Goal: Contribute content: Add original content to the website for others to see

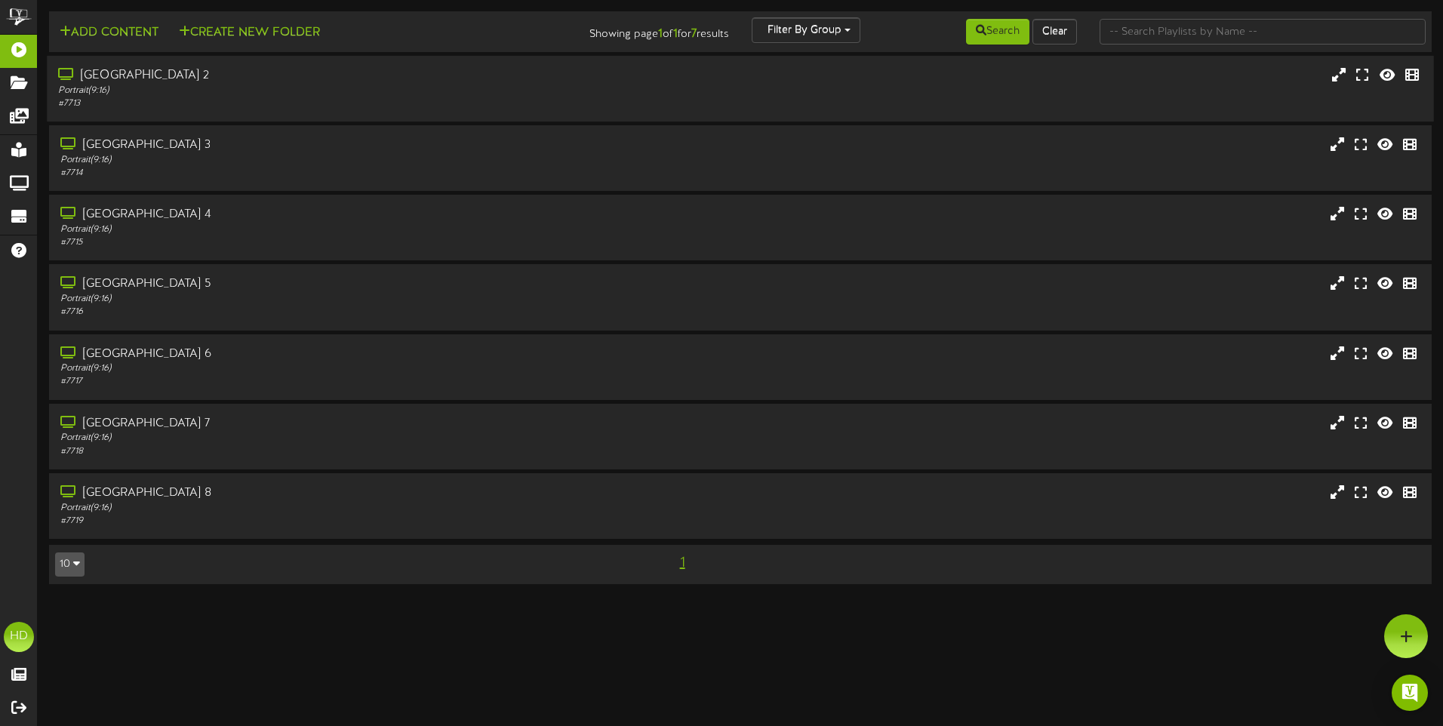
click at [164, 74] on div "[GEOGRAPHIC_DATA] 2" at bounding box center [336, 75] width 556 height 17
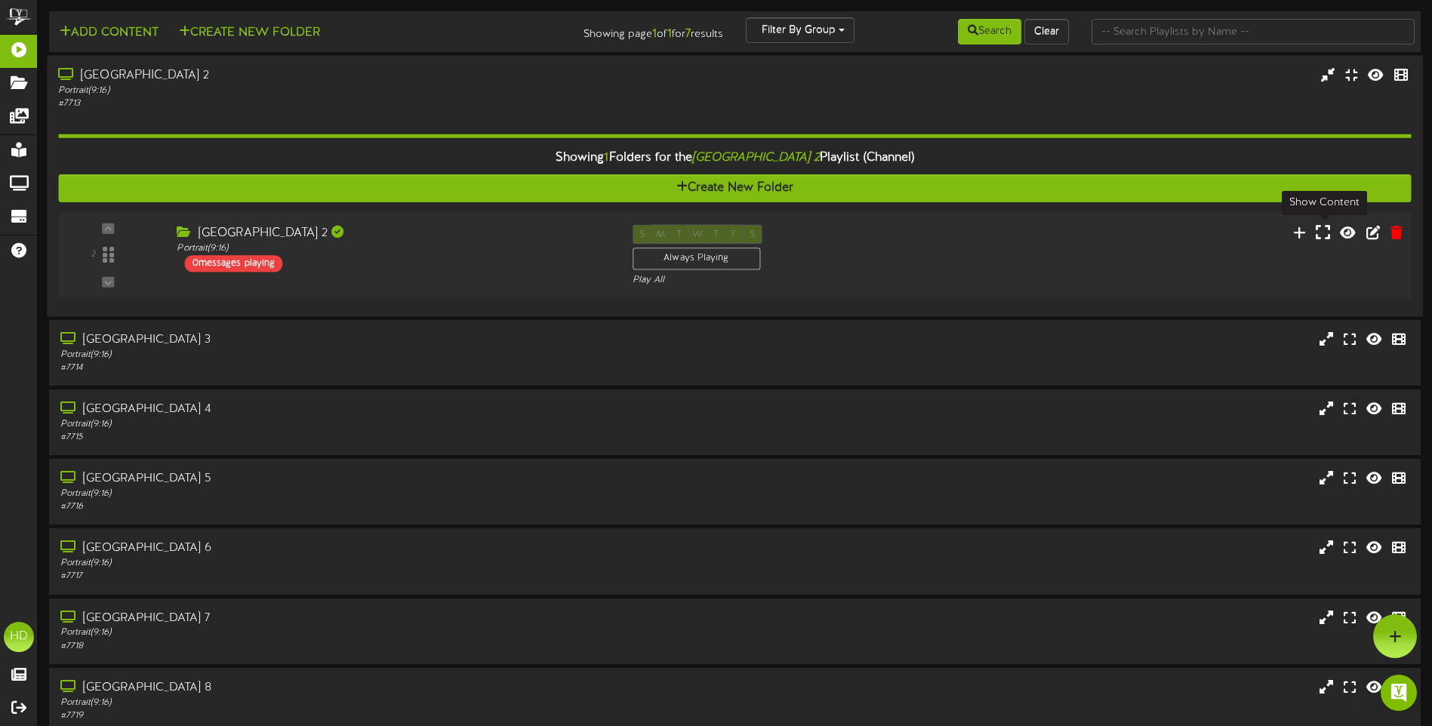
click at [1329, 239] on icon at bounding box center [1323, 231] width 14 height 17
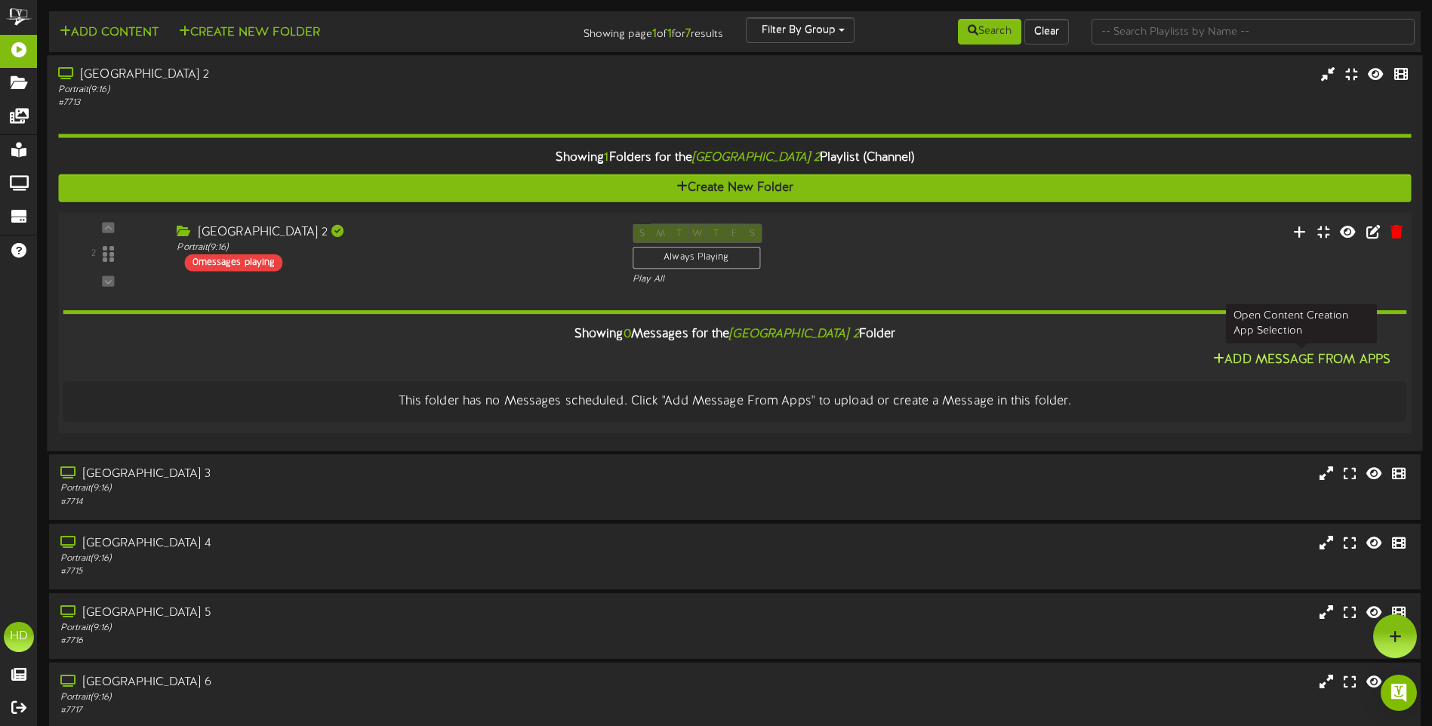
click at [1320, 362] on button "Add Message From Apps" at bounding box center [1301, 360] width 186 height 19
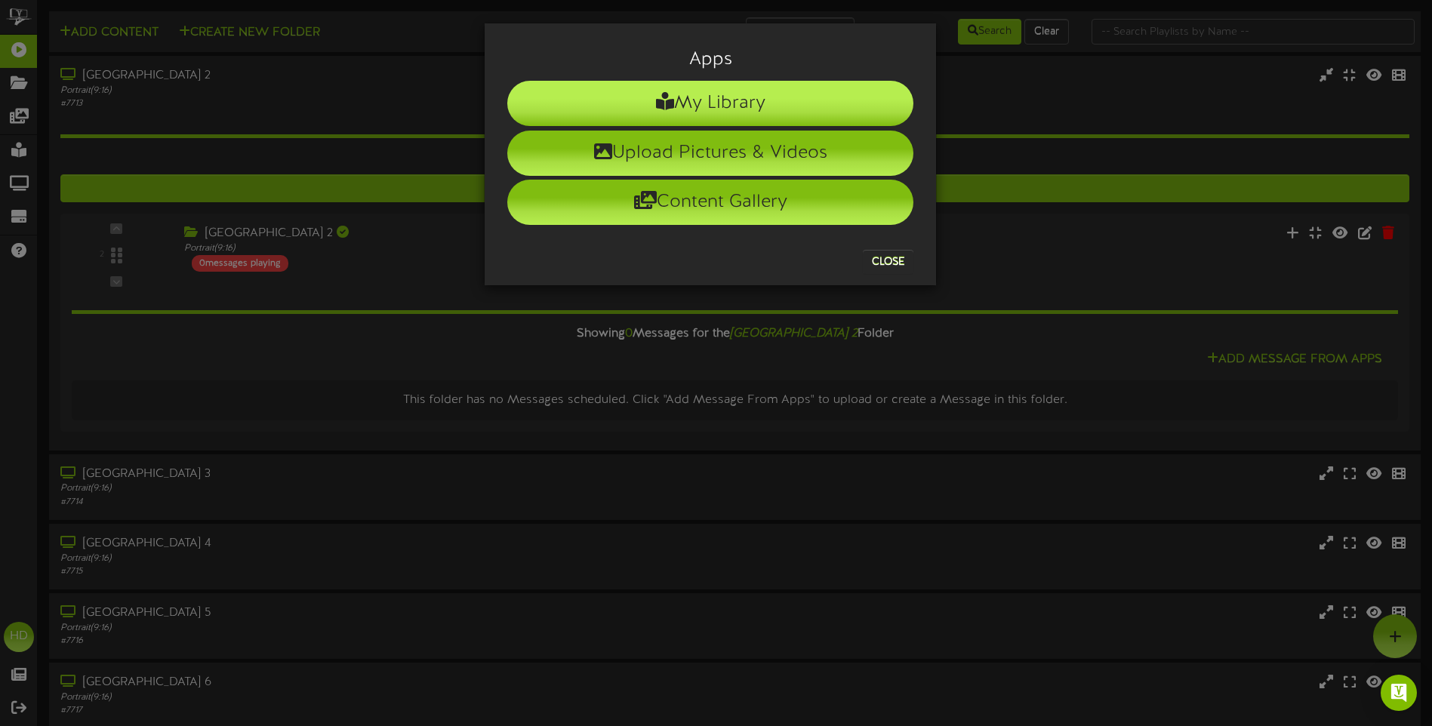
click at [731, 101] on li "My Library" at bounding box center [710, 103] width 406 height 45
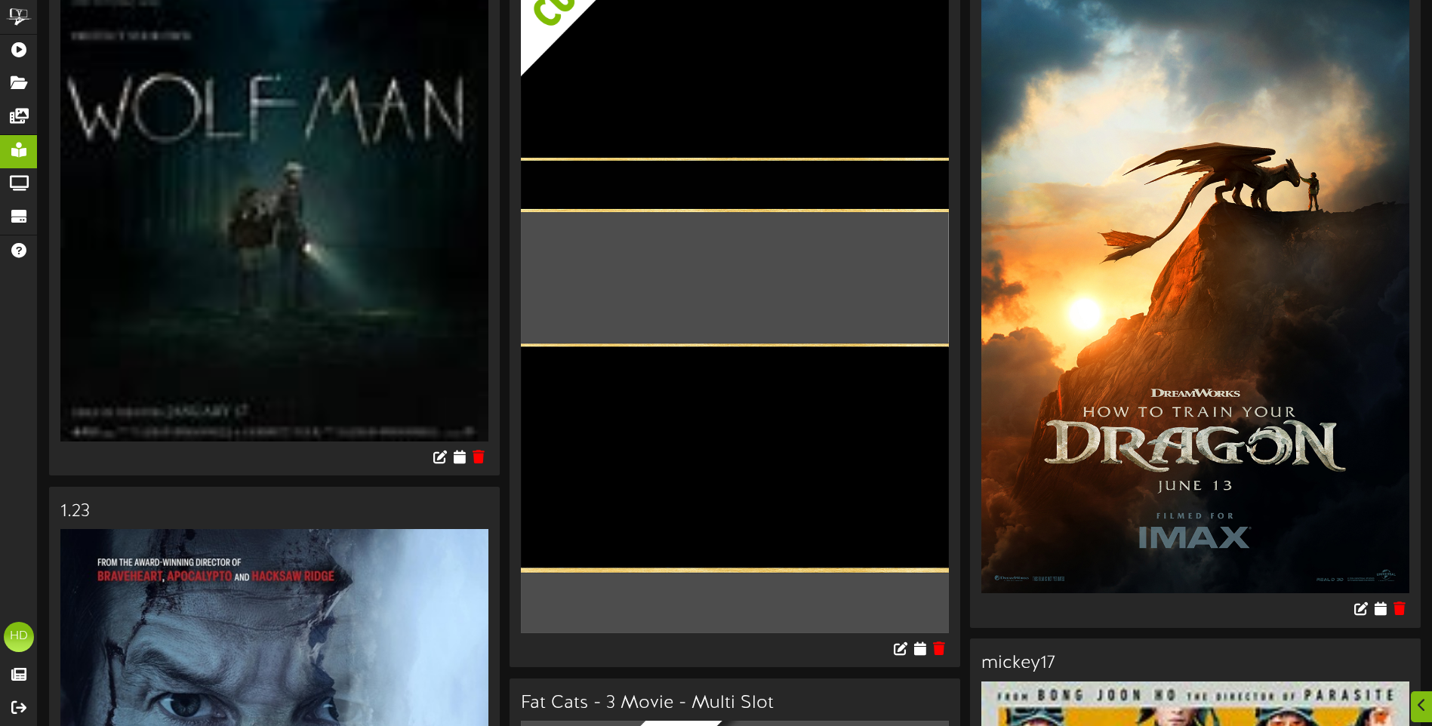
scroll to position [1057, 0]
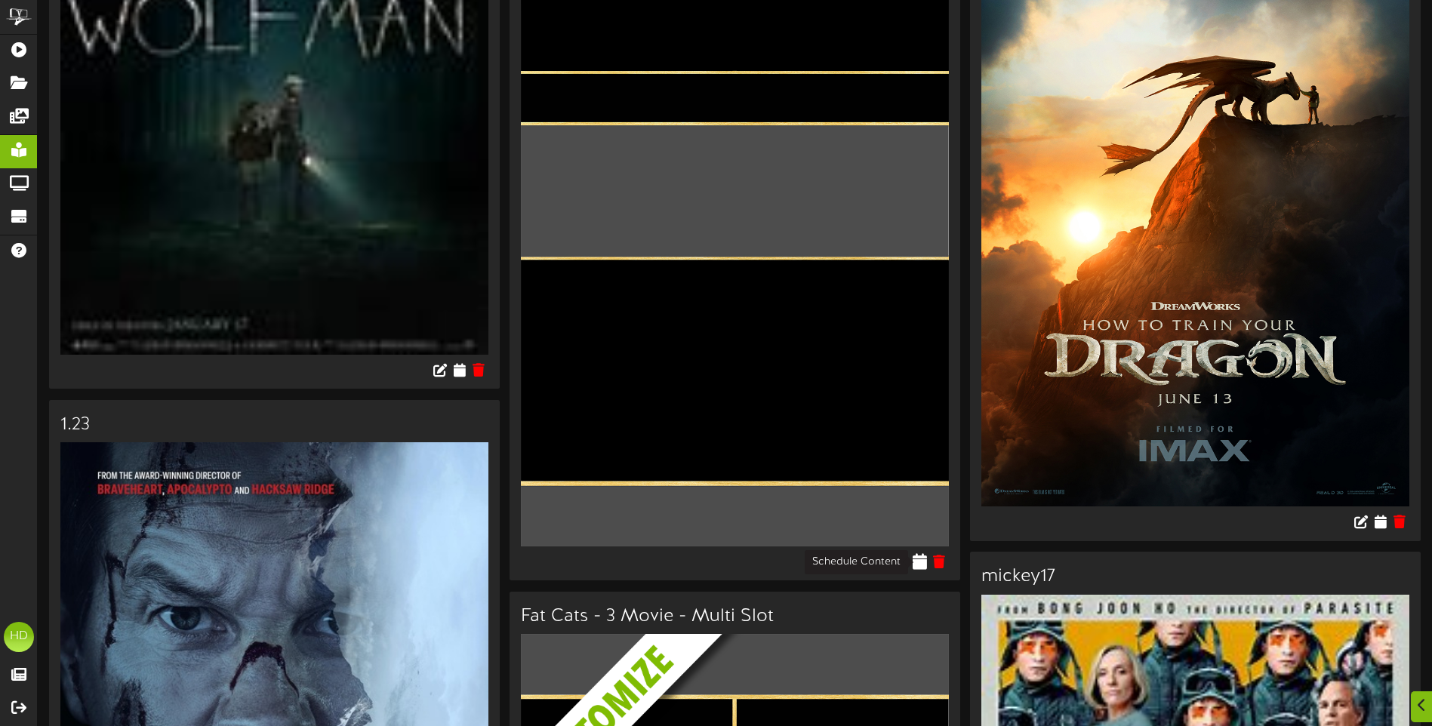
click at [921, 562] on icon at bounding box center [920, 561] width 14 height 17
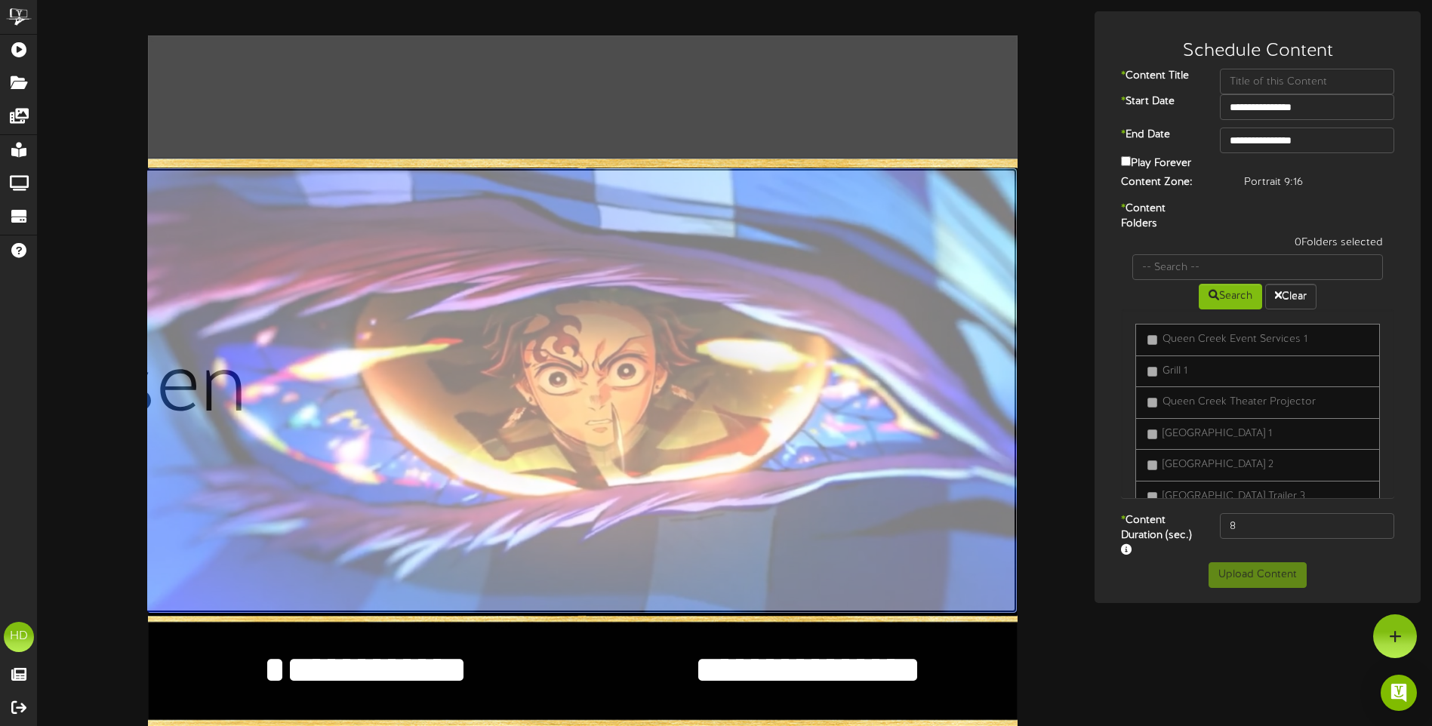
click at [573, 443] on input "file" at bounding box center [144, 390] width 1745 height 445
type input "**********"
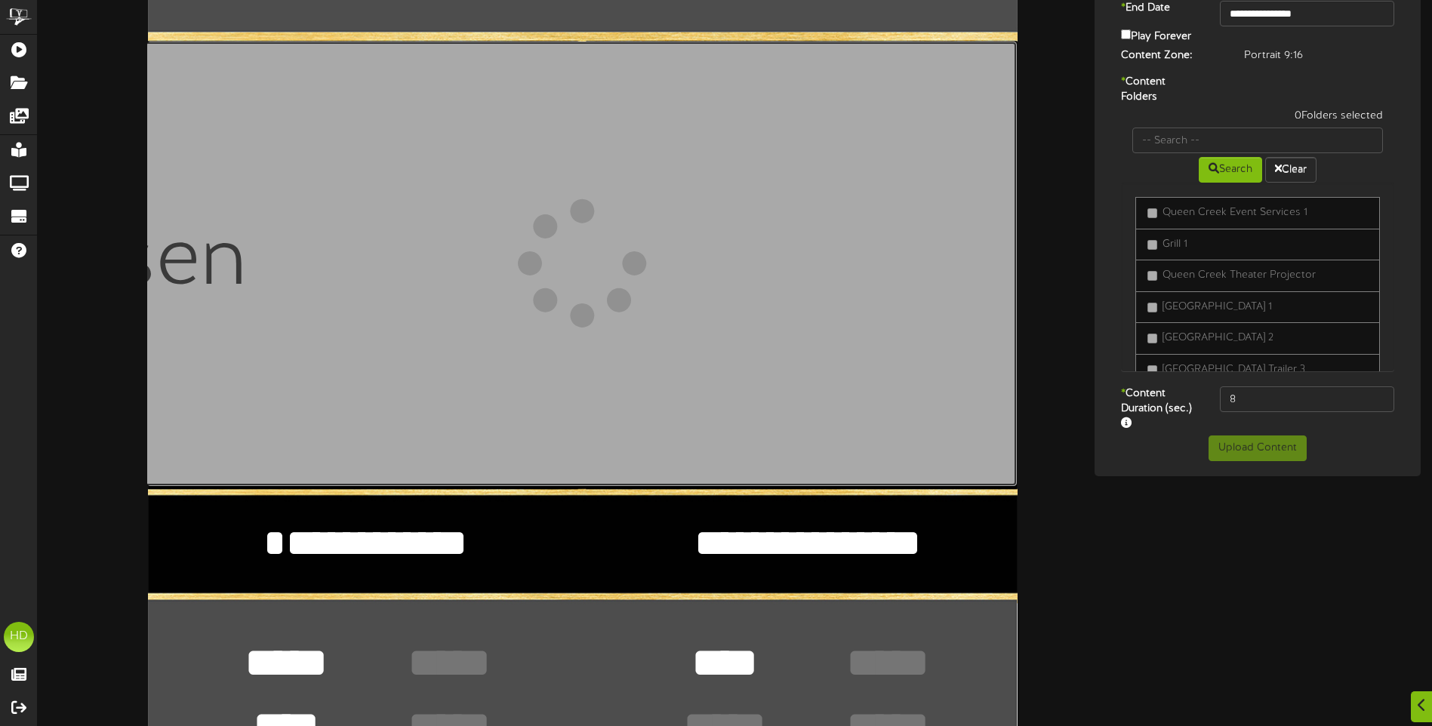
scroll to position [151, 0]
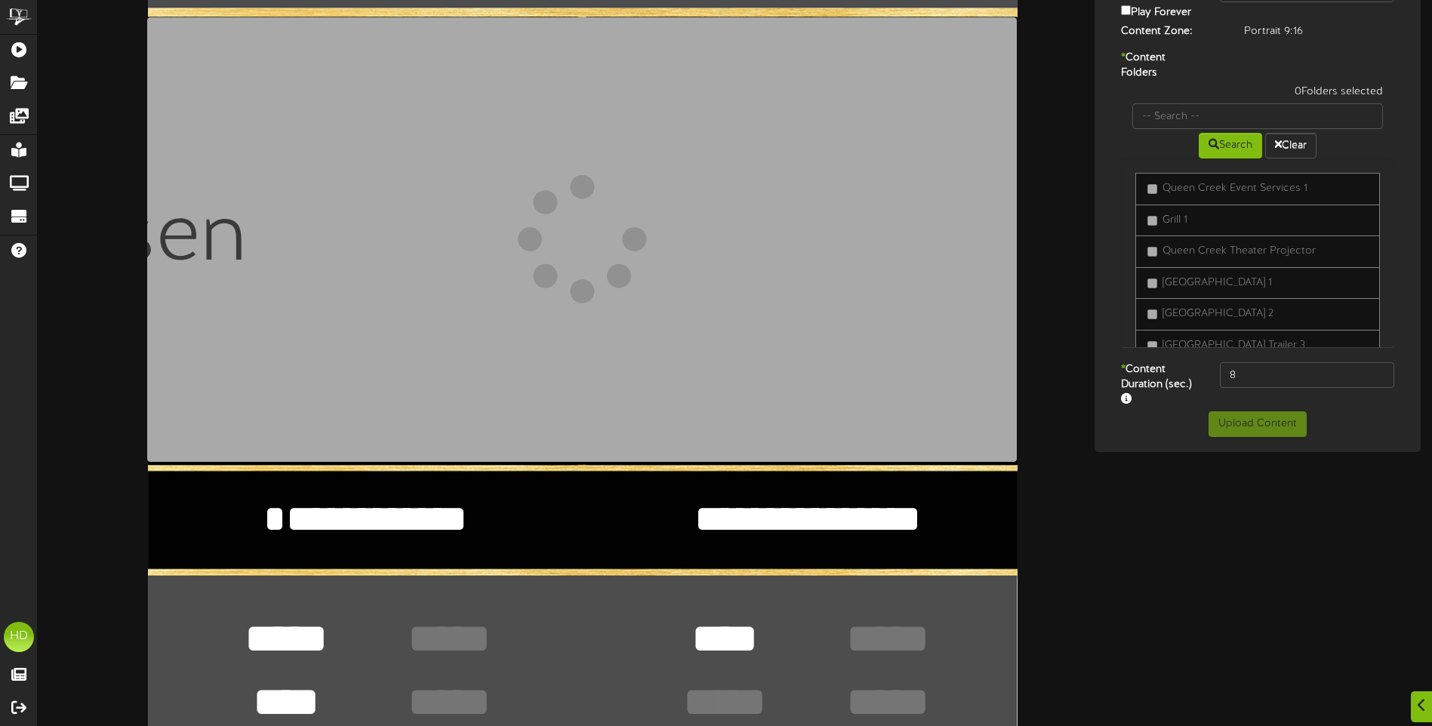
click at [418, 525] on textarea "**********" at bounding box center [365, 518] width 376 height 51
click at [497, 528] on textarea "**********" at bounding box center [365, 518] width 376 height 51
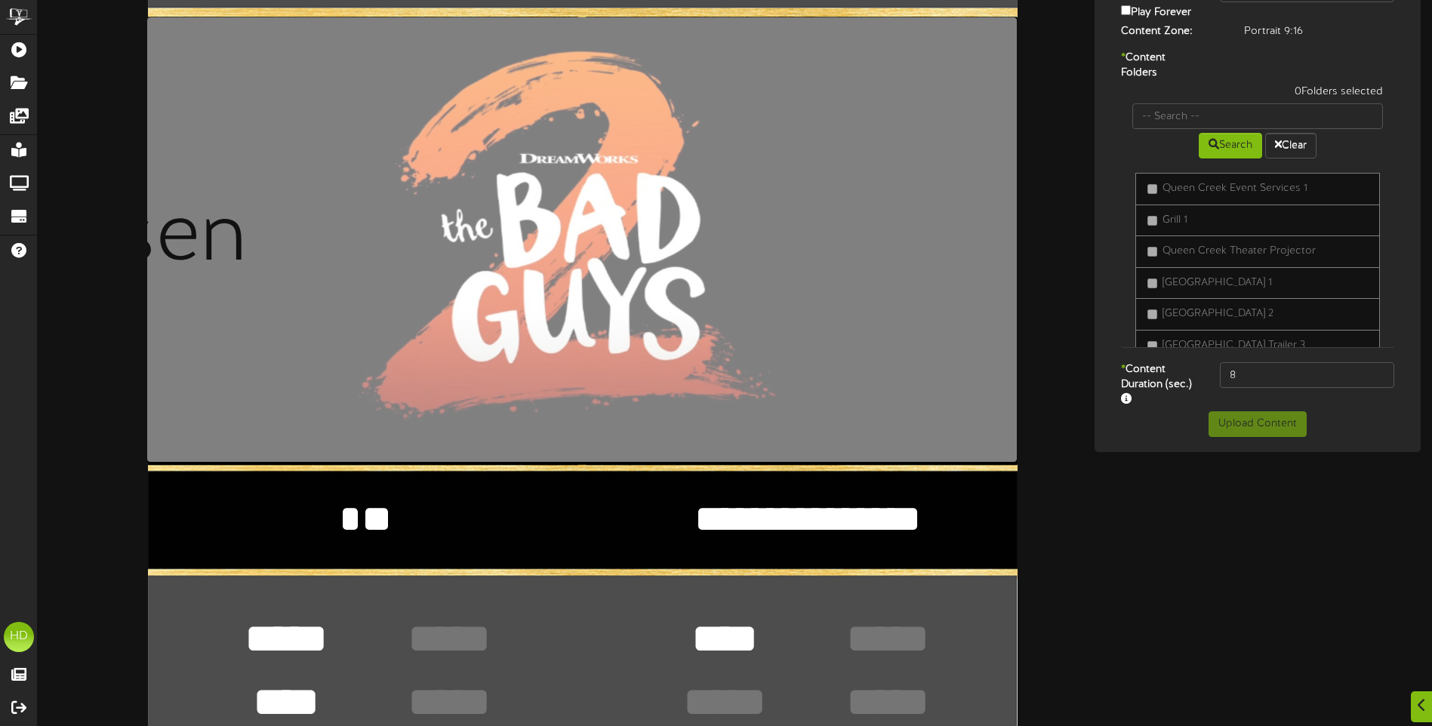
type textarea "*"
type textarea "**********"
click at [830, 522] on textarea "**********" at bounding box center [808, 518] width 376 height 51
click at [956, 518] on textarea "**********" at bounding box center [808, 518] width 376 height 51
type textarea "*"
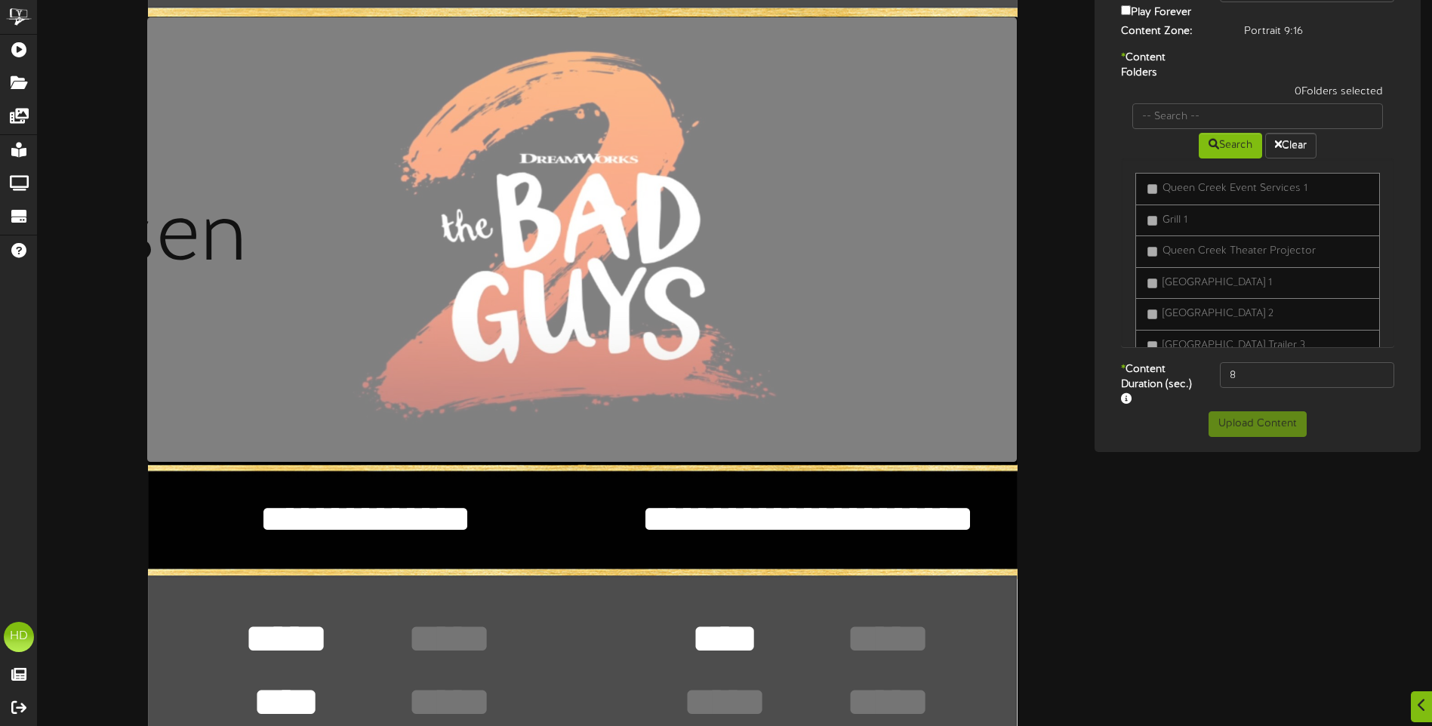
scroll to position [0, 0]
type textarea "**********"
click at [736, 633] on textarea "****" at bounding box center [725, 639] width 110 height 57
type textarea "****"
click at [278, 645] on textarea "*****" at bounding box center [286, 639] width 110 height 57
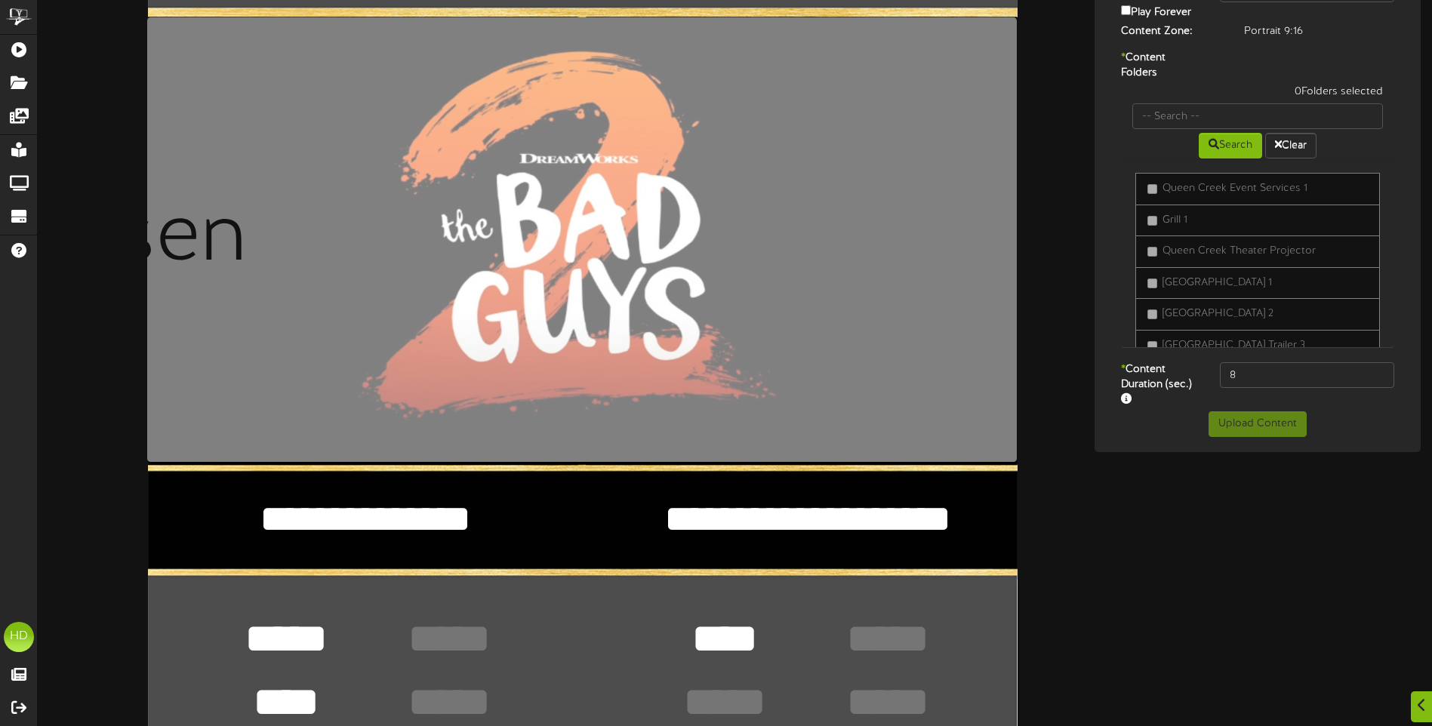
type textarea "*****"
click at [274, 694] on textarea "****" at bounding box center [286, 702] width 110 height 57
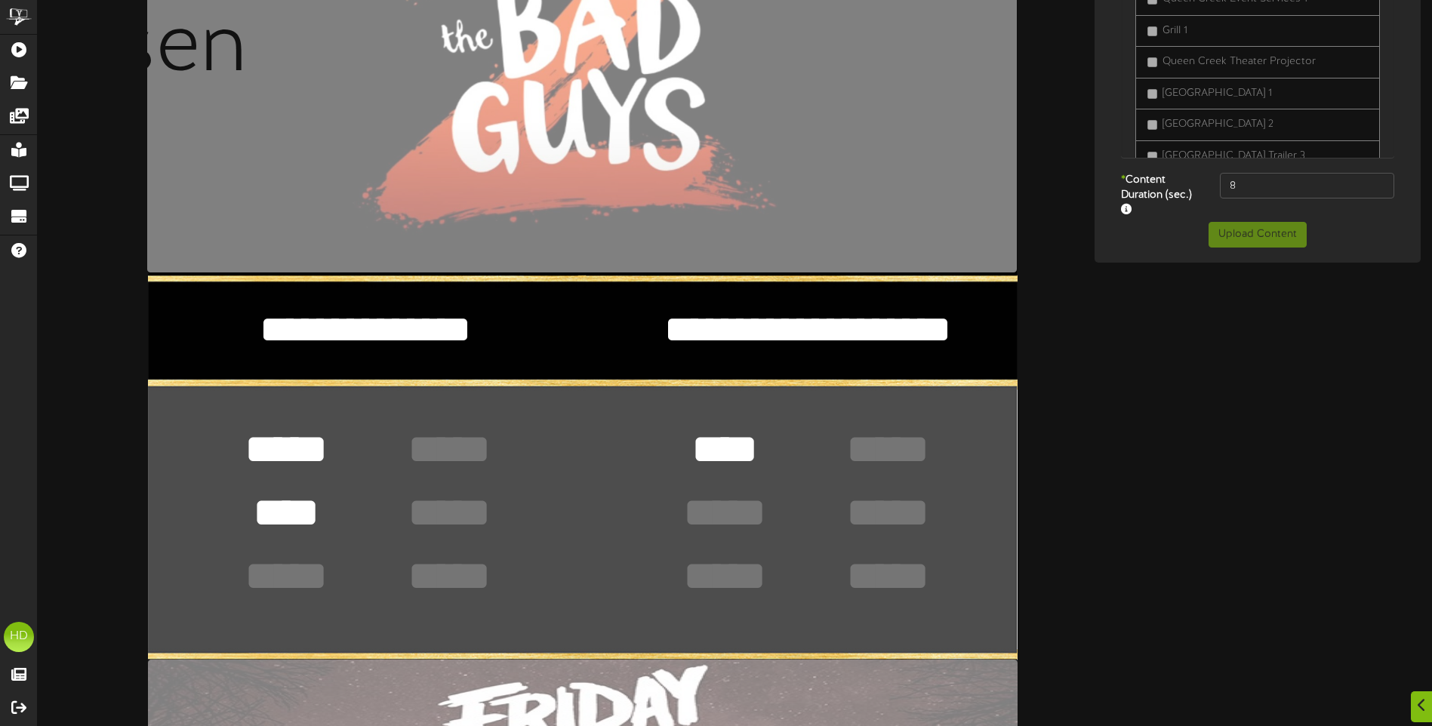
scroll to position [377, 0]
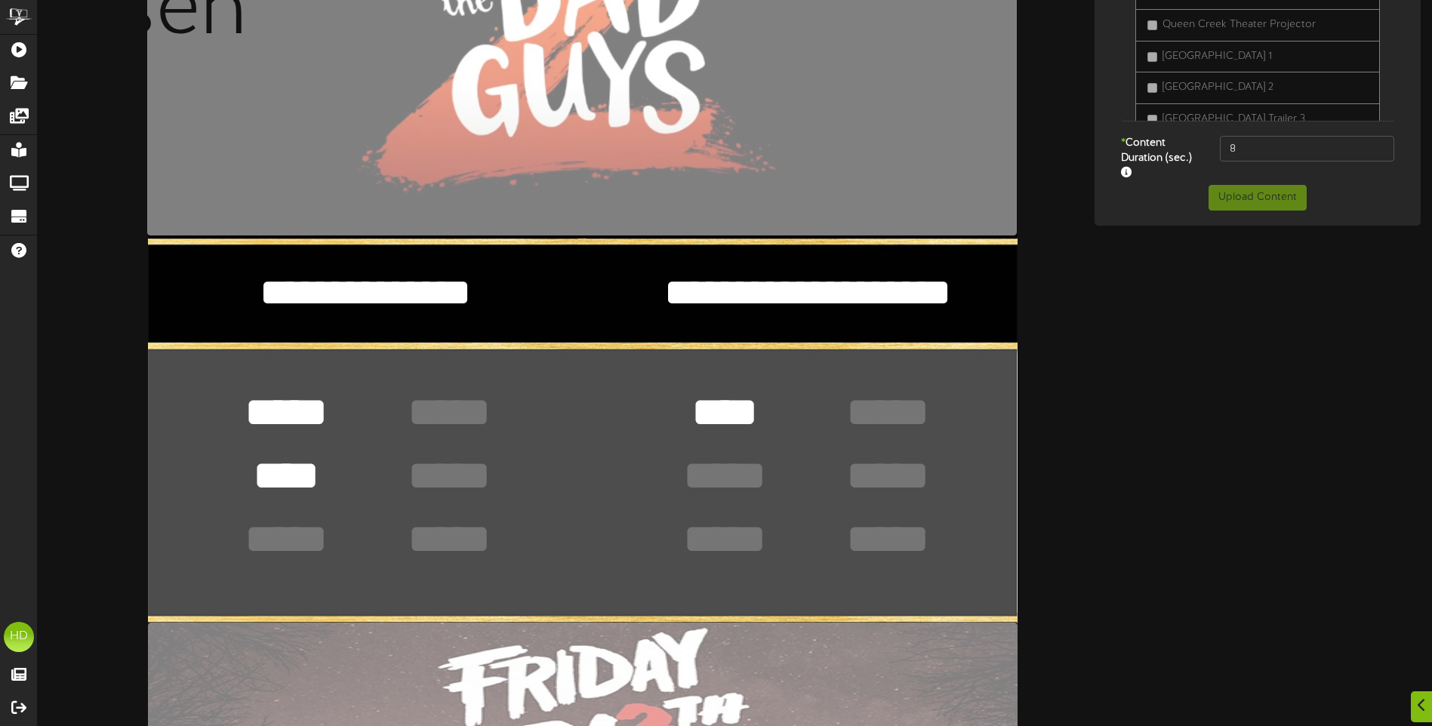
type textarea "****"
click at [280, 534] on textarea at bounding box center [286, 539] width 110 height 57
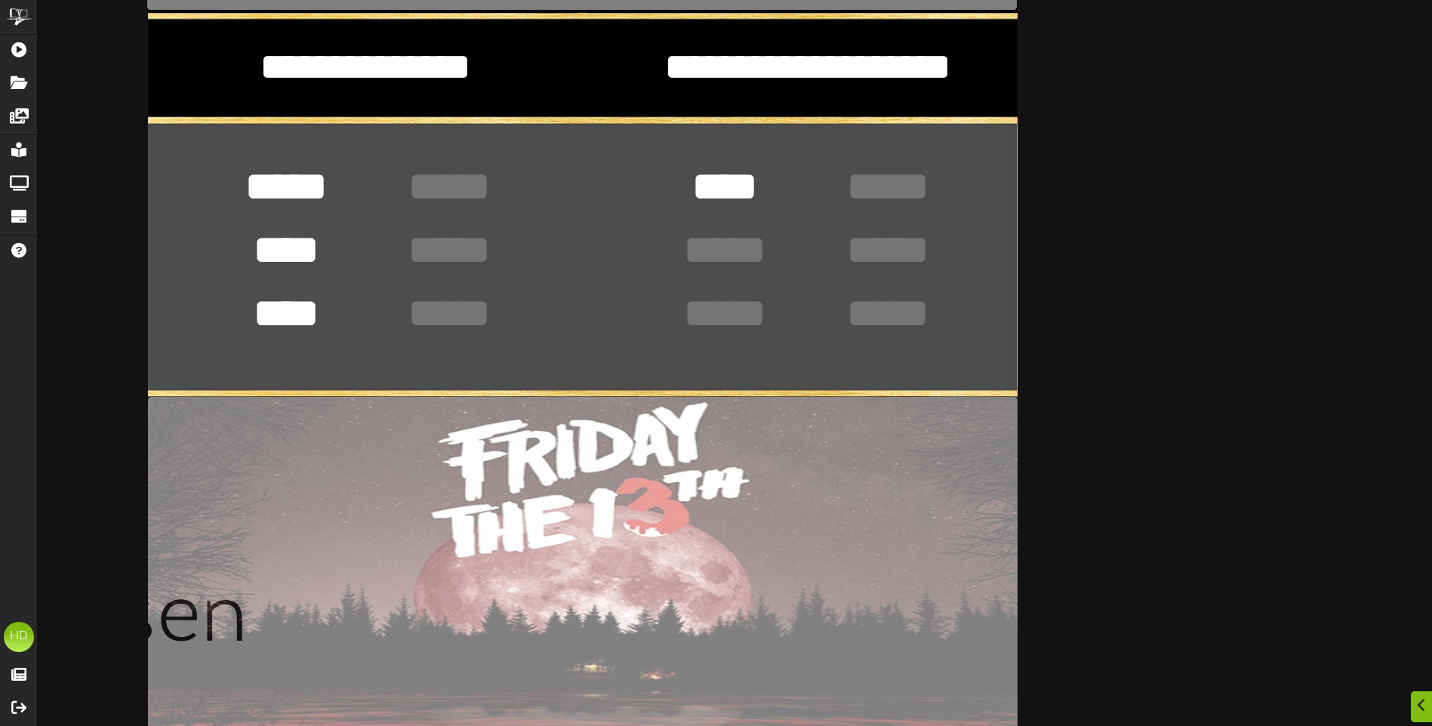
scroll to position [604, 0]
type textarea "****"
click at [522, 498] on input "file" at bounding box center [144, 620] width 1745 height 448
type input "**********"
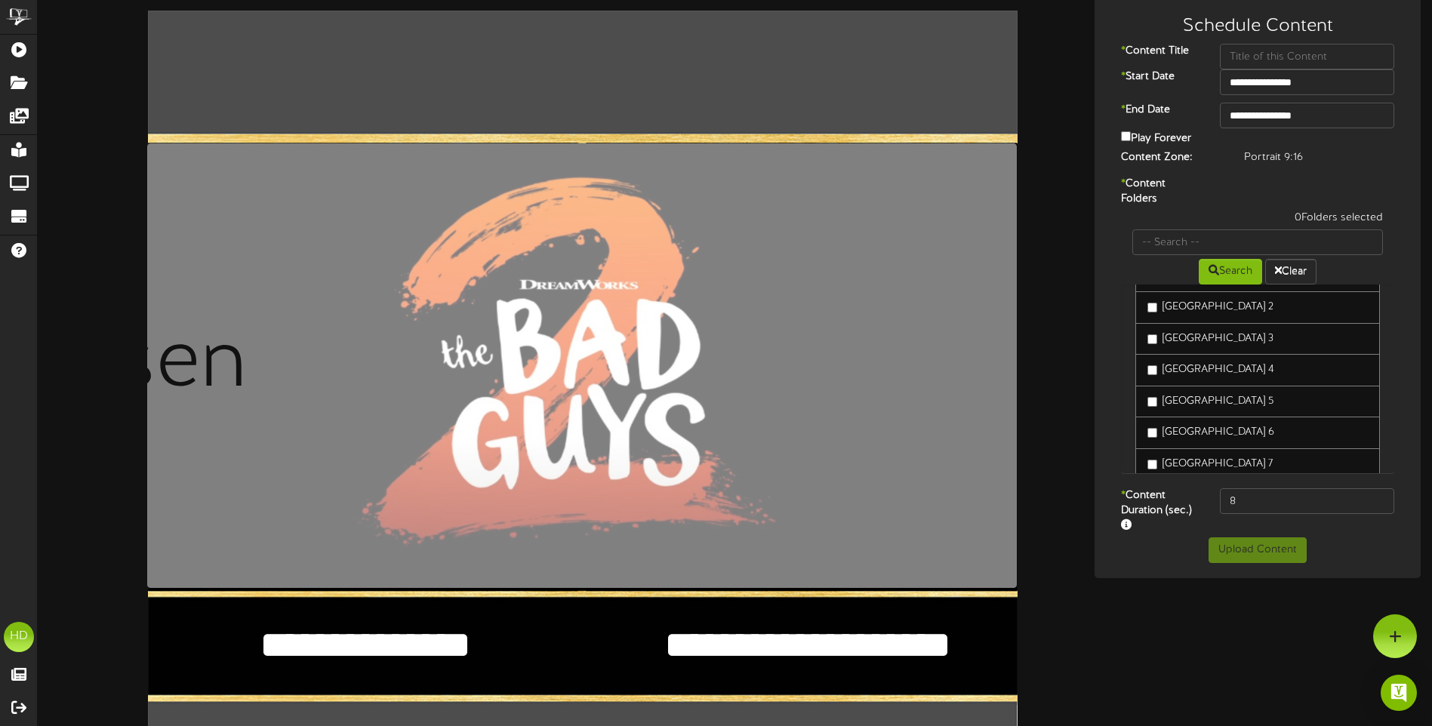
scroll to position [679, 0]
click at [1298, 124] on input "**********" at bounding box center [1307, 116] width 174 height 26
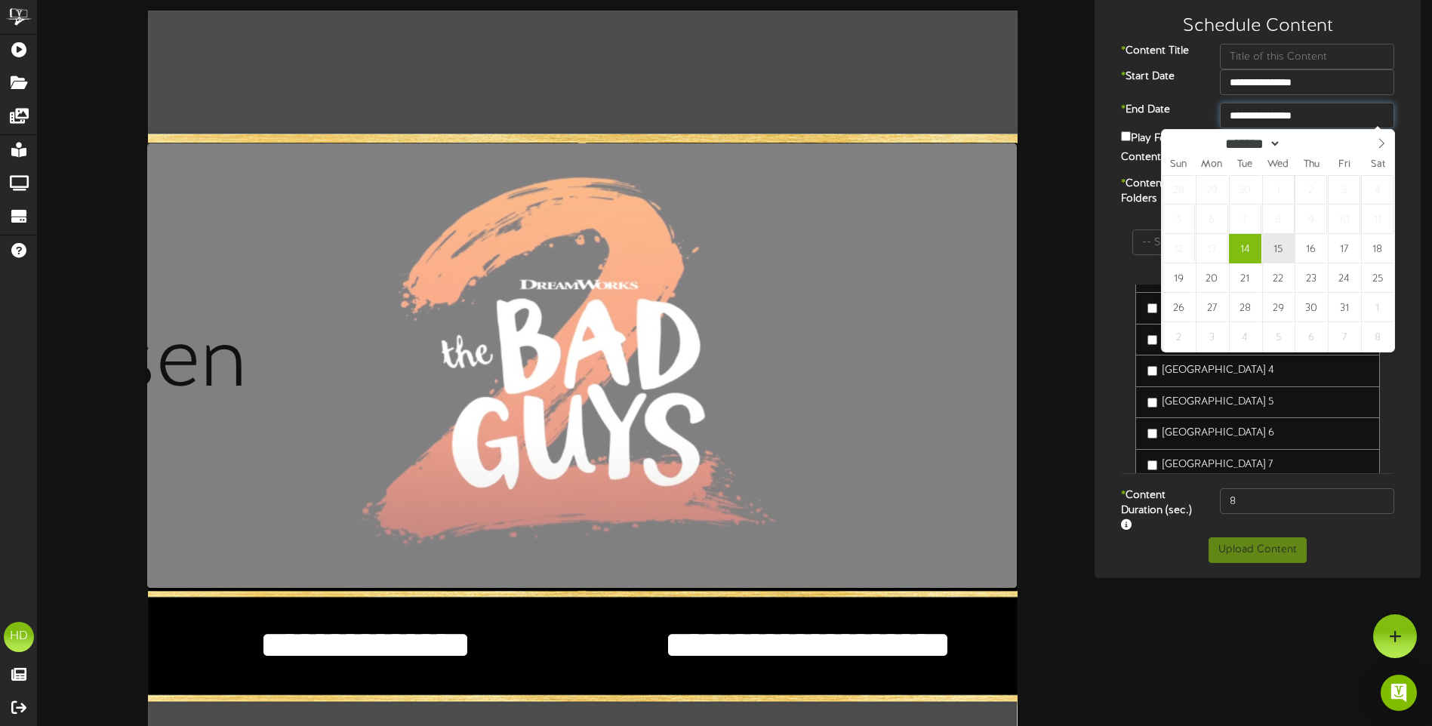
type input "**********"
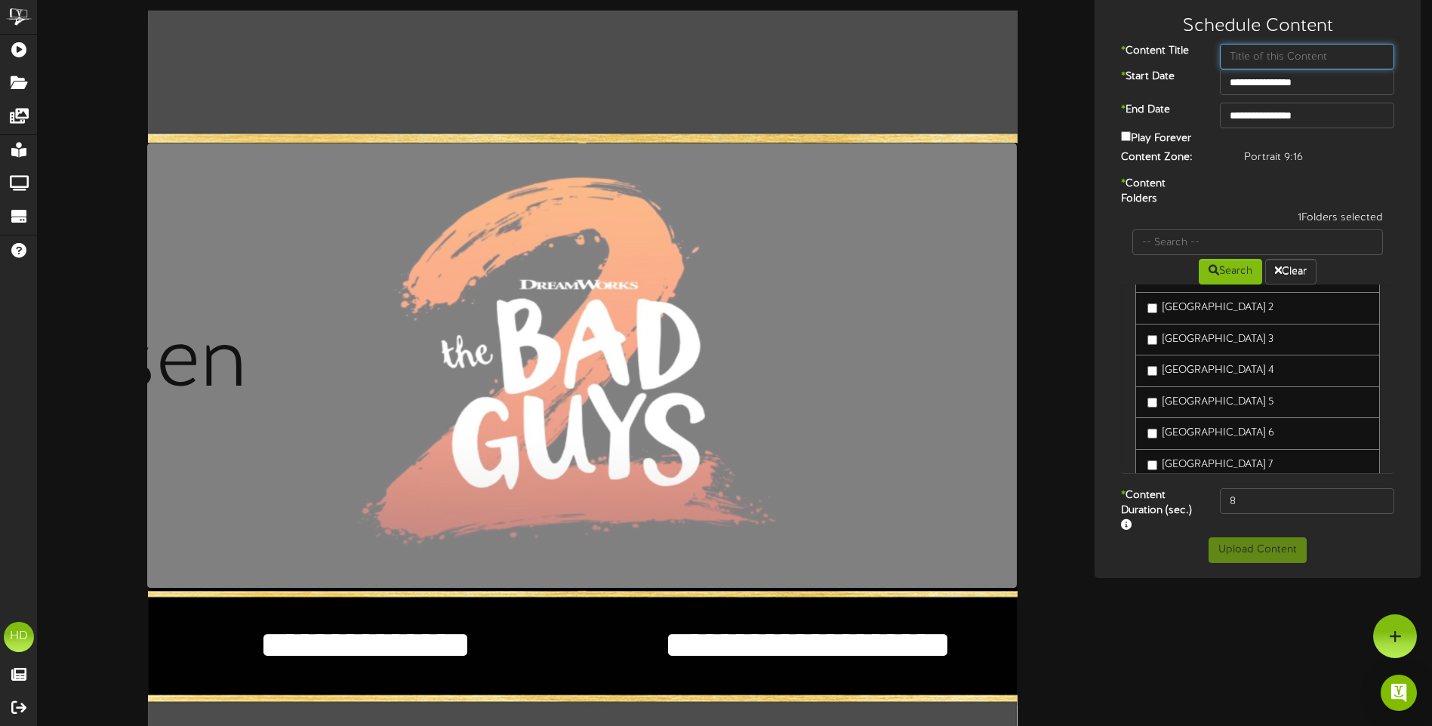
click at [1267, 59] on input "text" at bounding box center [1307, 57] width 174 height 26
type input "Bad Guys/Strangers"
click at [1267, 554] on button "Upload Content" at bounding box center [1257, 550] width 98 height 26
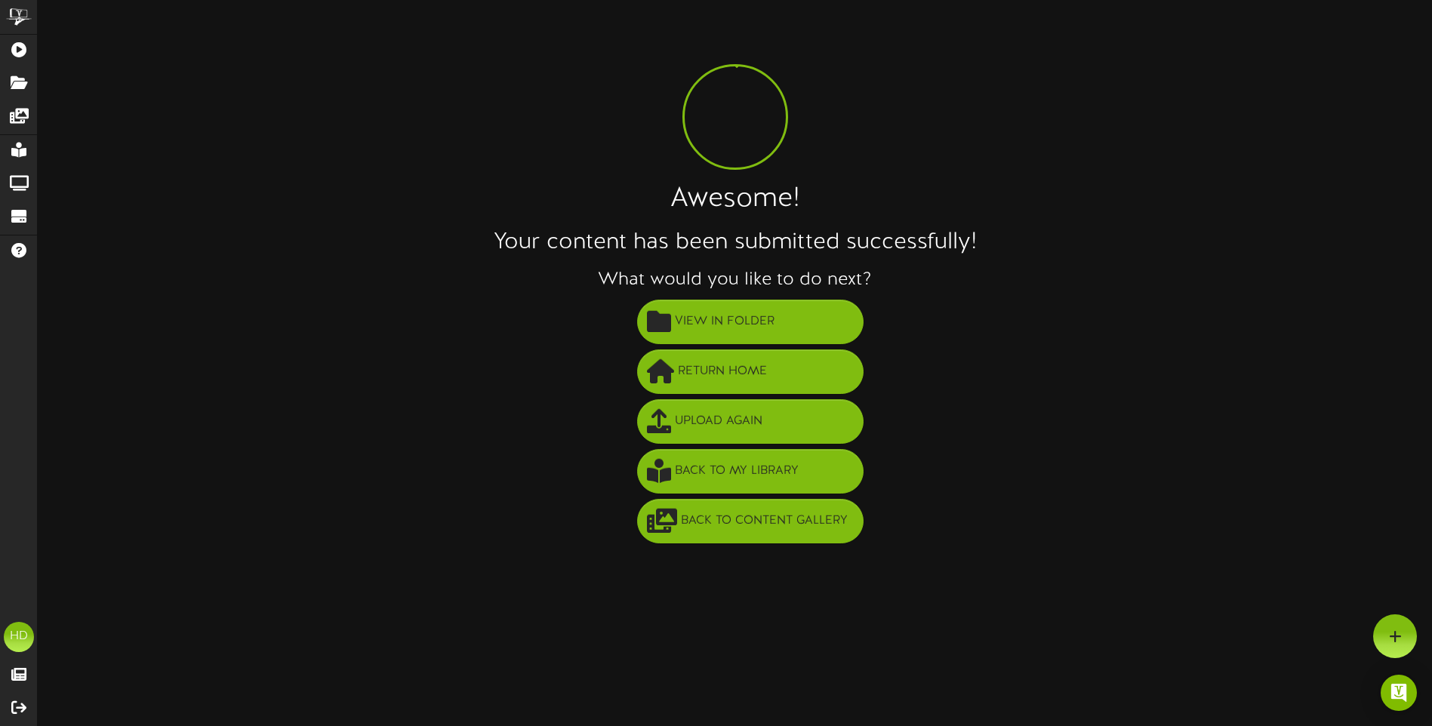
scroll to position [0, 0]
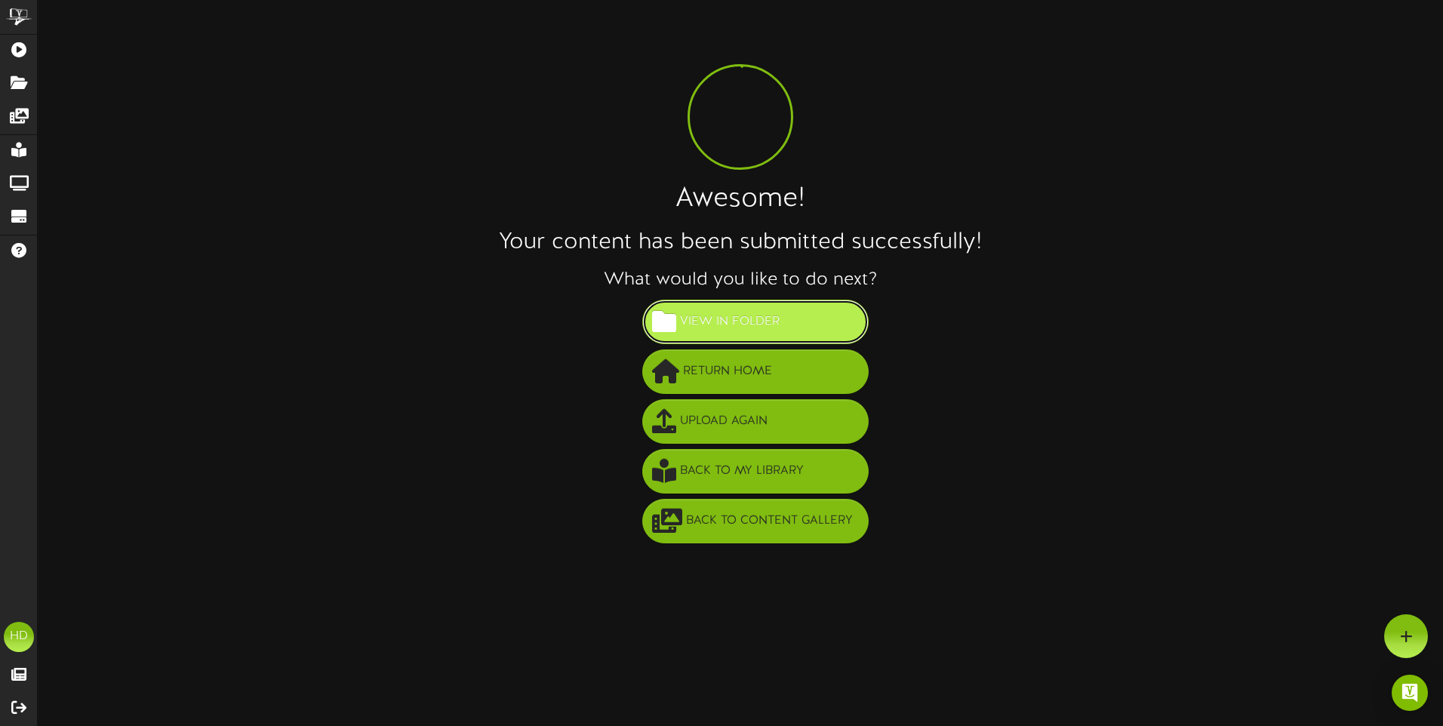
click at [769, 329] on span "View in Folder" at bounding box center [729, 321] width 107 height 25
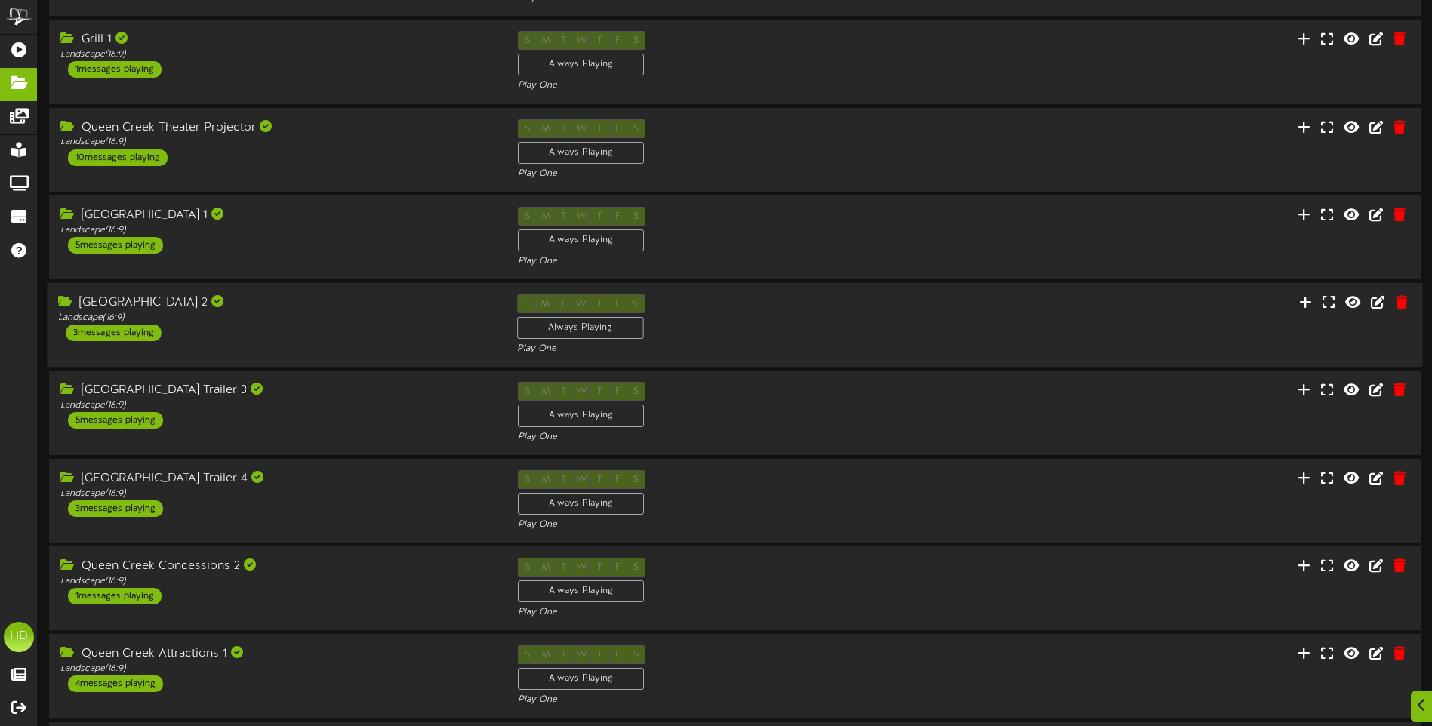
scroll to position [277, 0]
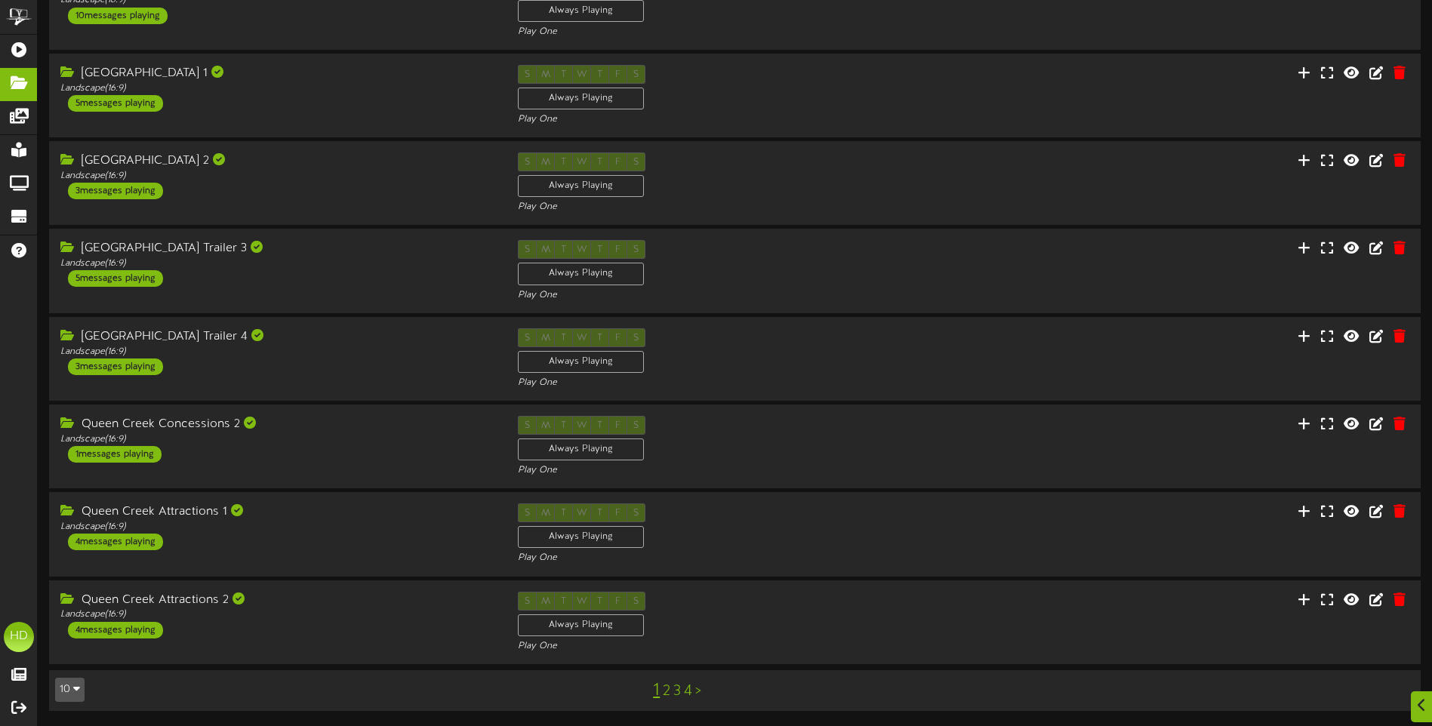
click at [676, 694] on link "3" at bounding box center [677, 691] width 8 height 17
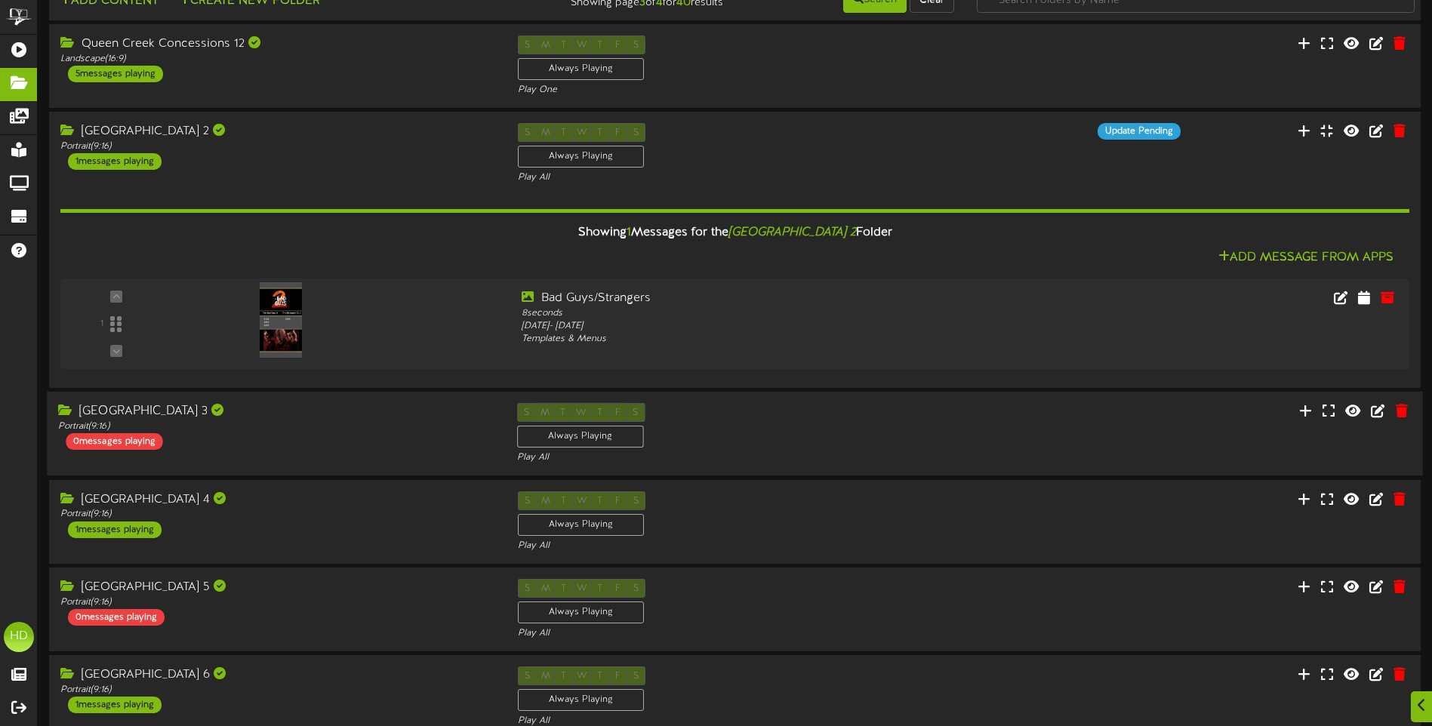
scroll to position [75, 0]
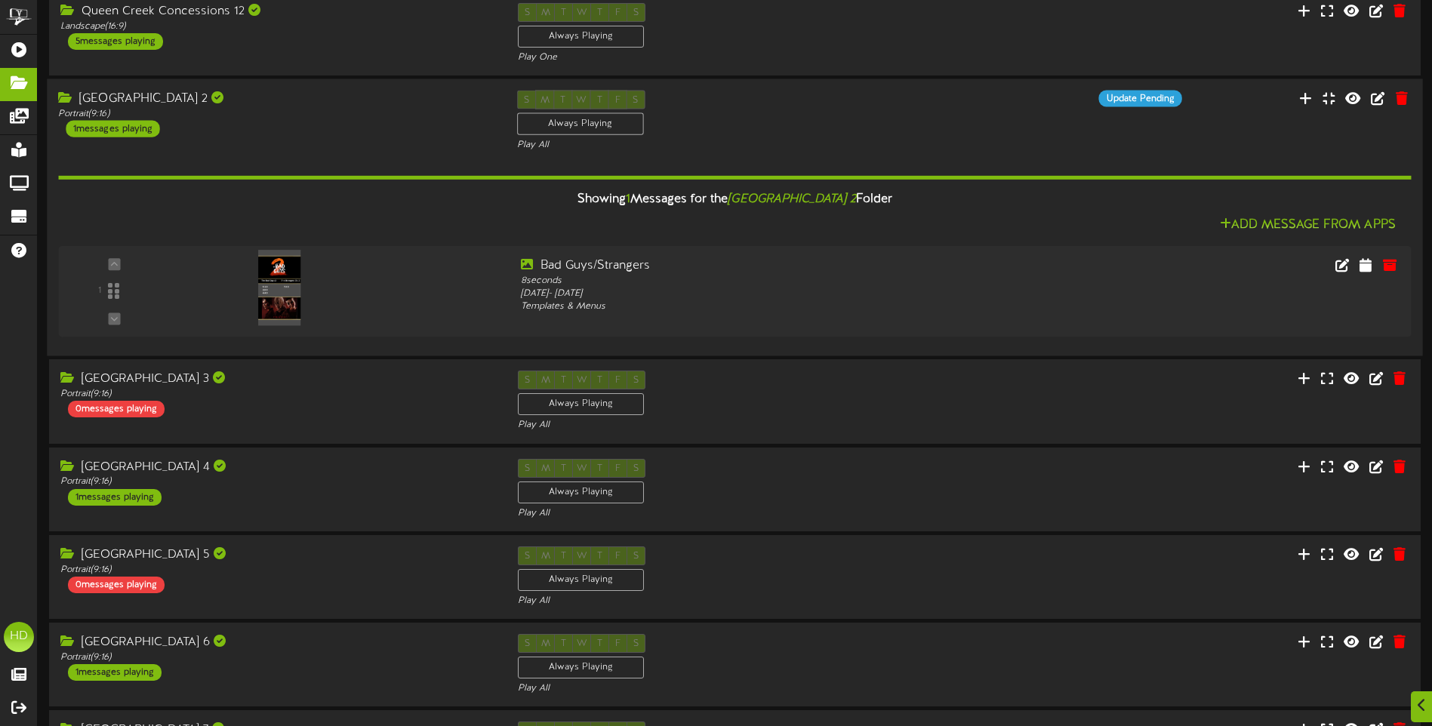
click at [456, 215] on div "Showing 1 Messages for the Queen Creek Theater 2 Folder" at bounding box center [734, 199] width 1375 height 32
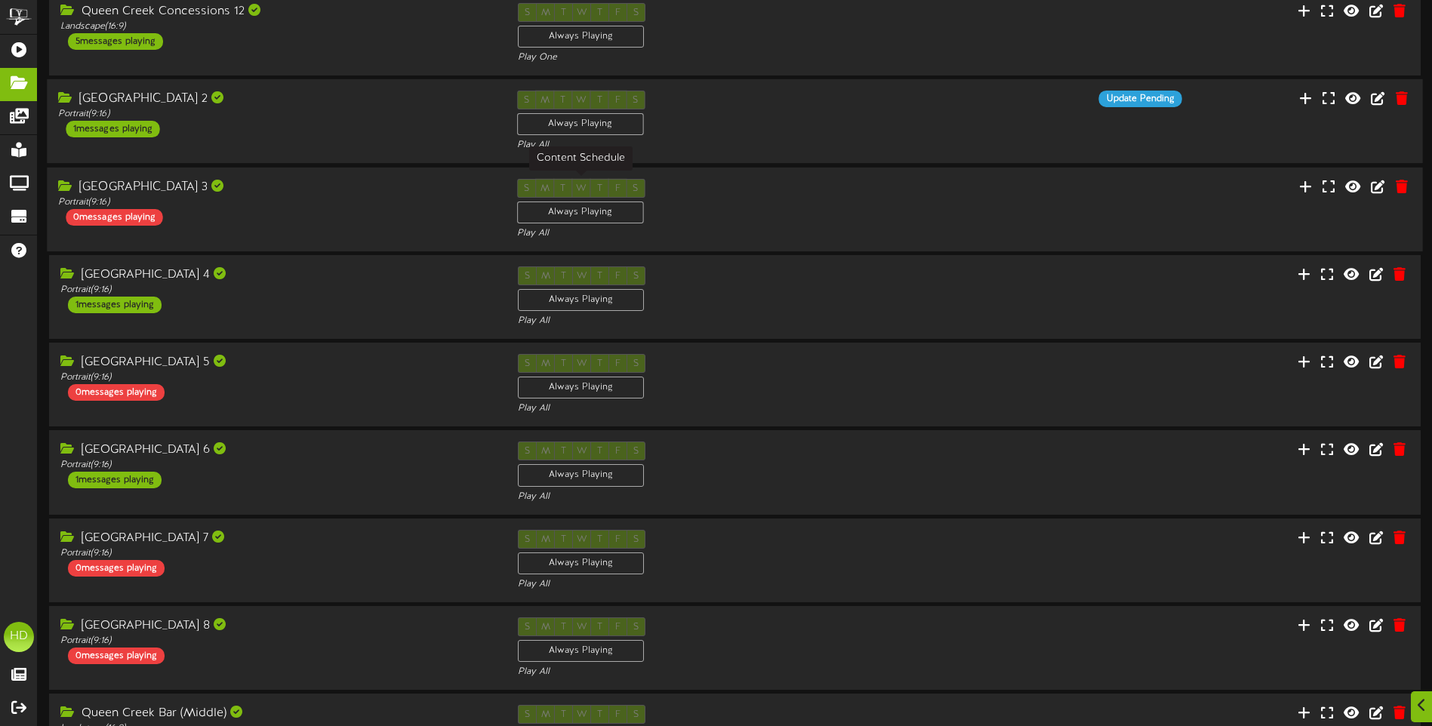
click at [563, 214] on div "Always Playing" at bounding box center [580, 213] width 127 height 22
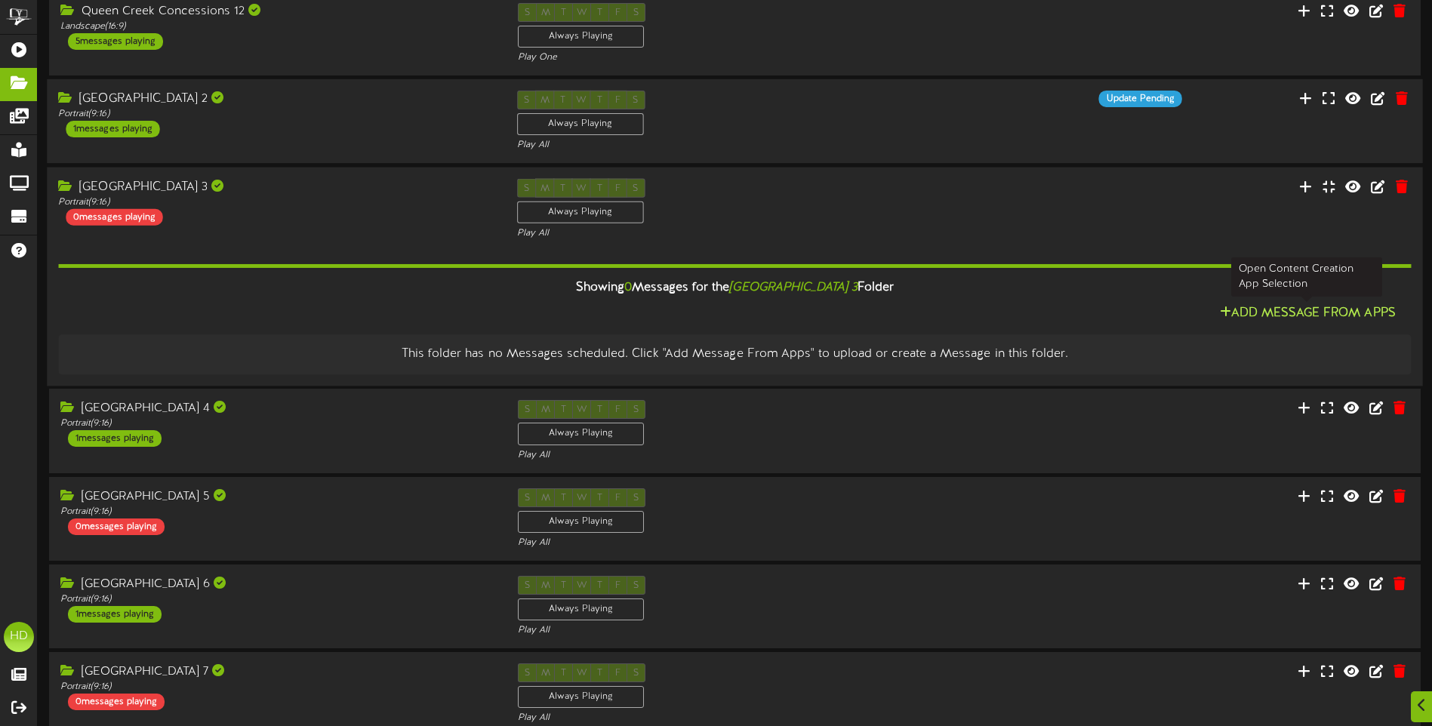
click at [1257, 316] on button "Add Message From Apps" at bounding box center [1307, 313] width 185 height 19
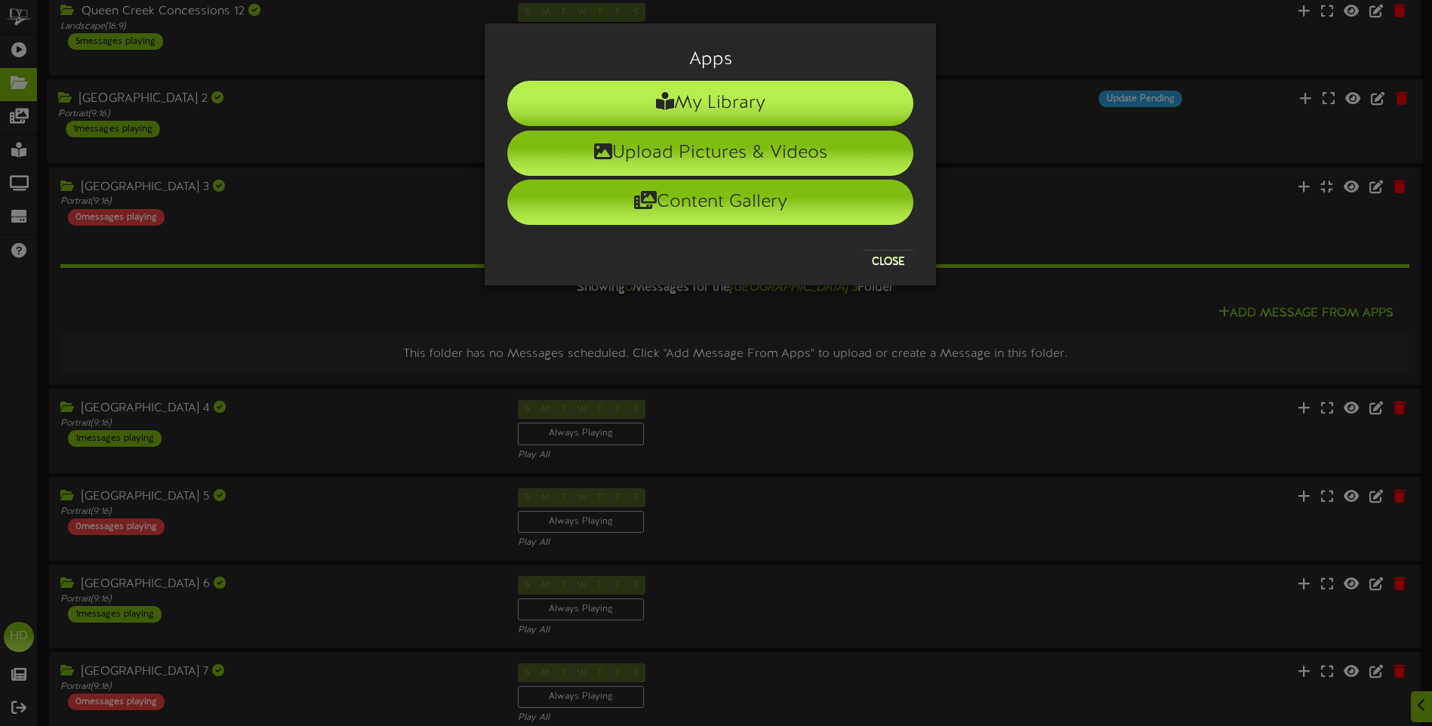
click at [706, 104] on li "My Library" at bounding box center [710, 103] width 406 height 45
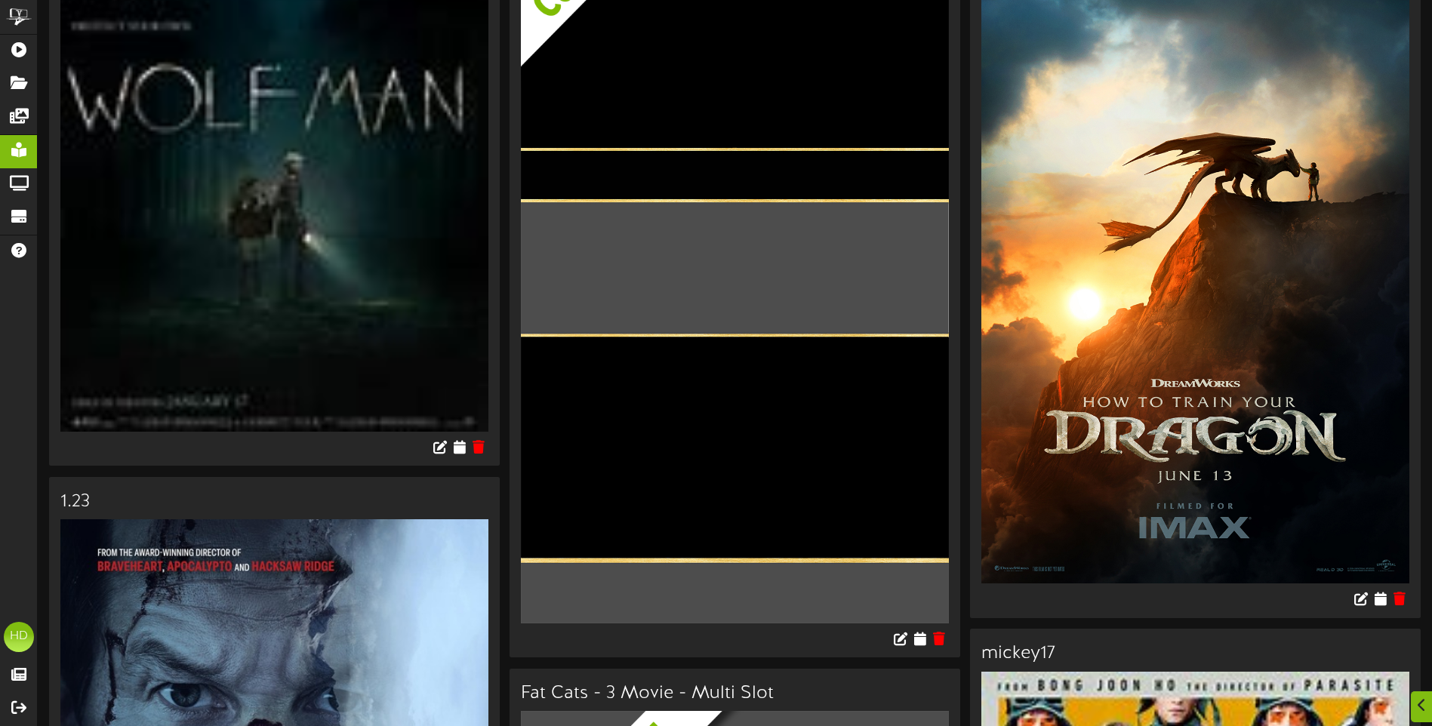
scroll to position [981, 0]
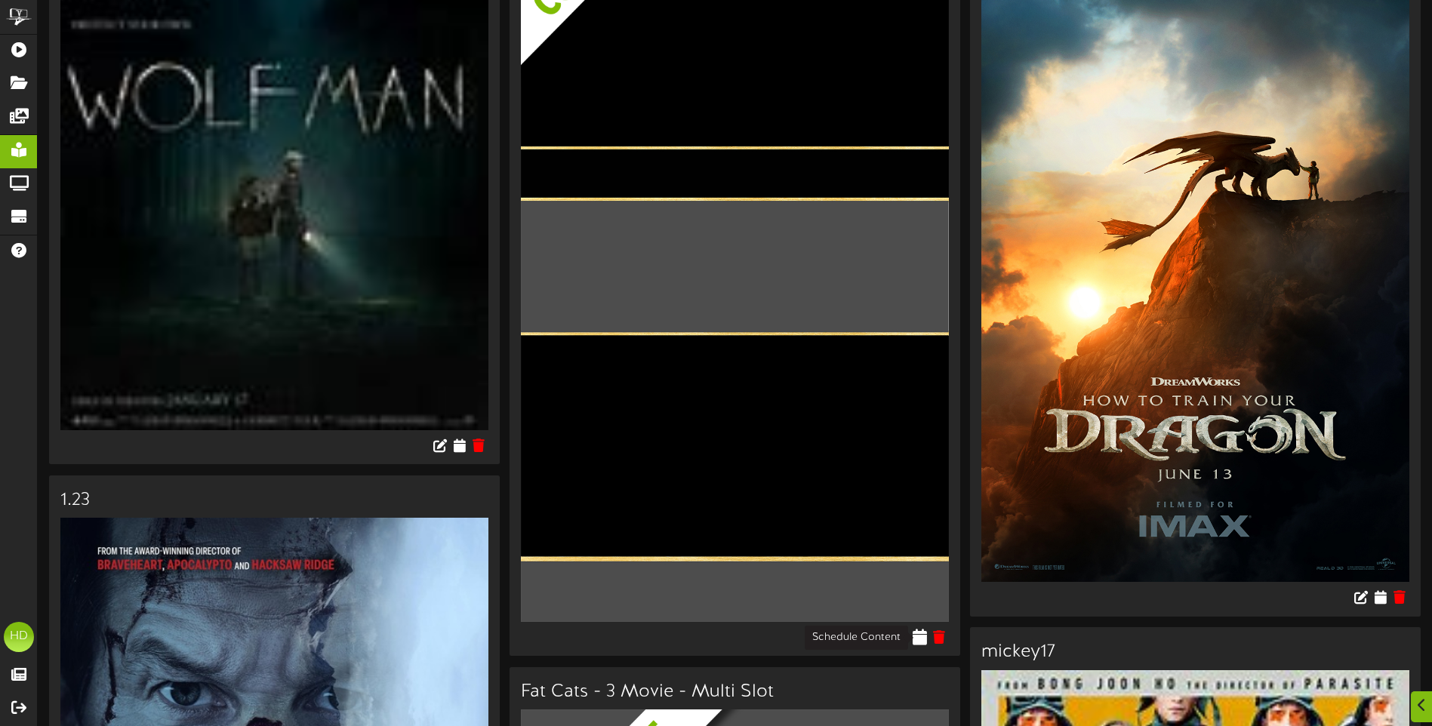
click at [923, 639] on icon at bounding box center [920, 636] width 14 height 17
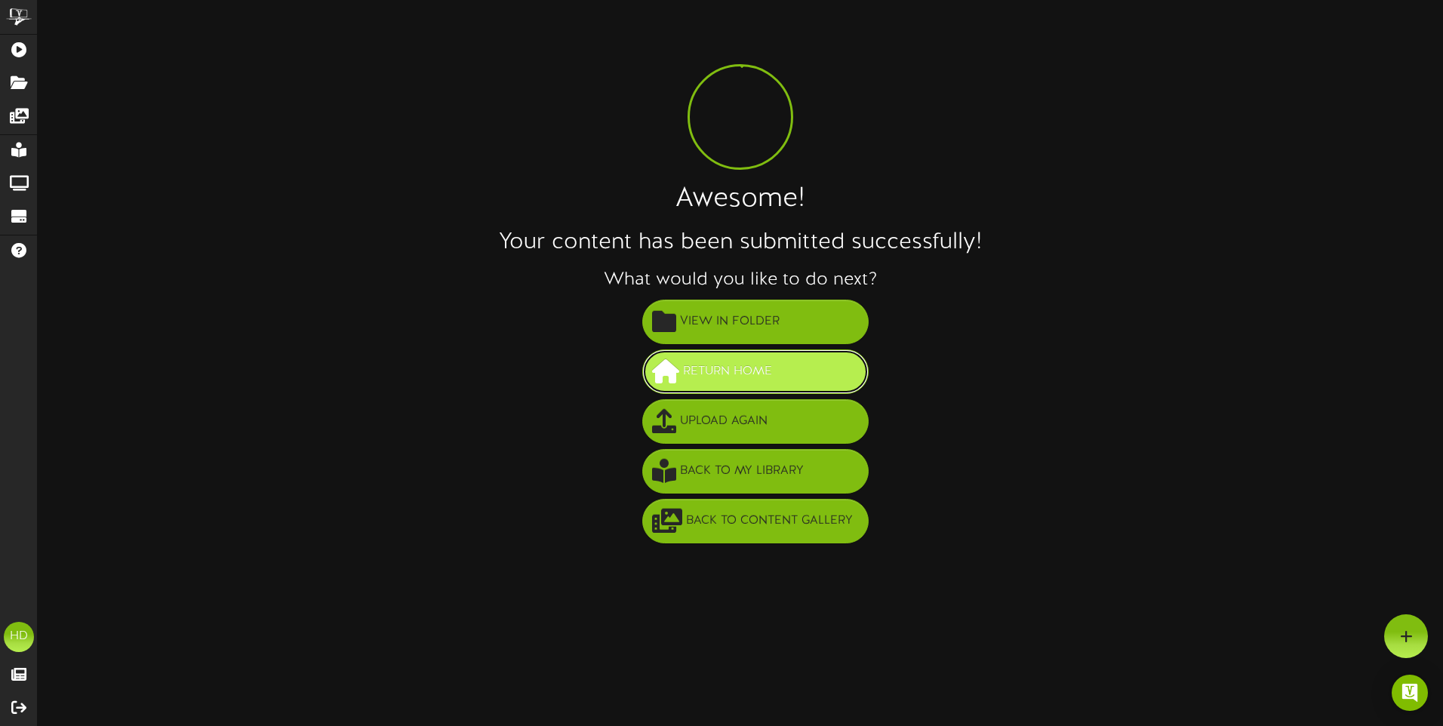
click at [743, 366] on span "Return Home" at bounding box center [727, 371] width 97 height 25
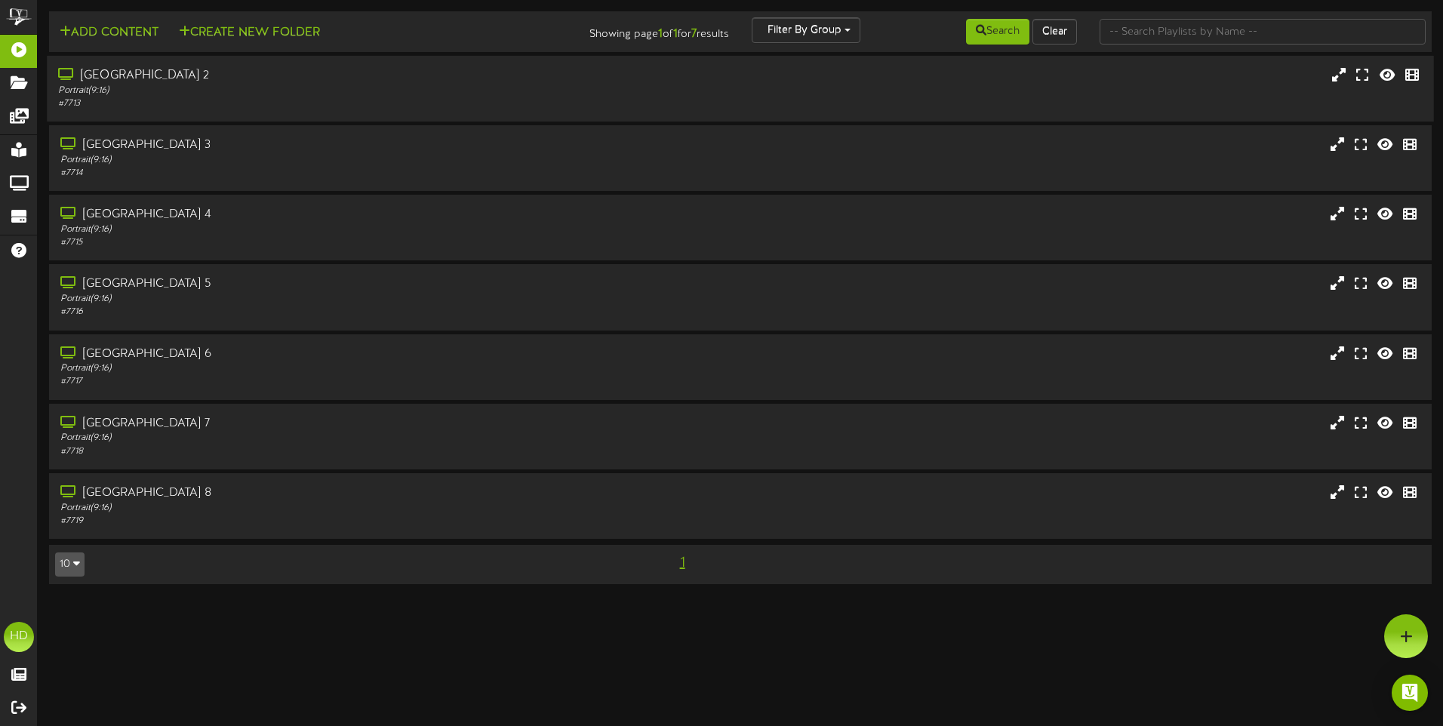
click at [1236, 83] on div at bounding box center [1317, 77] width 231 height 20
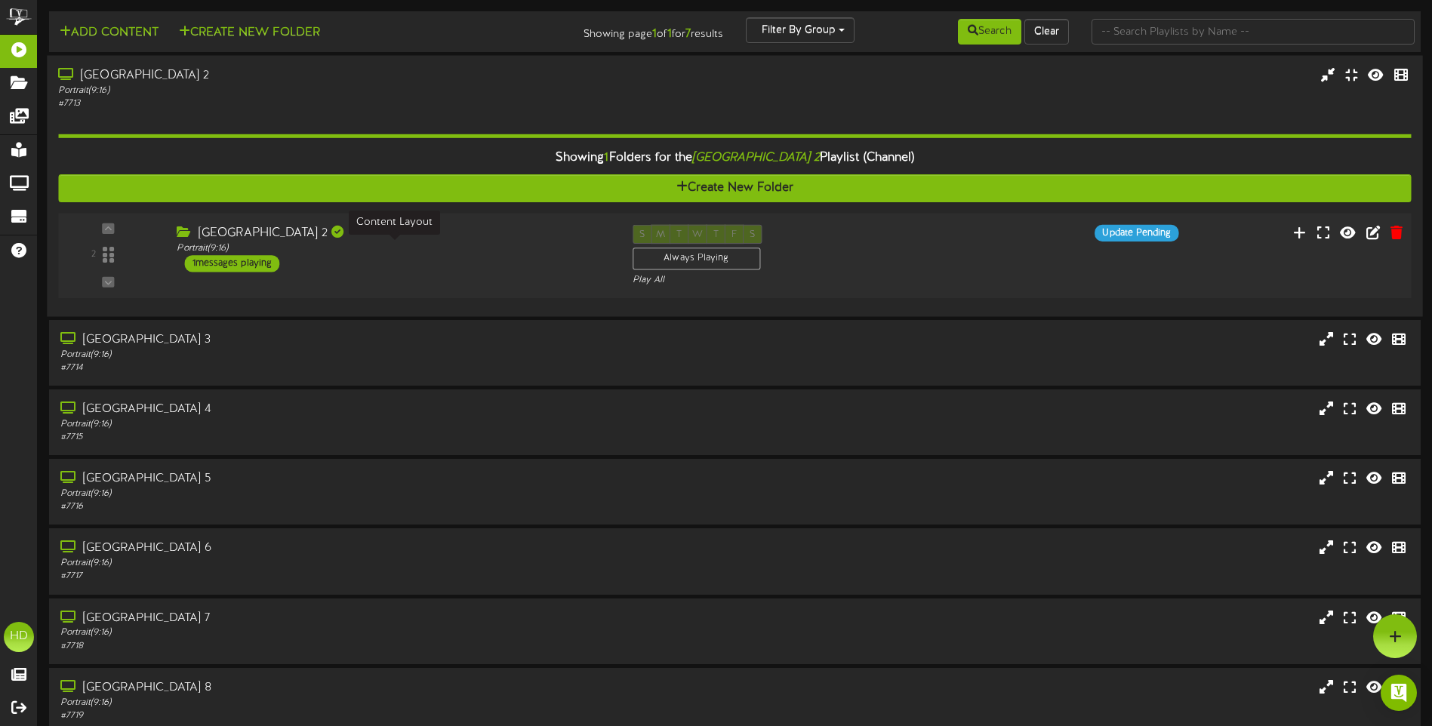
click at [519, 251] on div "Portrait ( 9:16 )" at bounding box center [393, 248] width 433 height 13
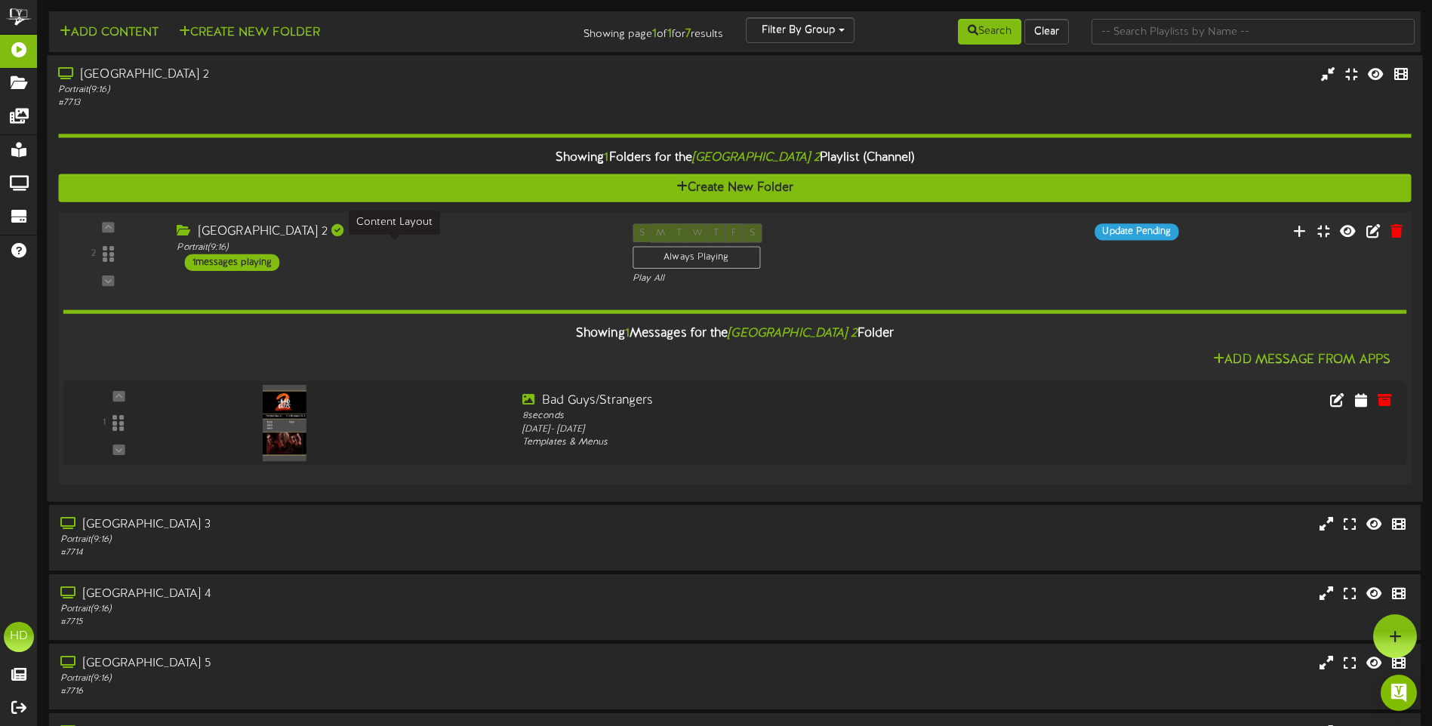
click at [519, 251] on div "Portrait ( 9:16 )" at bounding box center [393, 247] width 433 height 13
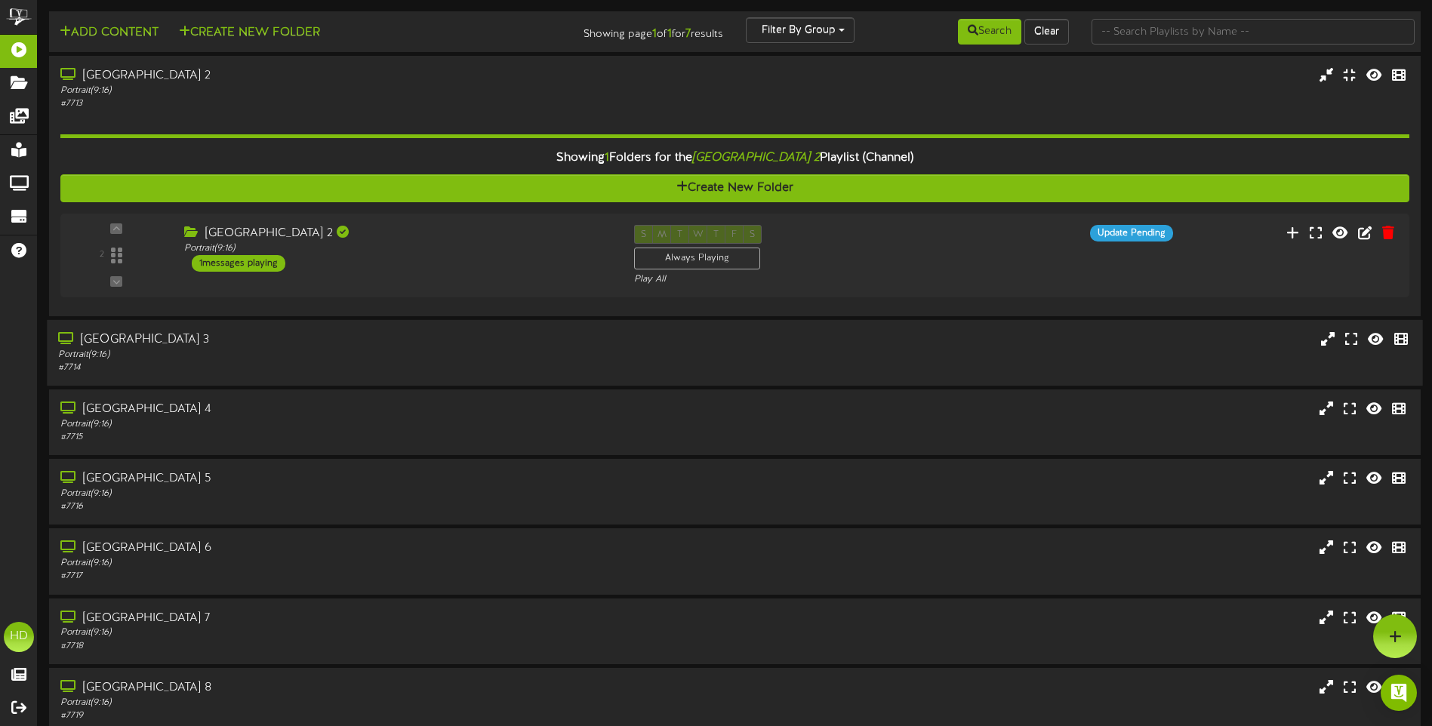
click at [540, 340] on div "[GEOGRAPHIC_DATA] 3" at bounding box center [333, 339] width 550 height 17
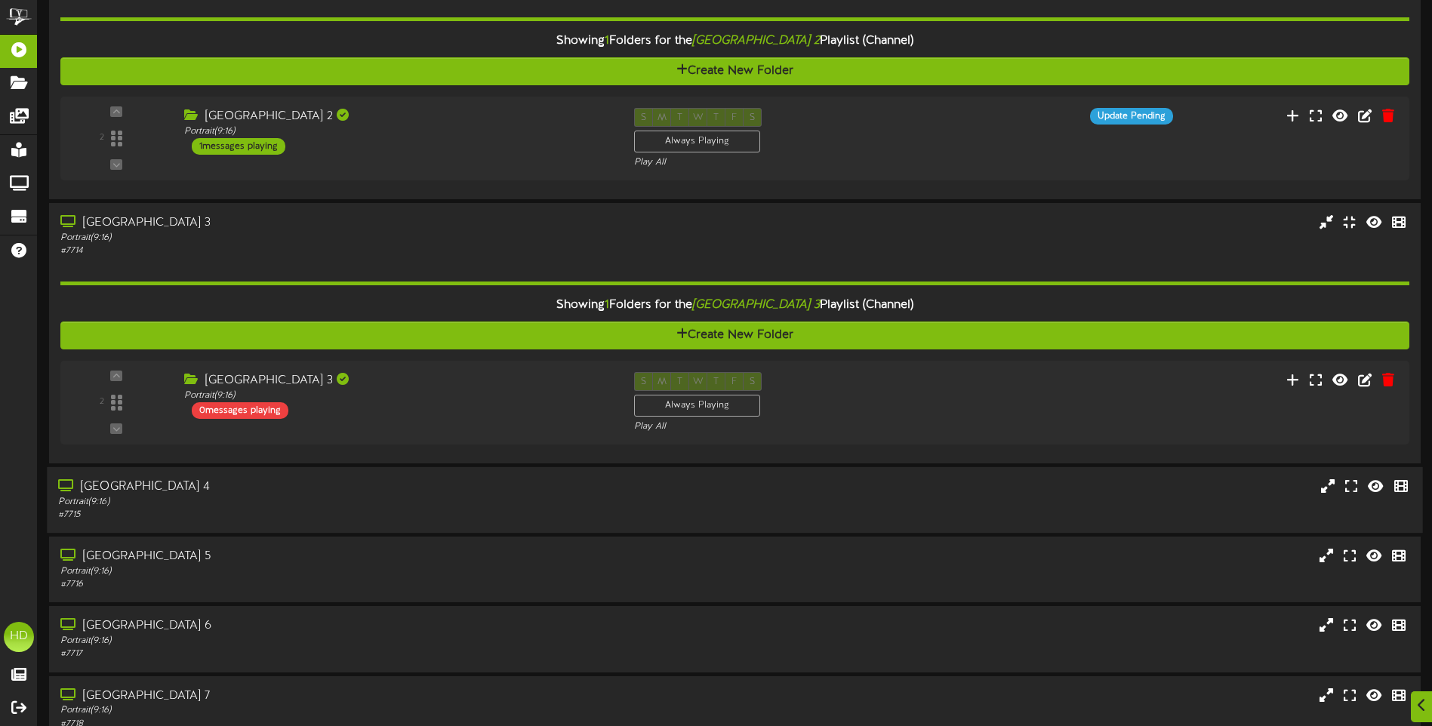
scroll to position [151, 0]
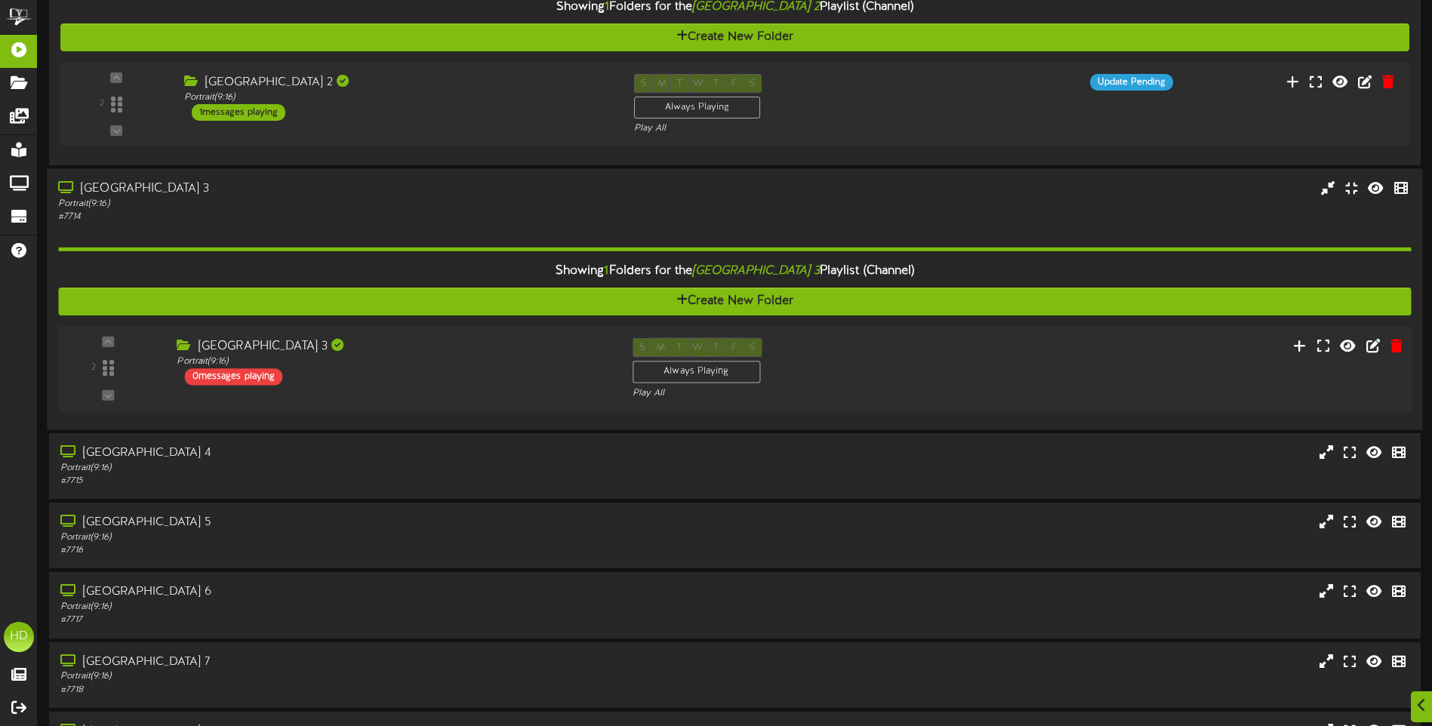
click at [973, 337] on div "2 Portrait ( )" at bounding box center [734, 368] width 1366 height 85
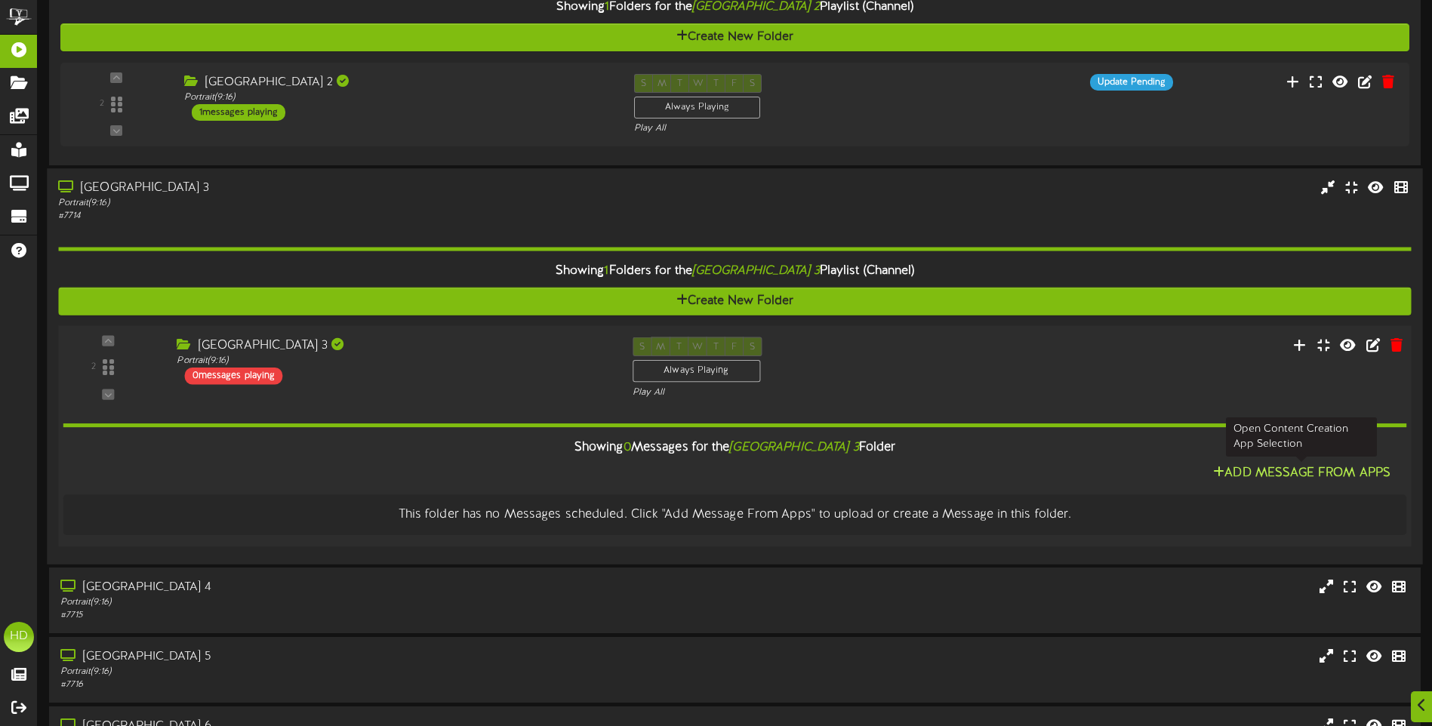
click at [1327, 478] on button "Add Message From Apps" at bounding box center [1301, 473] width 186 height 19
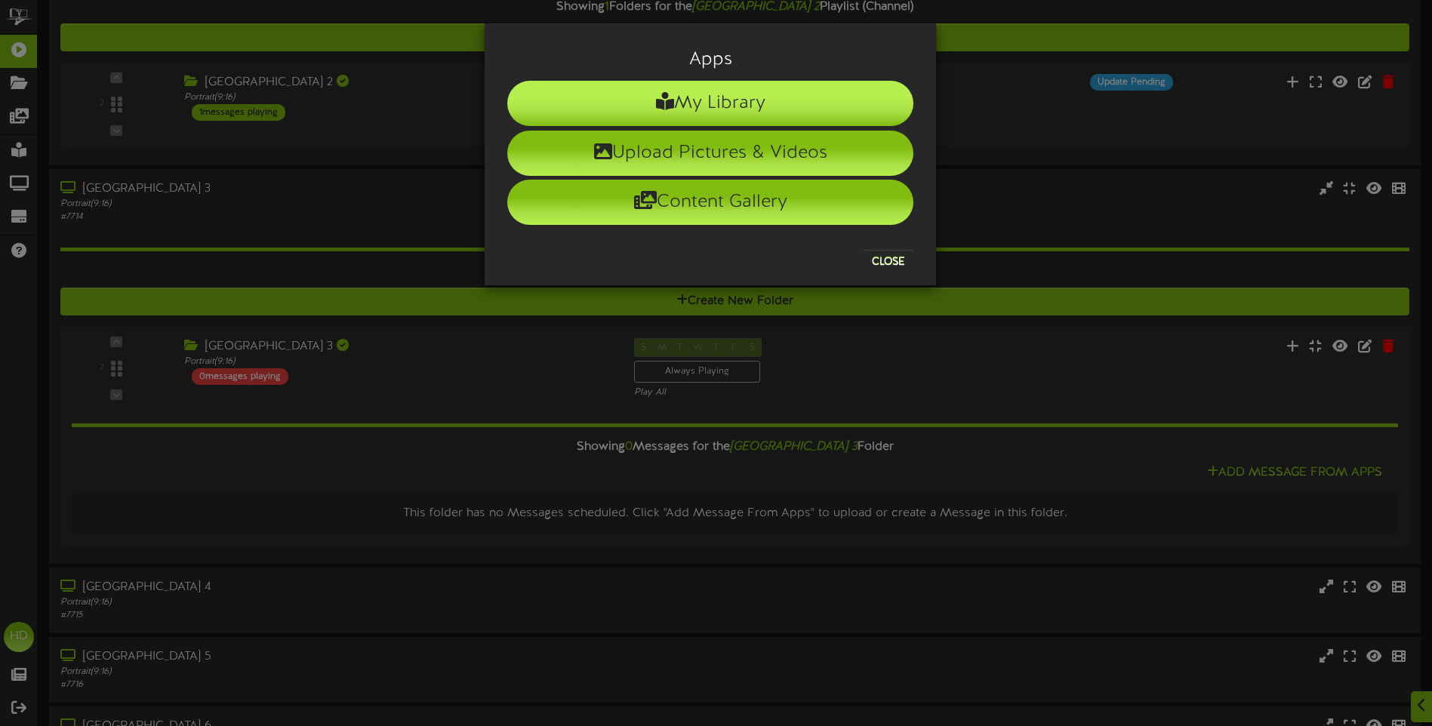
click at [774, 98] on li "My Library" at bounding box center [710, 103] width 406 height 45
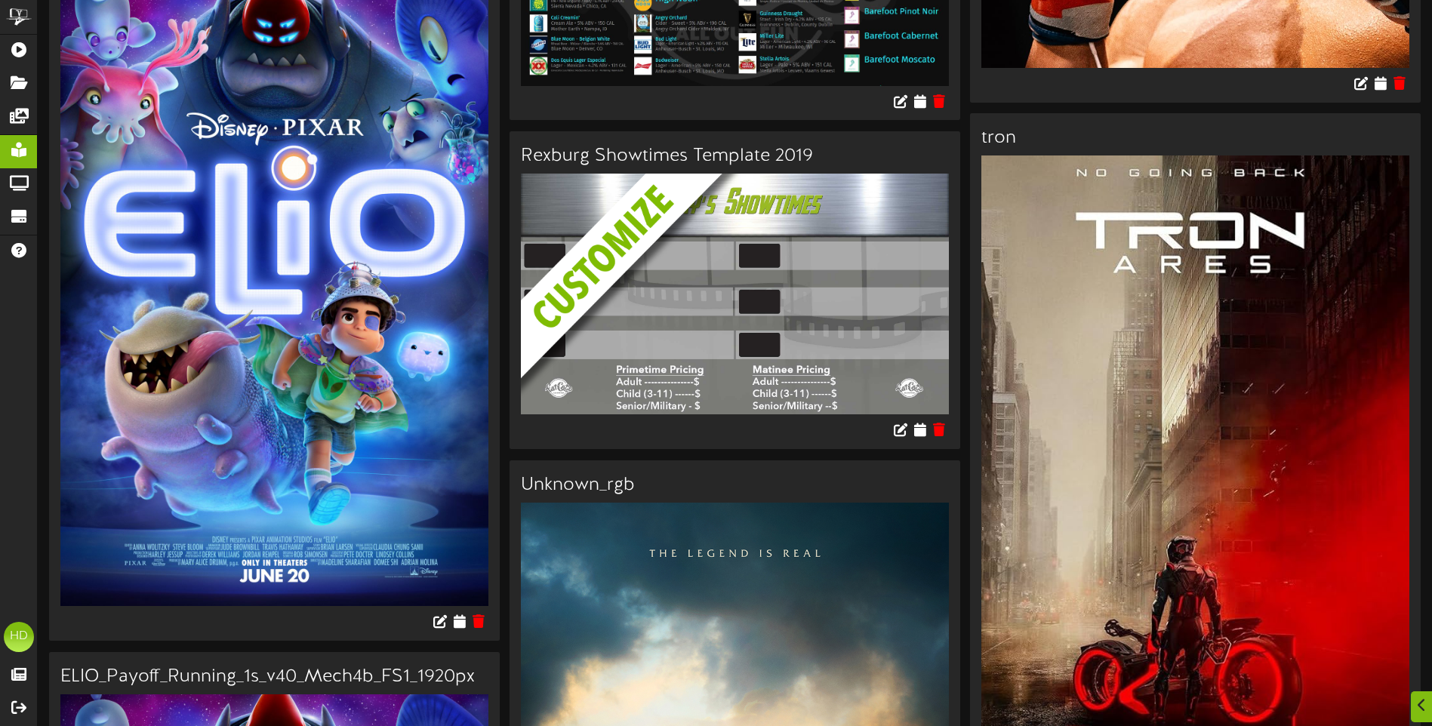
scroll to position [5359, 0]
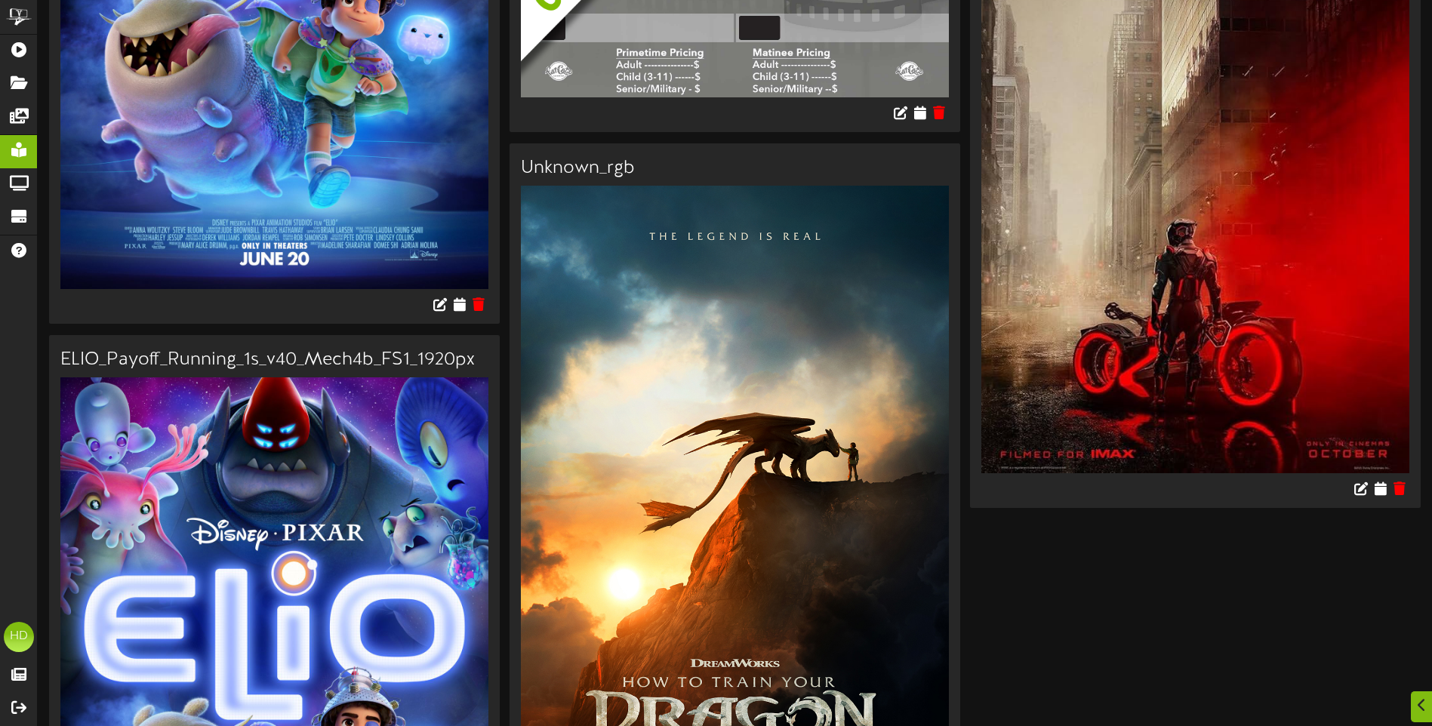
click at [1199, 257] on img at bounding box center [1195, 155] width 428 height 634
click at [1384, 480] on icon at bounding box center [1380, 488] width 14 height 17
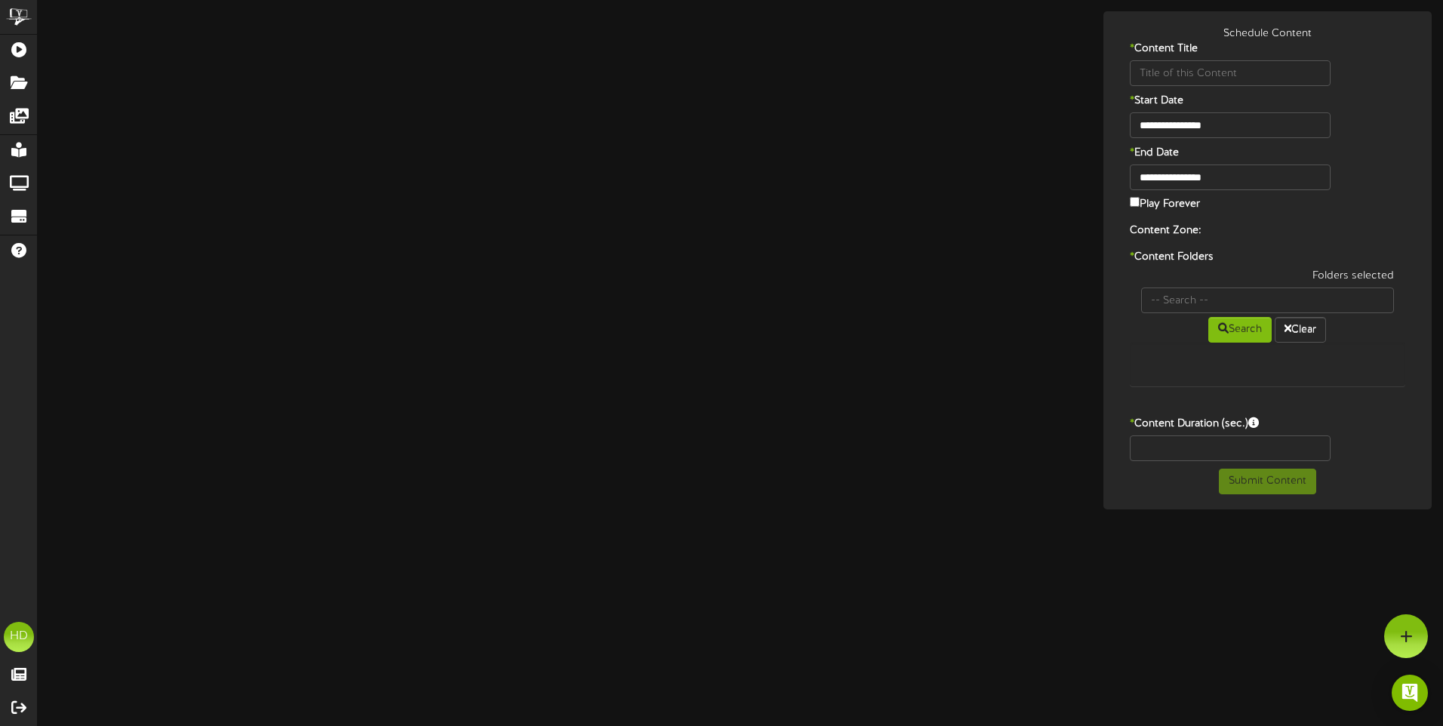
type input "tron"
type input "8"
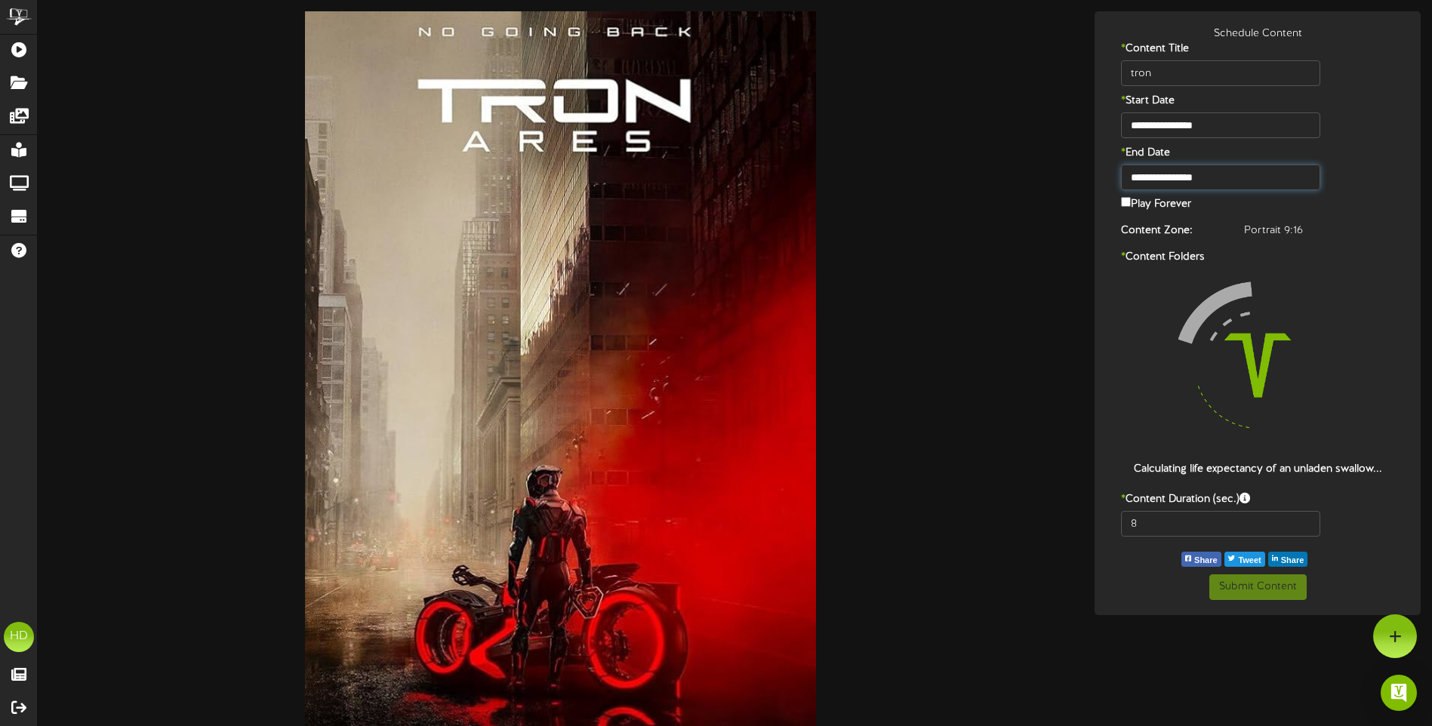
click at [1255, 174] on input "**********" at bounding box center [1220, 178] width 199 height 26
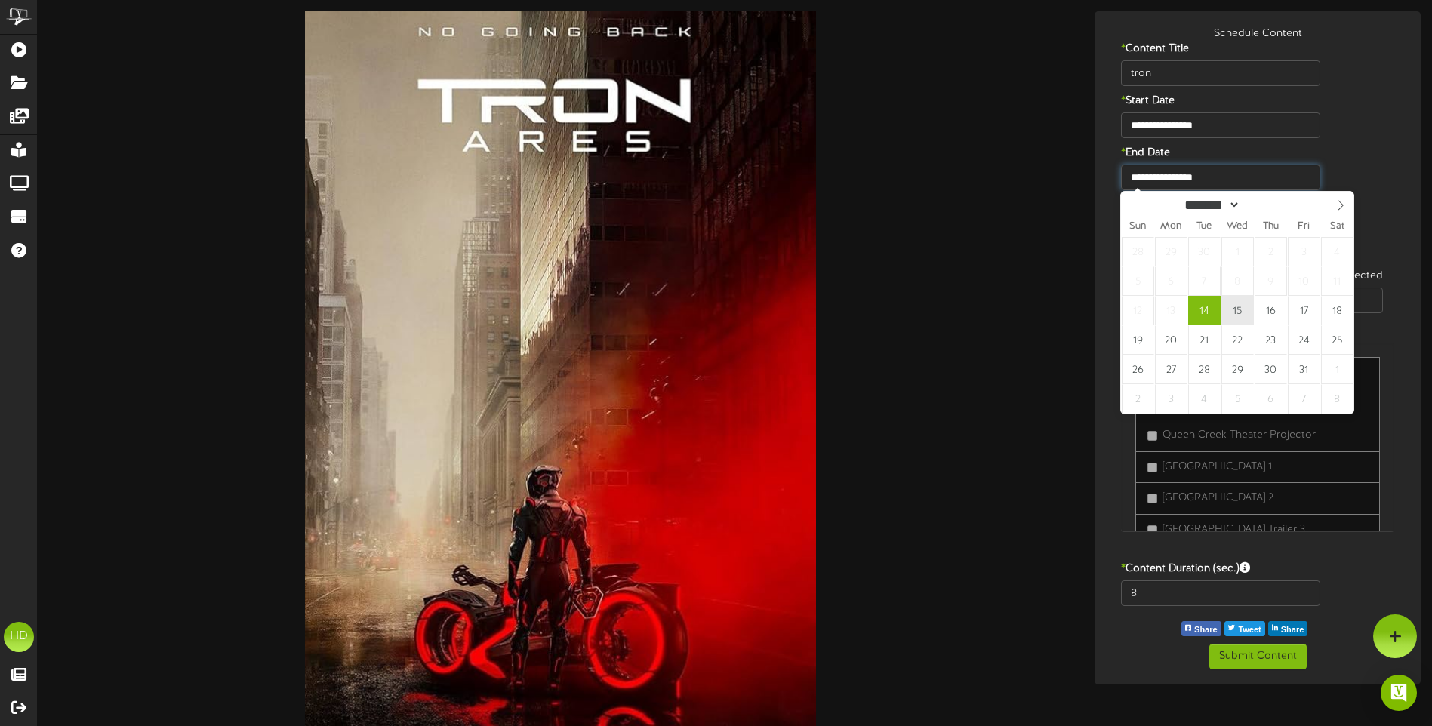
type input "**********"
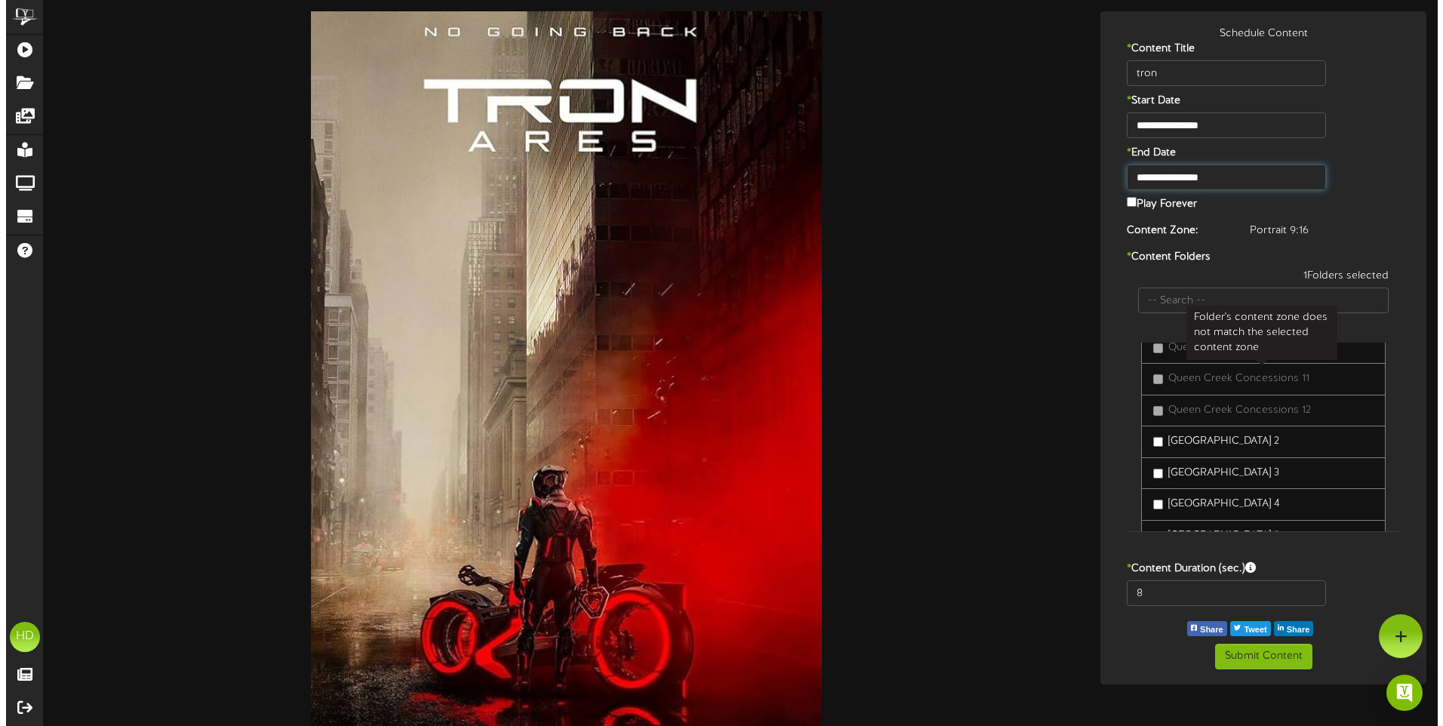
scroll to position [679, 0]
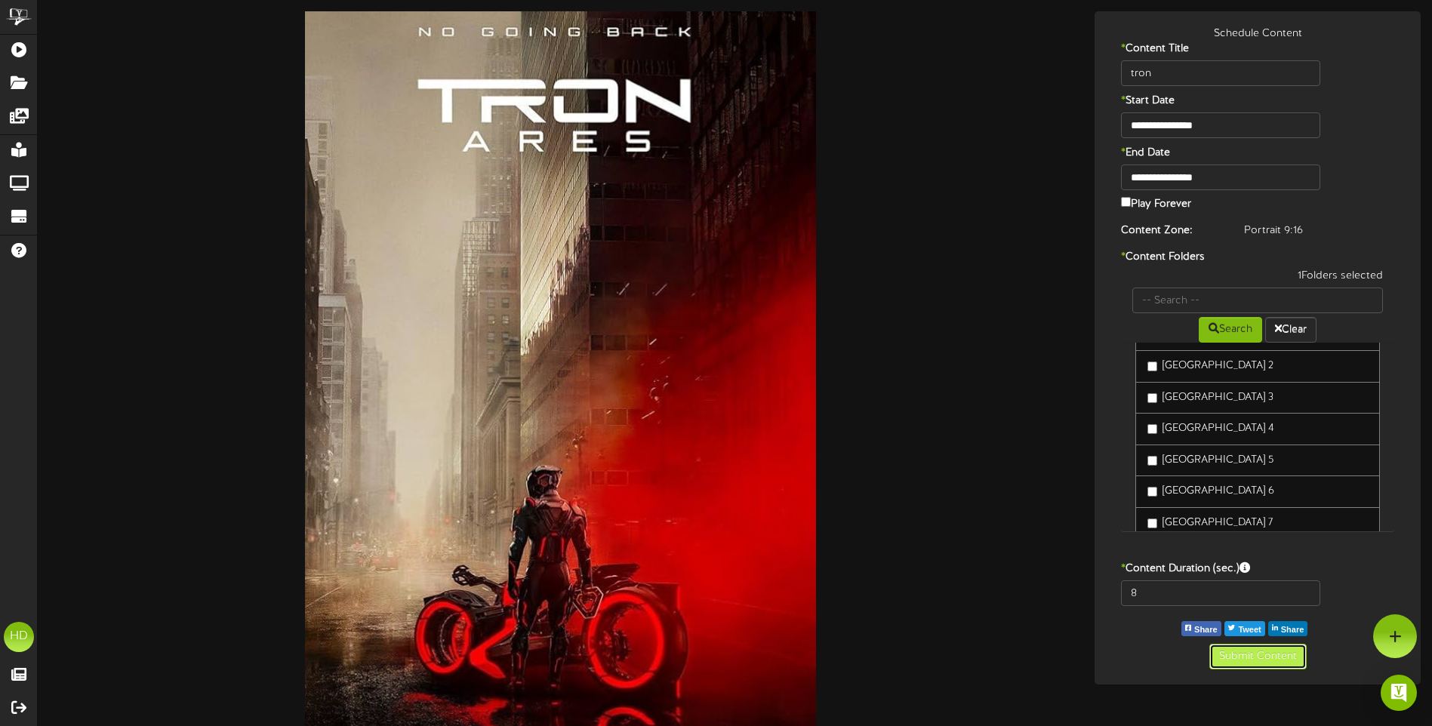
click at [1253, 663] on button "Submit Content" at bounding box center [1257, 657] width 97 height 26
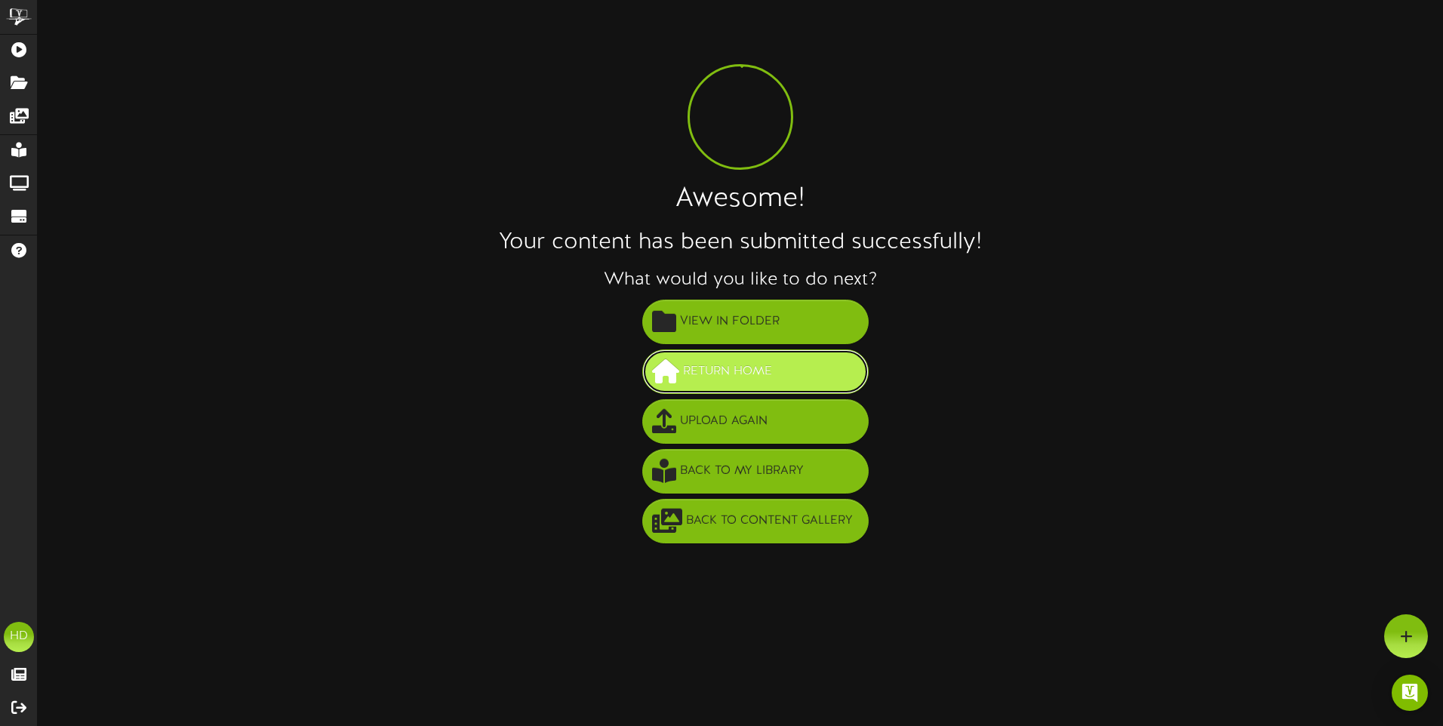
click at [769, 366] on span "Return Home" at bounding box center [727, 371] width 97 height 25
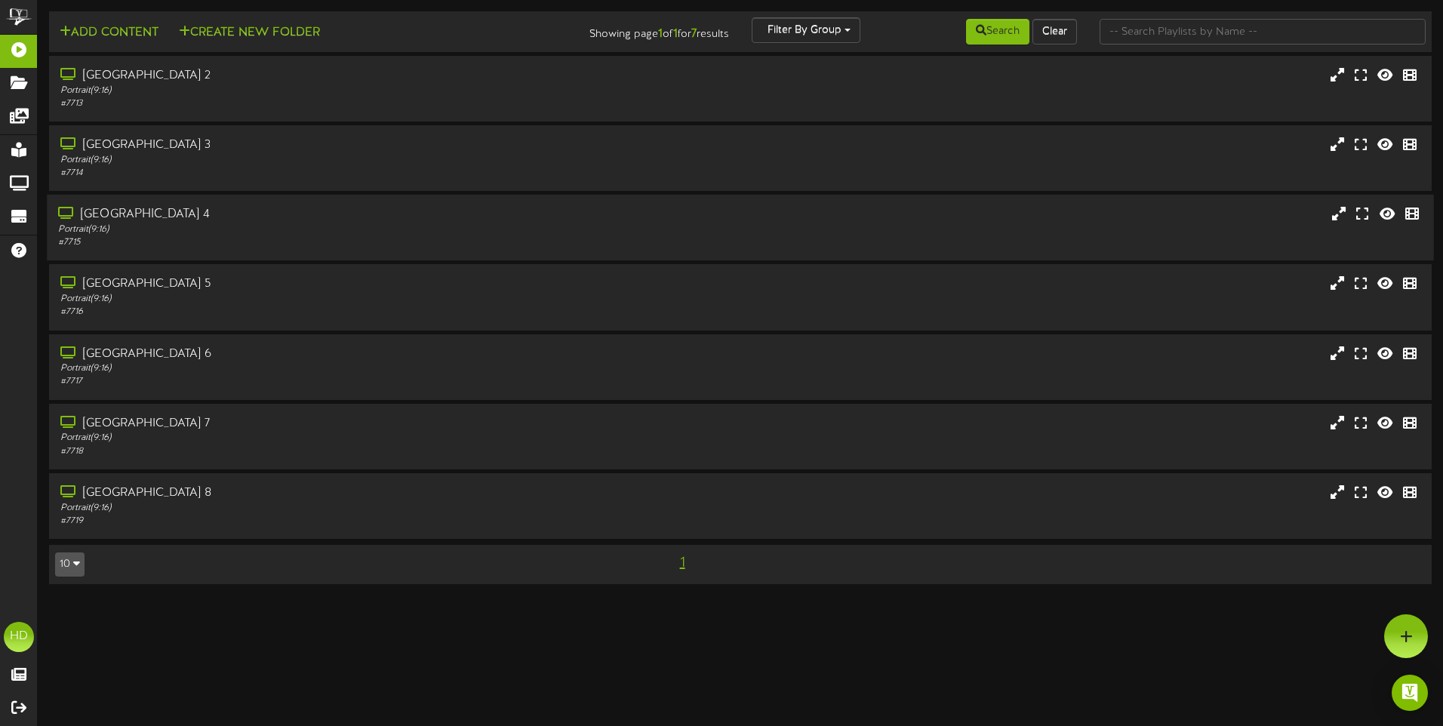
click at [174, 211] on div "Queen Creek Theater 4" at bounding box center [336, 214] width 556 height 17
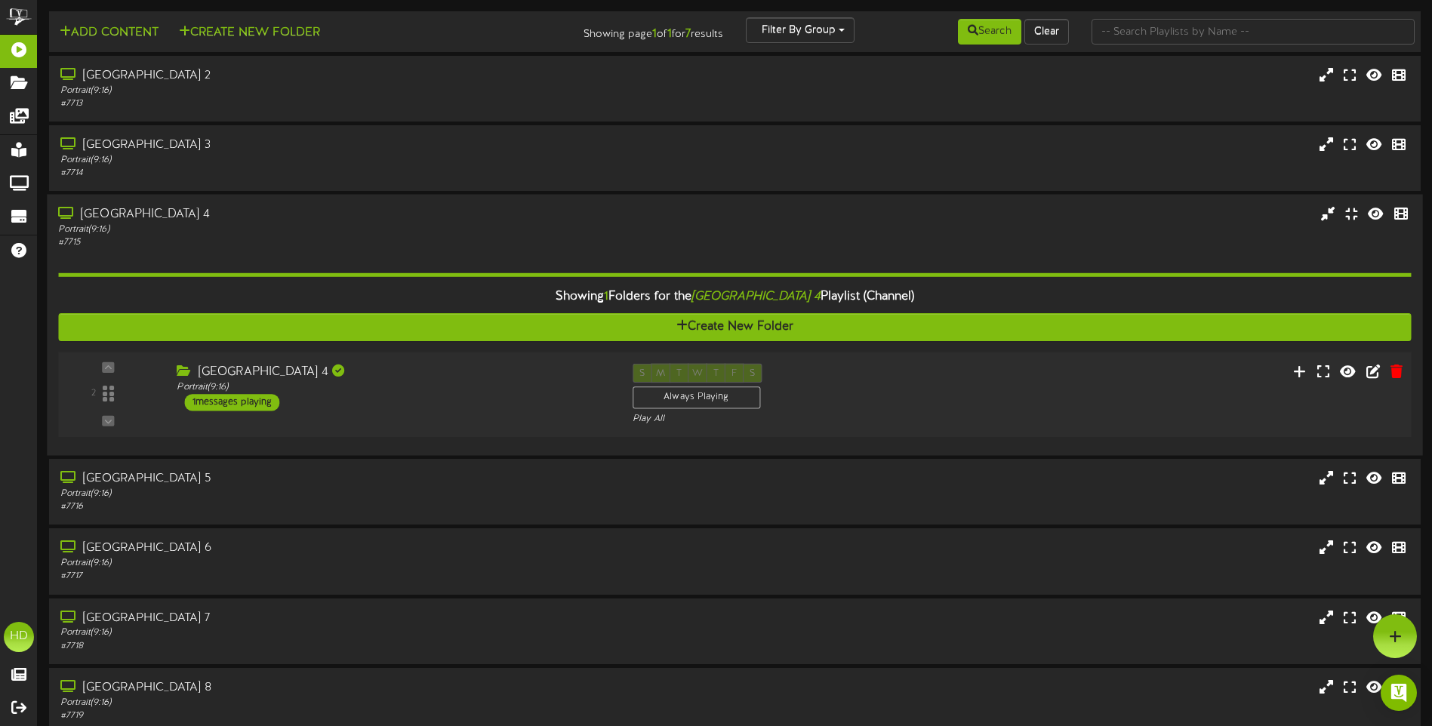
click at [528, 371] on div "[GEOGRAPHIC_DATA] 4" at bounding box center [393, 372] width 433 height 17
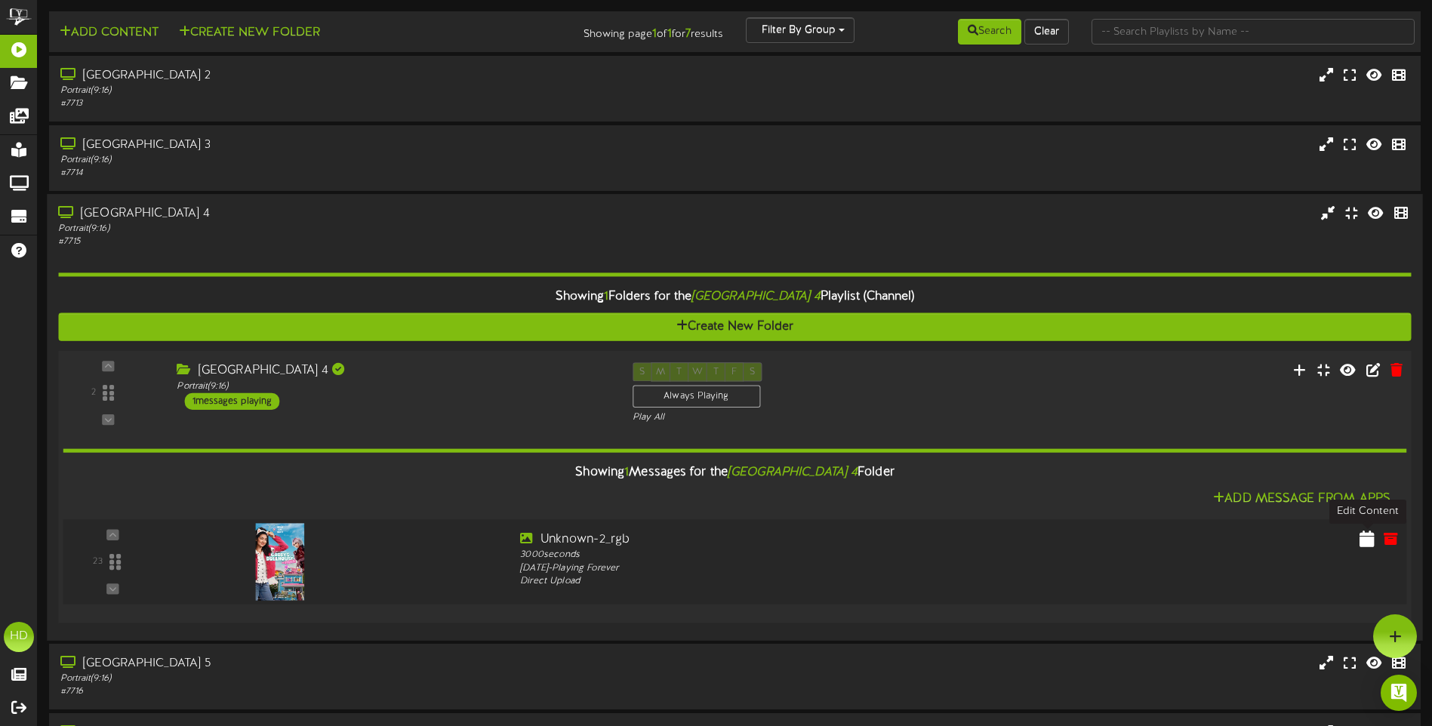
click at [1370, 540] on icon at bounding box center [1366, 538] width 15 height 17
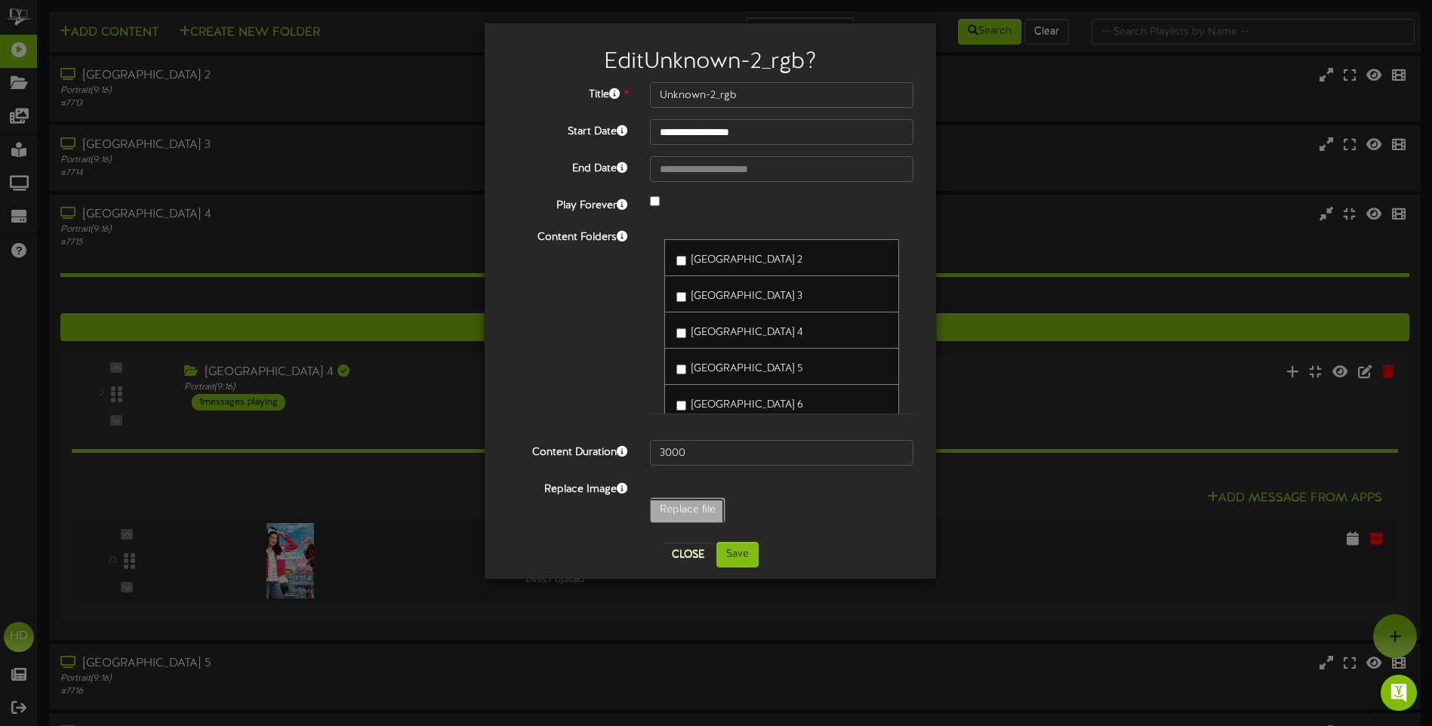
click at [694, 553] on button "Close" at bounding box center [688, 555] width 51 height 24
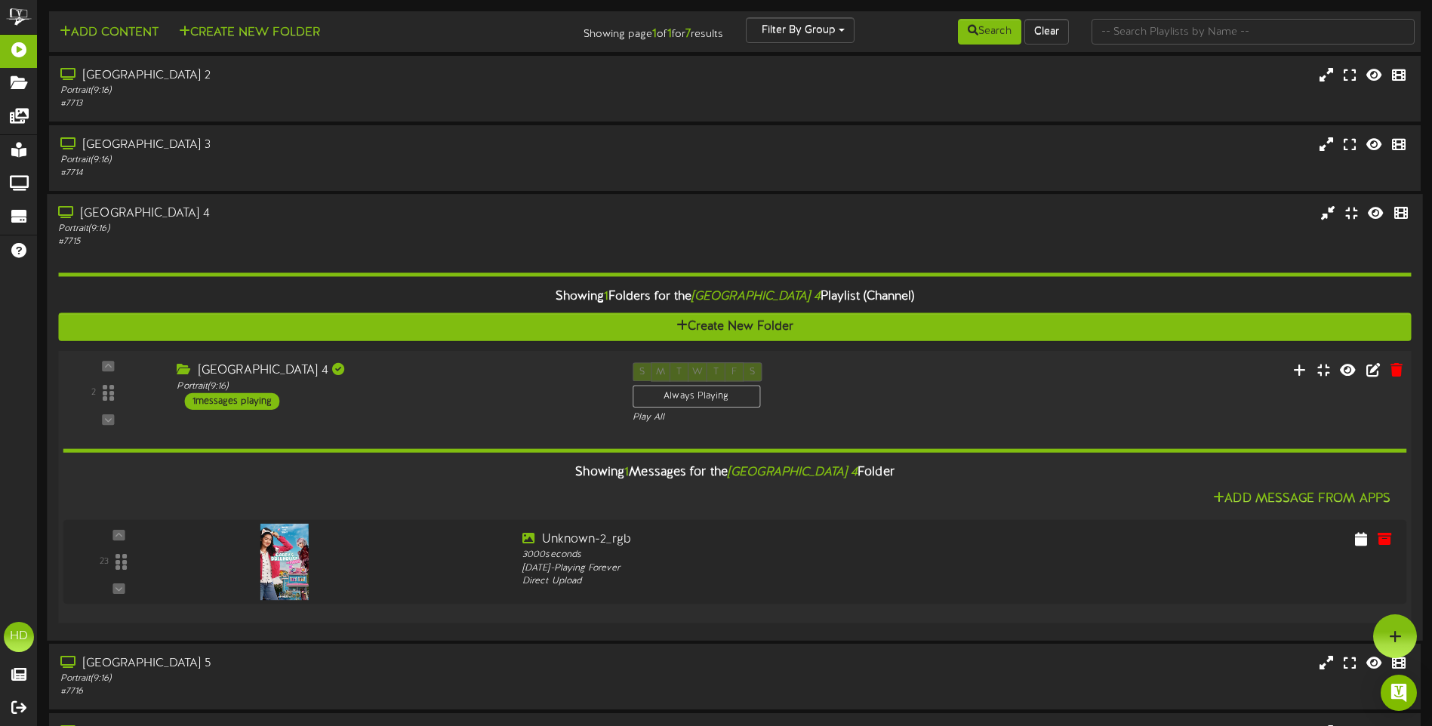
click at [488, 392] on div "Portrait ( 9:16 )" at bounding box center [393, 386] width 433 height 13
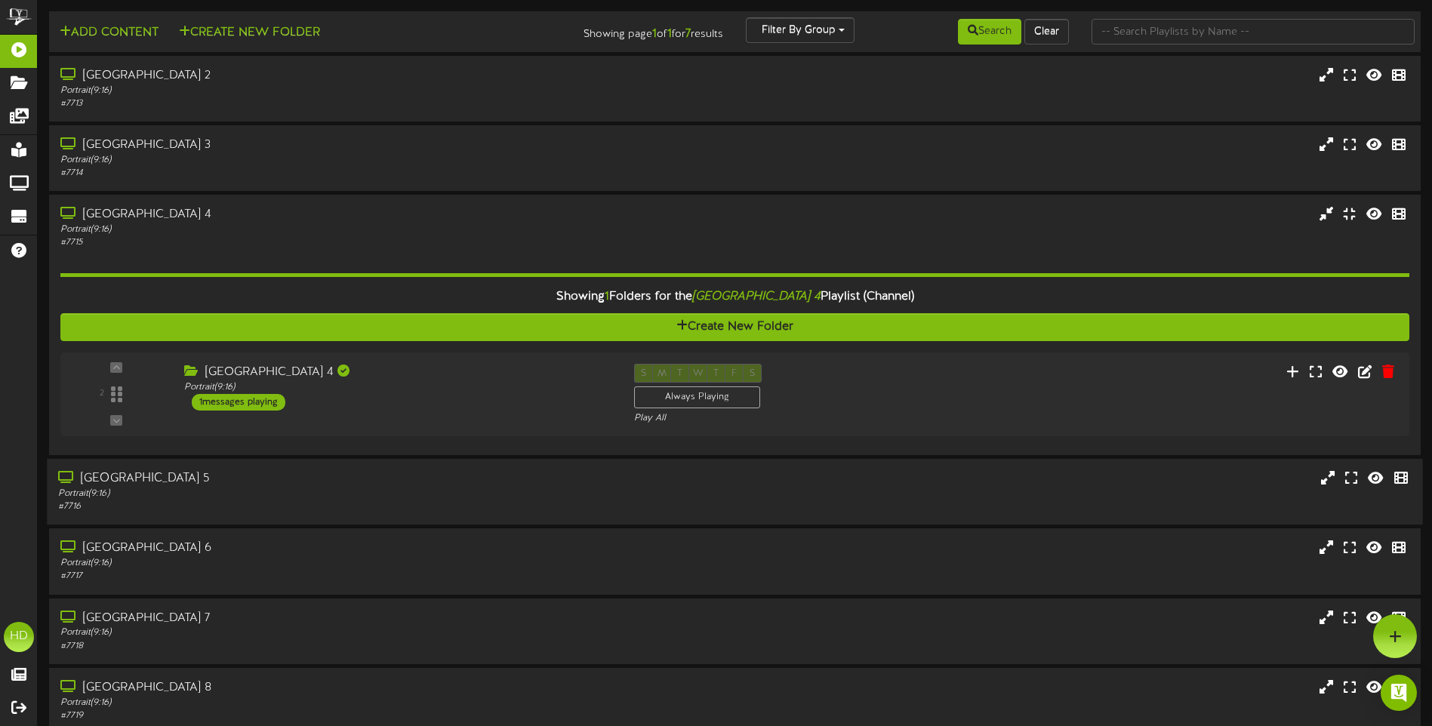
click at [358, 477] on div "[GEOGRAPHIC_DATA] 5" at bounding box center [333, 478] width 550 height 17
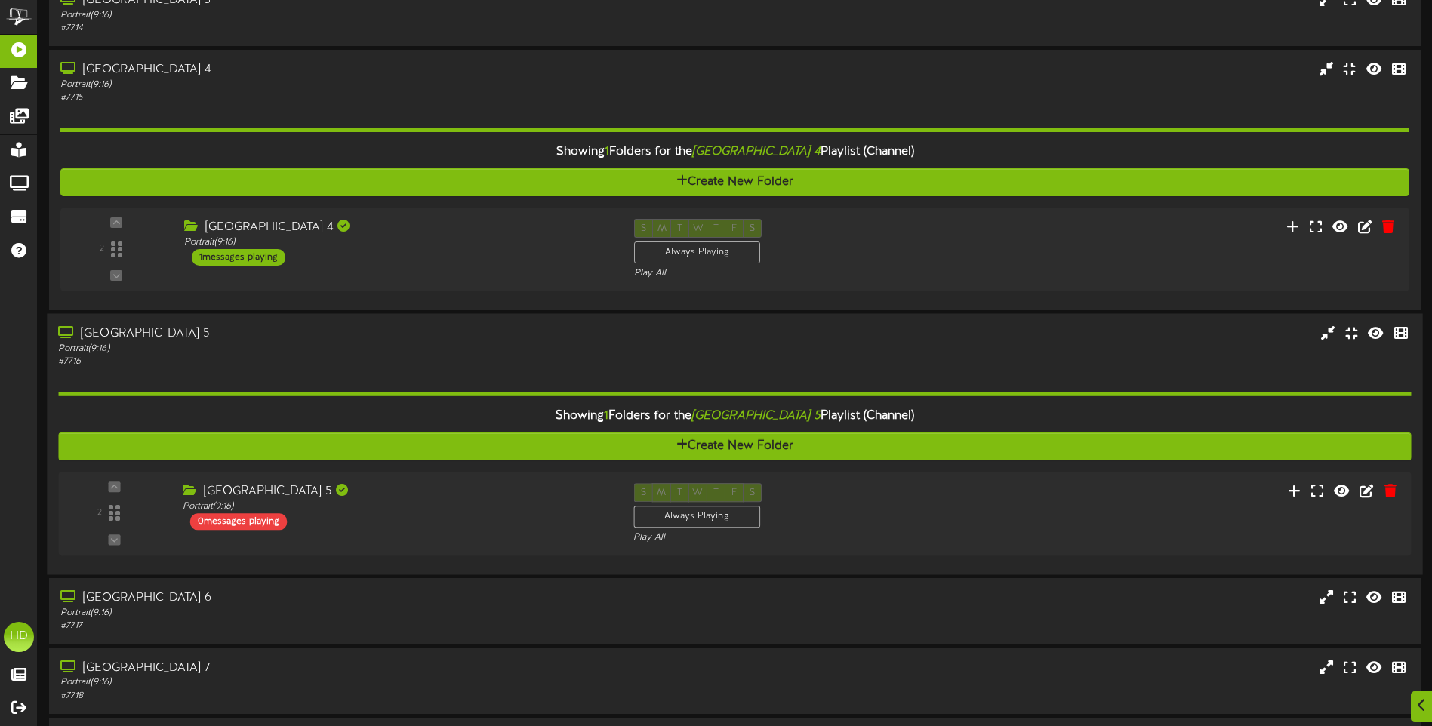
scroll to position [151, 0]
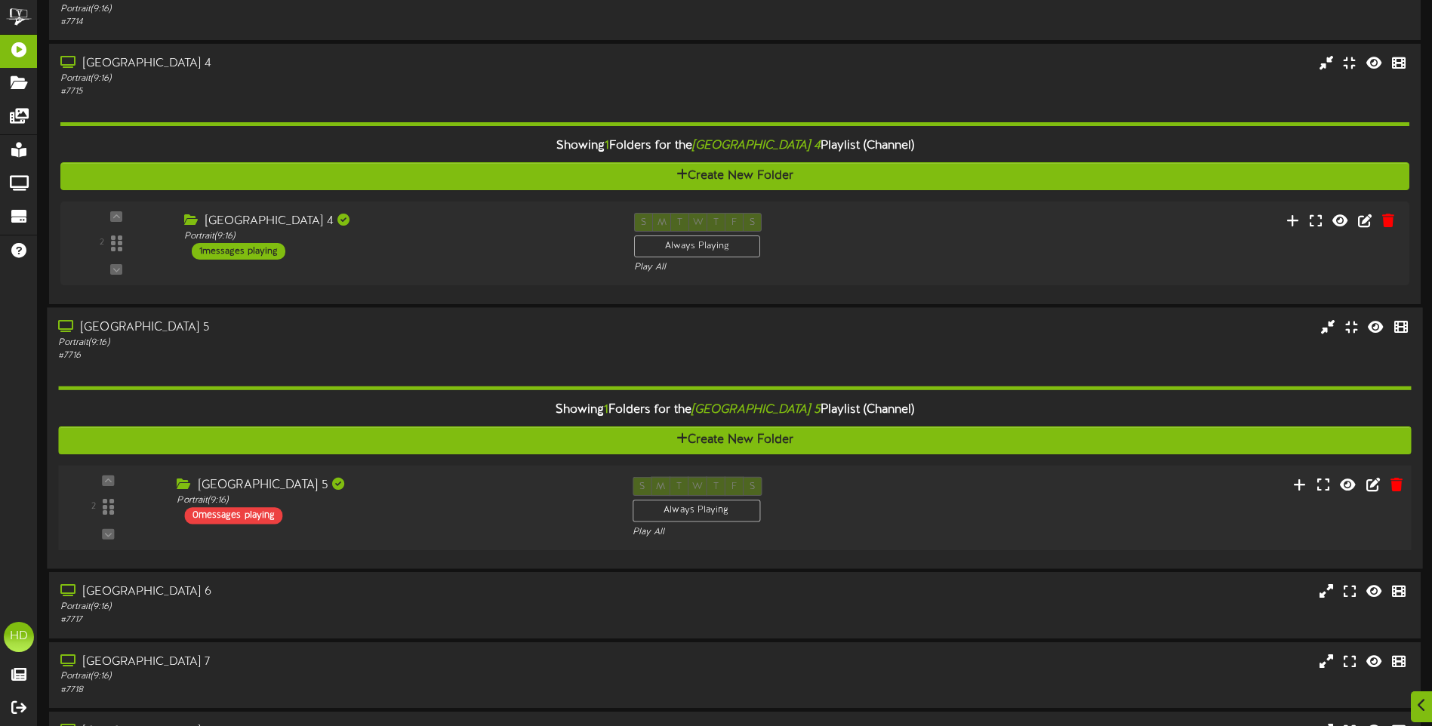
click at [1021, 503] on div "2 ( 9:16" at bounding box center [734, 508] width 1366 height 62
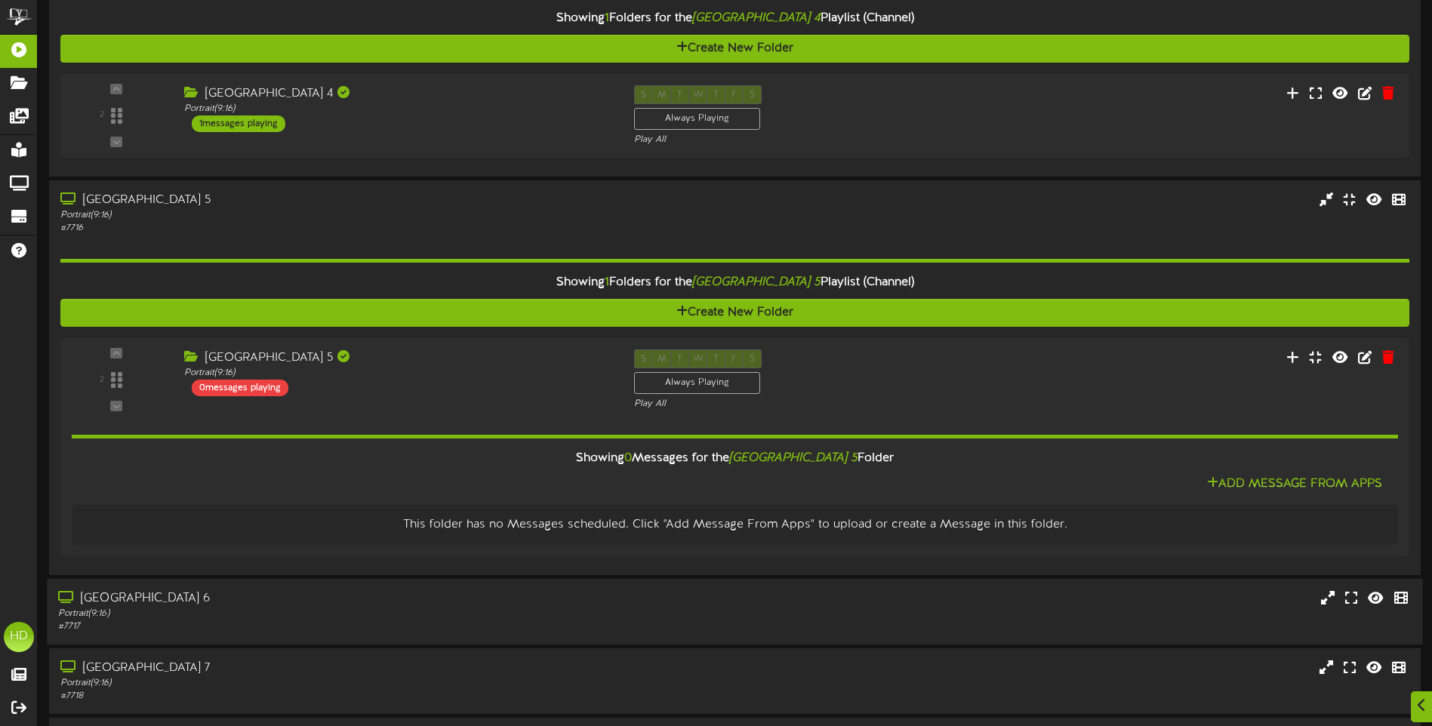
scroll to position [377, 0]
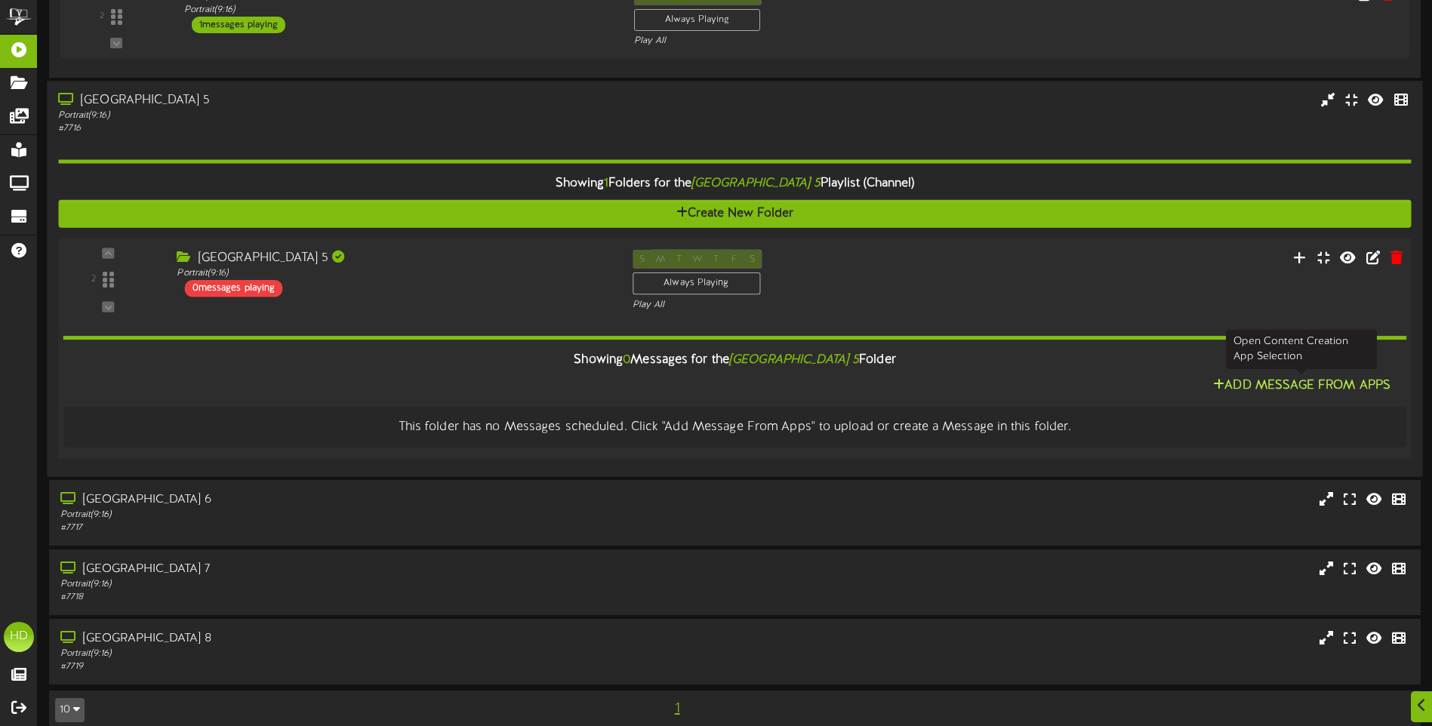
click at [1296, 389] on button "Add Message From Apps" at bounding box center [1301, 386] width 186 height 19
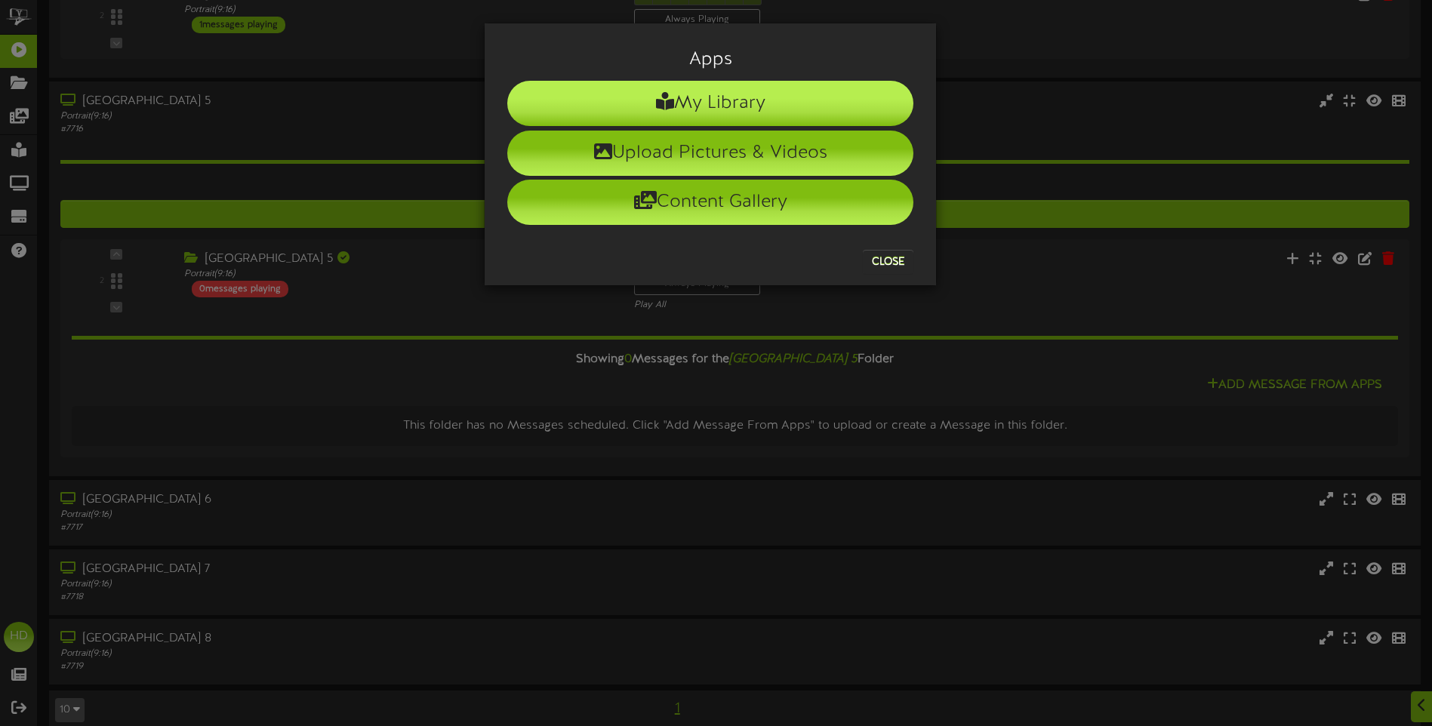
click at [745, 109] on li "My Library" at bounding box center [710, 103] width 406 height 45
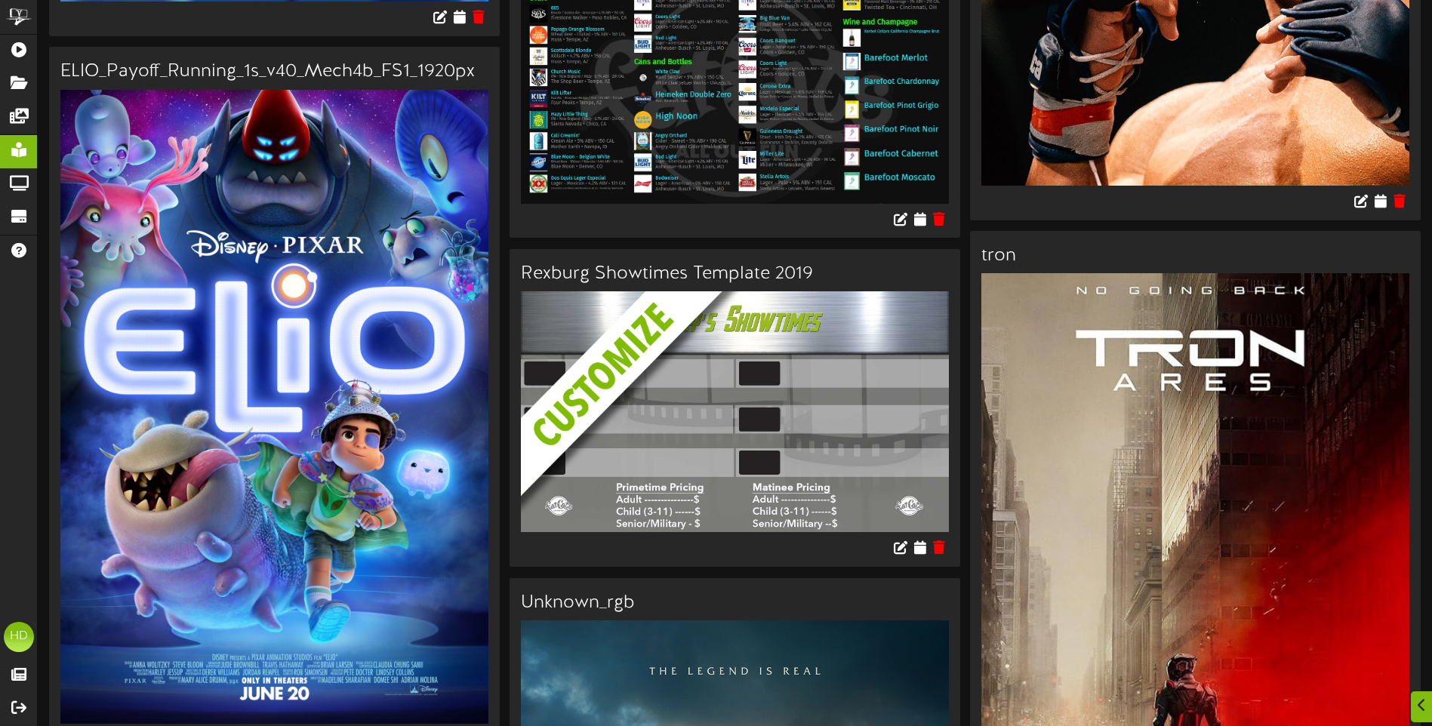
scroll to position [5133, 0]
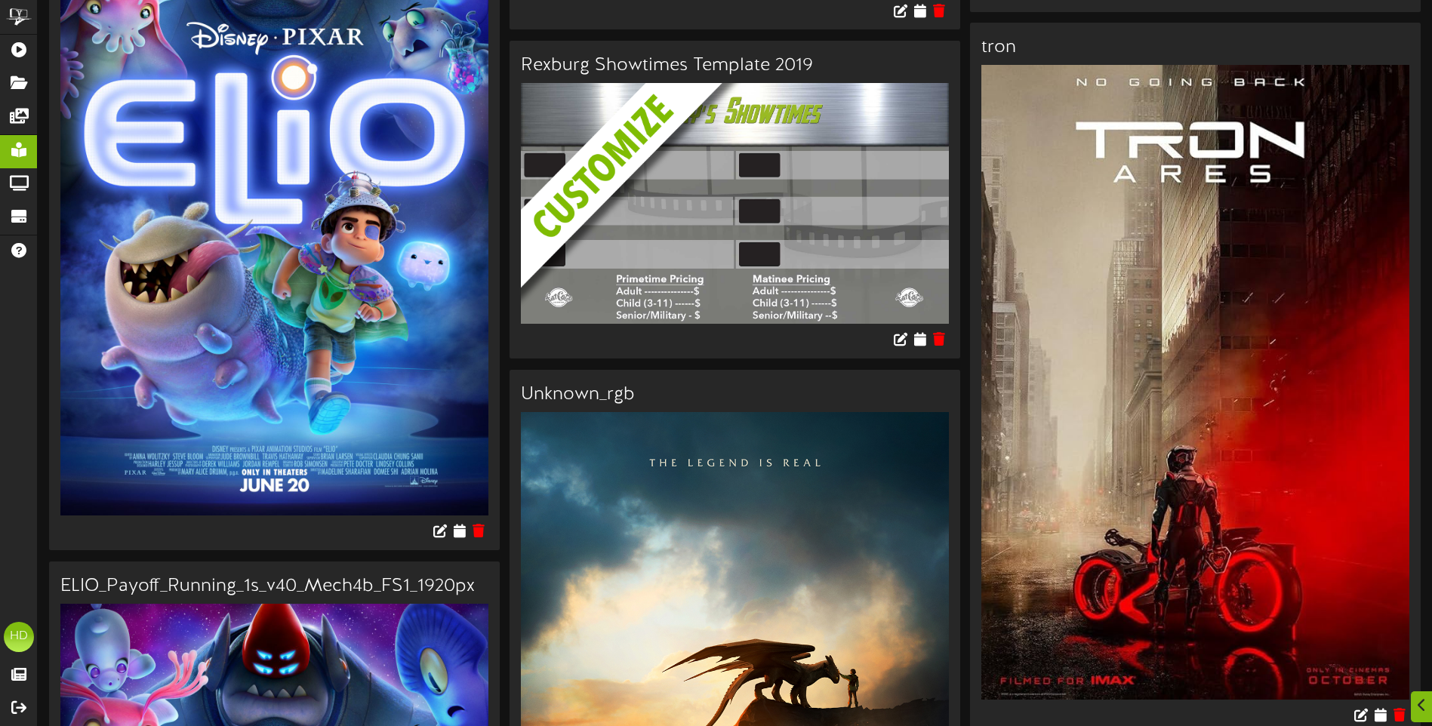
click at [1197, 510] on img at bounding box center [1195, 382] width 428 height 634
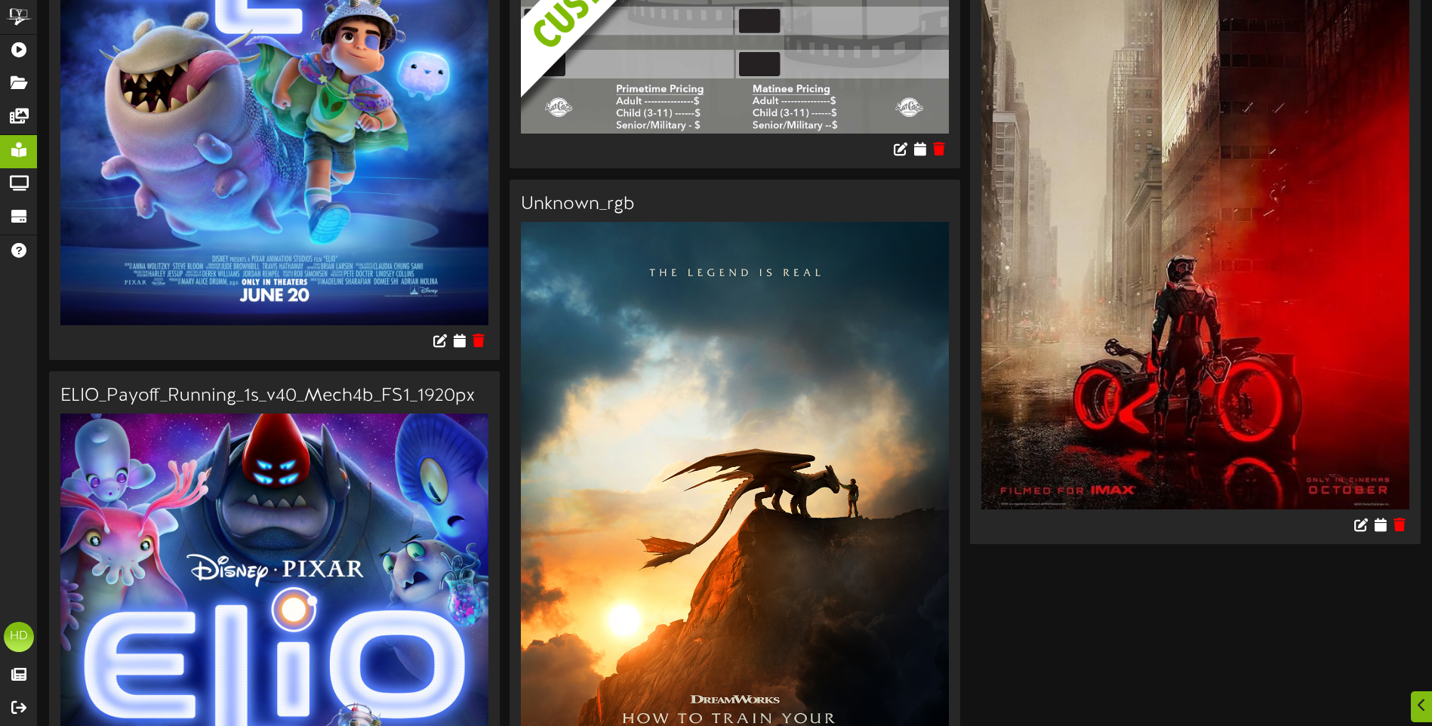
scroll to position [5359, 0]
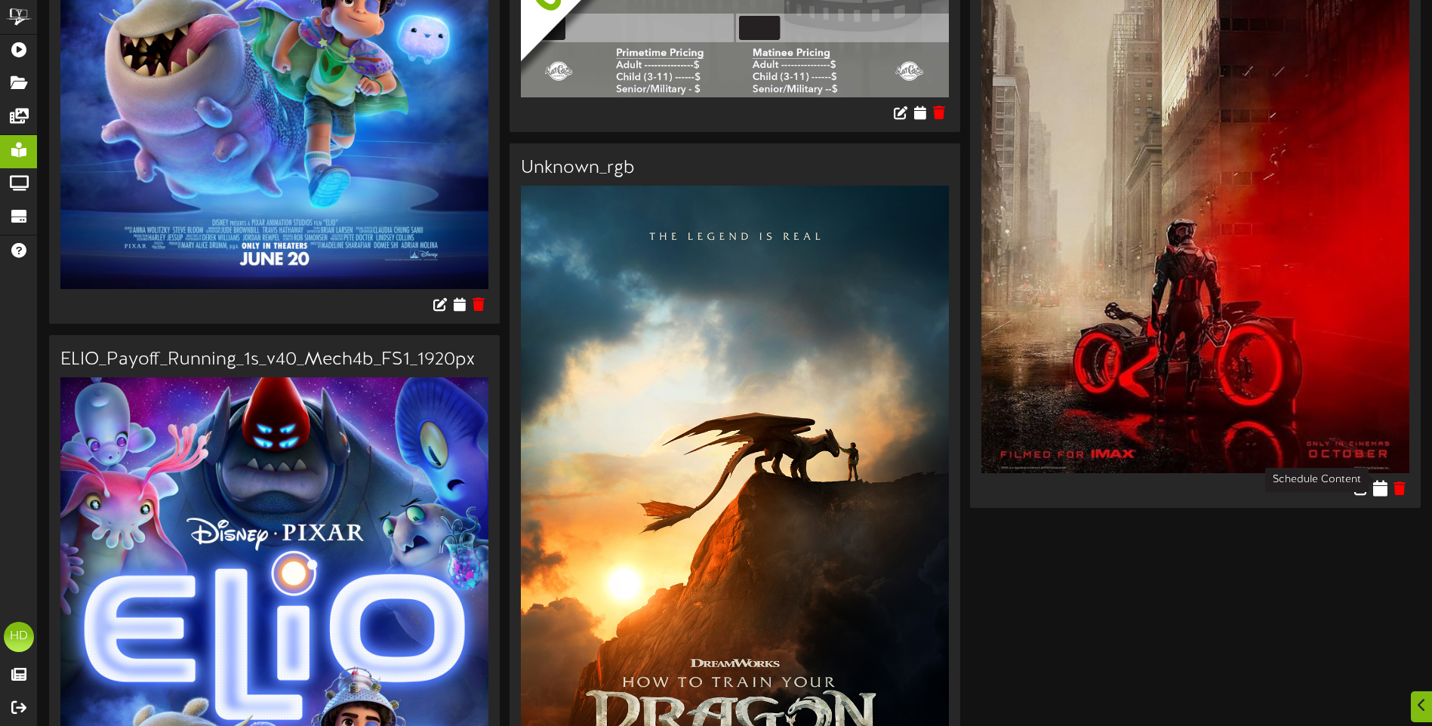
click at [1382, 480] on icon at bounding box center [1380, 488] width 14 height 17
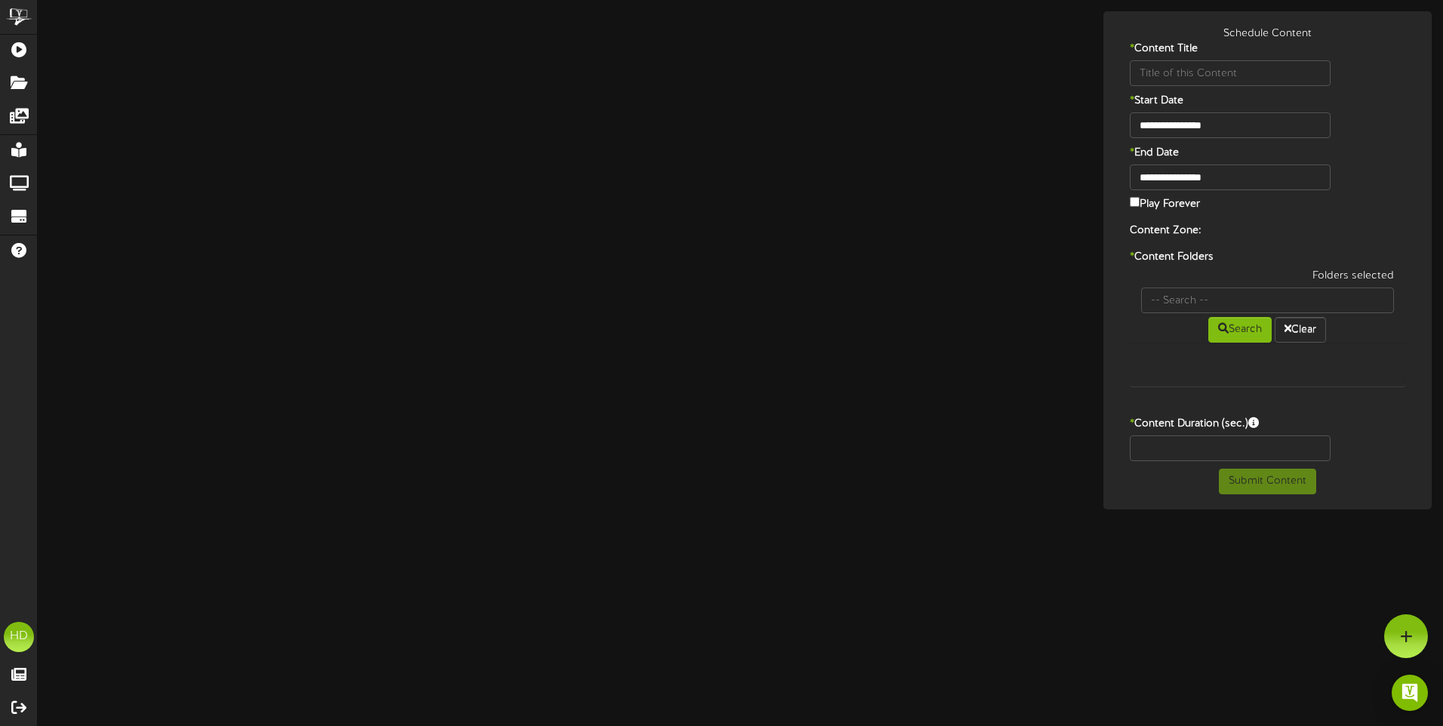
type input "tron"
type input "8"
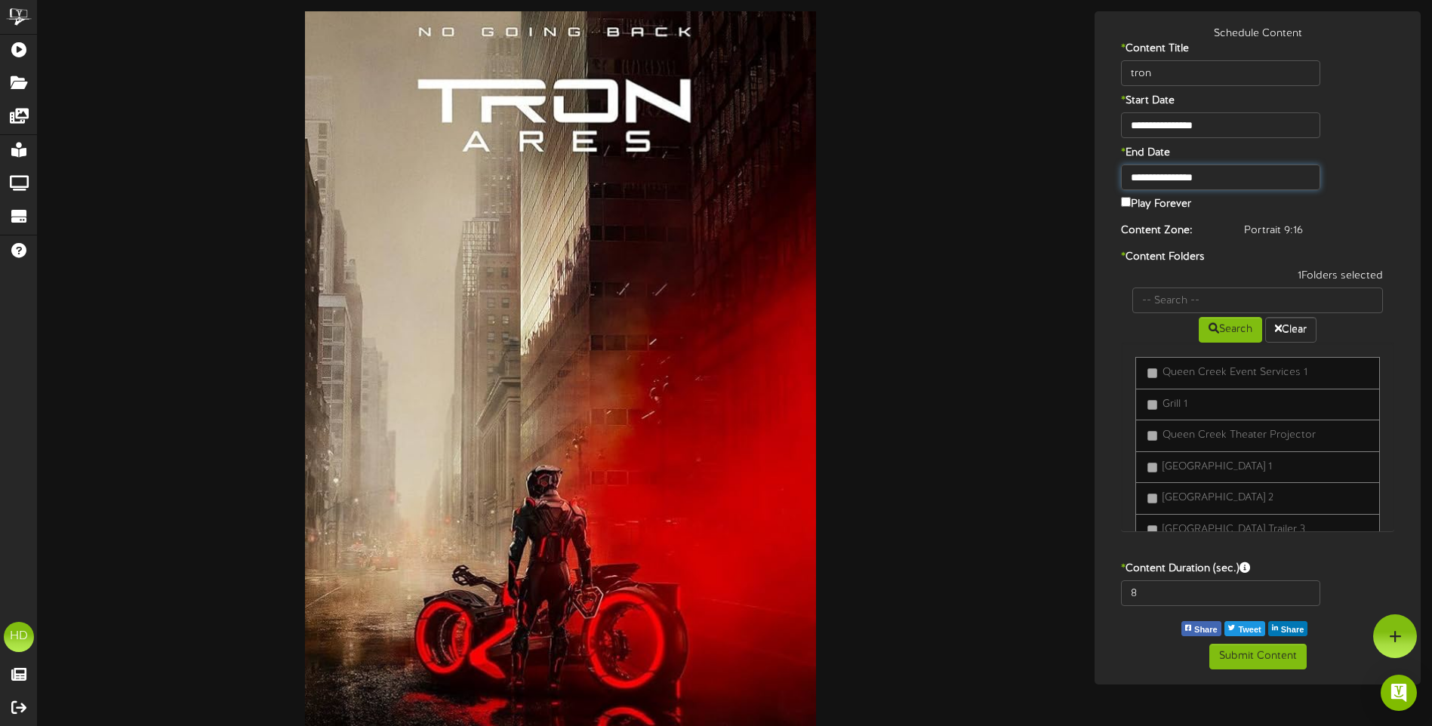
click at [1261, 172] on input "**********" at bounding box center [1220, 178] width 199 height 26
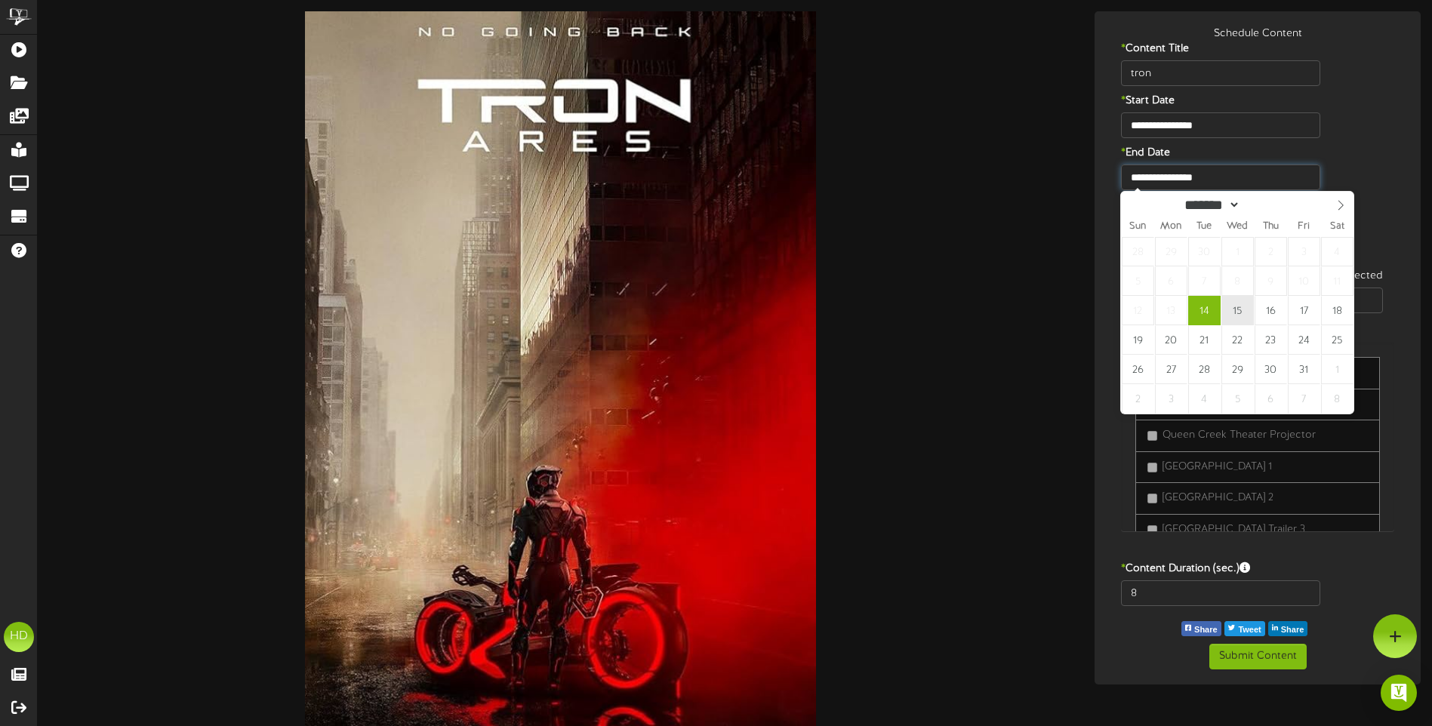
type input "**********"
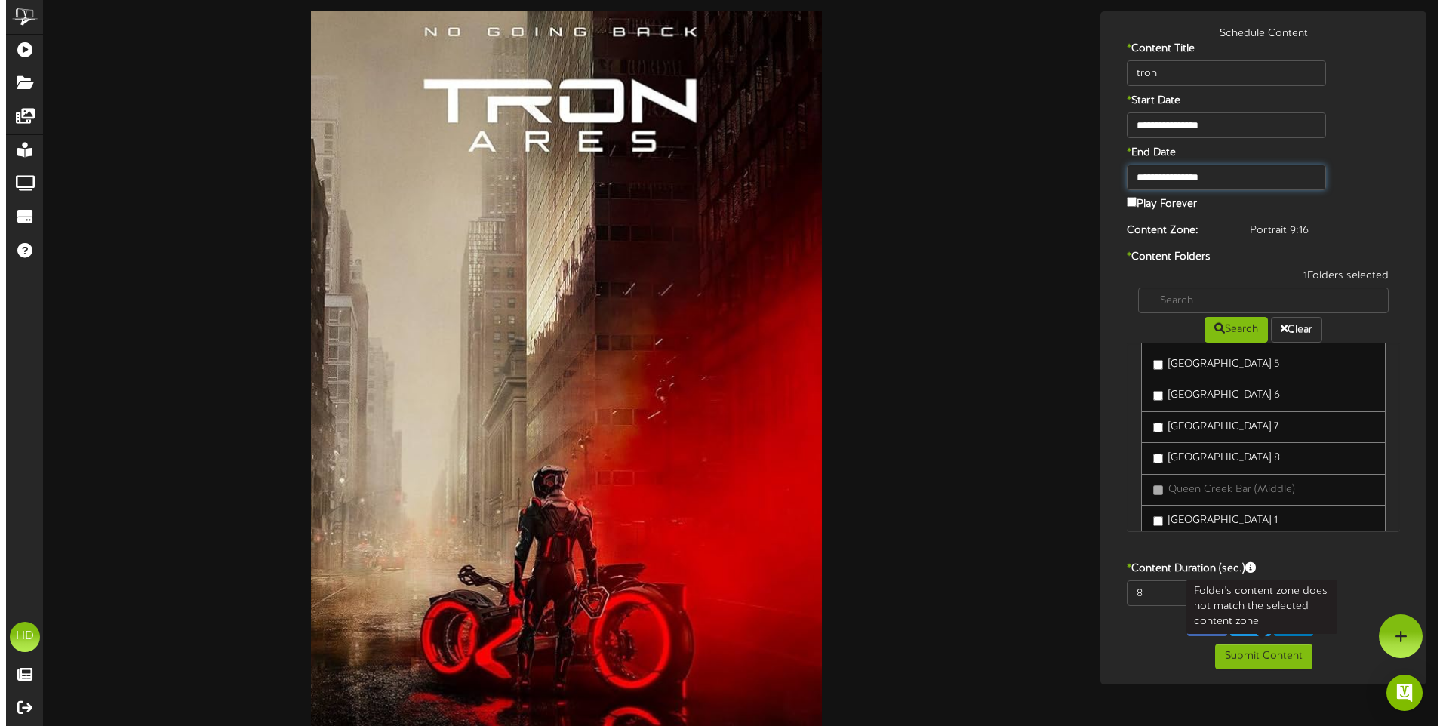
scroll to position [755, 0]
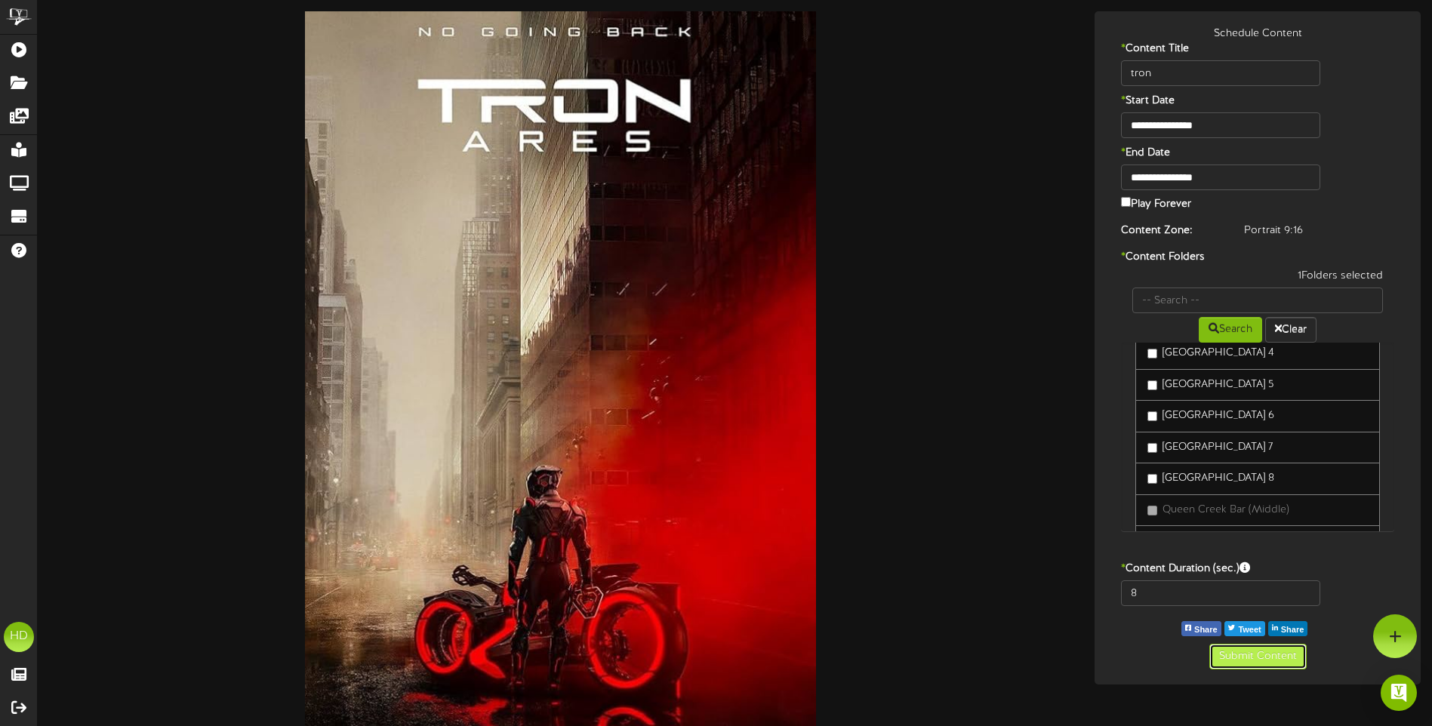
click at [1270, 662] on button "Submit Content" at bounding box center [1257, 657] width 97 height 26
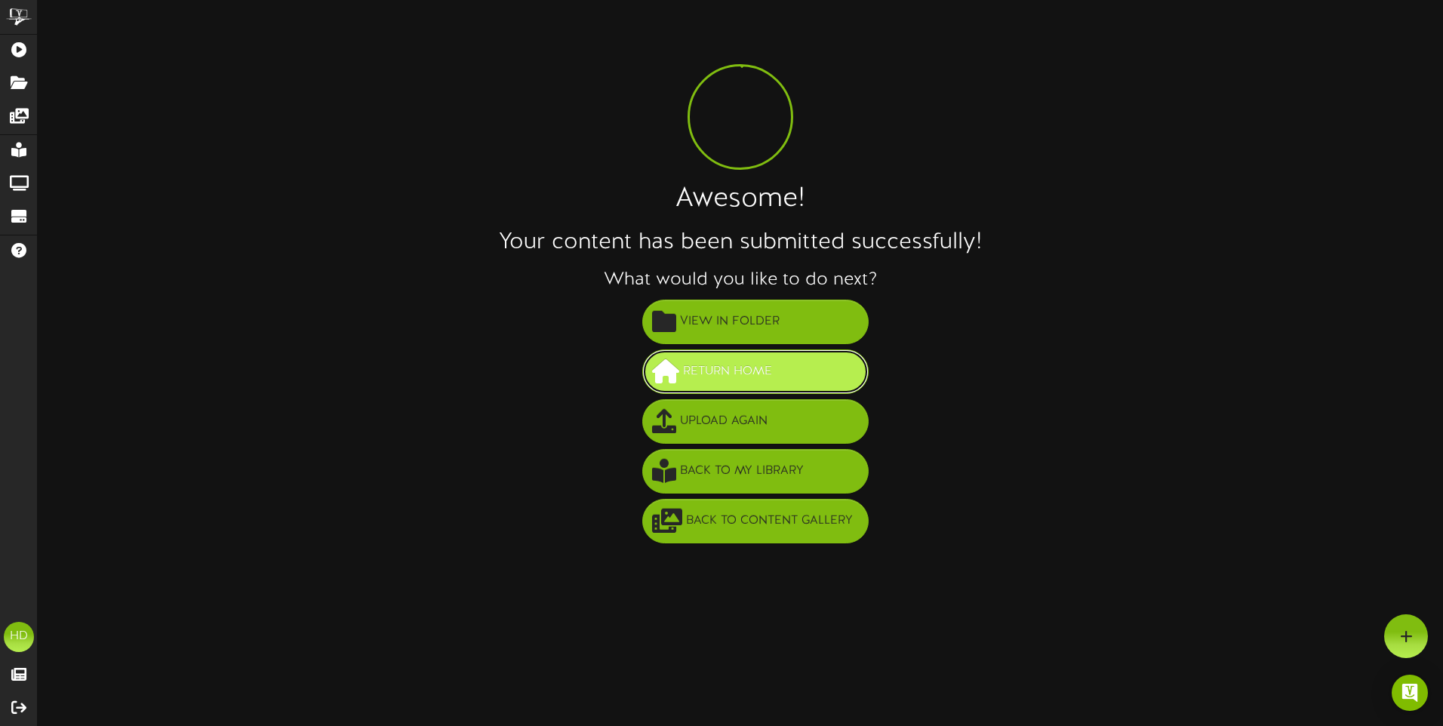
click at [737, 368] on span "Return Home" at bounding box center [727, 371] width 97 height 25
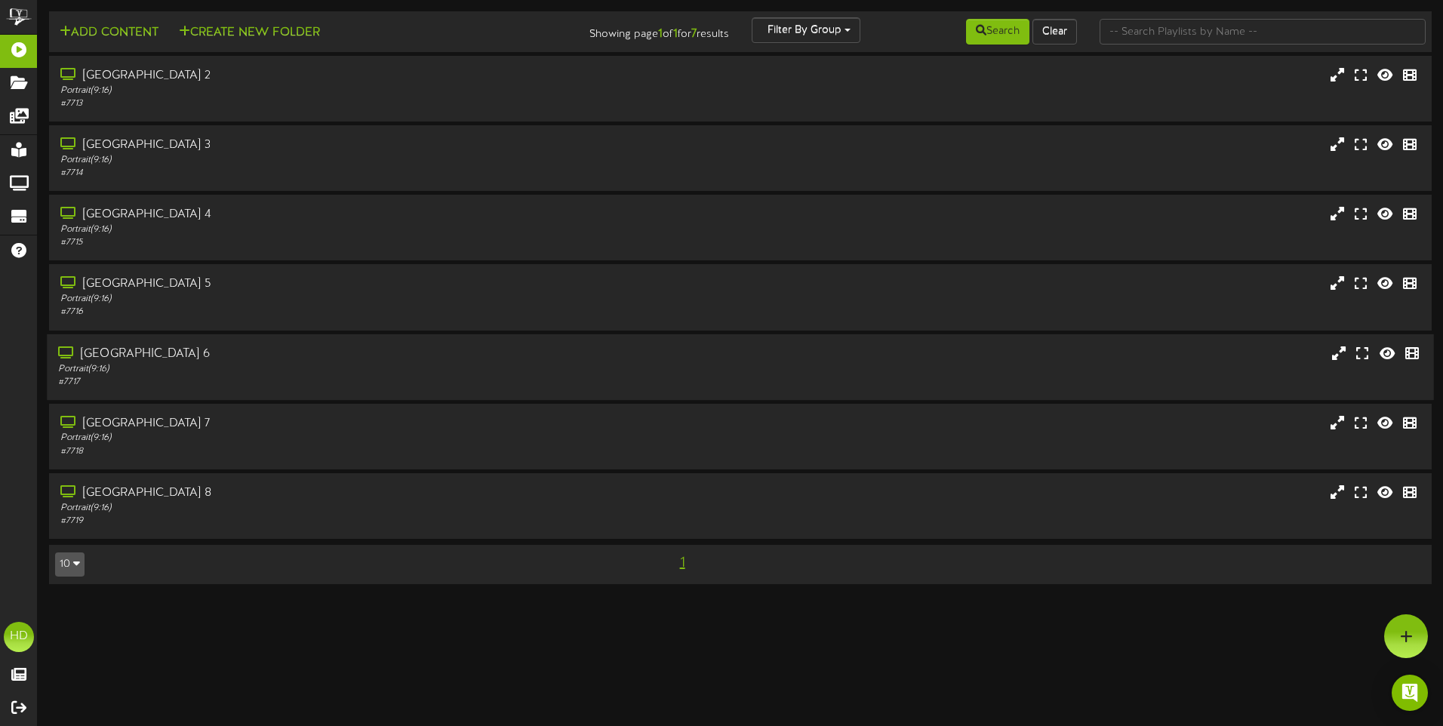
click at [266, 343] on div "[GEOGRAPHIC_DATA] 6 Portrait ( 9:16 ) # 7717" at bounding box center [740, 367] width 1387 height 66
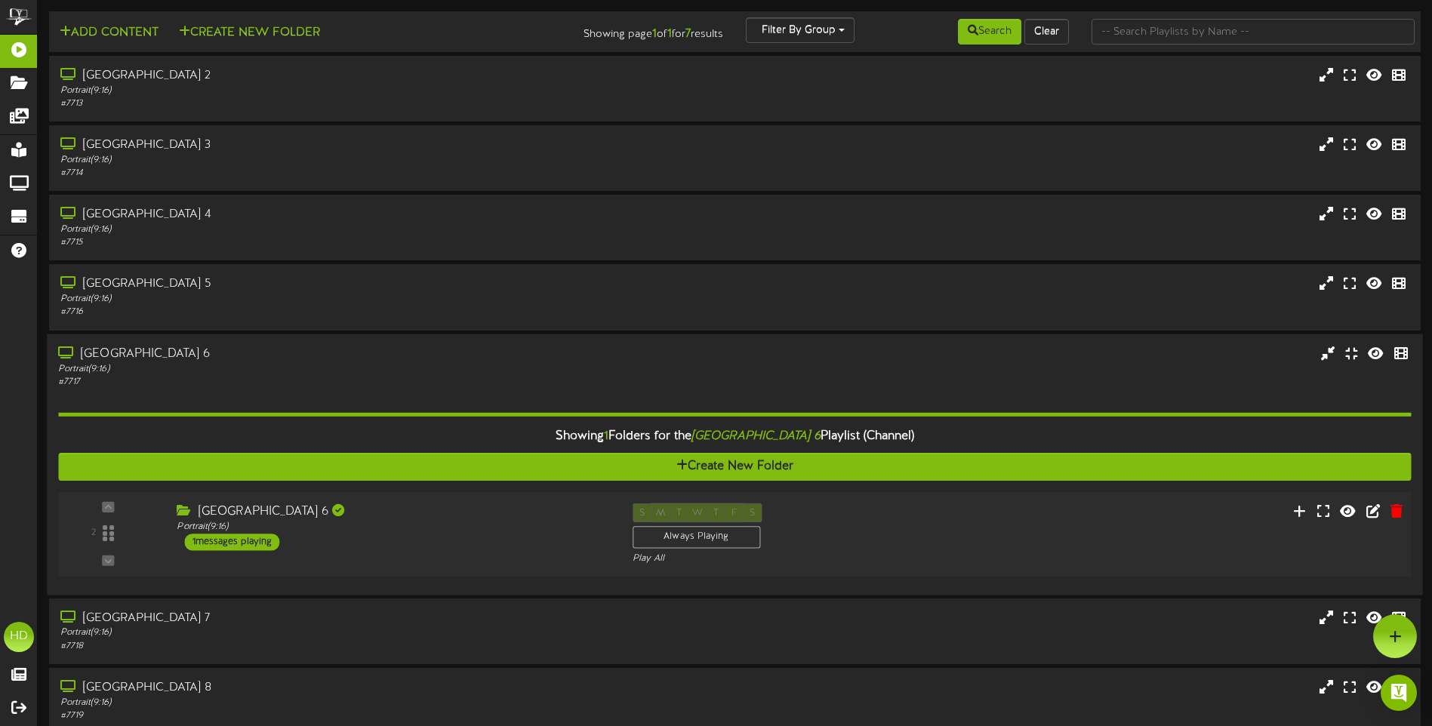
click at [442, 501] on div "2 Portrait ( )" at bounding box center [734, 533] width 1366 height 85
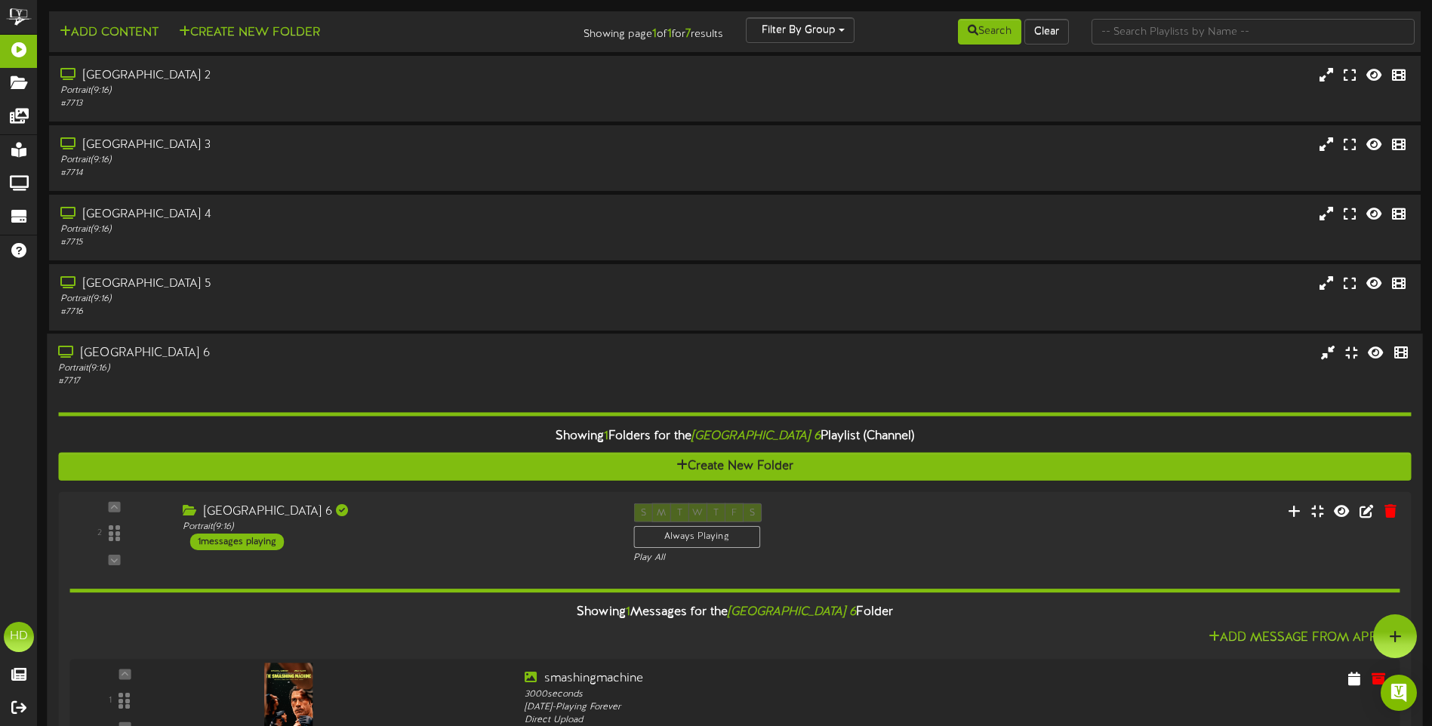
click at [410, 380] on div "# 7717" at bounding box center [333, 381] width 550 height 13
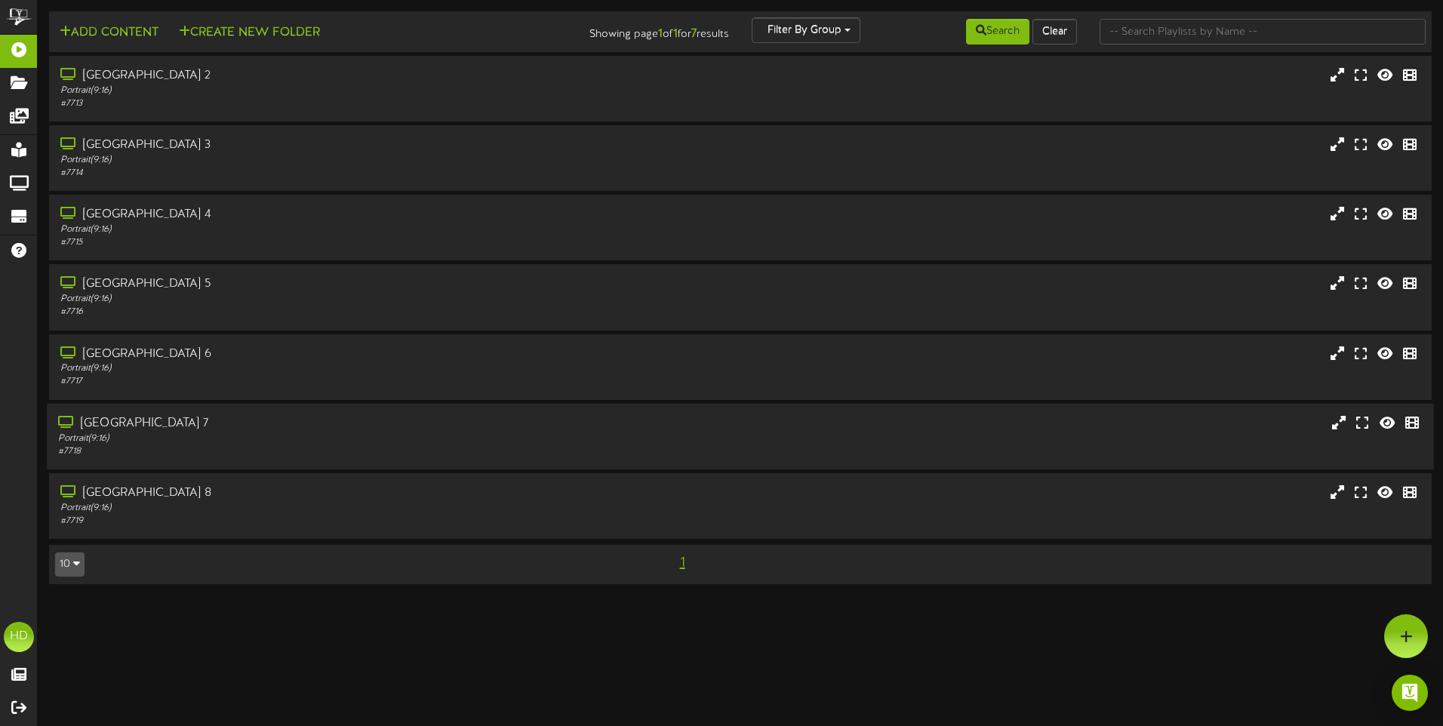
click at [421, 439] on div "Portrait ( 9:16 )" at bounding box center [336, 438] width 556 height 13
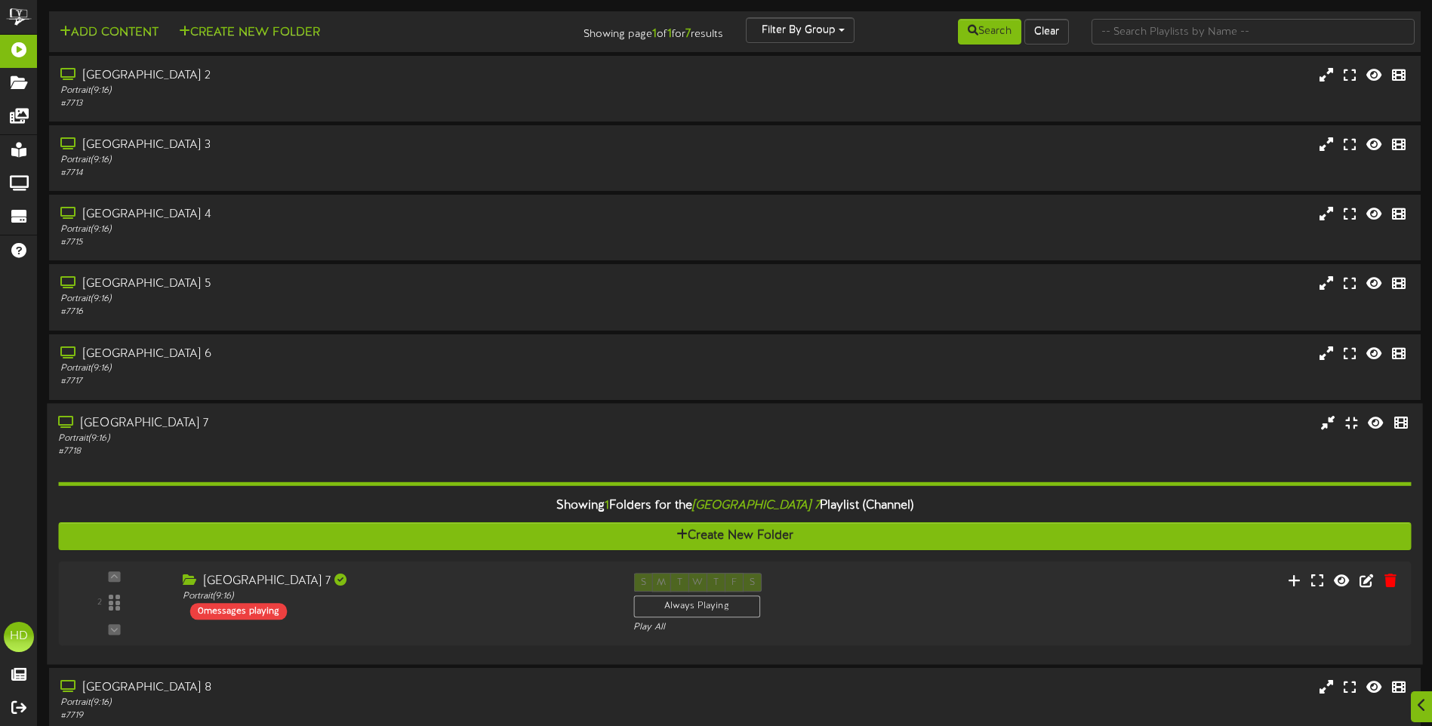
scroll to position [68, 0]
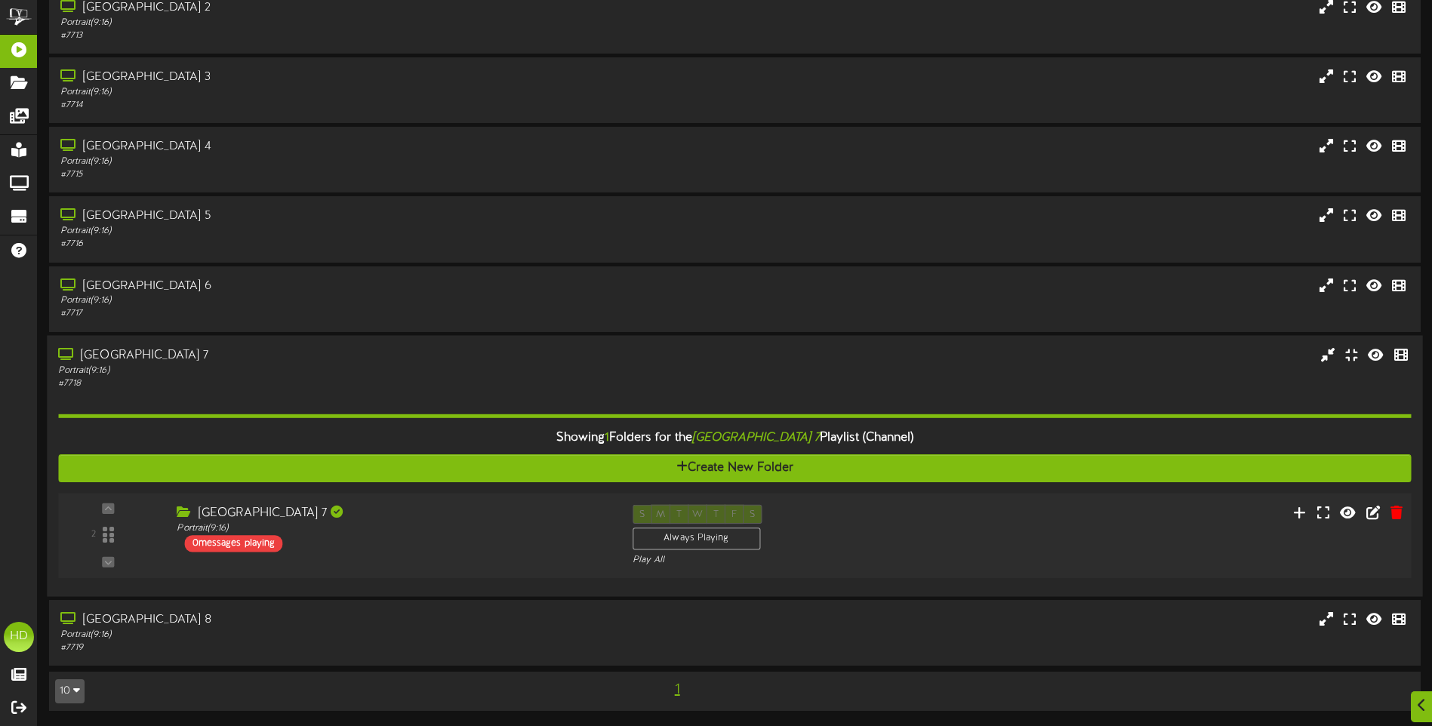
click at [895, 524] on div "S M T W T F S Always Playing Play All" at bounding box center [792, 535] width 342 height 62
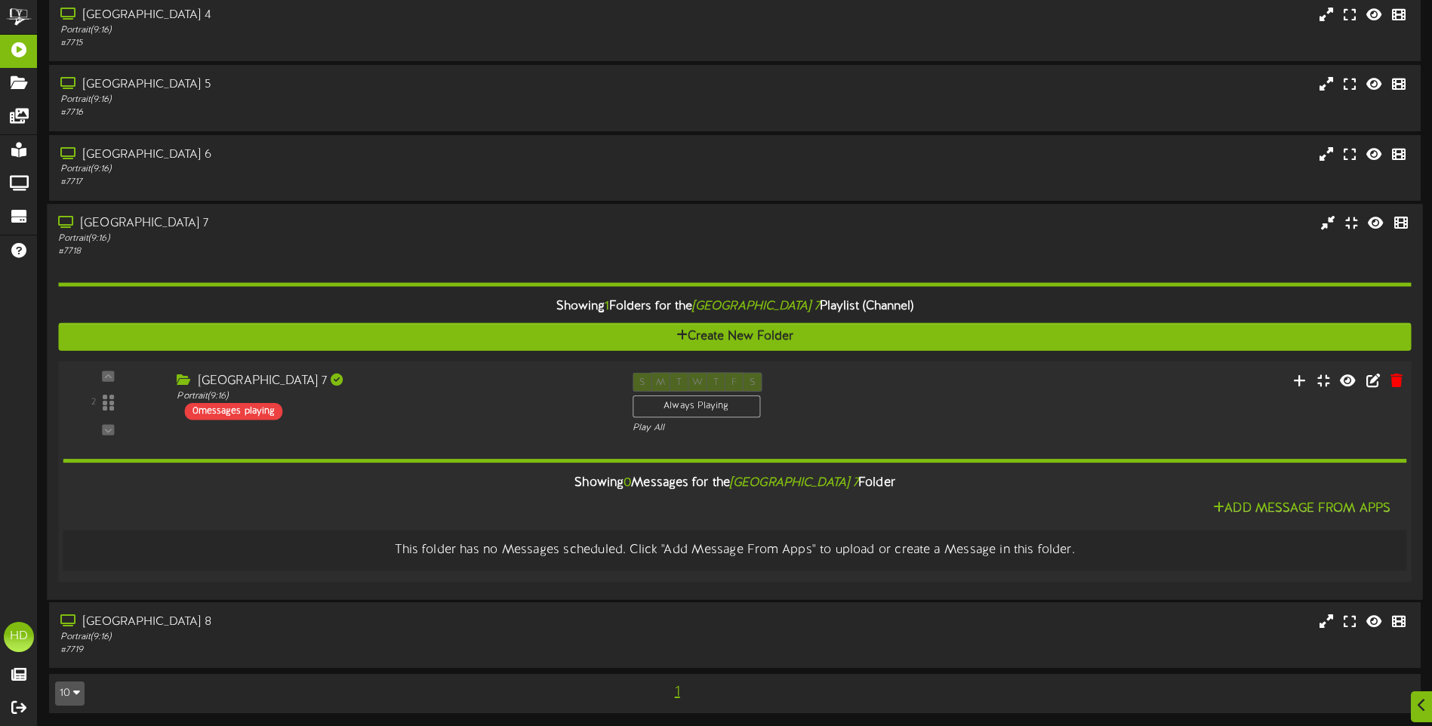
scroll to position [202, 0]
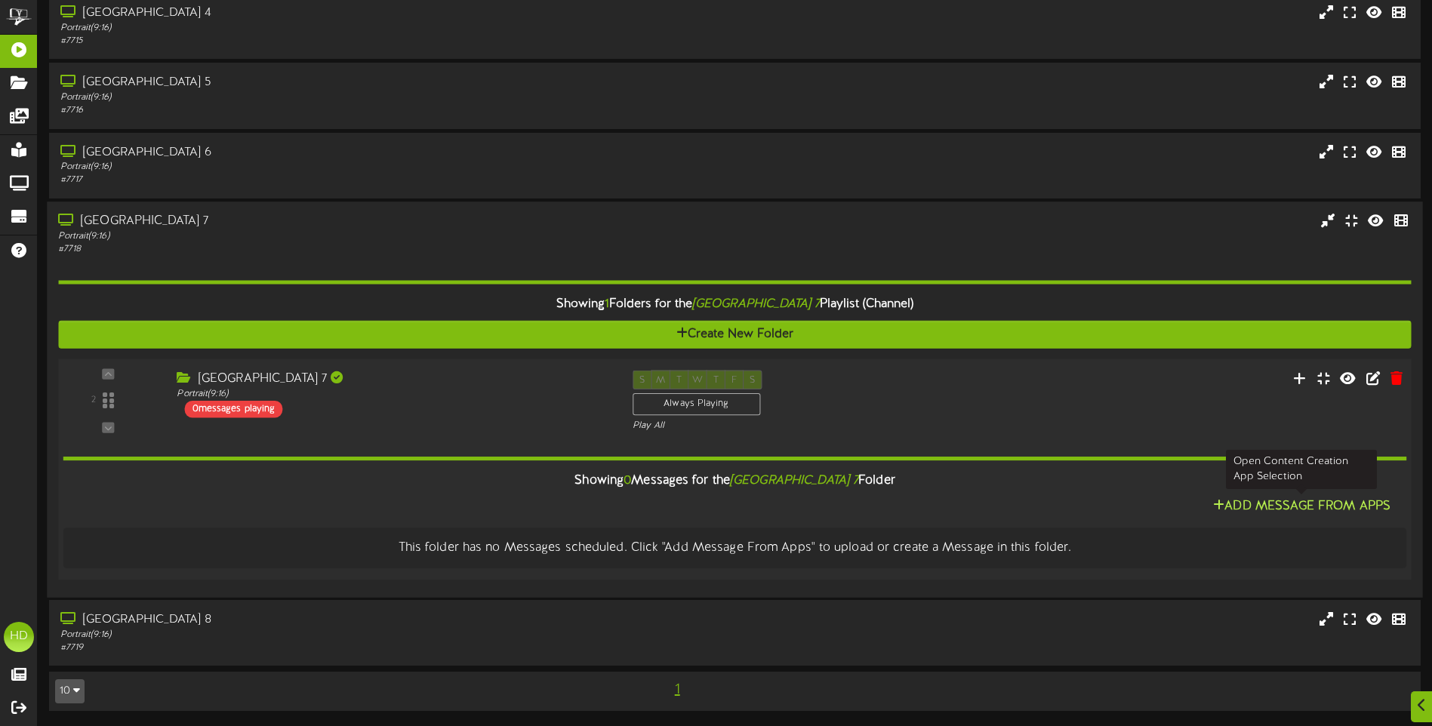
click at [1282, 505] on button "Add Message From Apps" at bounding box center [1301, 506] width 186 height 19
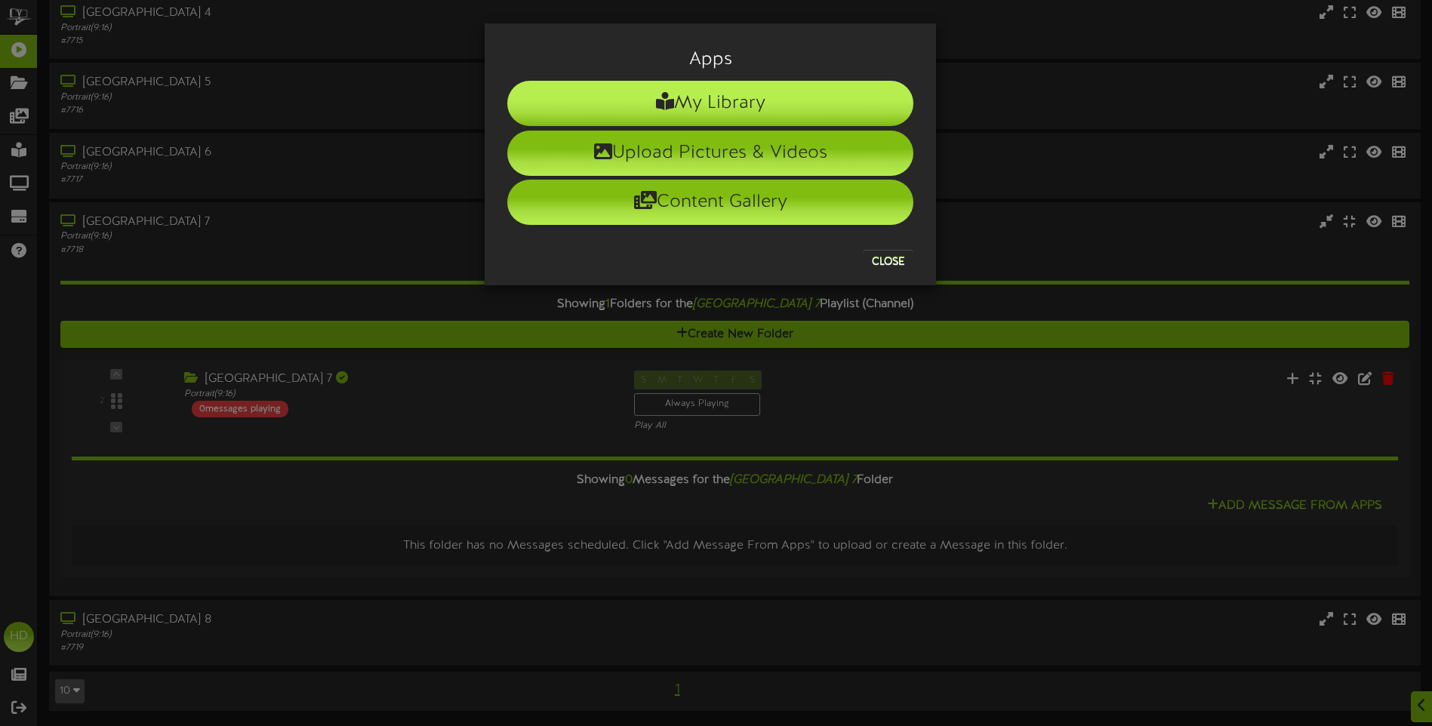
click at [725, 103] on li "My Library" at bounding box center [710, 103] width 406 height 45
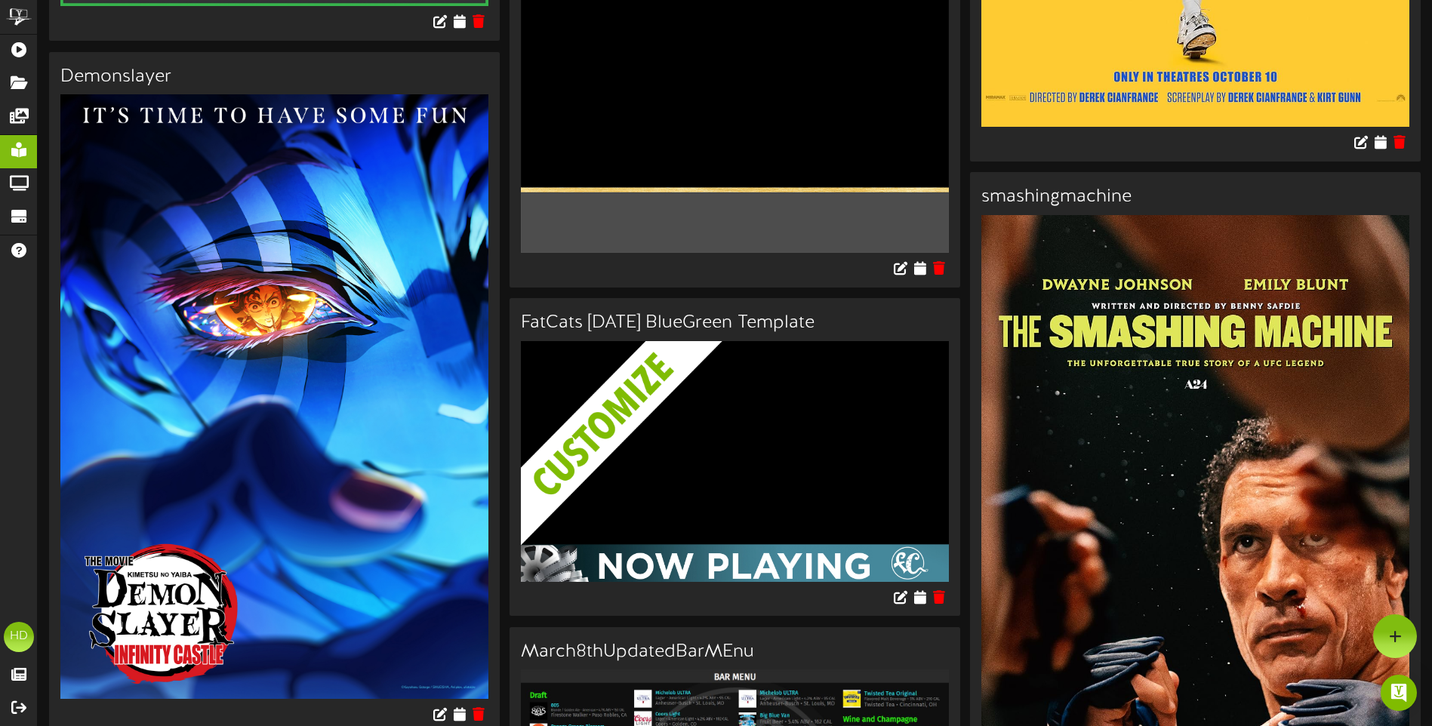
scroll to position [3925, 0]
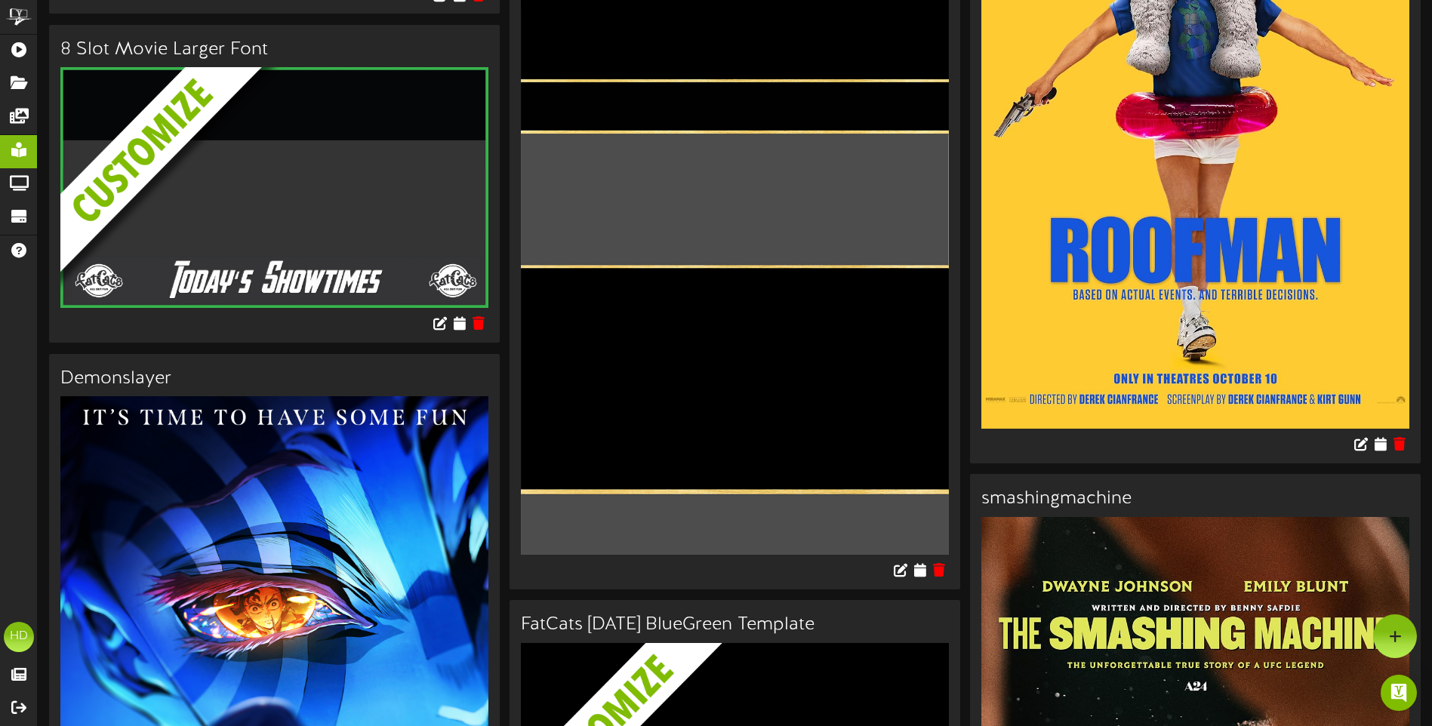
click at [1221, 220] on img at bounding box center [1195, 112] width 428 height 634
click at [1381, 436] on icon at bounding box center [1380, 444] width 14 height 17
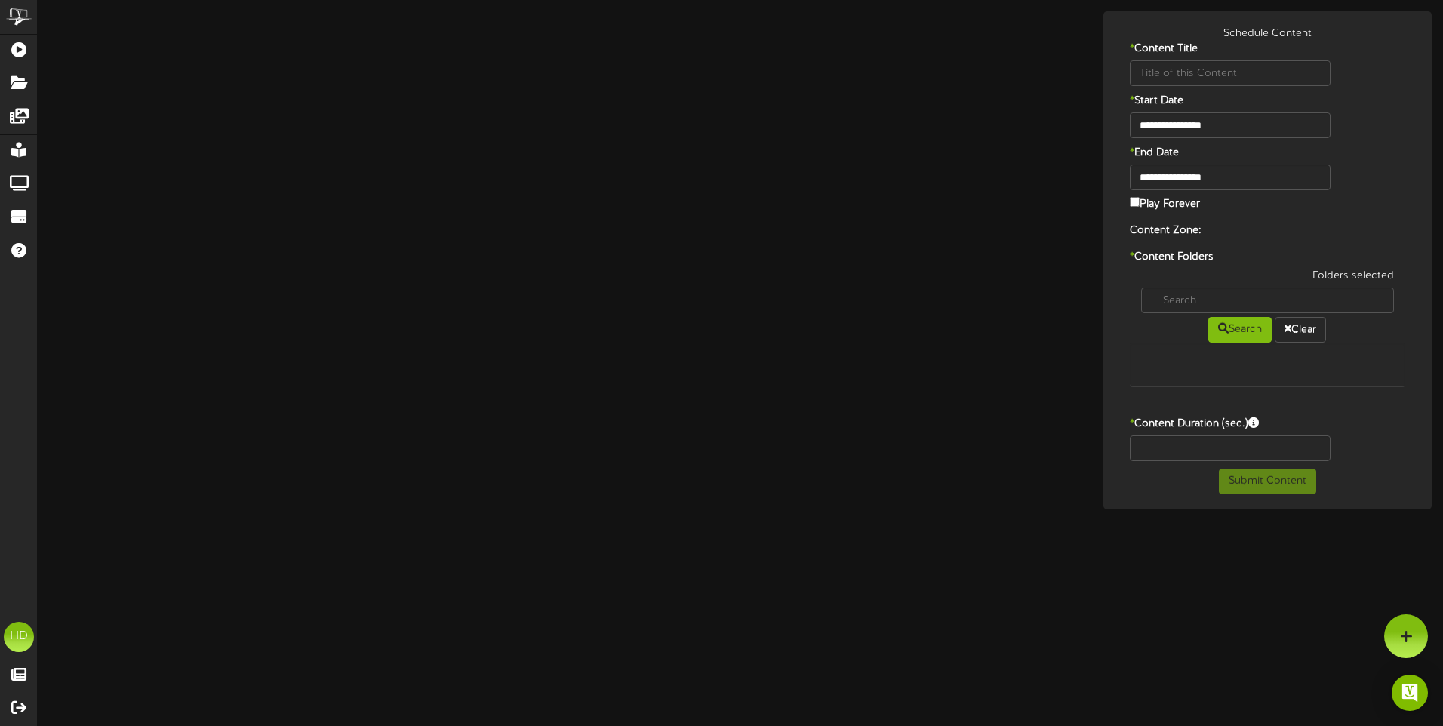
type input "roofman"
type input "8"
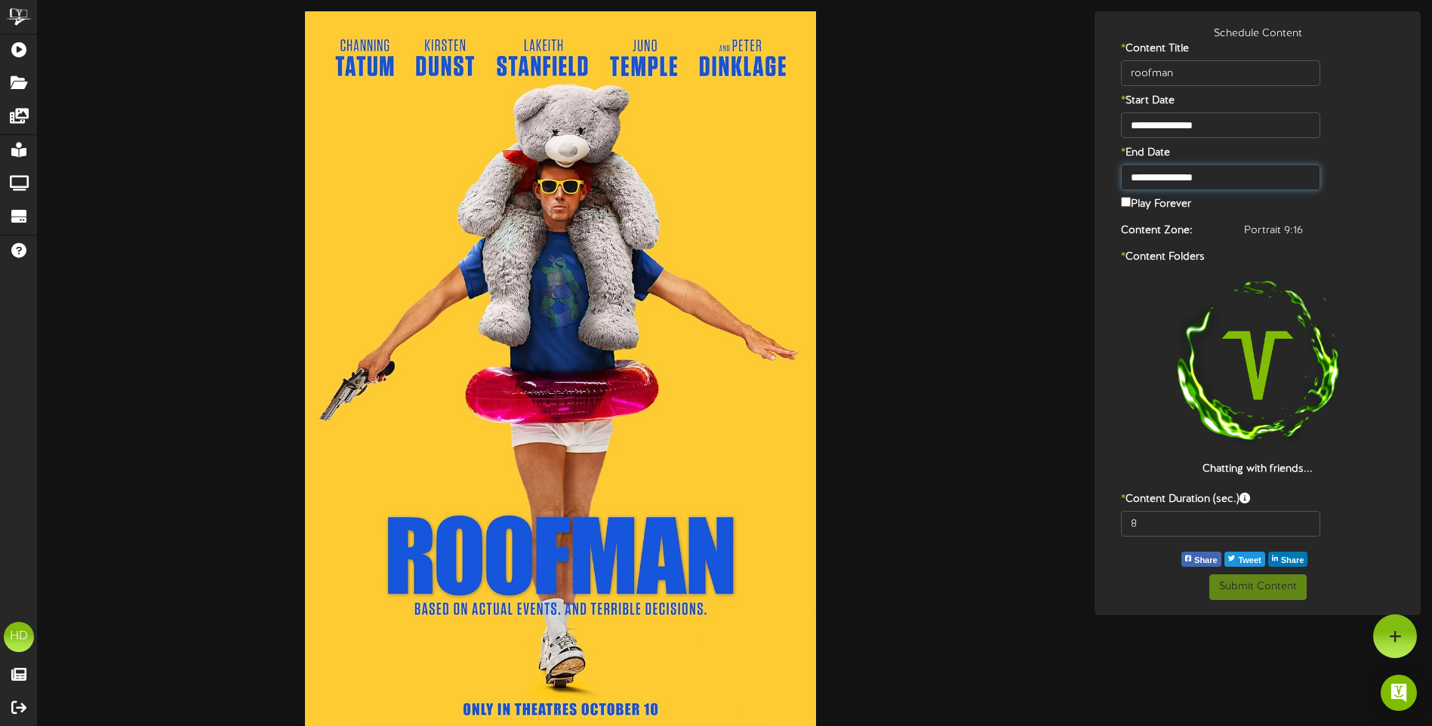
click at [1210, 174] on input "**********" at bounding box center [1220, 178] width 199 height 26
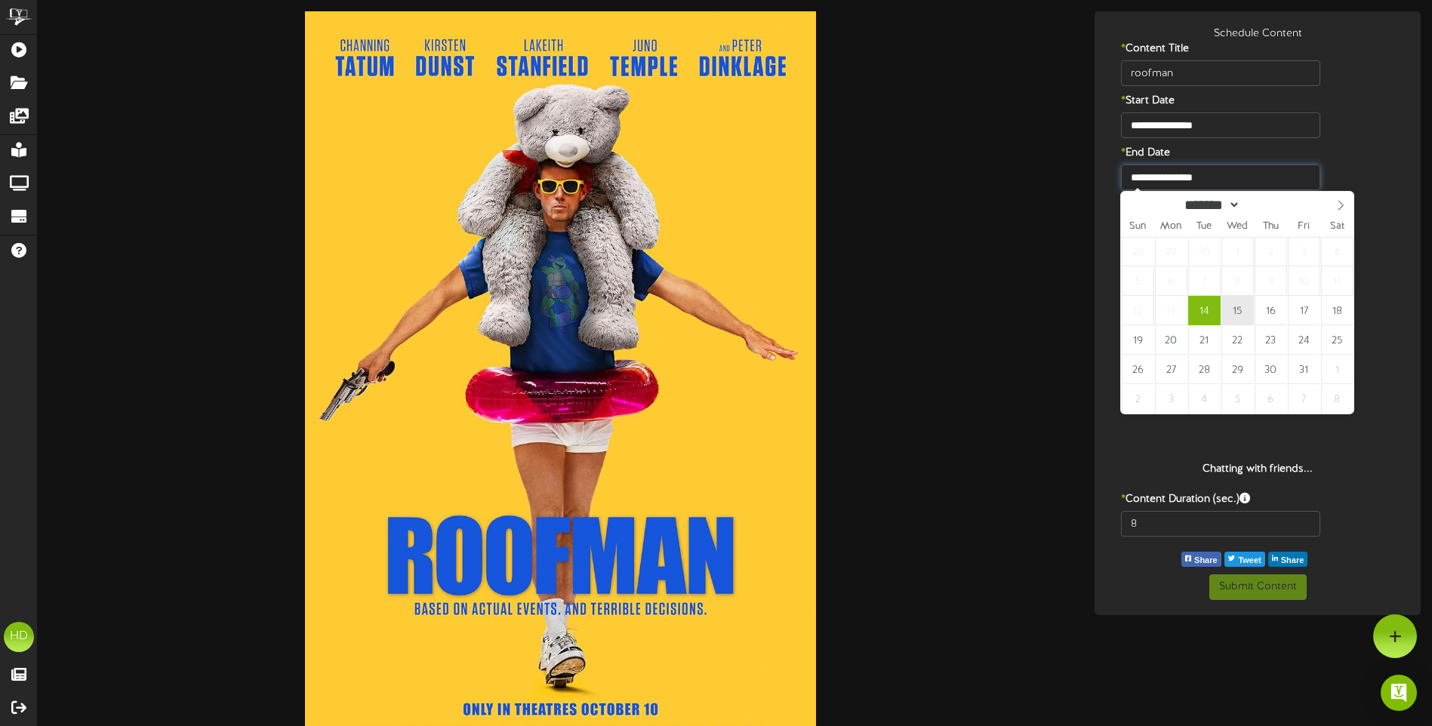
type input "**********"
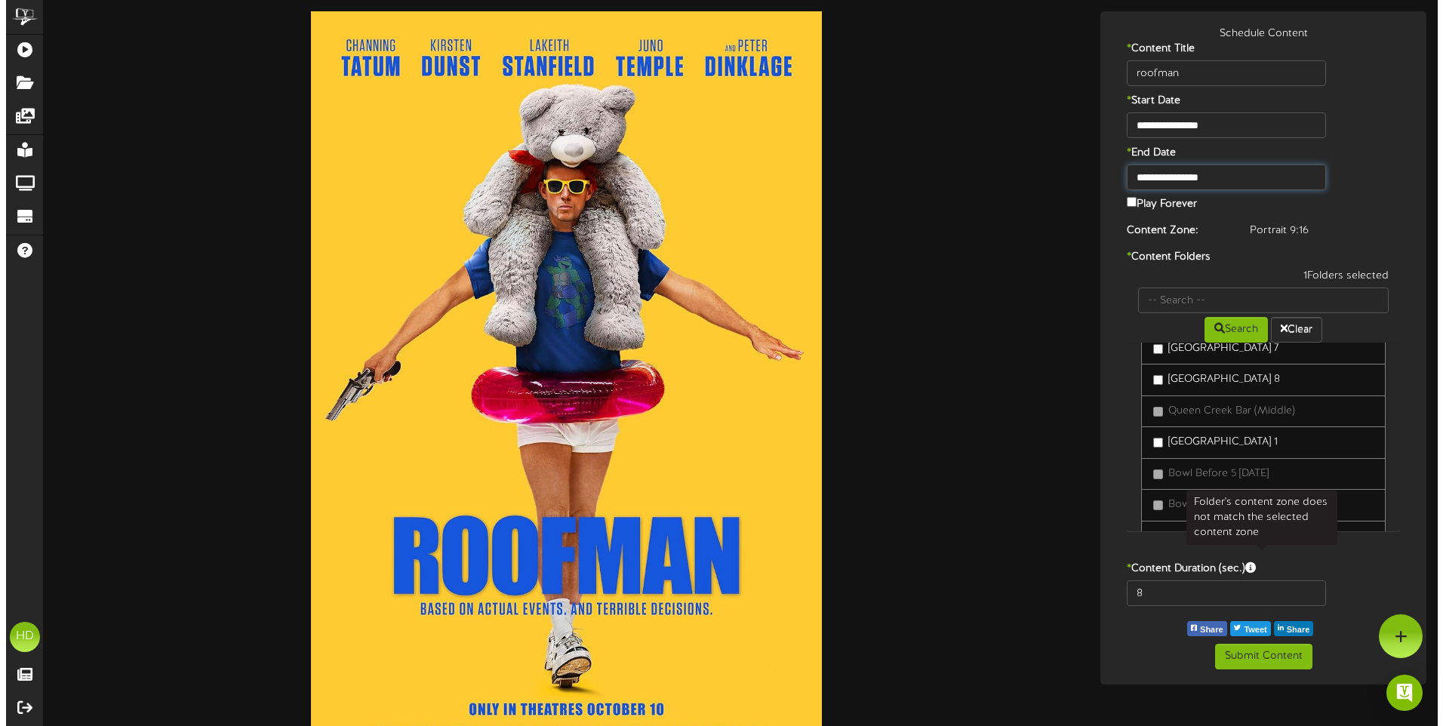
scroll to position [830, 0]
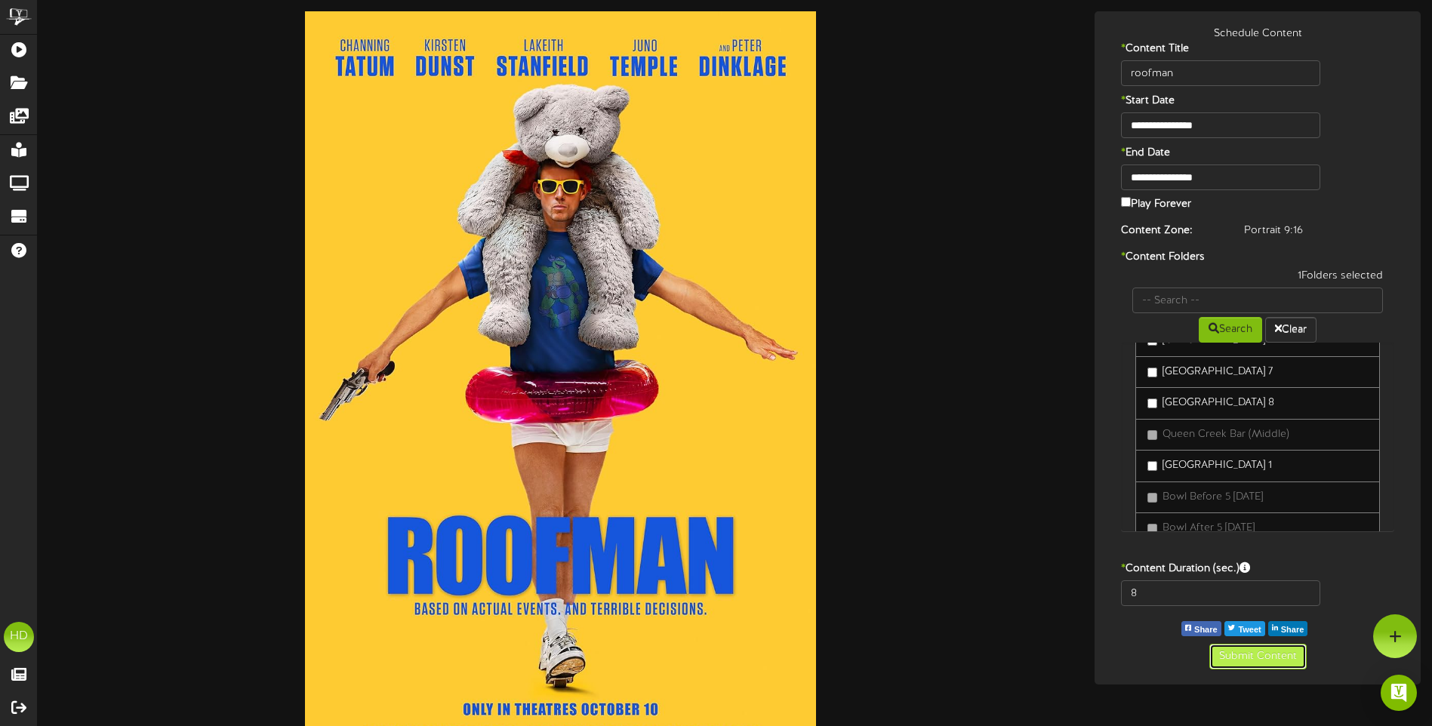
click at [1262, 655] on button "Submit Content" at bounding box center [1257, 657] width 97 height 26
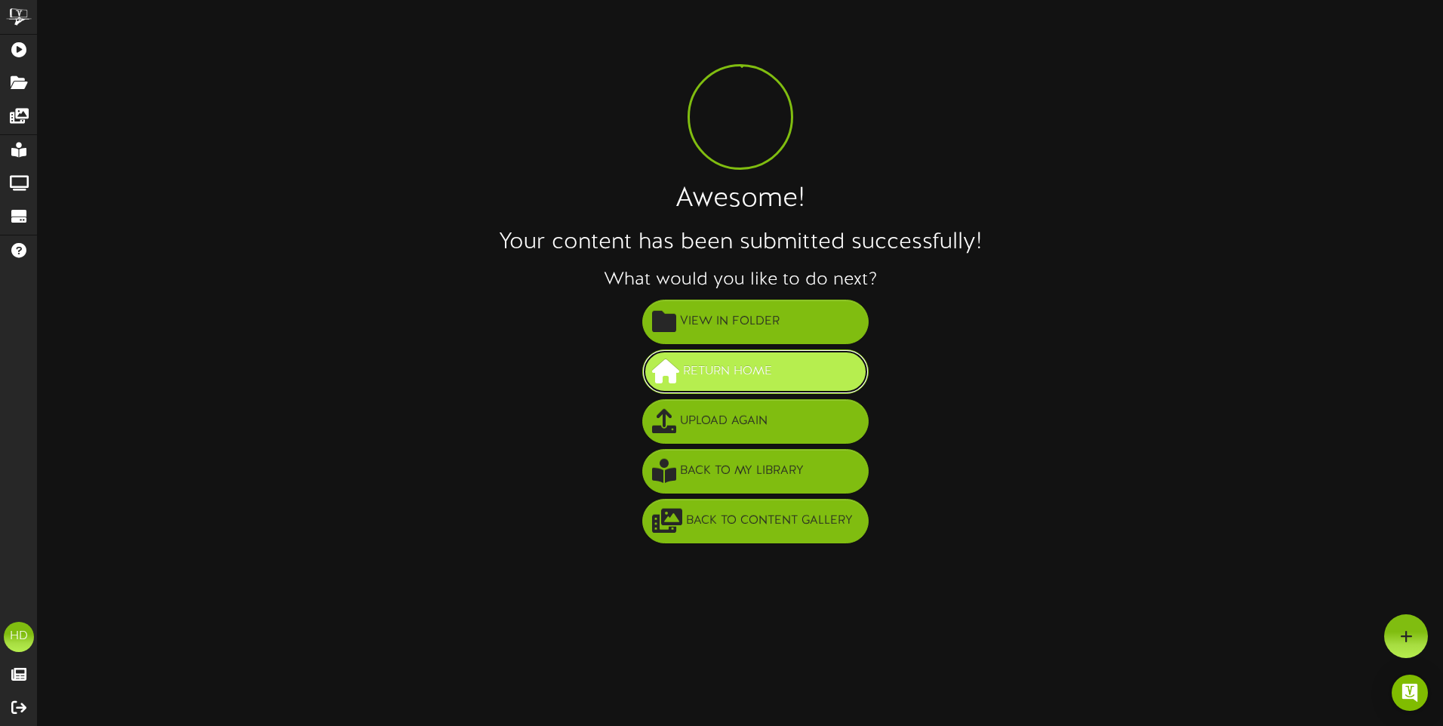
click at [727, 376] on span "Return Home" at bounding box center [727, 371] width 97 height 25
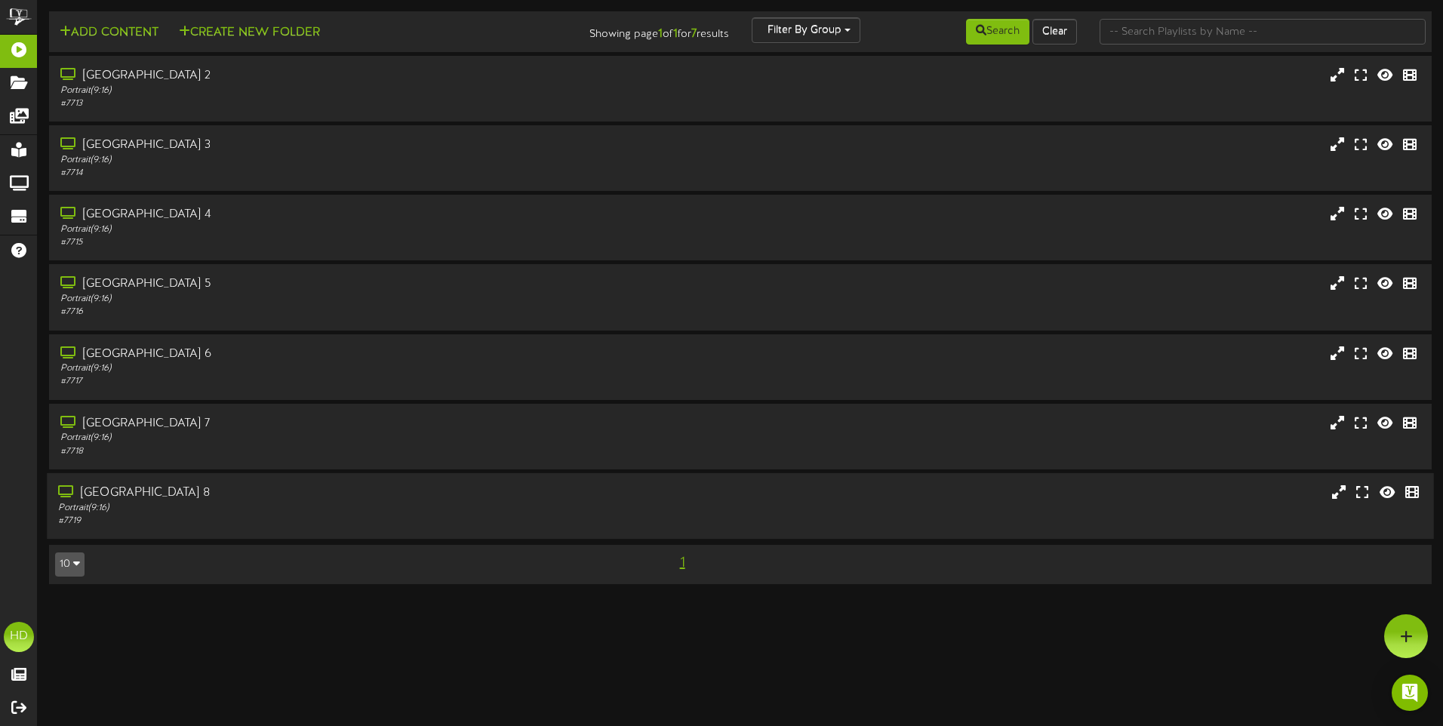
click at [276, 497] on div "[GEOGRAPHIC_DATA] 8" at bounding box center [336, 493] width 556 height 17
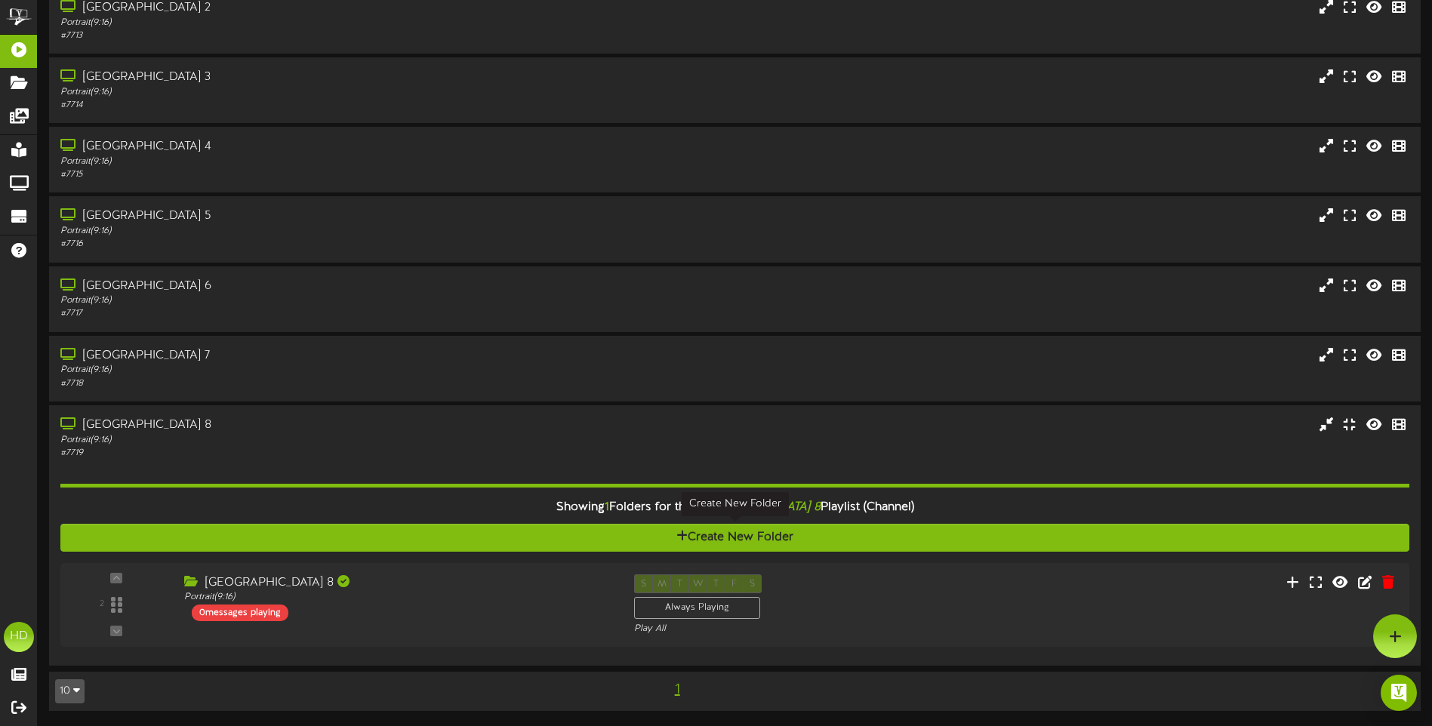
scroll to position [68, 0]
click at [819, 587] on div "S M T W T F S Always Playing Play All" at bounding box center [792, 605] width 342 height 62
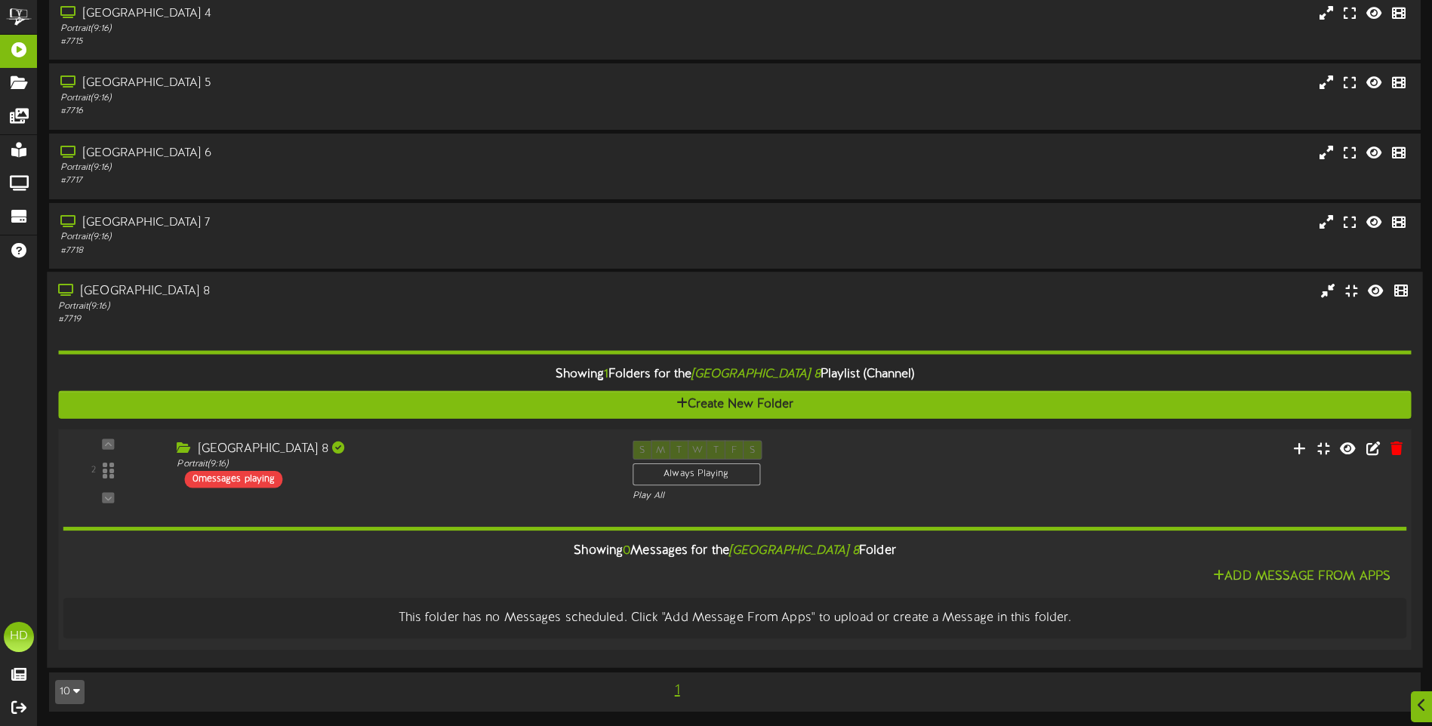
scroll to position [202, 0]
click at [1269, 566] on button "Add Message From Apps" at bounding box center [1301, 575] width 186 height 19
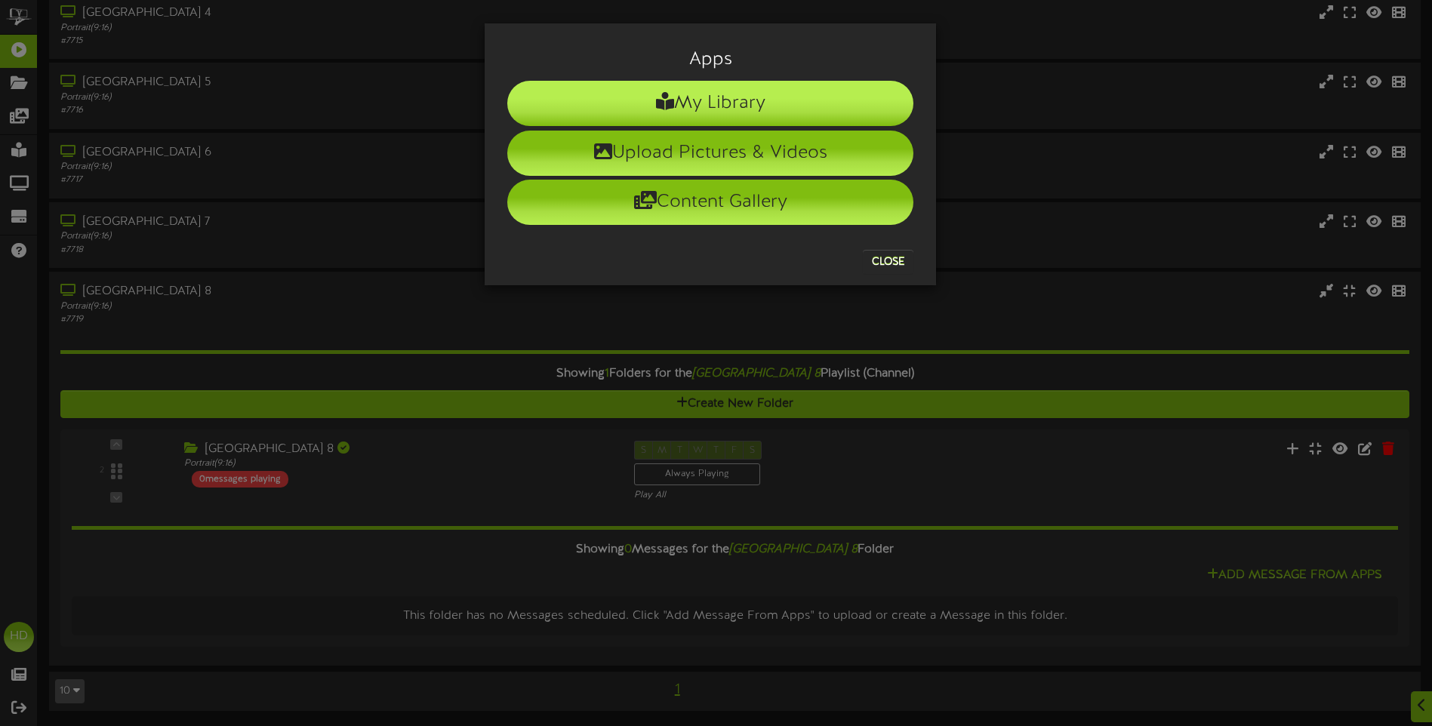
click at [799, 103] on li "My Library" at bounding box center [710, 103] width 406 height 45
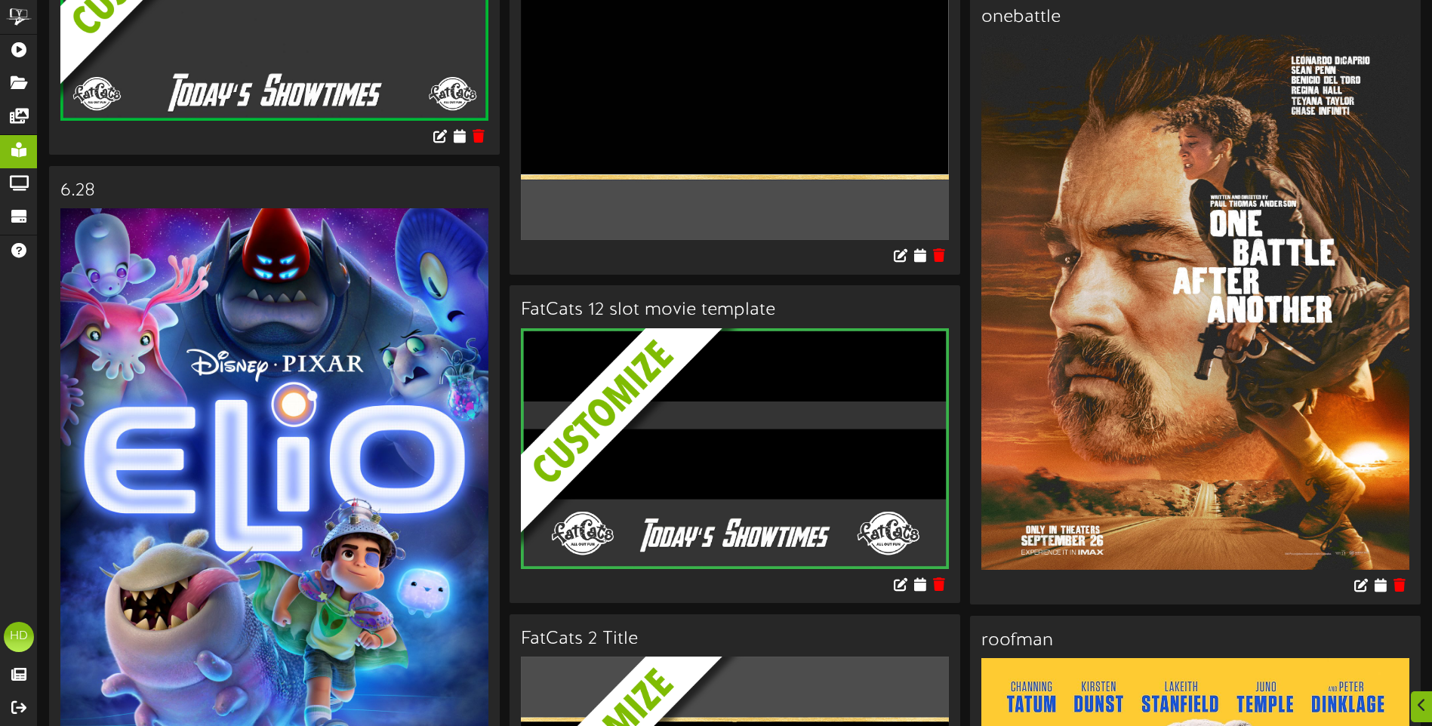
scroll to position [3095, 0]
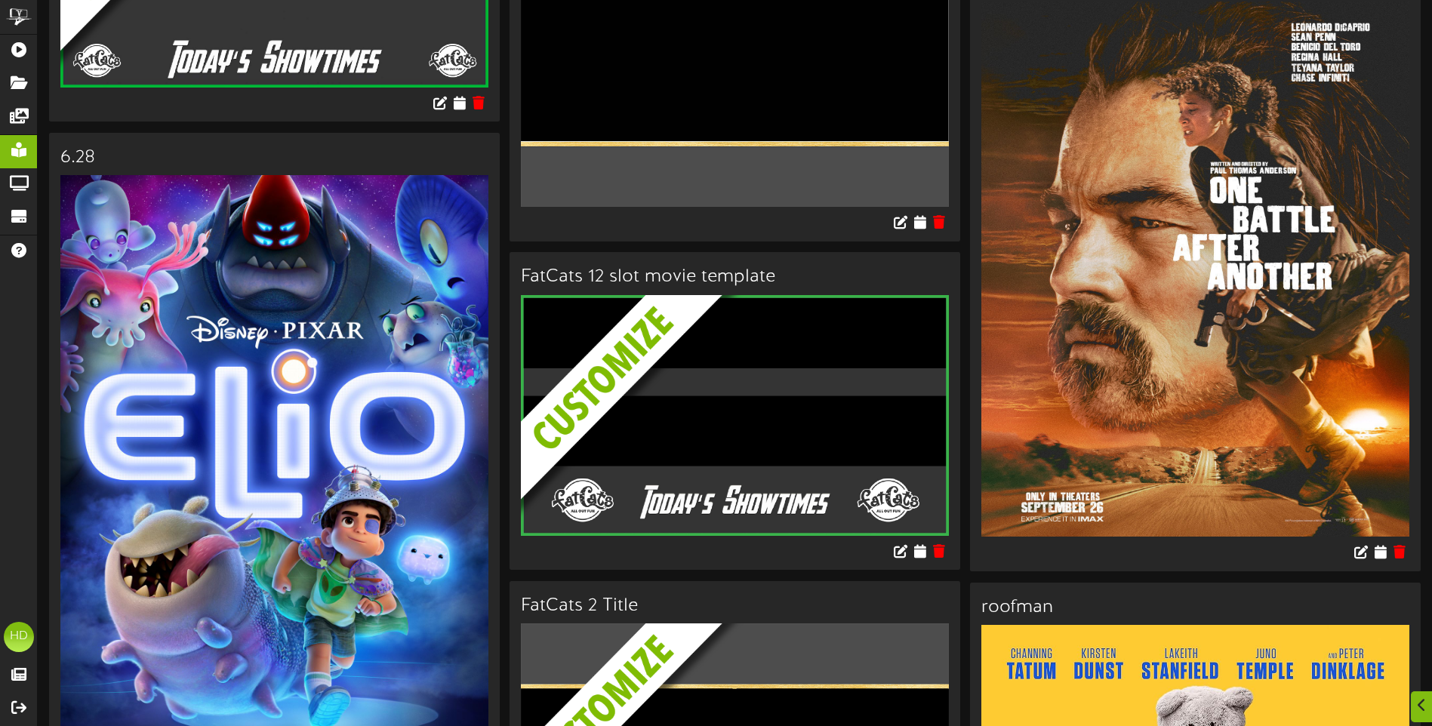
click at [1200, 331] on img at bounding box center [1195, 269] width 428 height 535
click at [1384, 544] on icon at bounding box center [1380, 551] width 14 height 17
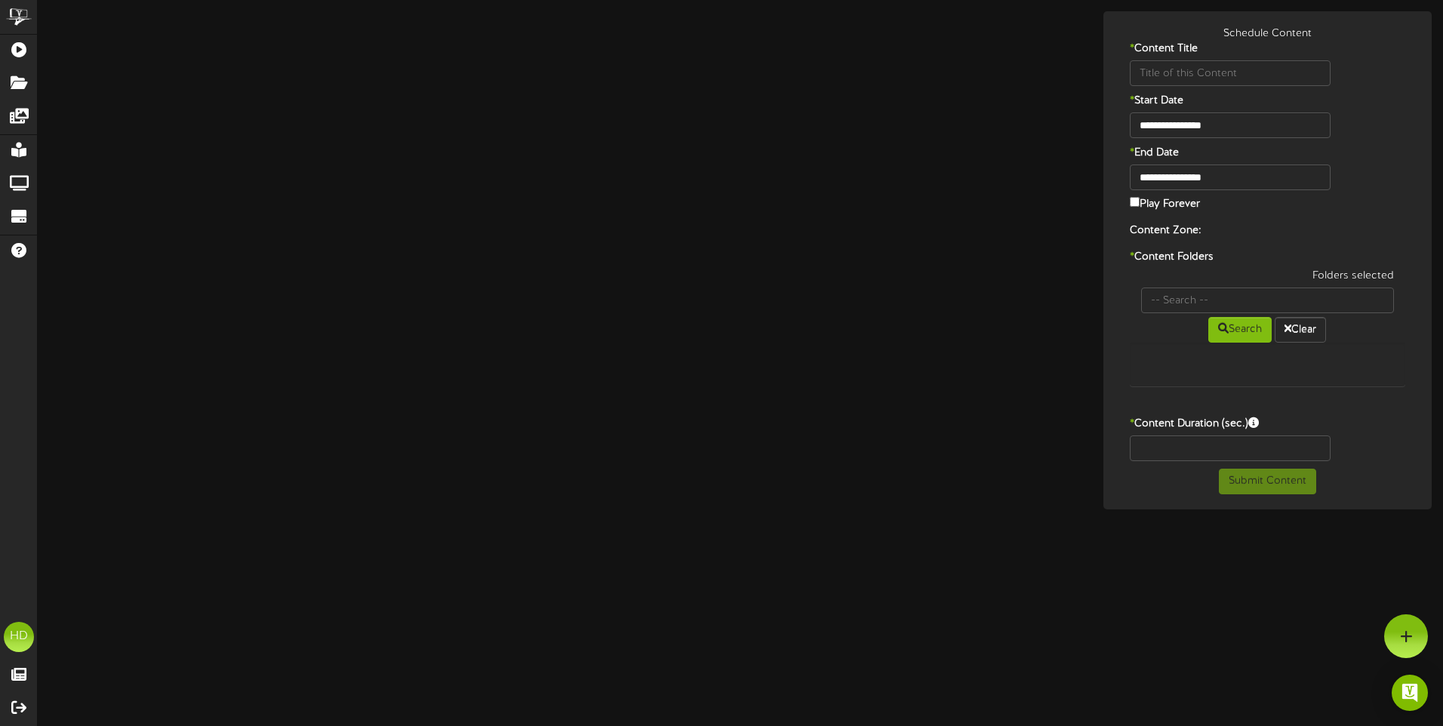
type input "onebattle"
type input "8"
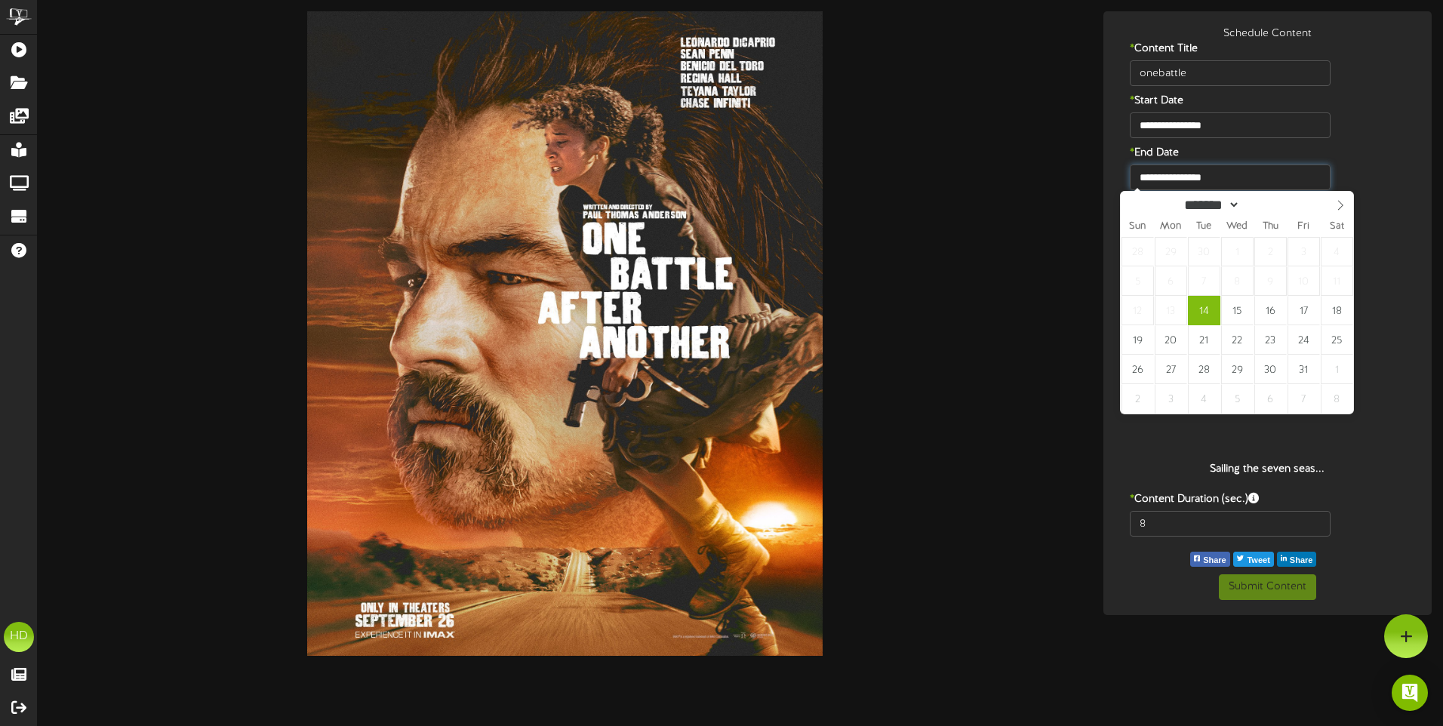
click at [1247, 176] on input "**********" at bounding box center [1231, 178] width 202 height 26
type input "**********"
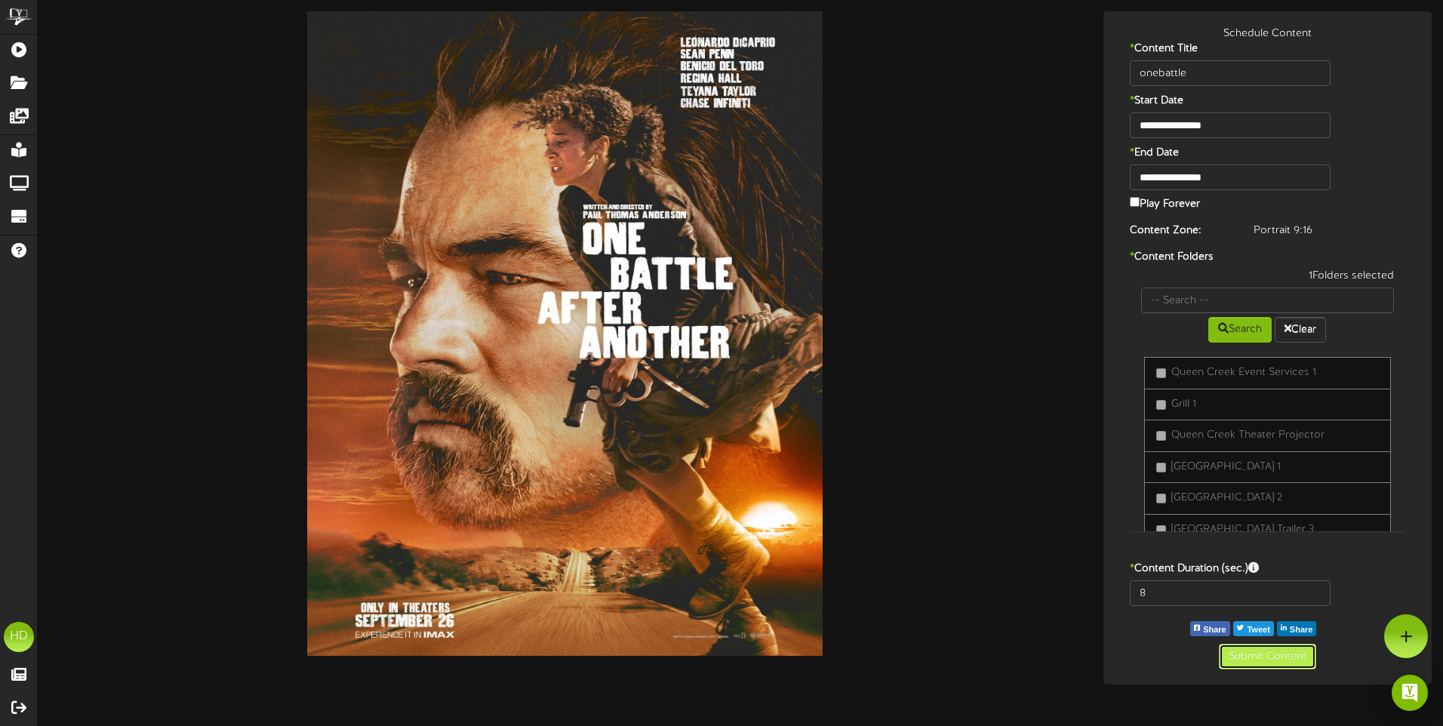
click at [1285, 656] on button "Submit Content" at bounding box center [1267, 657] width 97 height 26
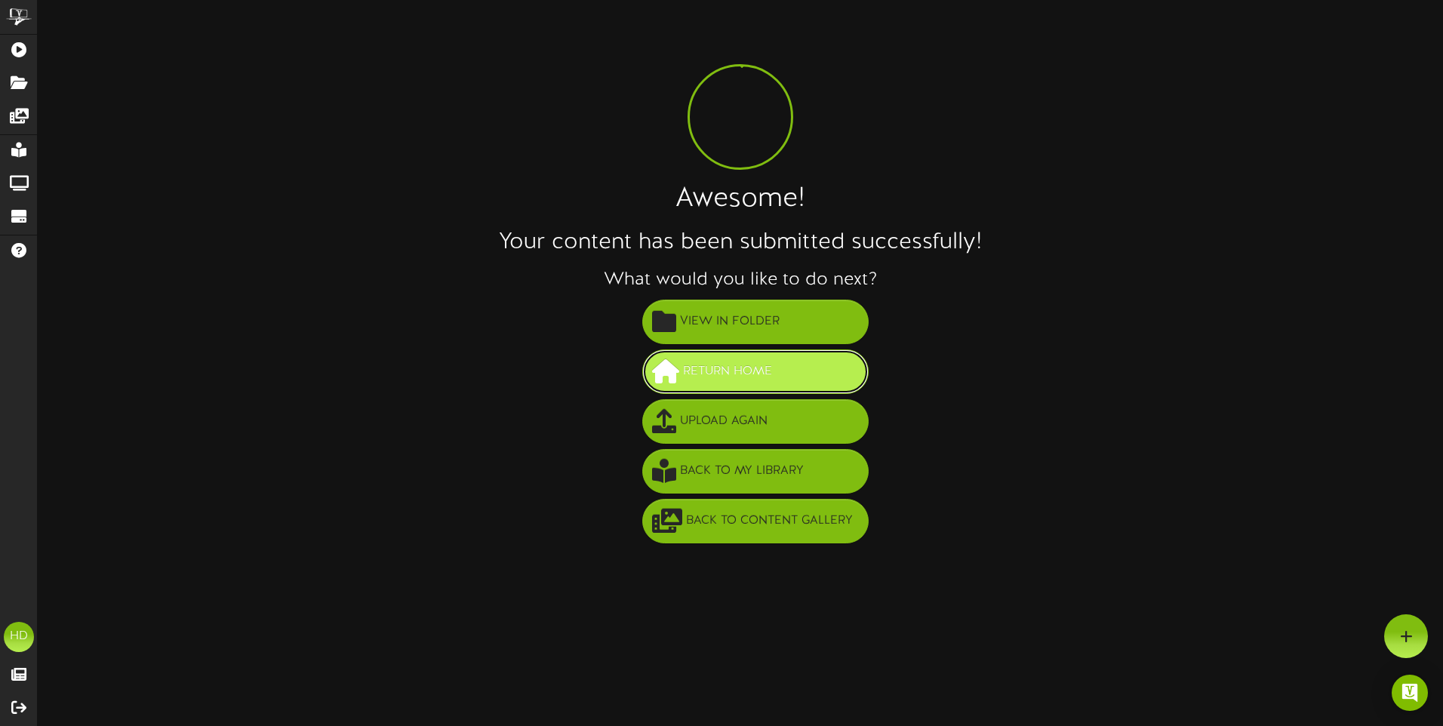
click at [694, 371] on span "Return Home" at bounding box center [727, 371] width 97 height 25
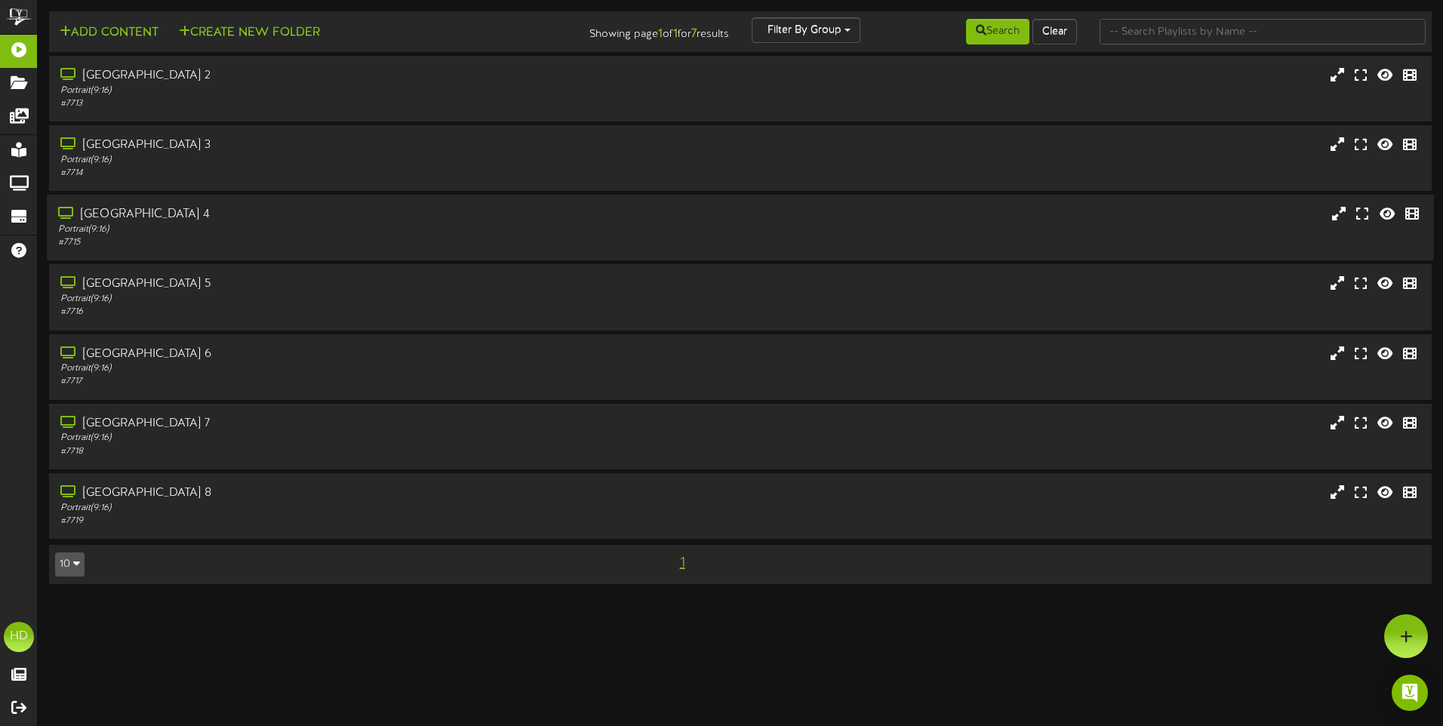
click at [523, 240] on div "# 7715" at bounding box center [336, 242] width 556 height 13
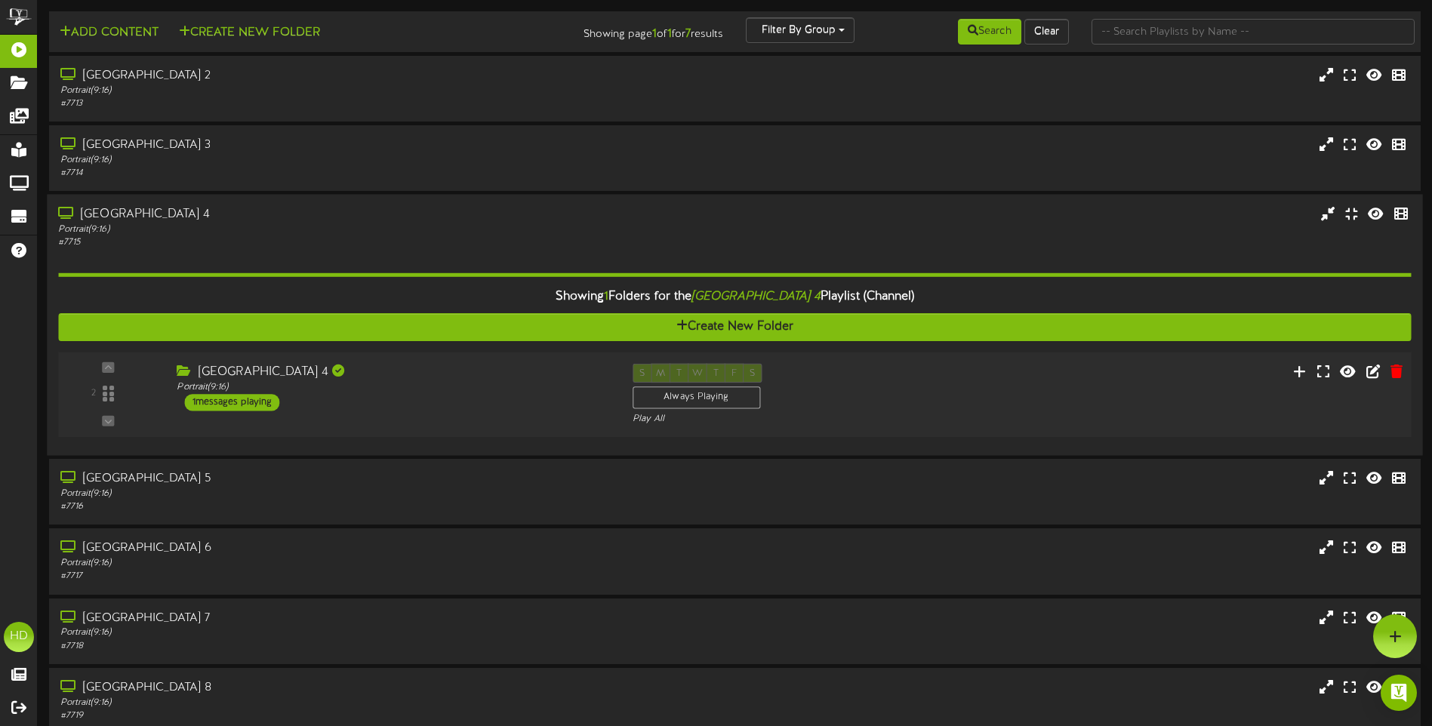
click at [852, 366] on div "S M T W T F S Always Playing Play All" at bounding box center [792, 395] width 342 height 62
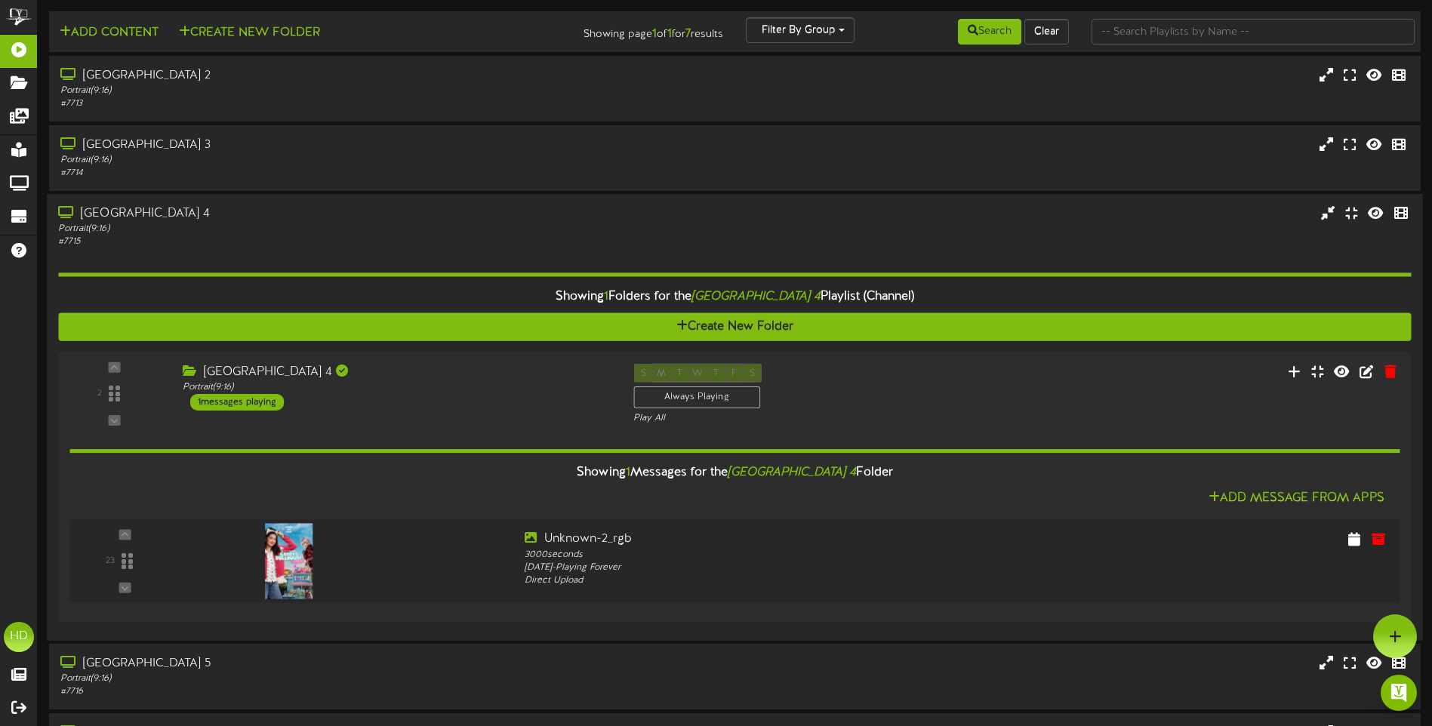
click at [514, 231] on div "Portrait ( 9:16 )" at bounding box center [333, 229] width 550 height 13
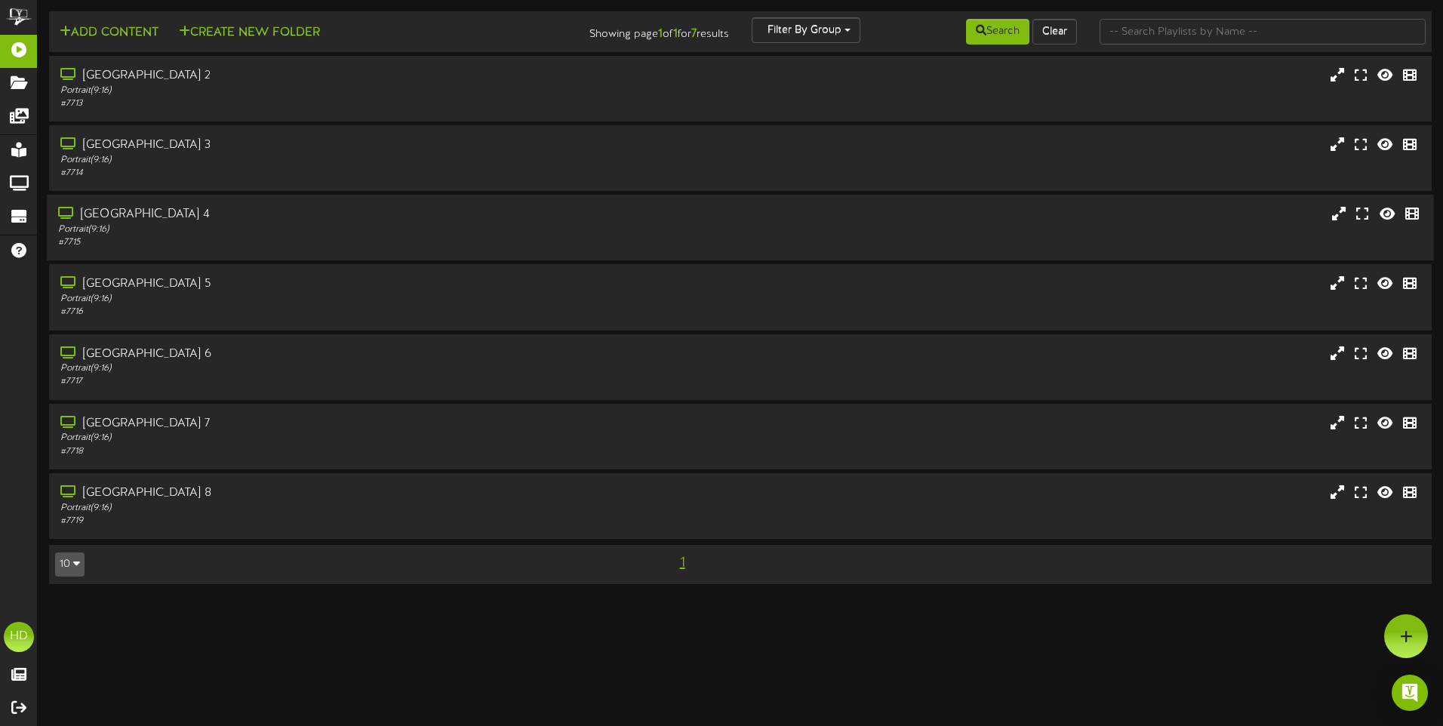
click at [514, 231] on div "Portrait ( 9:16 )" at bounding box center [336, 229] width 556 height 13
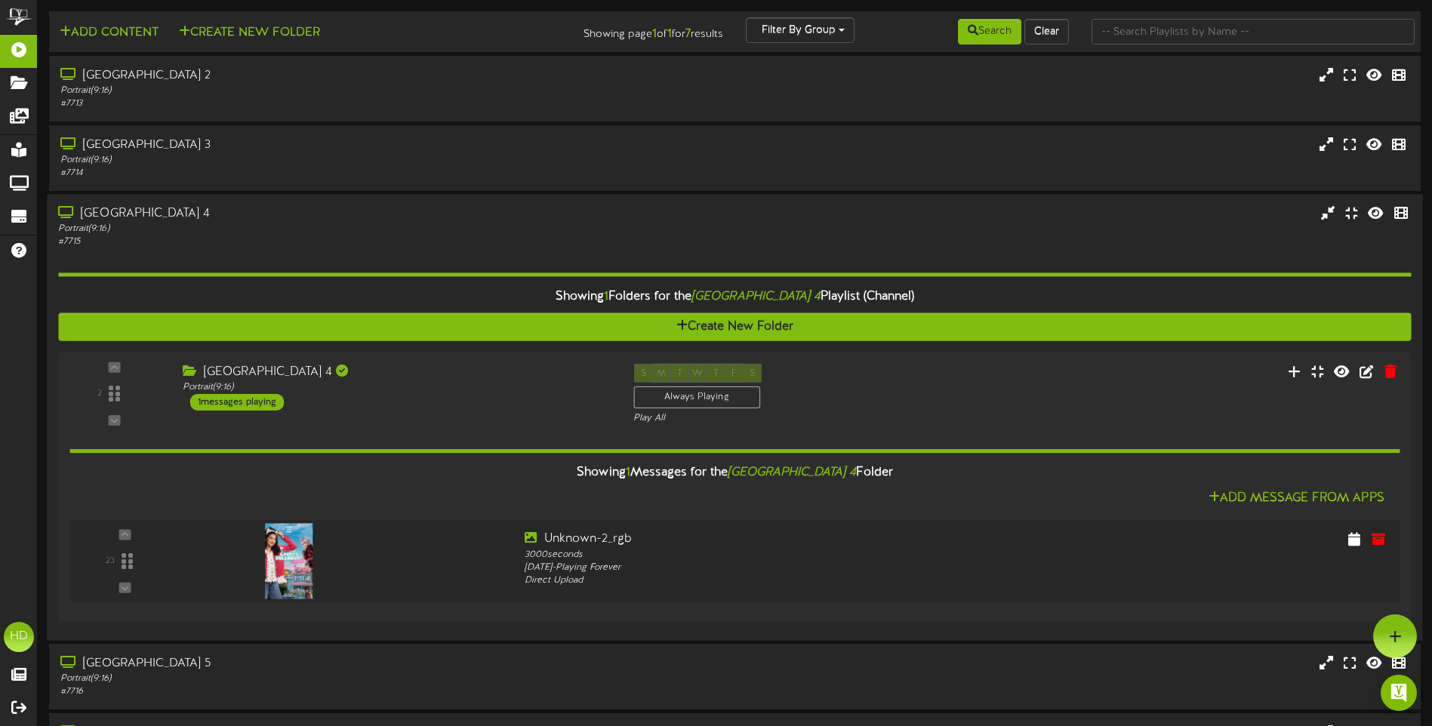
click at [509, 239] on div "# 7715" at bounding box center [333, 242] width 550 height 13
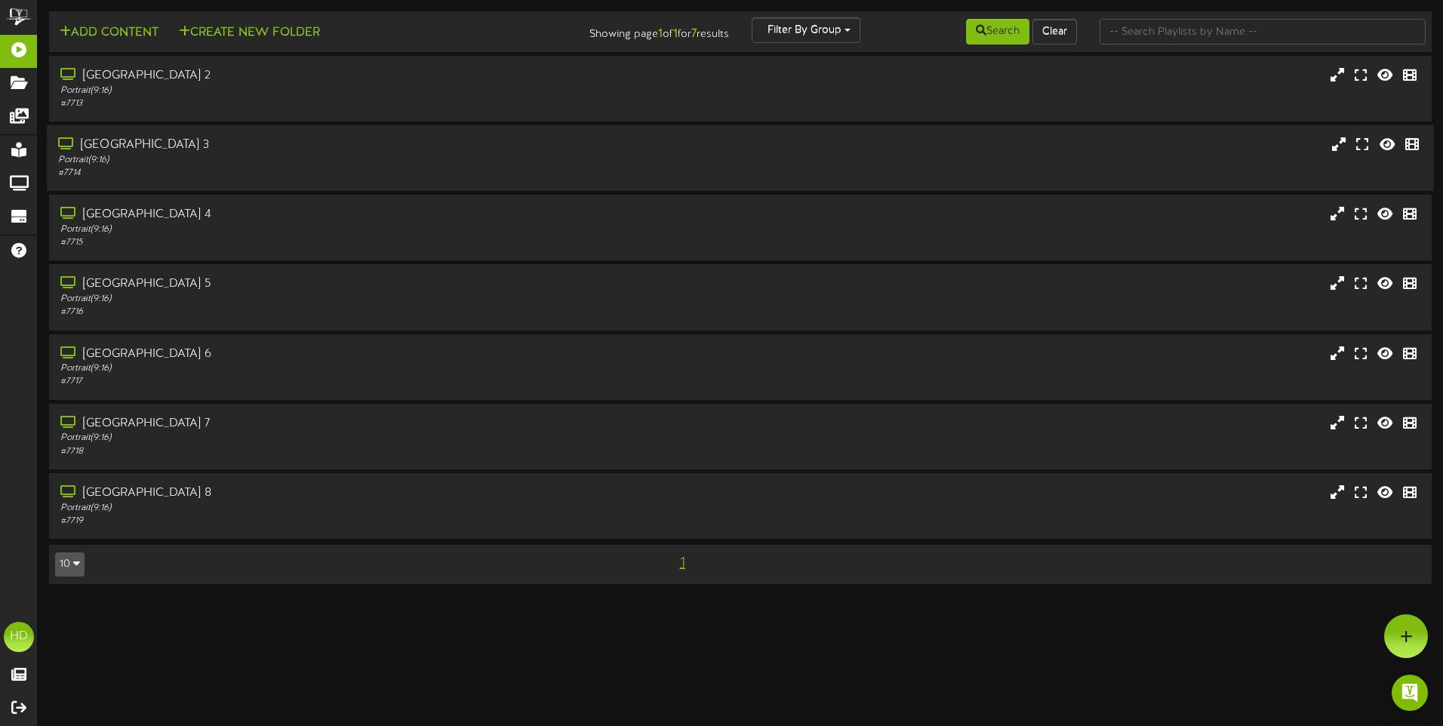
click at [554, 158] on div "Portrait ( 9:16 )" at bounding box center [336, 160] width 556 height 13
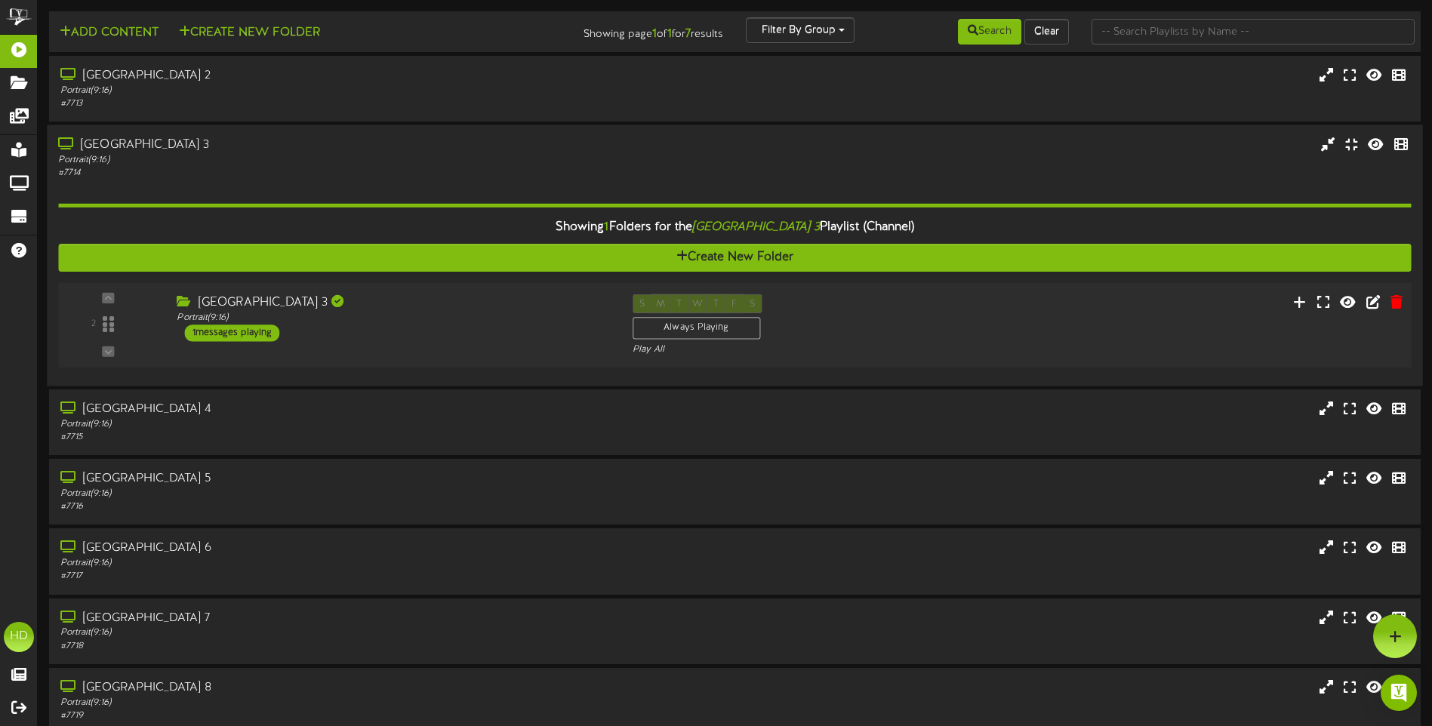
click at [502, 287] on div "2 Portrait ( )" at bounding box center [734, 324] width 1366 height 85
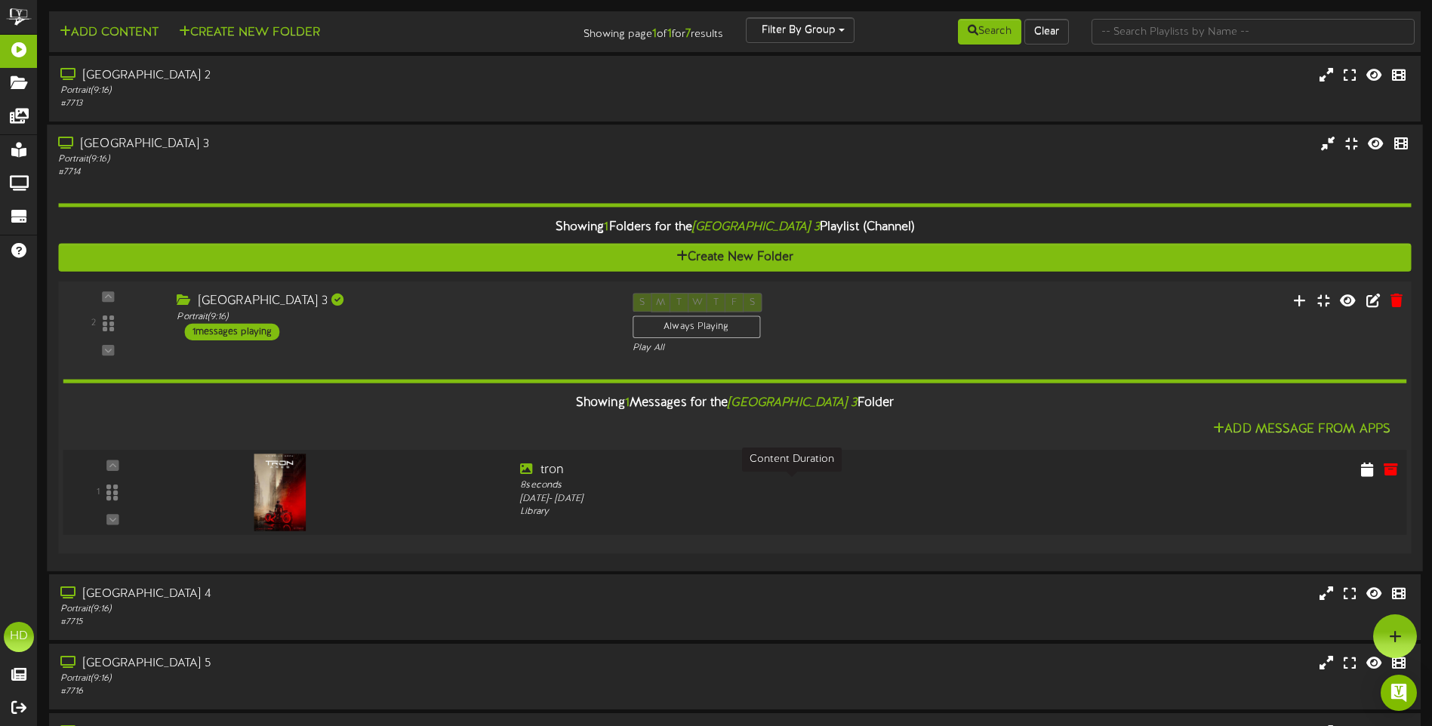
click at [549, 485] on div "8 seconds" at bounding box center [791, 486] width 542 height 14
click at [1371, 473] on icon at bounding box center [1366, 468] width 15 height 17
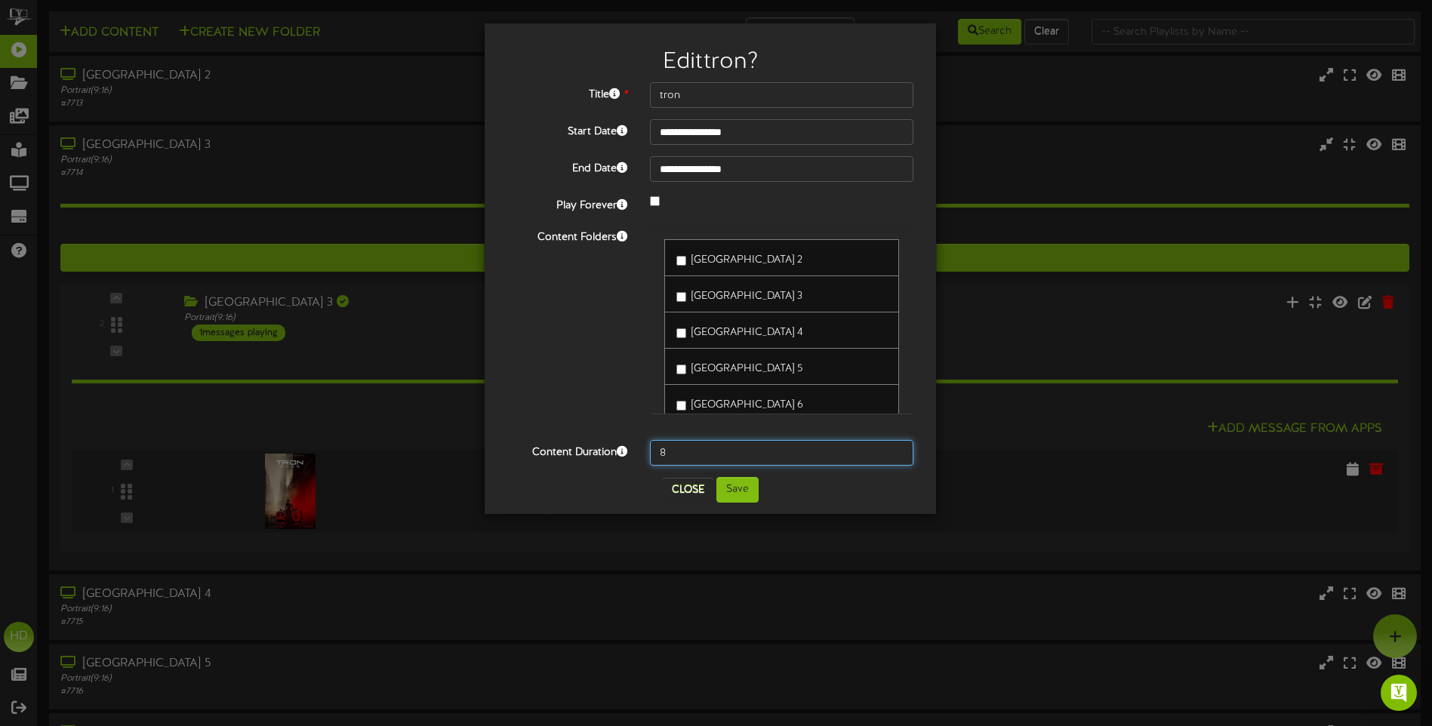
click at [687, 453] on input "8" at bounding box center [781, 453] width 263 height 26
type input "3000"
click at [740, 494] on button "Save" at bounding box center [737, 490] width 42 height 26
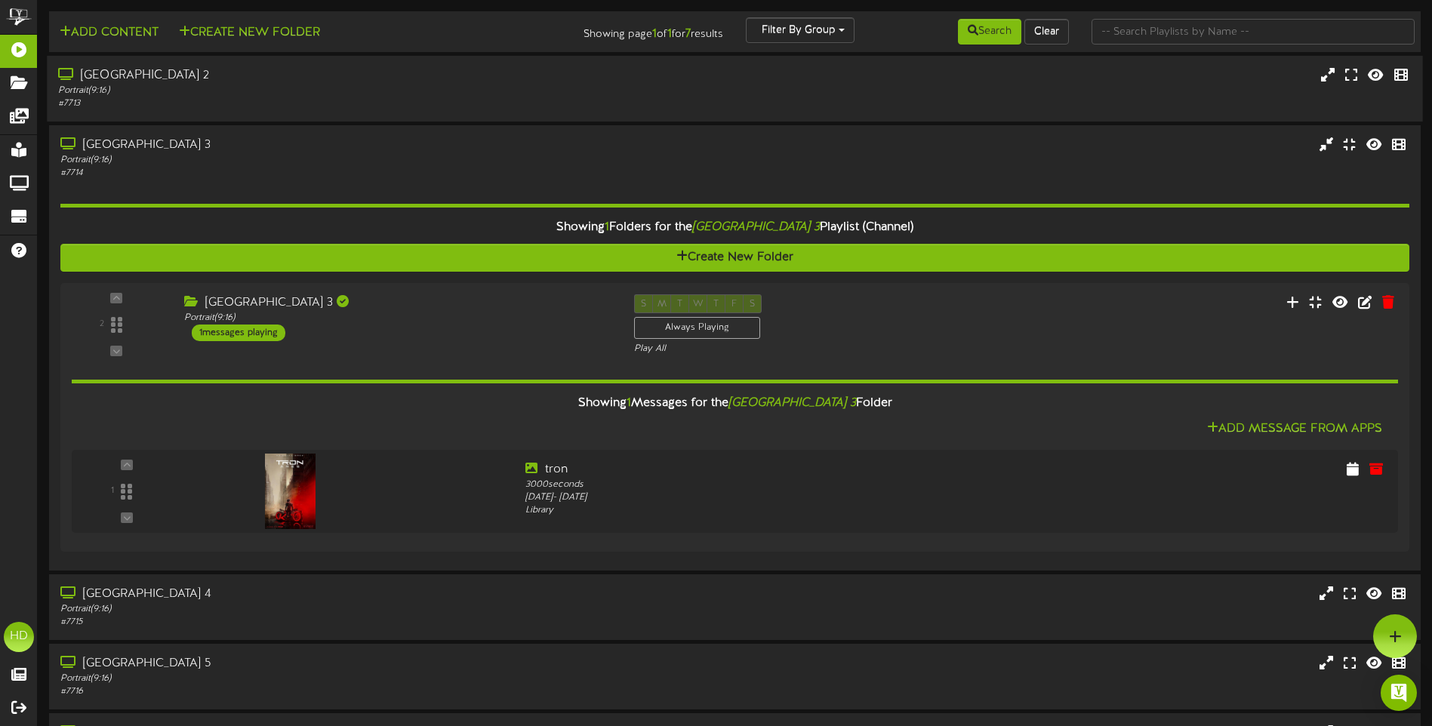
click at [598, 101] on div "# 7713" at bounding box center [333, 103] width 550 height 13
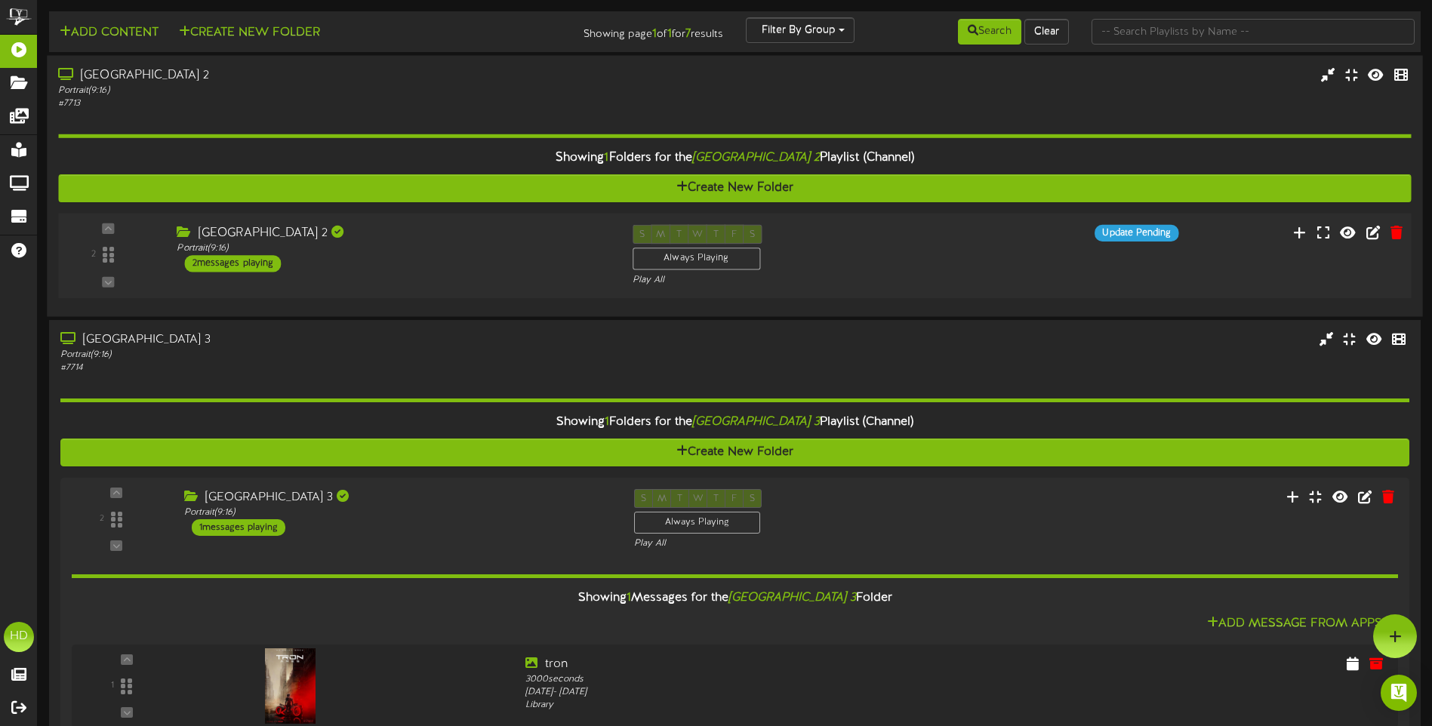
click at [941, 269] on div "S M T W T F S Always Playing Play All" at bounding box center [792, 256] width 342 height 62
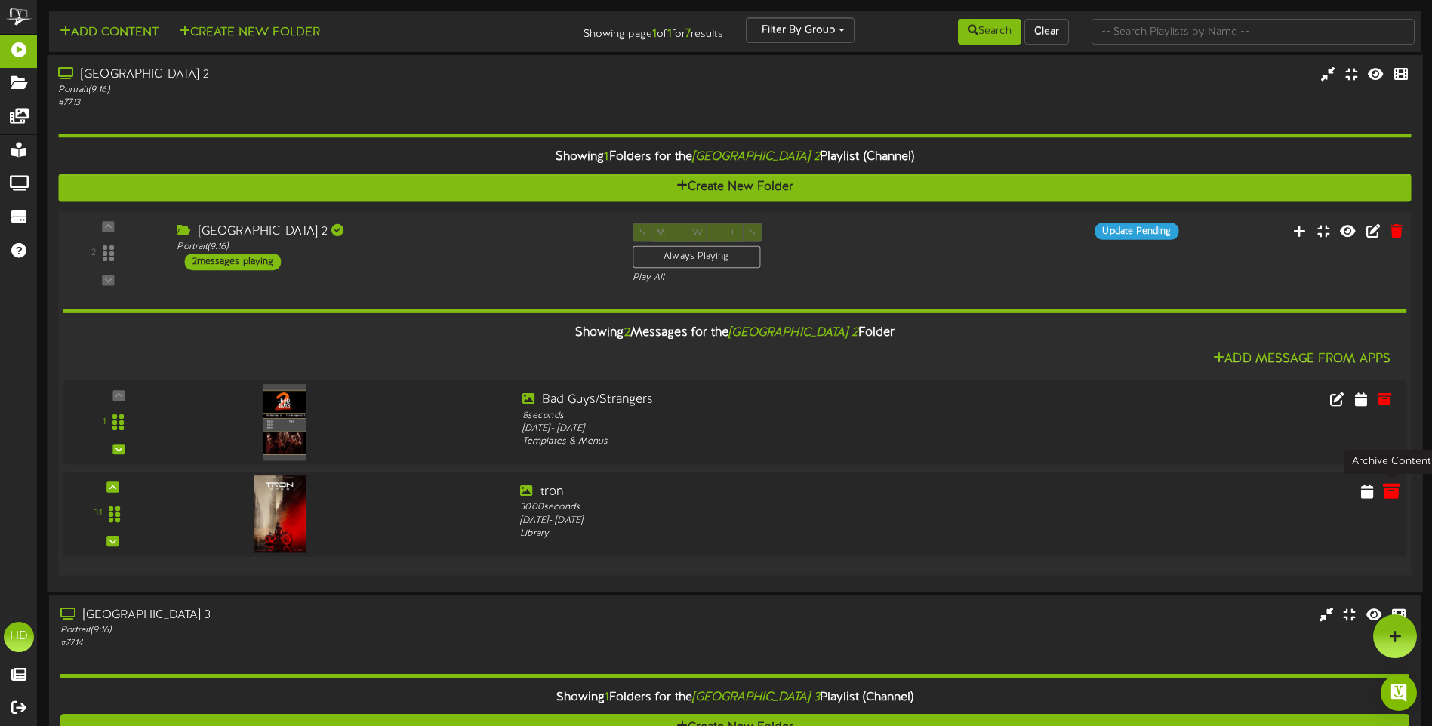
click at [1386, 495] on icon at bounding box center [1391, 490] width 17 height 17
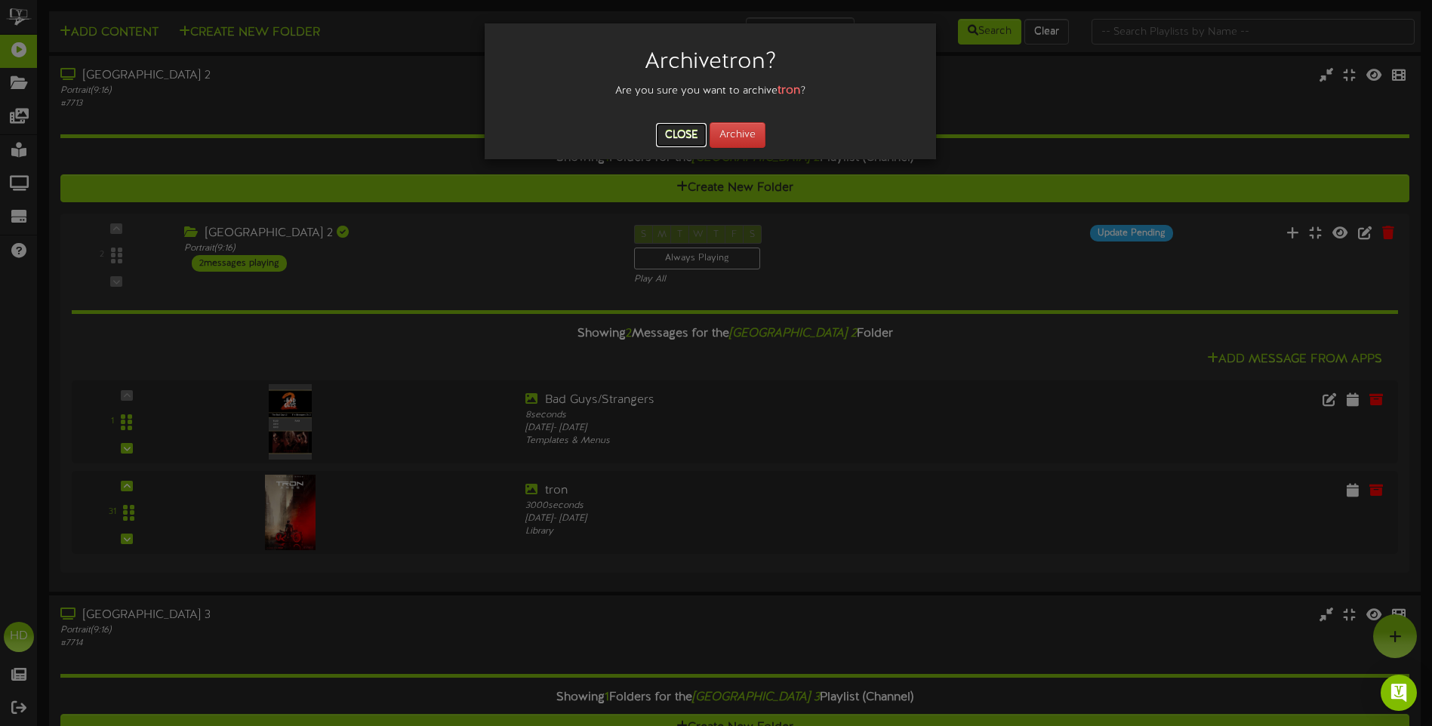
click at [695, 135] on button "Close" at bounding box center [681, 135] width 51 height 24
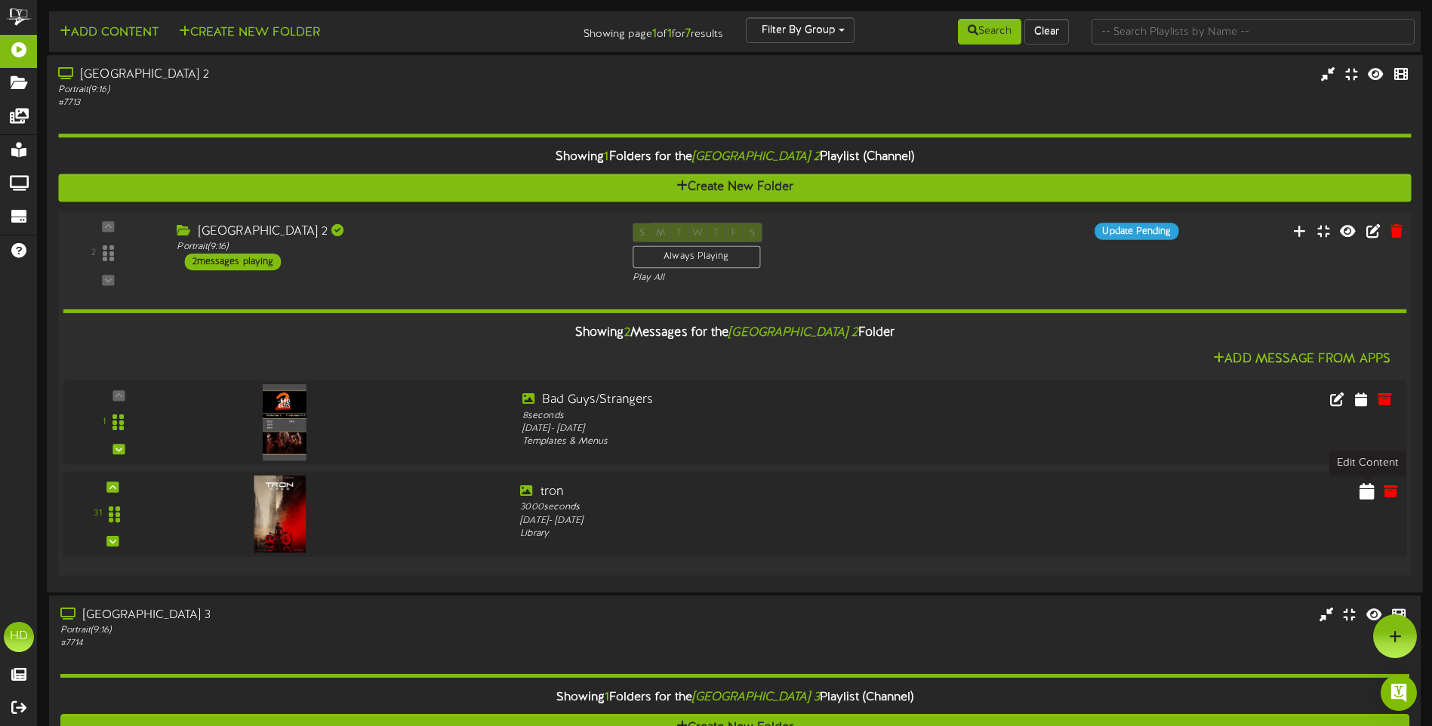
click at [1366, 498] on icon at bounding box center [1366, 490] width 15 height 17
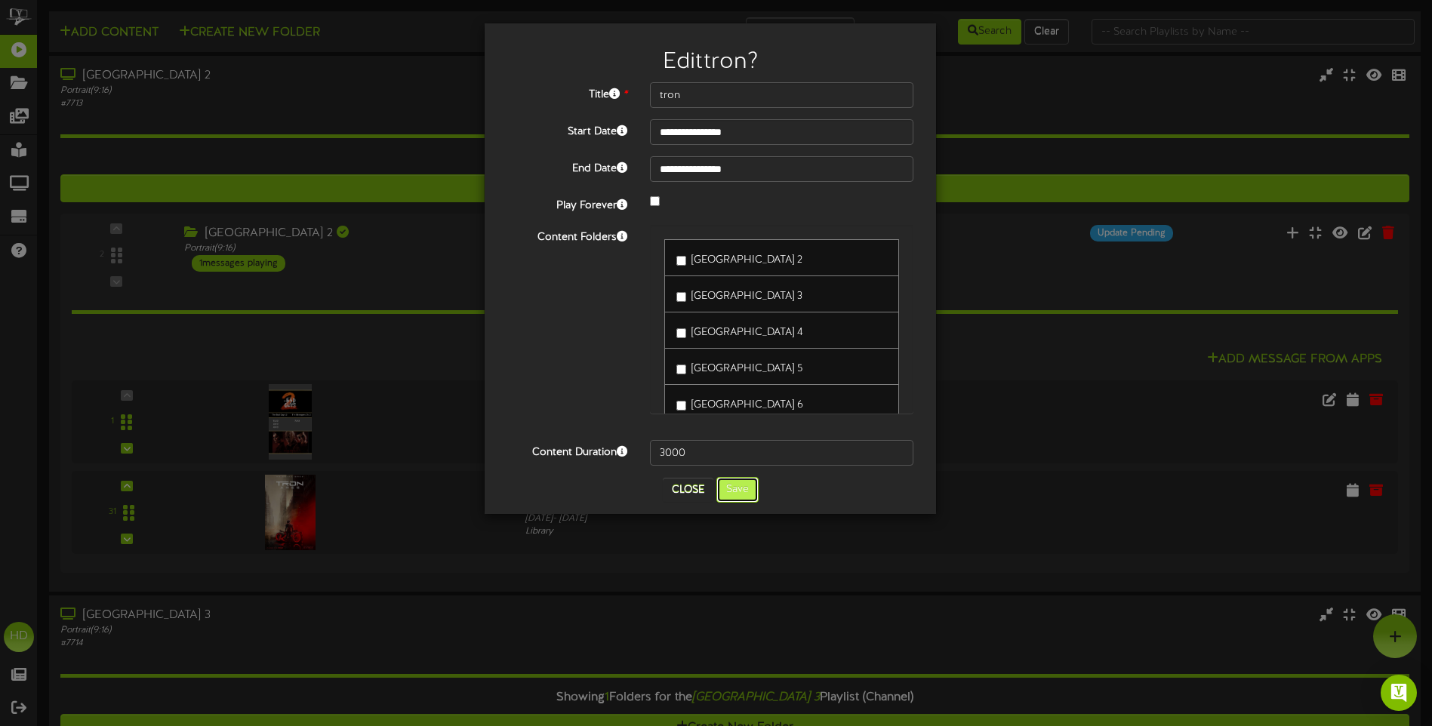
click at [737, 491] on button "Save" at bounding box center [737, 490] width 42 height 26
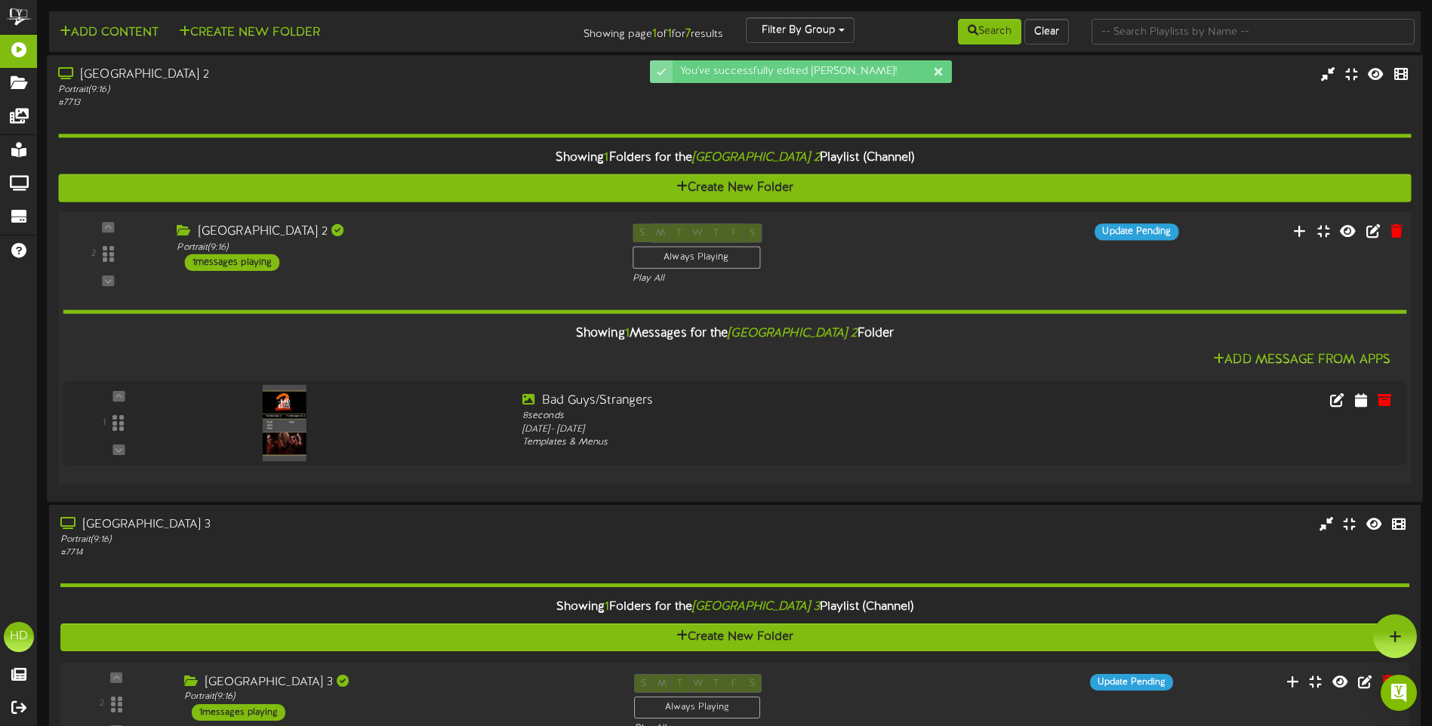
click at [505, 272] on div "2 ( 9:16" at bounding box center [734, 254] width 1366 height 62
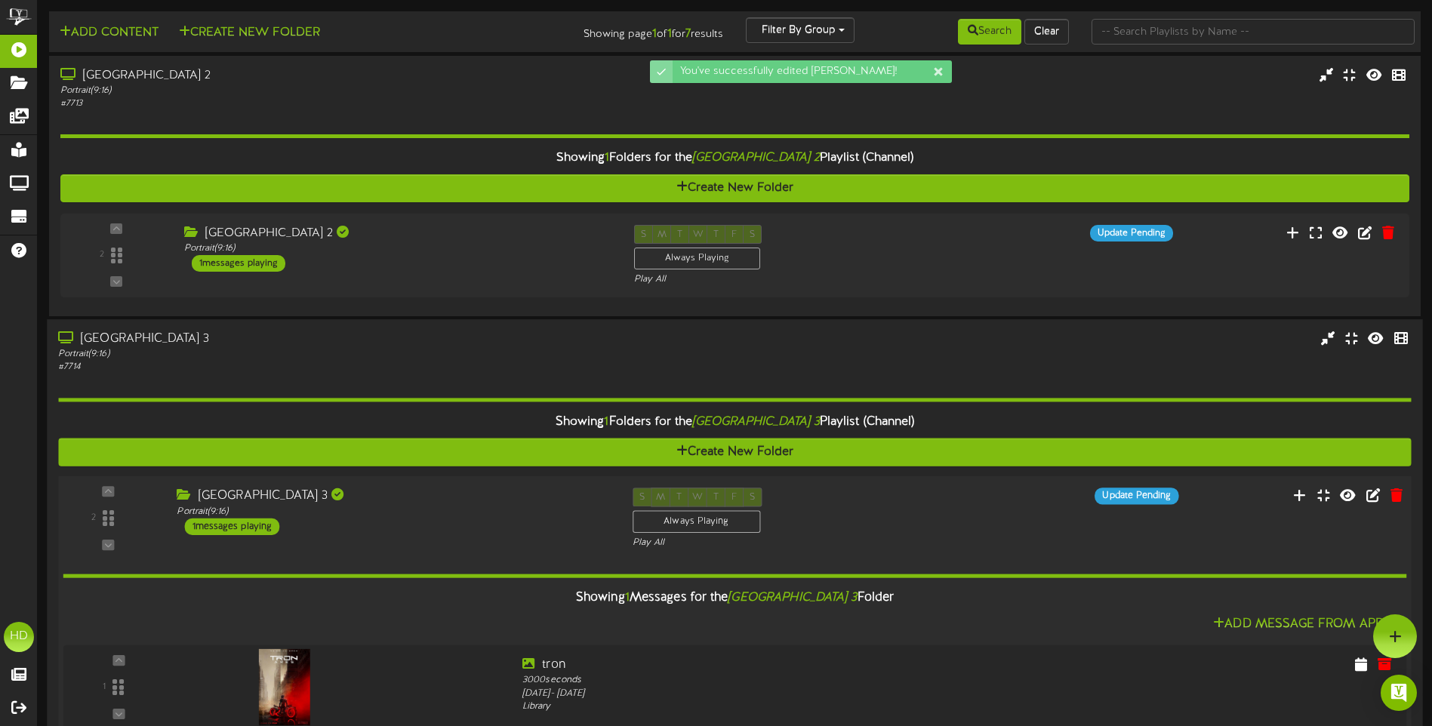
click at [493, 532] on div "Queen Creek Theater 3 Portrait ( 9:16 ) 1 messages playing" at bounding box center [392, 512] width 455 height 48
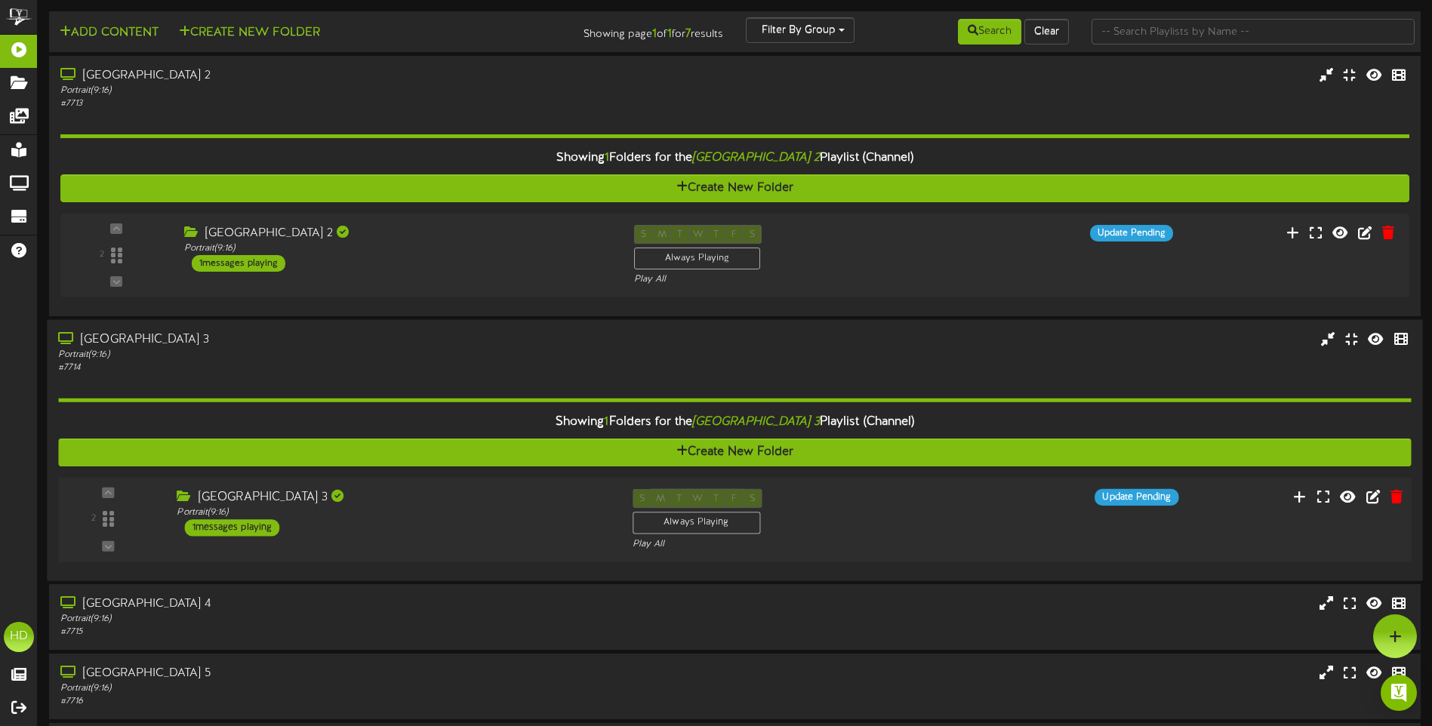
click at [493, 532] on div "Queen Creek Theater 3 Portrait ( 9:16 ) 1 messages playing" at bounding box center [392, 513] width 455 height 48
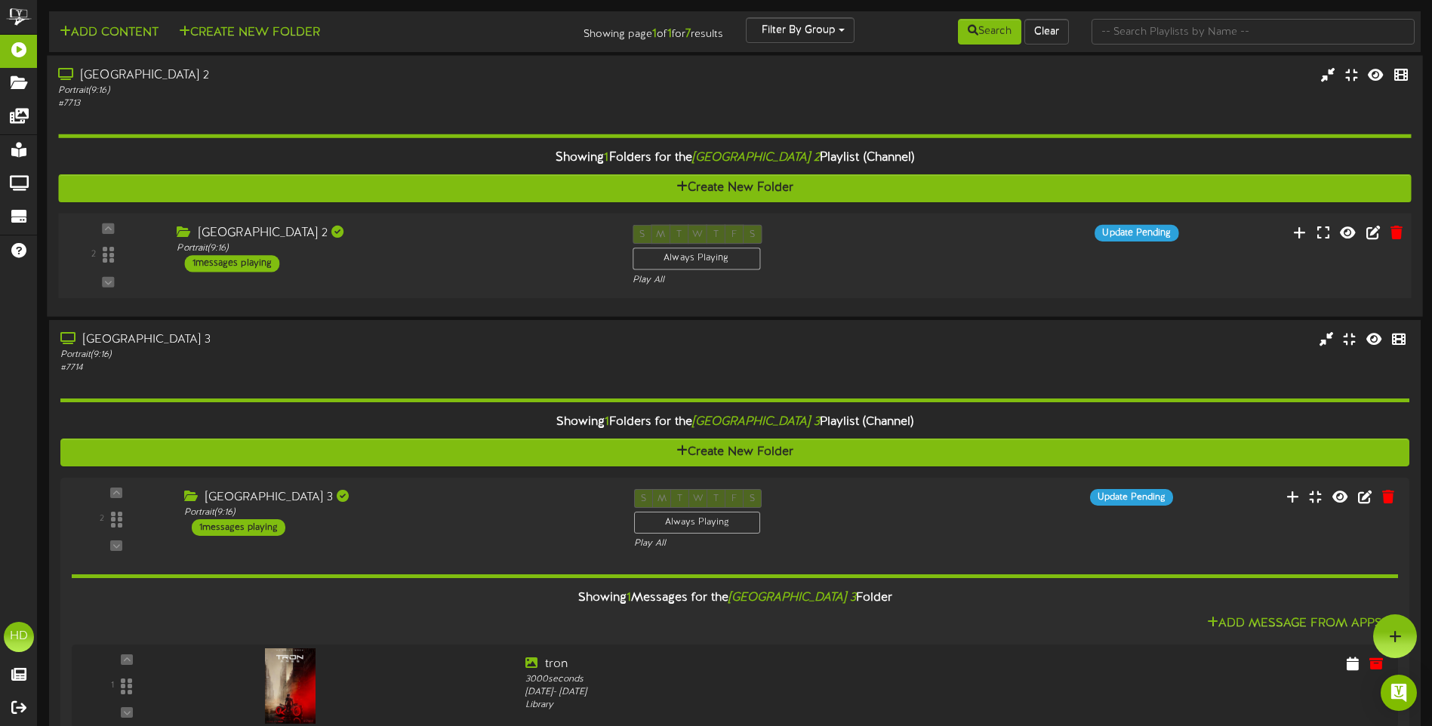
click at [502, 250] on div "Portrait ( 9:16 )" at bounding box center [393, 248] width 433 height 13
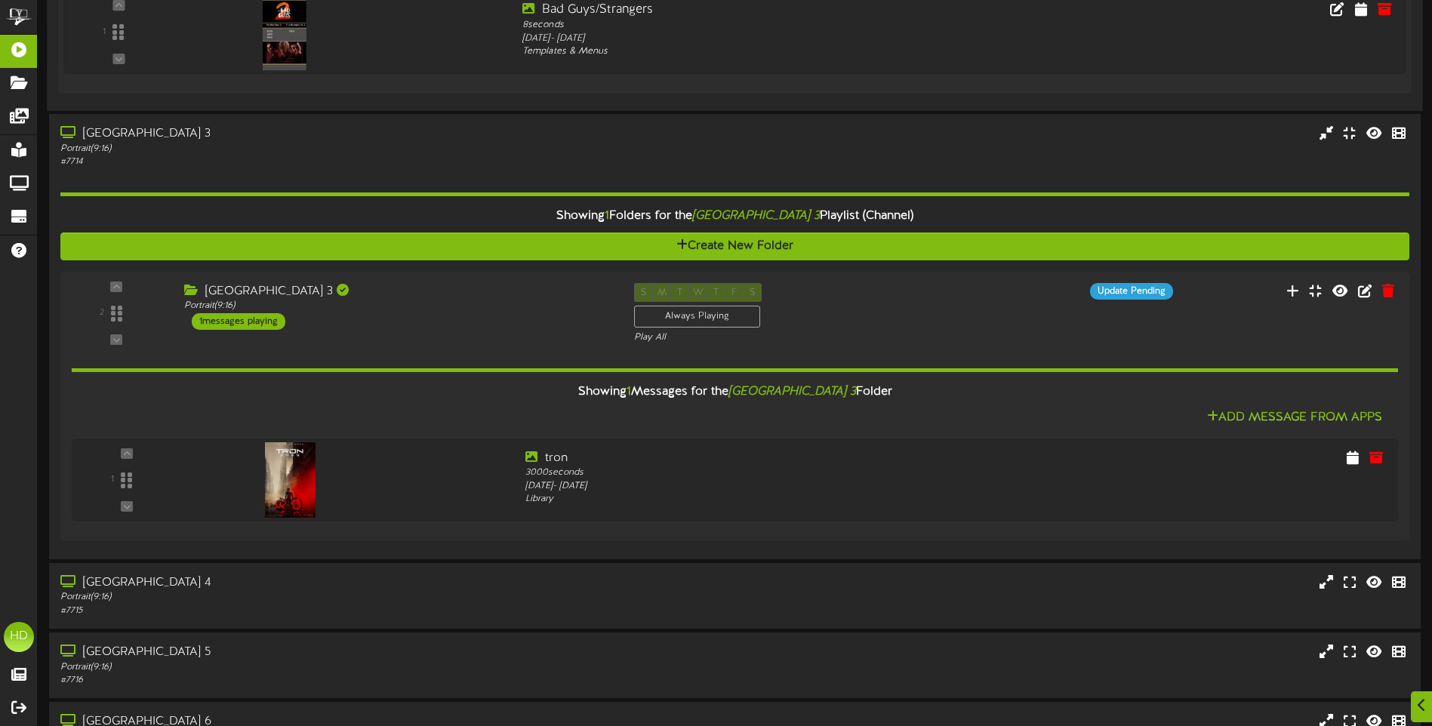
scroll to position [528, 0]
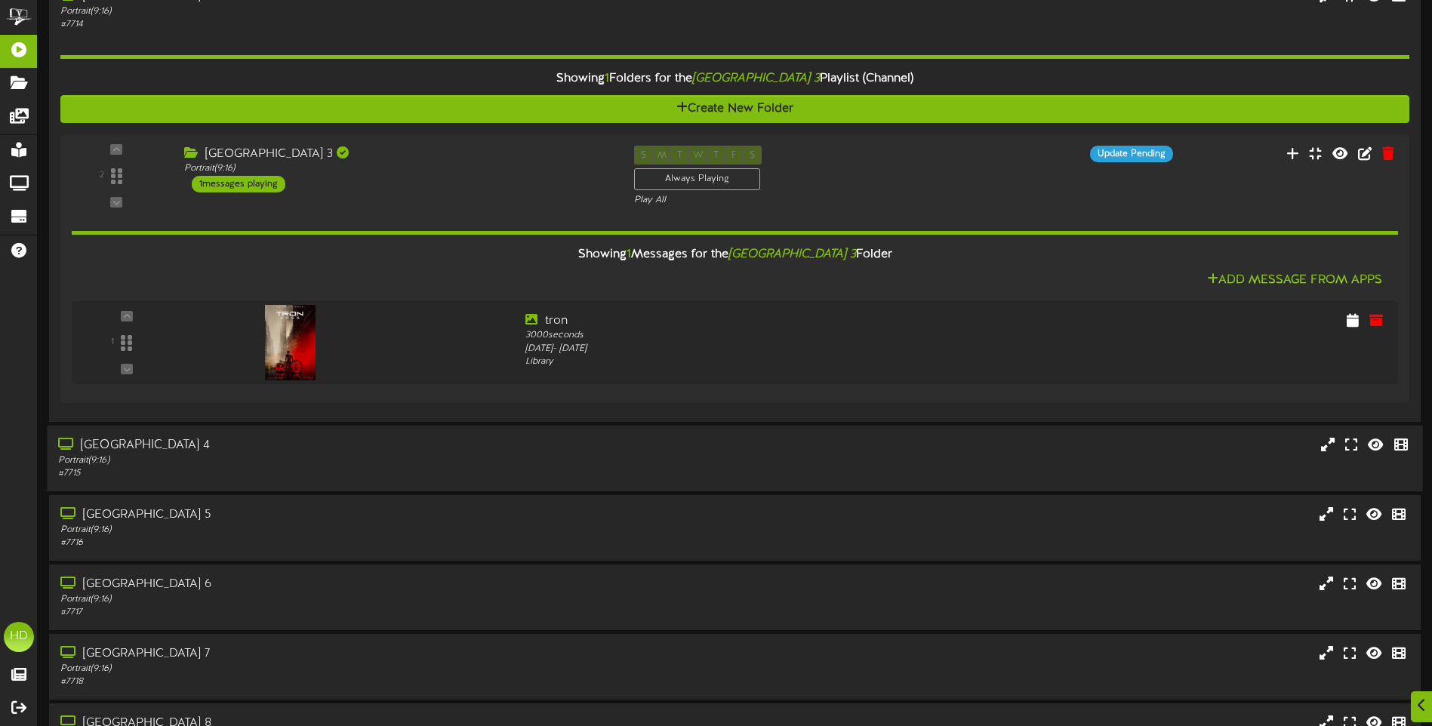
click at [485, 463] on div "Portrait ( 9:16 )" at bounding box center [333, 460] width 550 height 13
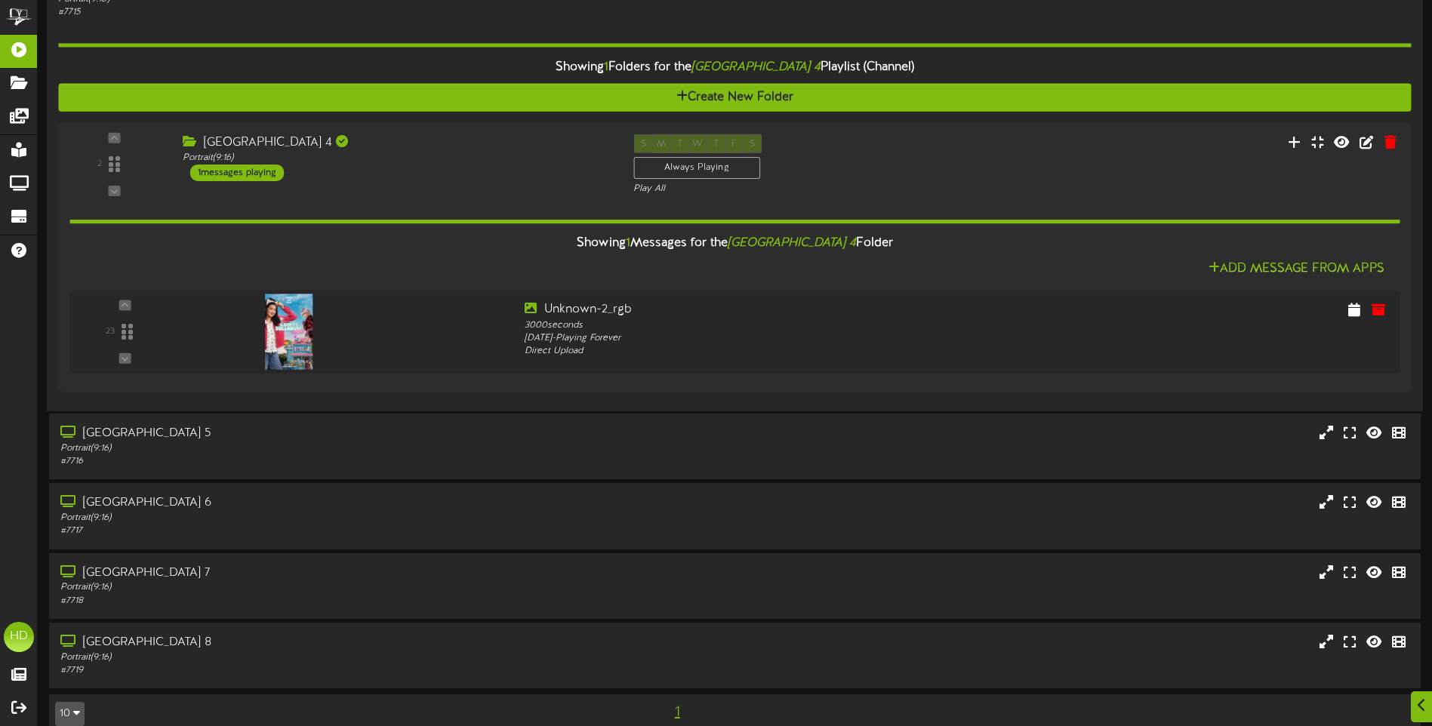
scroll to position [1011, 0]
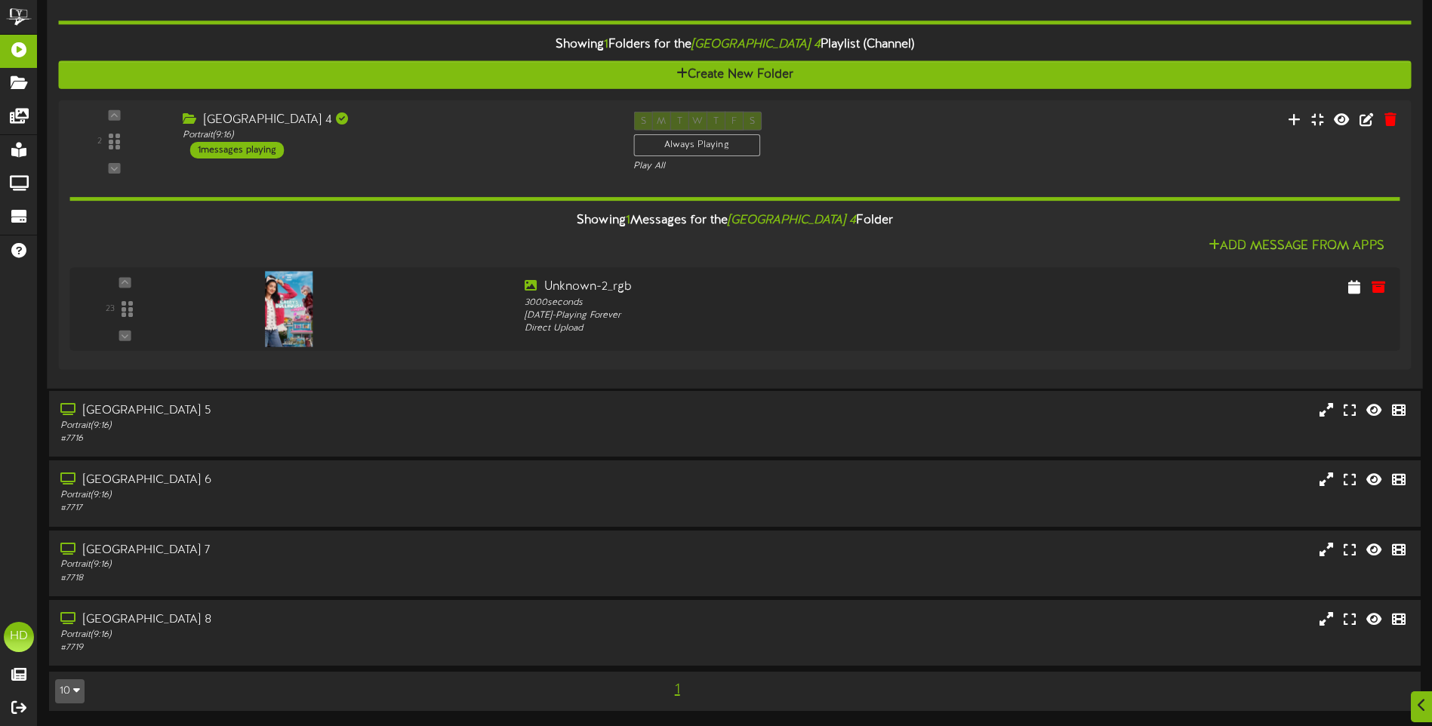
click at [513, 411] on div "[GEOGRAPHIC_DATA] 5" at bounding box center [334, 410] width 549 height 17
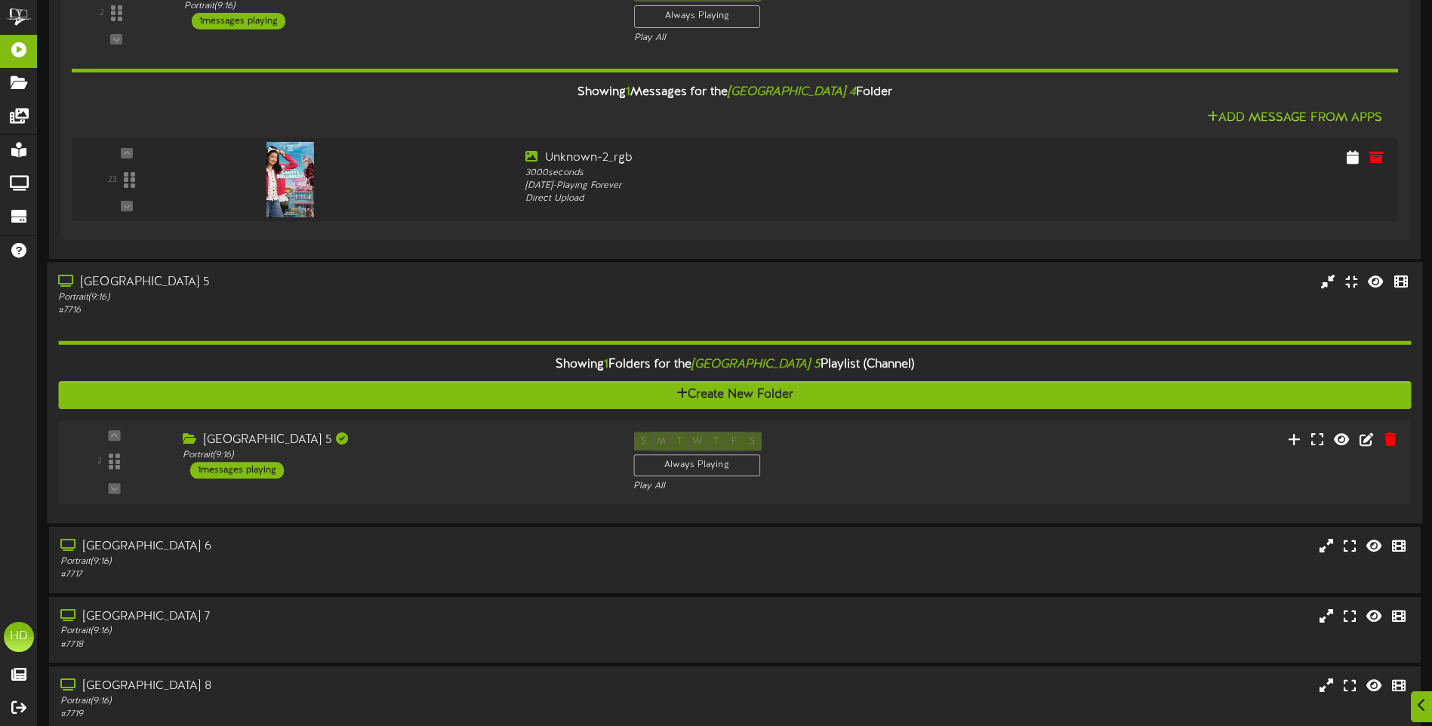
scroll to position [1162, 0]
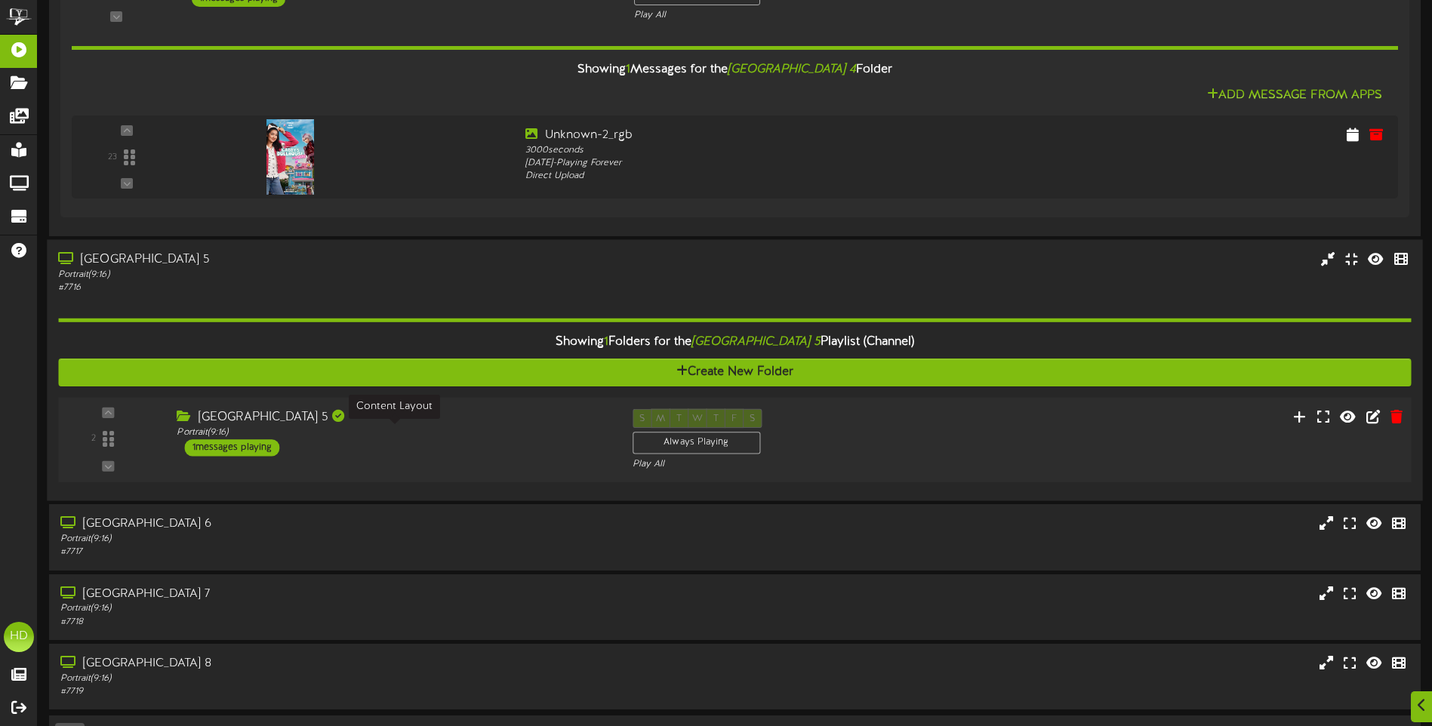
click at [528, 436] on div "Portrait ( 9:16 )" at bounding box center [393, 432] width 433 height 13
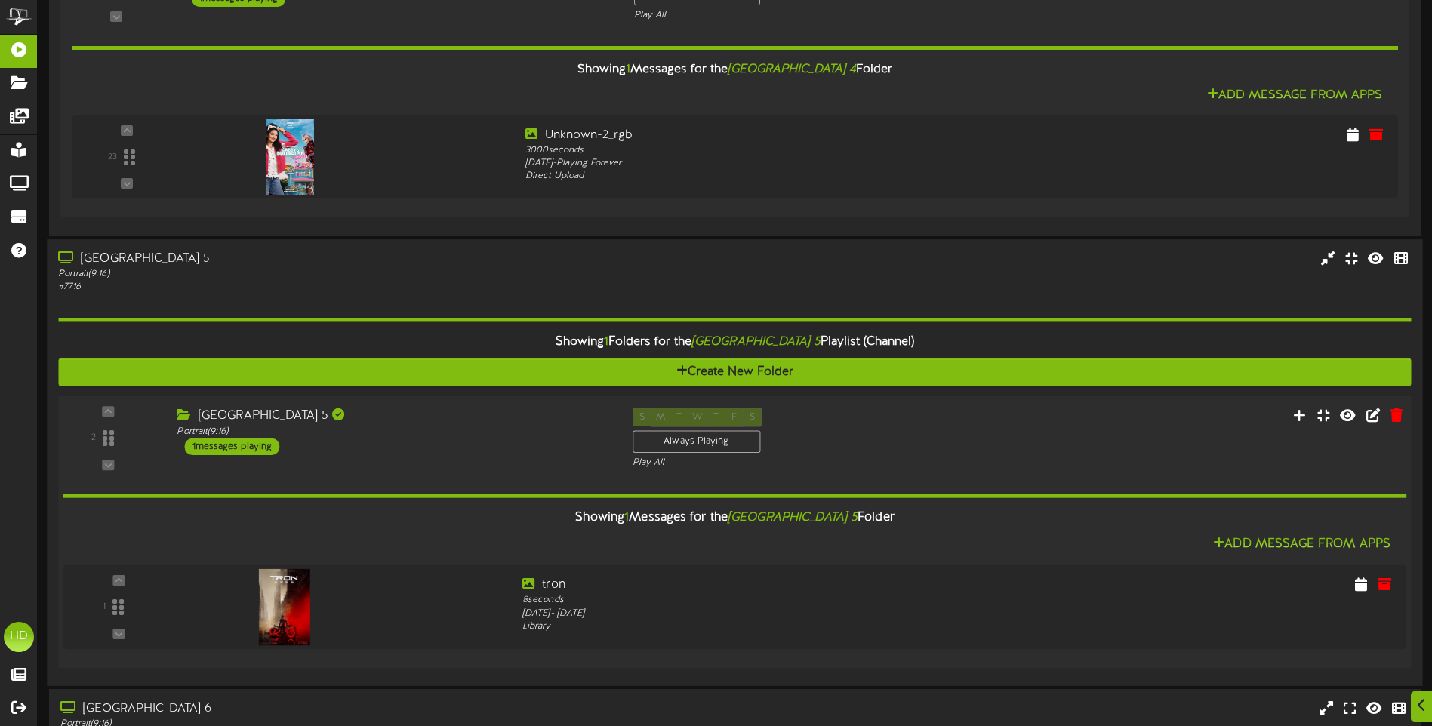
scroll to position [1313, 0]
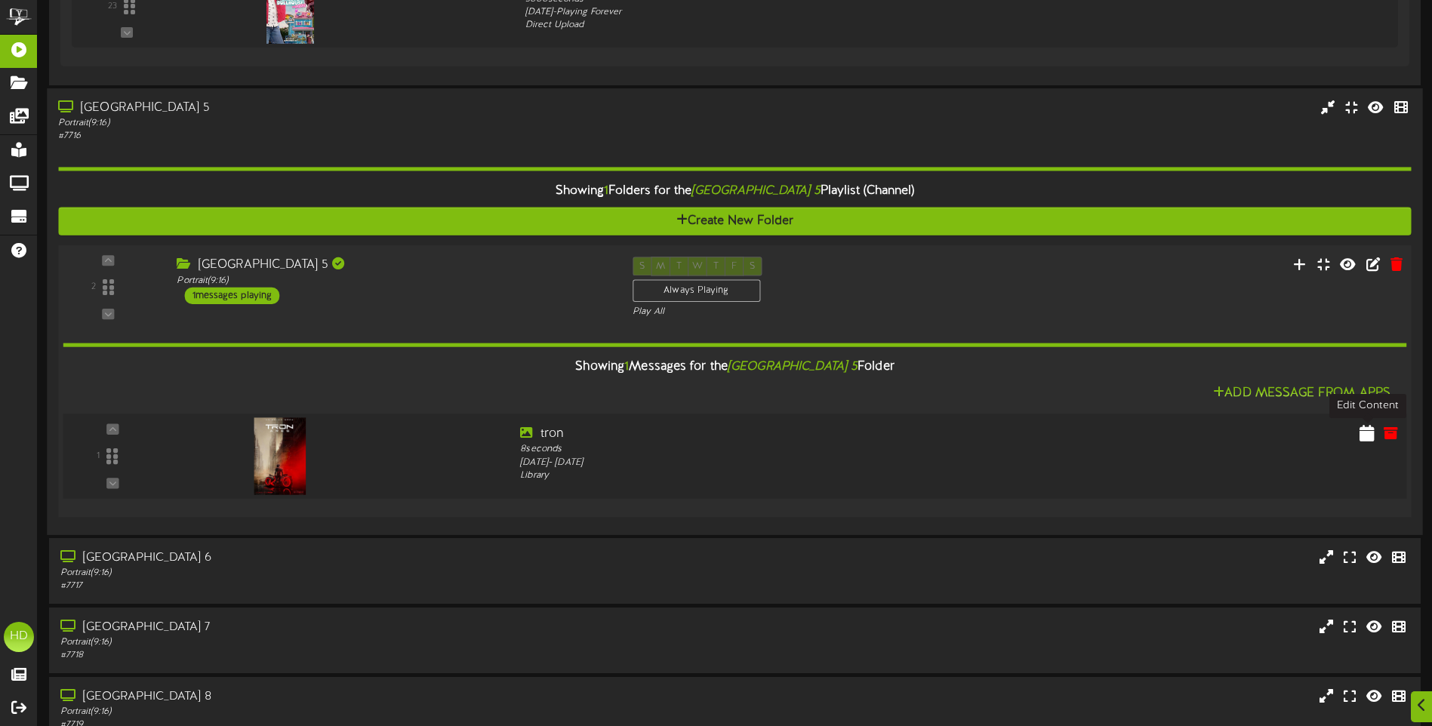
click at [1366, 436] on icon at bounding box center [1366, 432] width 15 height 17
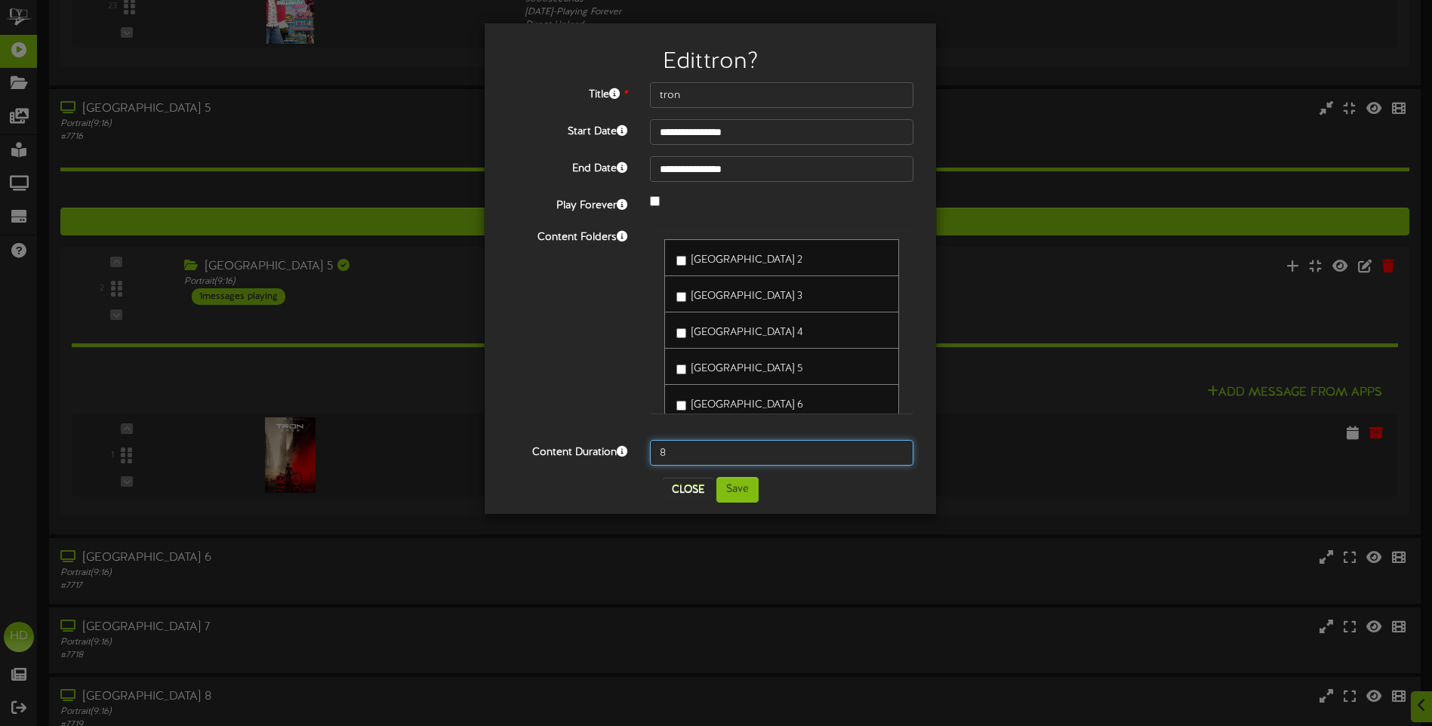
click at [684, 452] on input "8" at bounding box center [781, 453] width 263 height 26
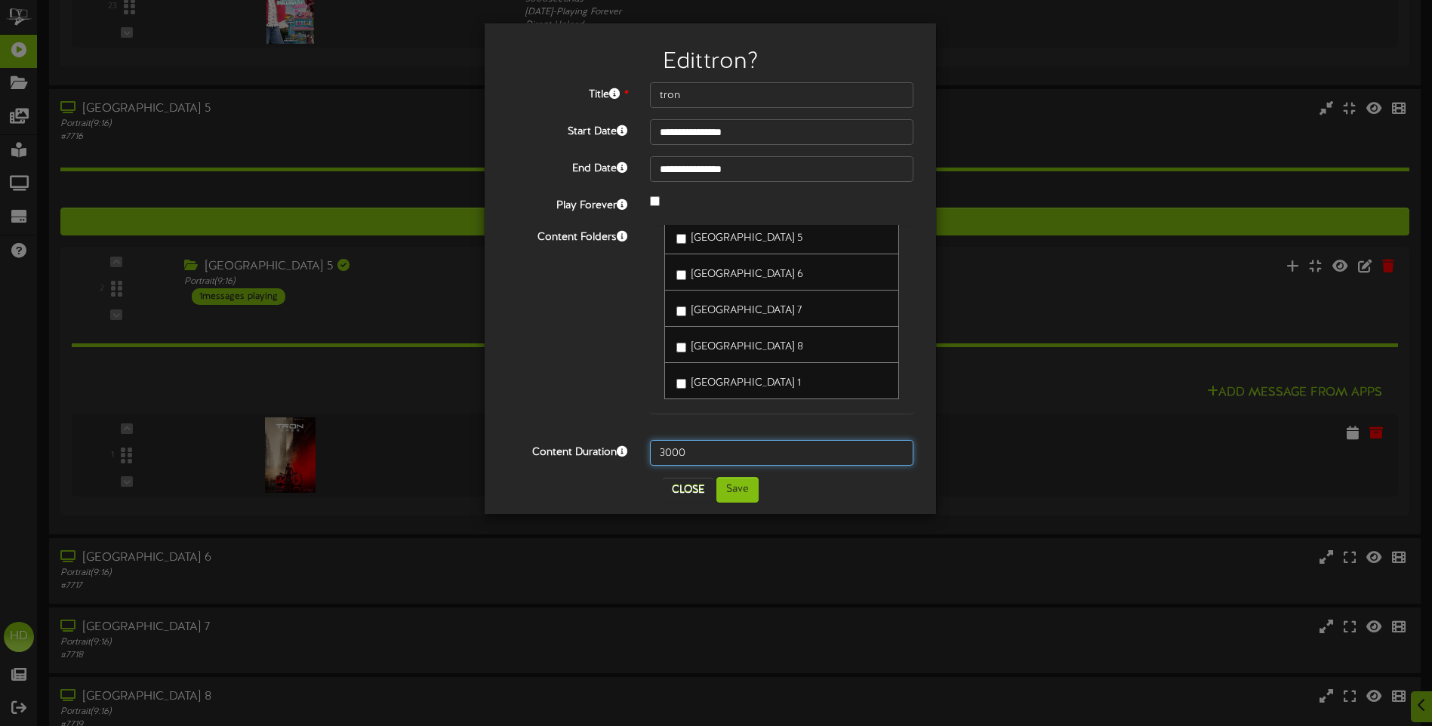
scroll to position [0, 0]
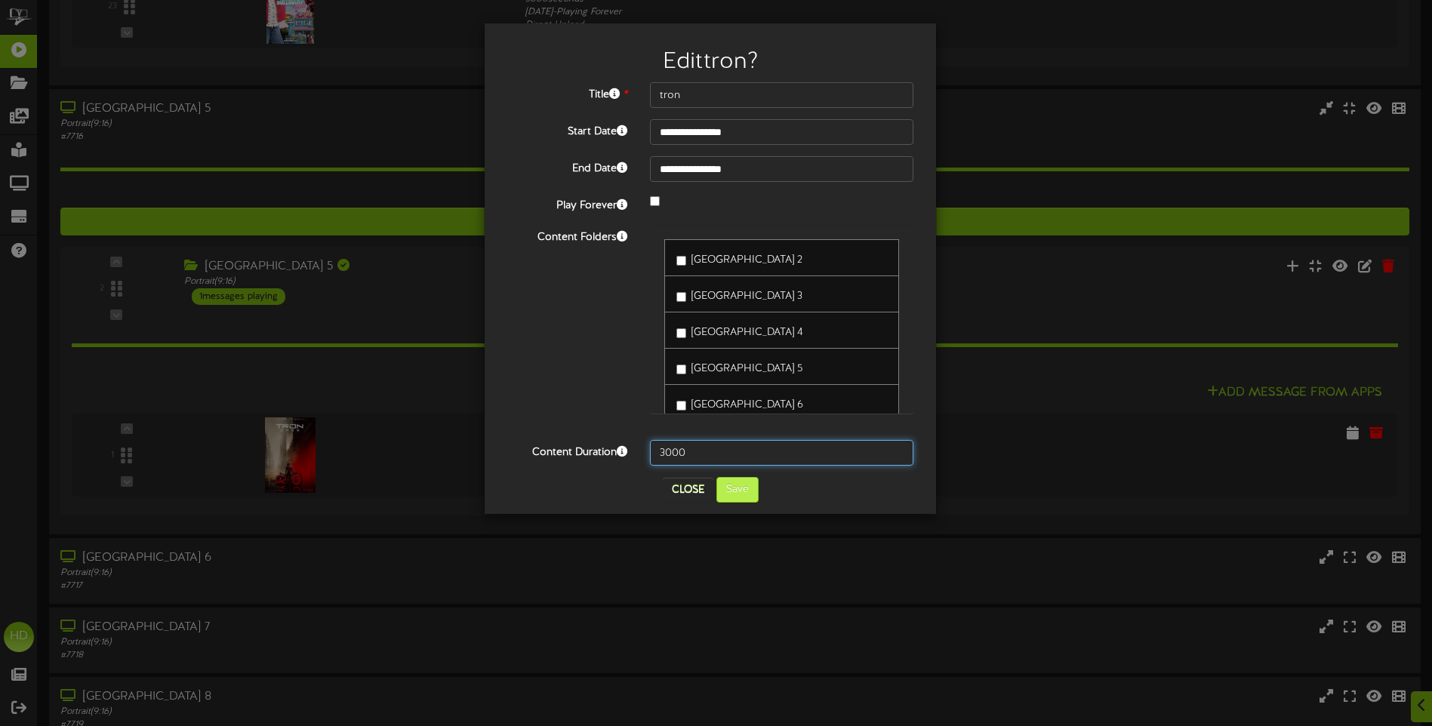
type input "3000"
click at [747, 487] on button "Save" at bounding box center [737, 490] width 42 height 26
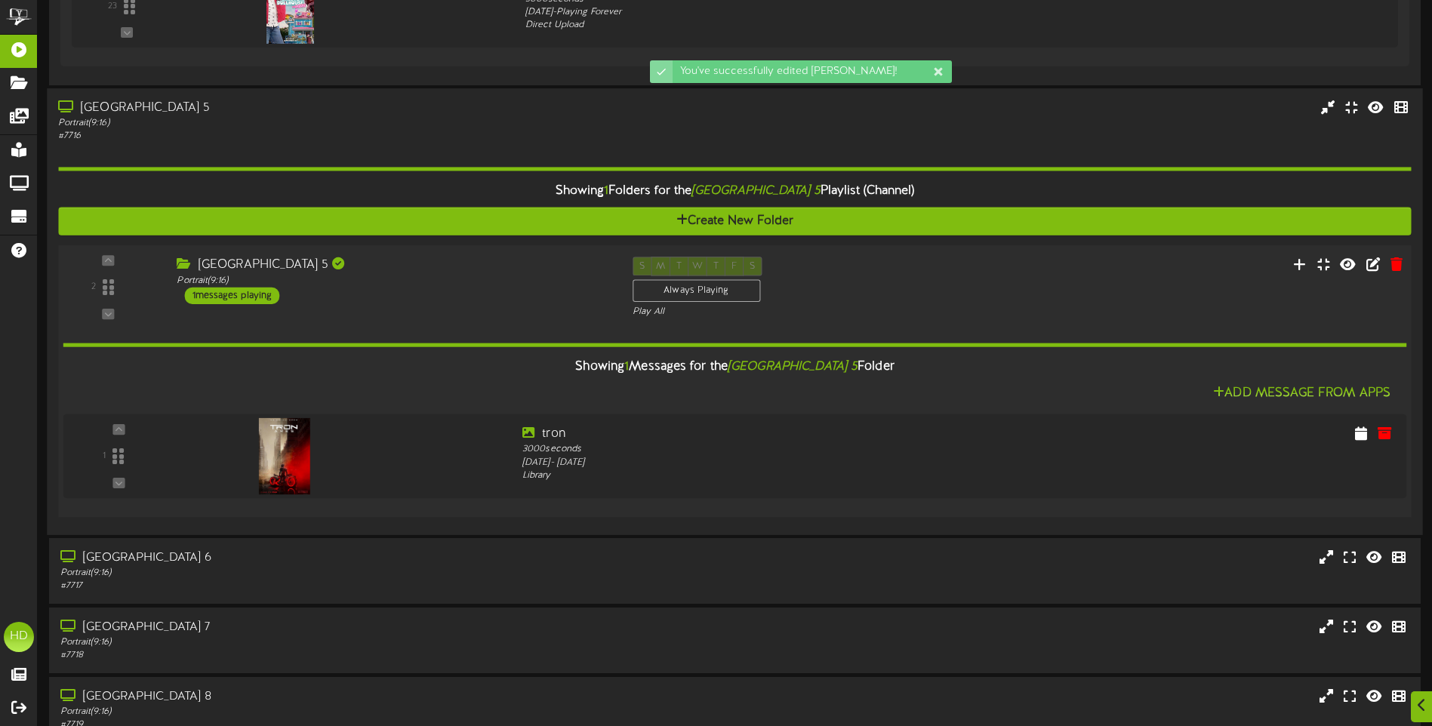
click at [463, 319] on div "Showing 1 Messages for the Queen Creek Theater 5 Folder Add Message From Apps 1" at bounding box center [735, 412] width 1344 height 187
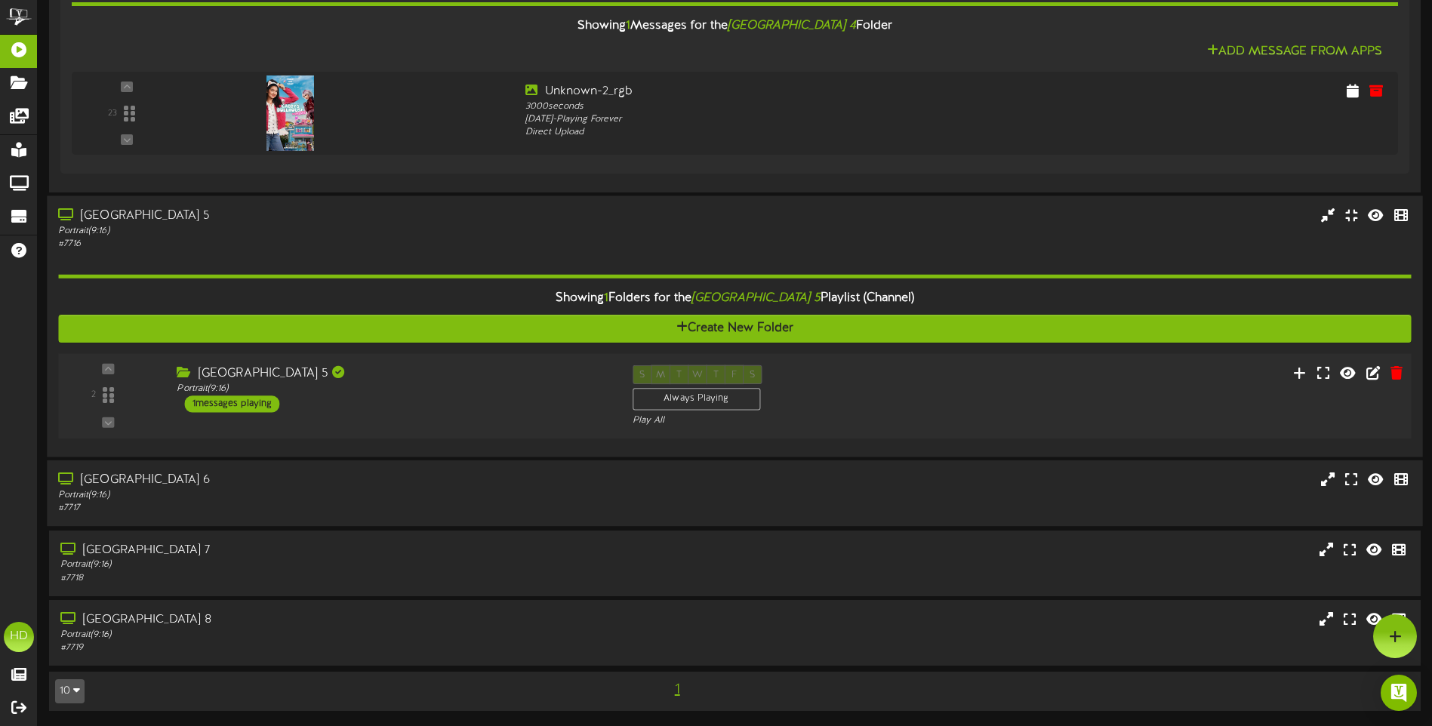
click at [414, 489] on div "Portrait ( 9:16 )" at bounding box center [333, 495] width 550 height 13
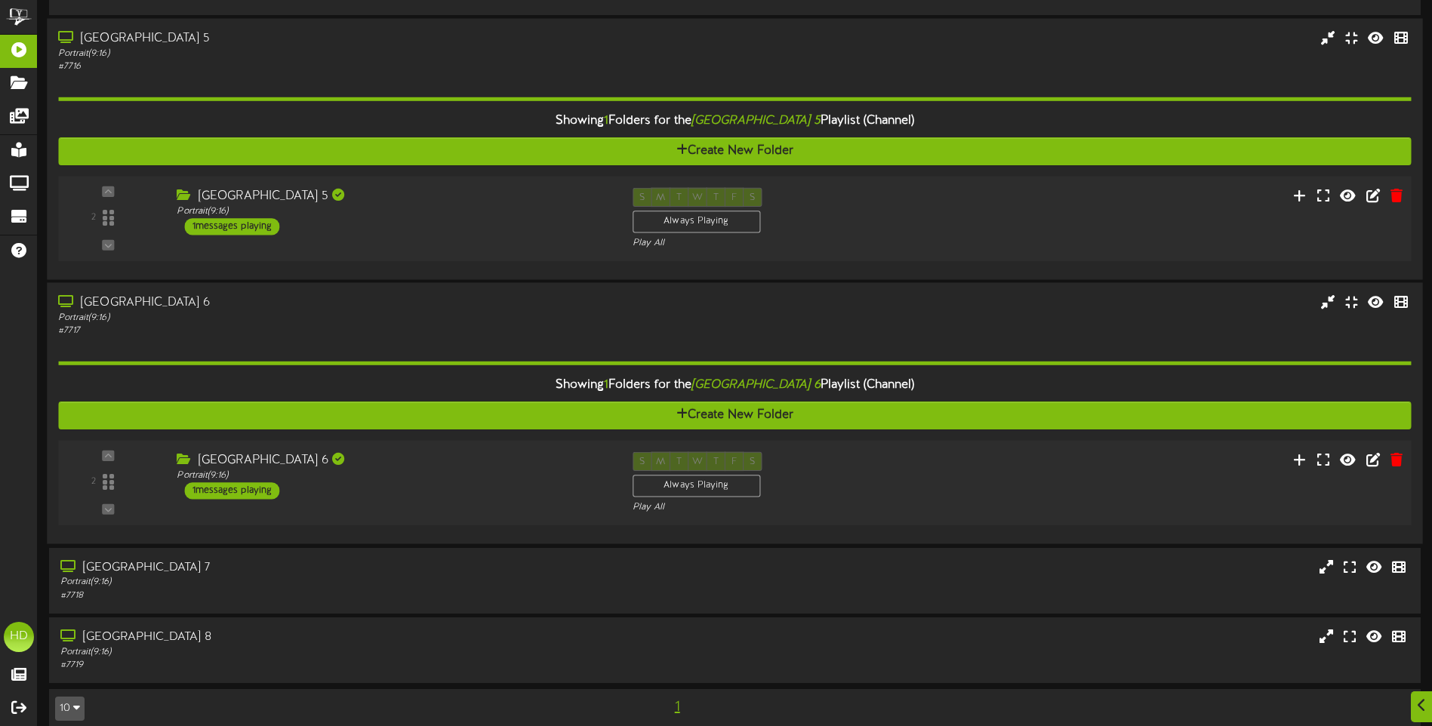
scroll to position [1401, 0]
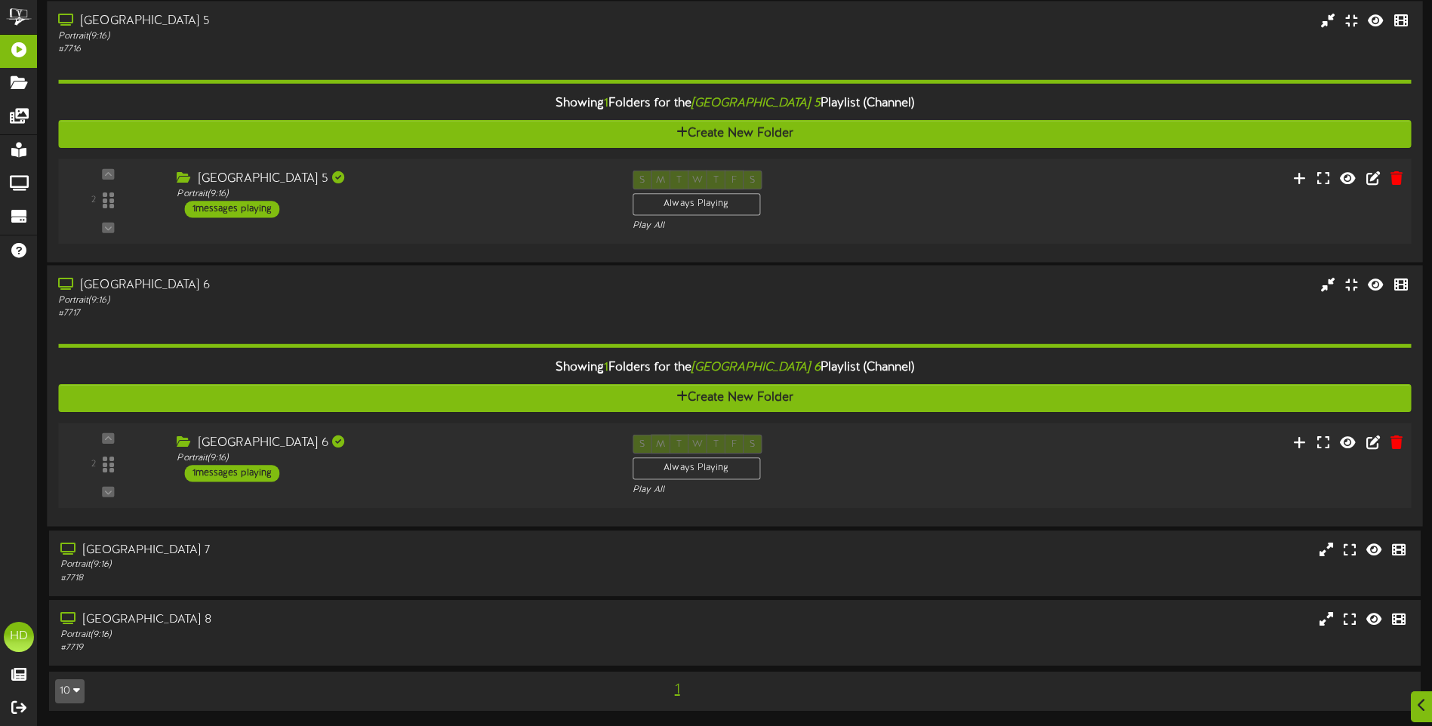
click at [551, 464] on div "Portrait ( 9:16 )" at bounding box center [393, 458] width 433 height 13
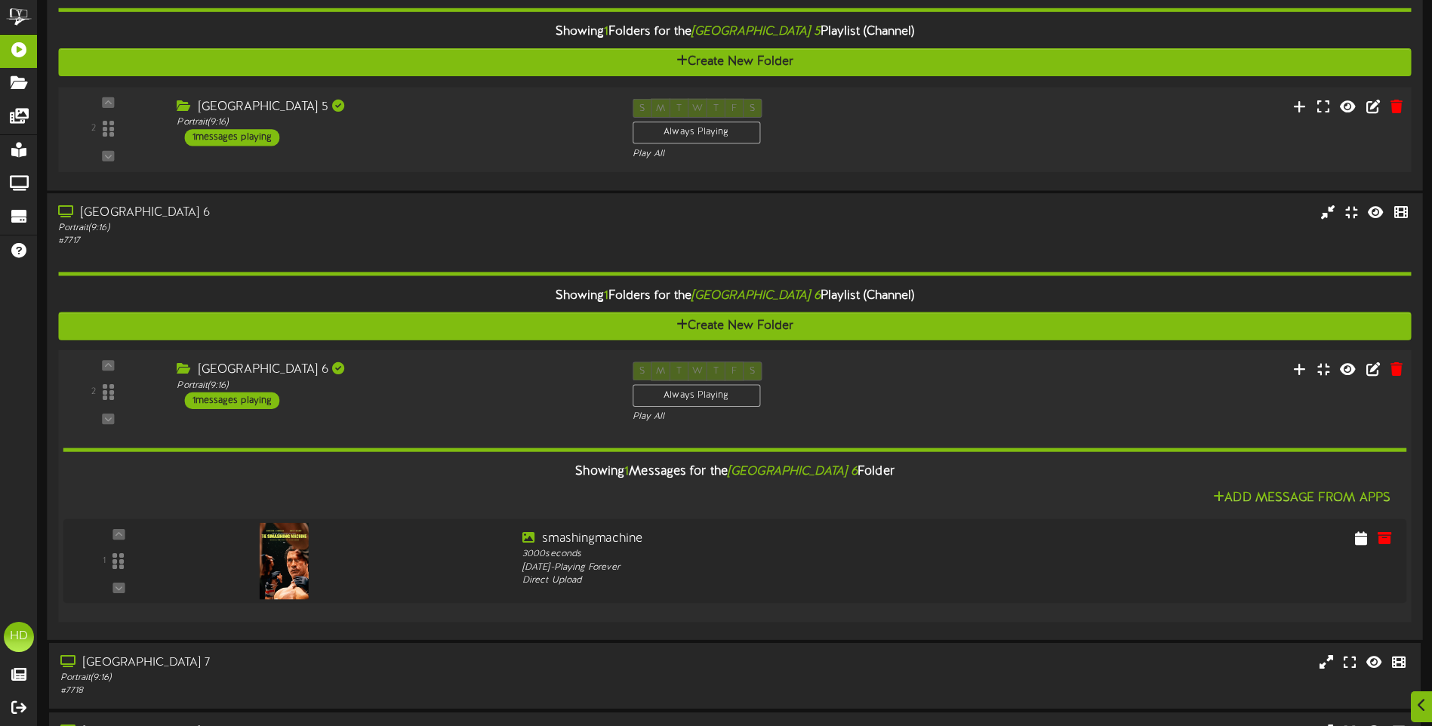
scroll to position [1476, 0]
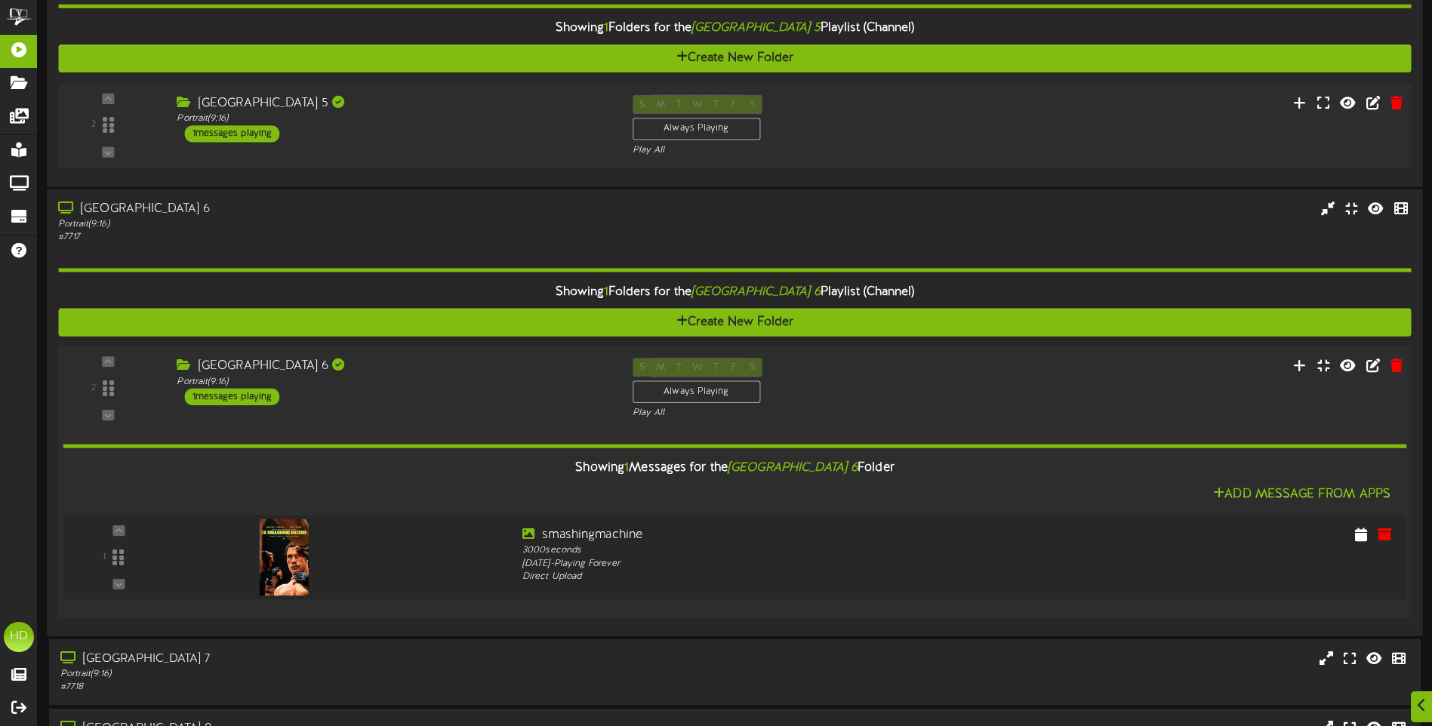
click at [539, 399] on div "Queen Creek Theater 6 Portrait ( 9:16 ) 1 messages playing" at bounding box center [392, 382] width 455 height 48
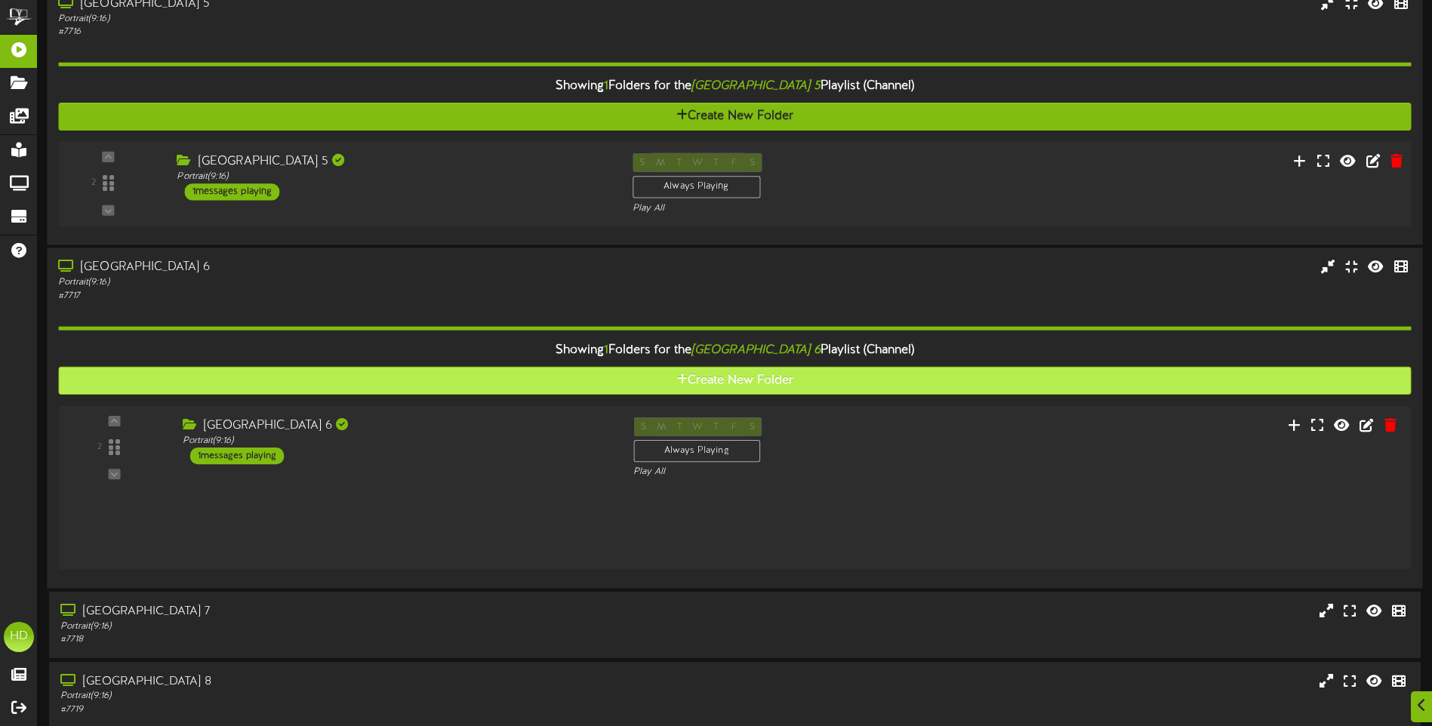
scroll to position [1401, 0]
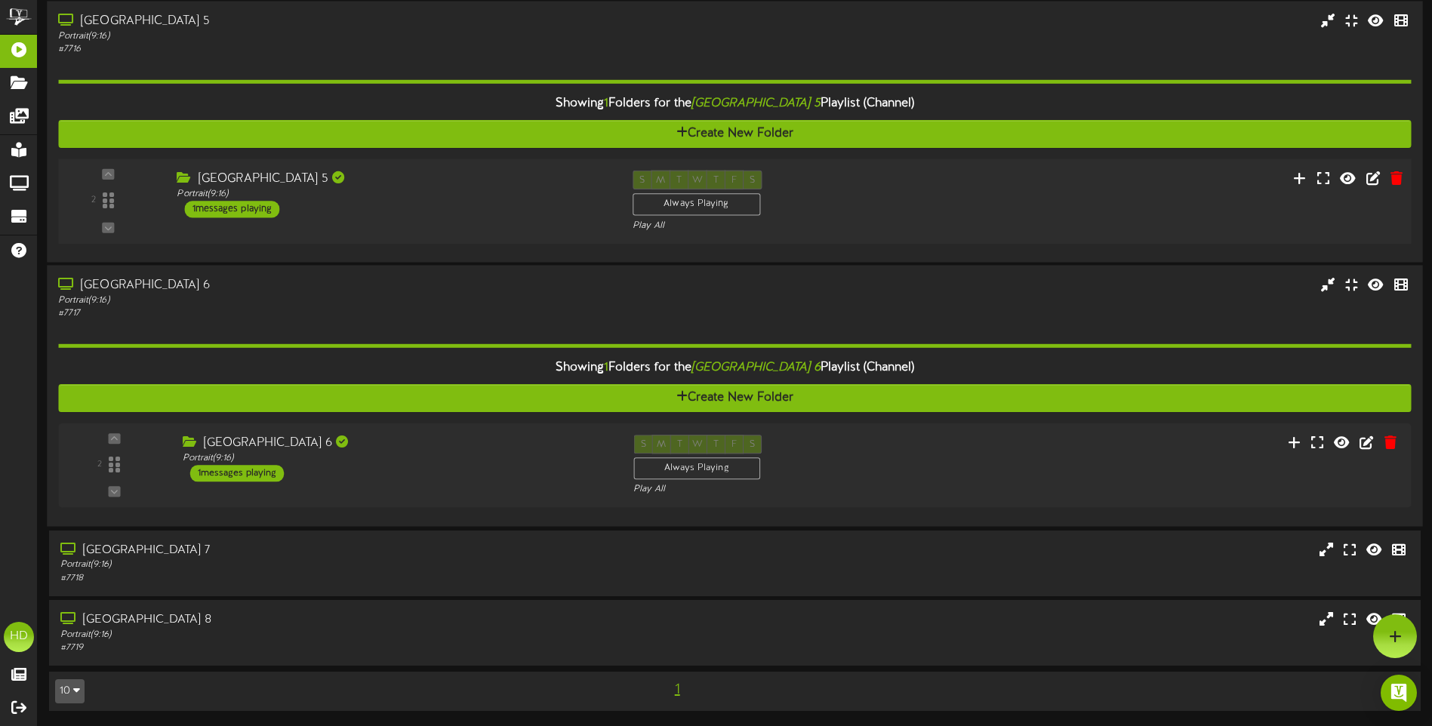
click at [470, 313] on div "# 7717" at bounding box center [333, 313] width 550 height 13
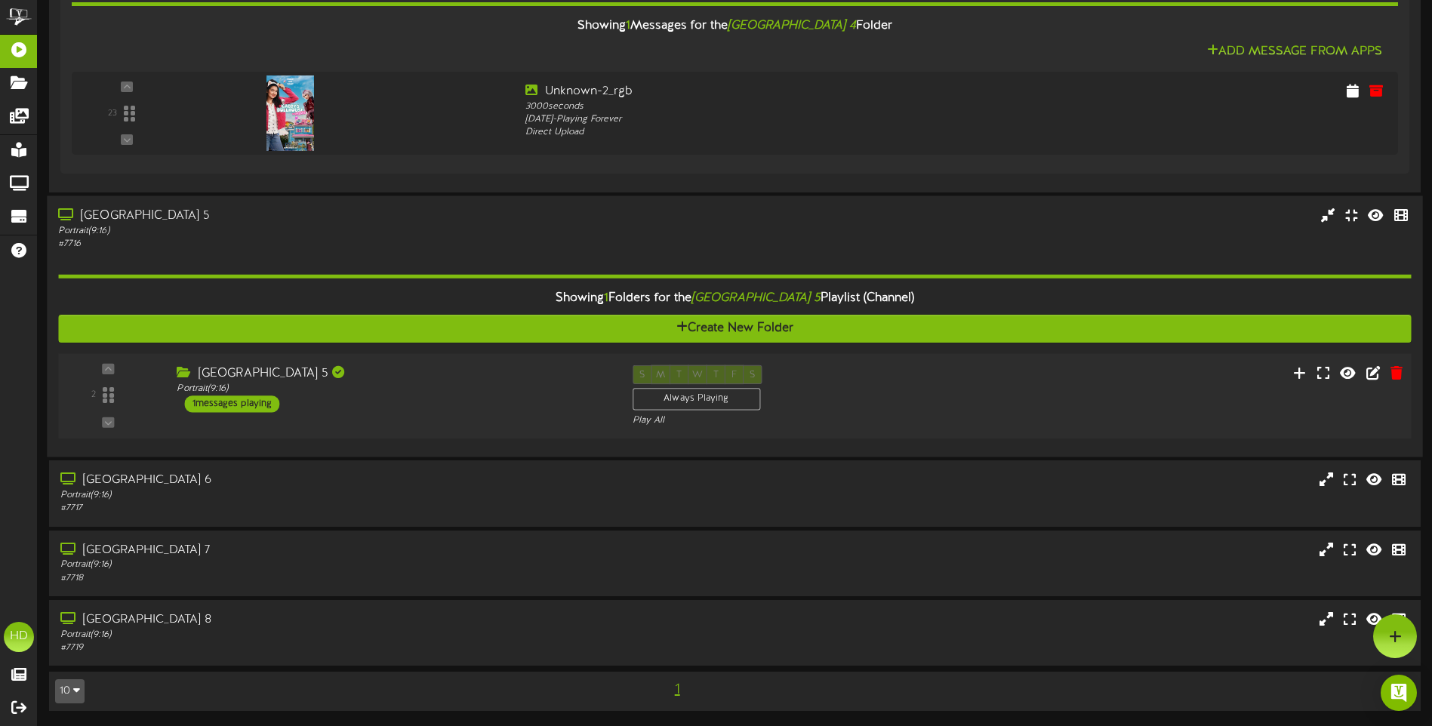
click at [405, 396] on div "Queen Creek Theater 5 Portrait ( 9:16 ) 1 messages playing" at bounding box center [392, 389] width 455 height 48
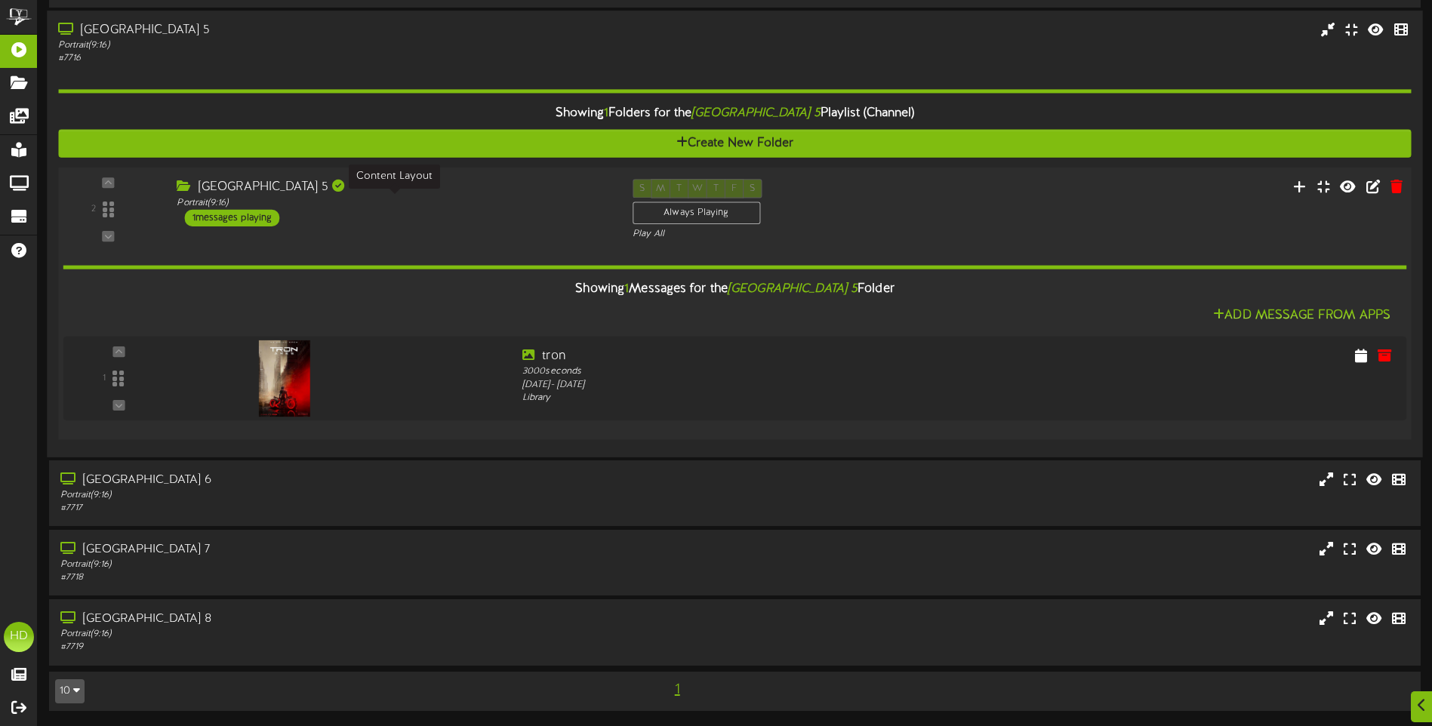
click at [447, 201] on div "Portrait ( 9:16 )" at bounding box center [393, 202] width 433 height 13
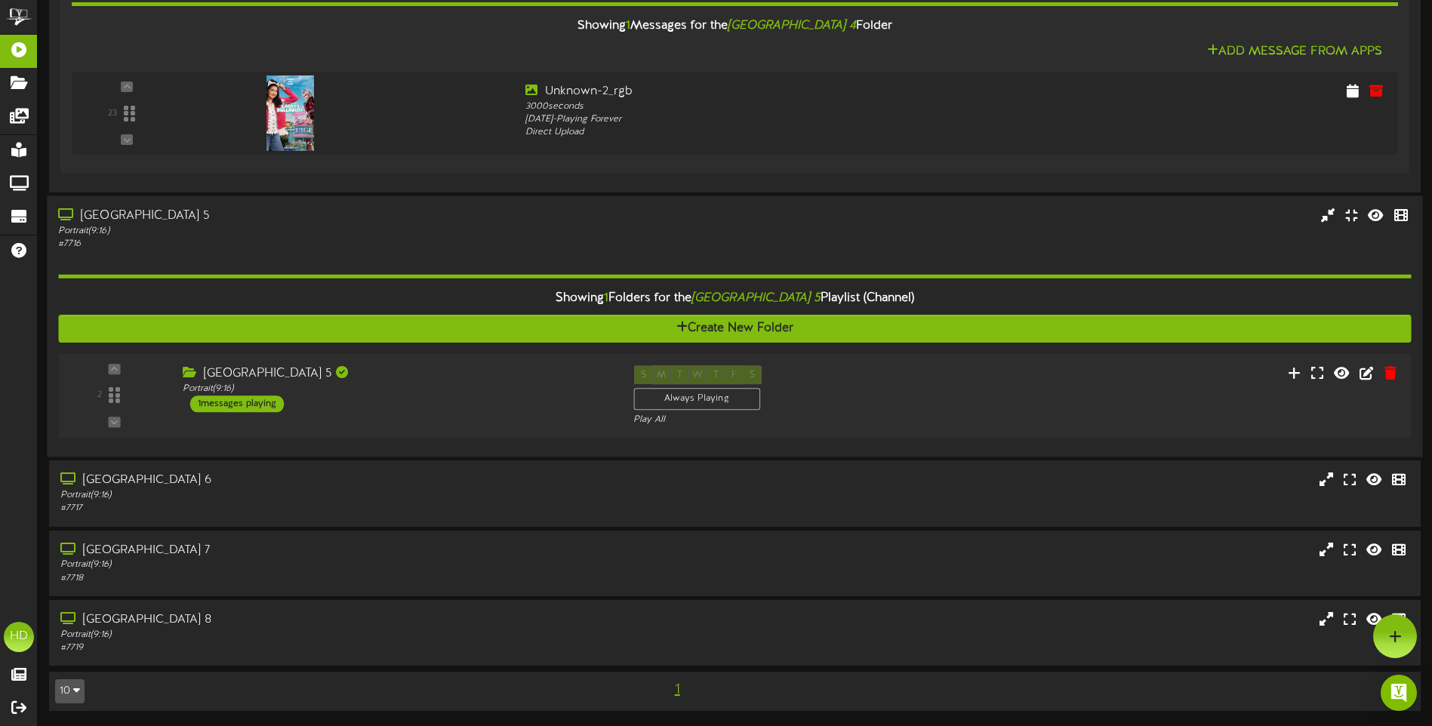
click at [378, 238] on div "# 7716" at bounding box center [333, 244] width 550 height 13
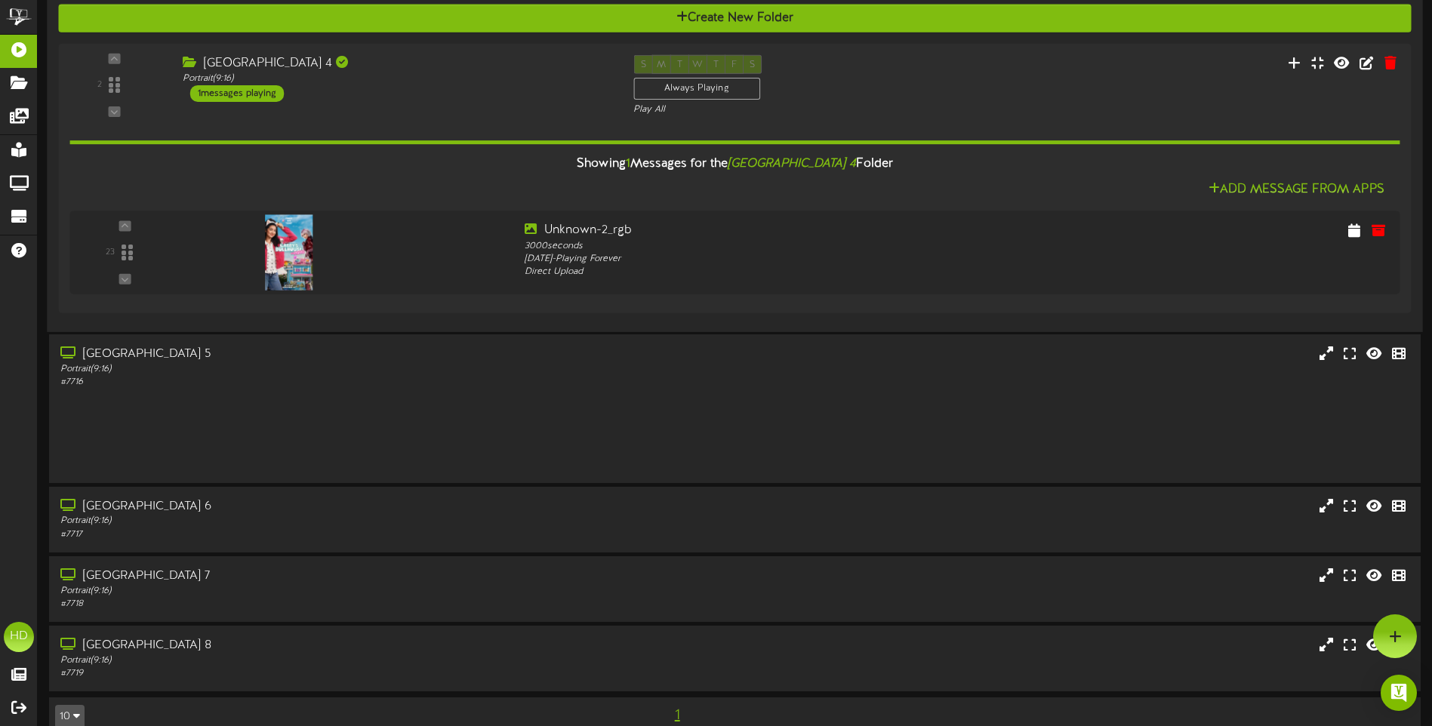
scroll to position [1011, 0]
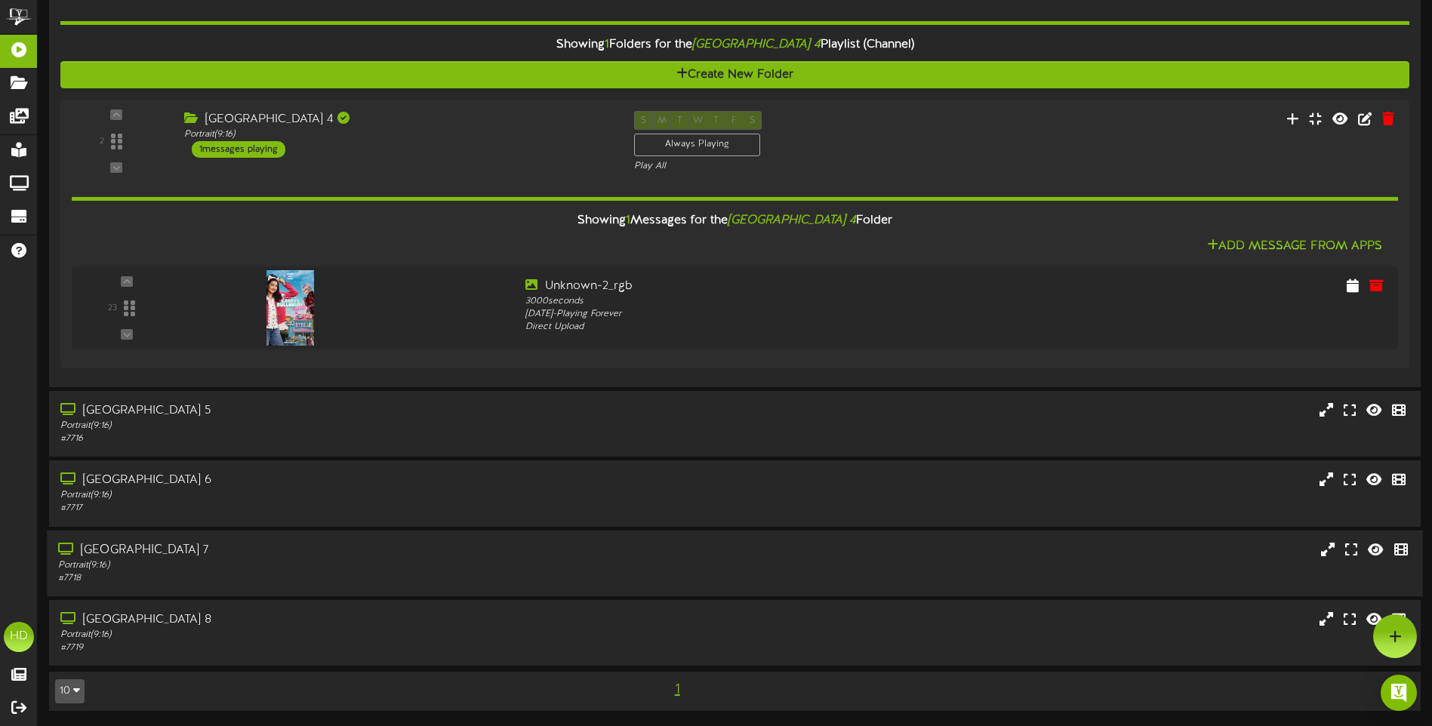
click at [417, 562] on div "Portrait ( 9:16 )" at bounding box center [333, 565] width 550 height 13
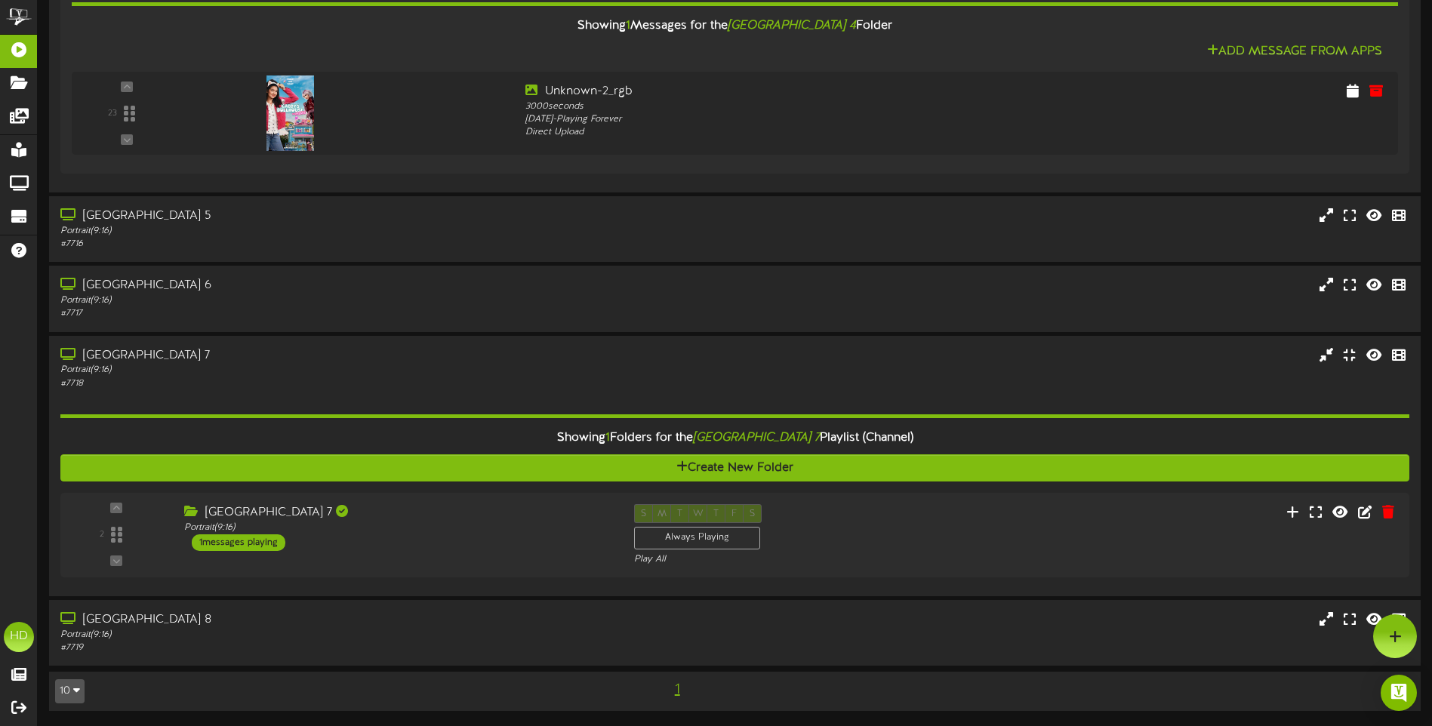
scroll to position [1206, 0]
click at [436, 508] on div "[GEOGRAPHIC_DATA] 7" at bounding box center [393, 512] width 433 height 17
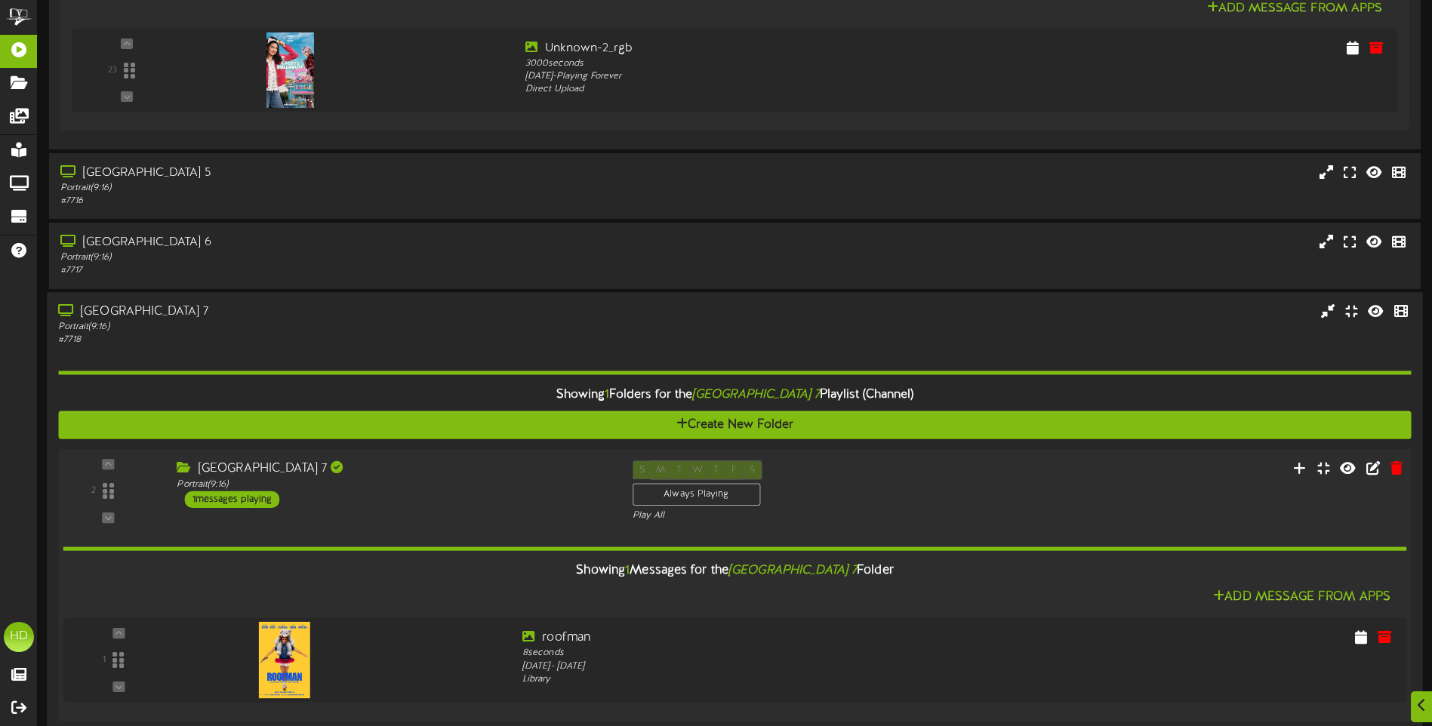
scroll to position [1391, 0]
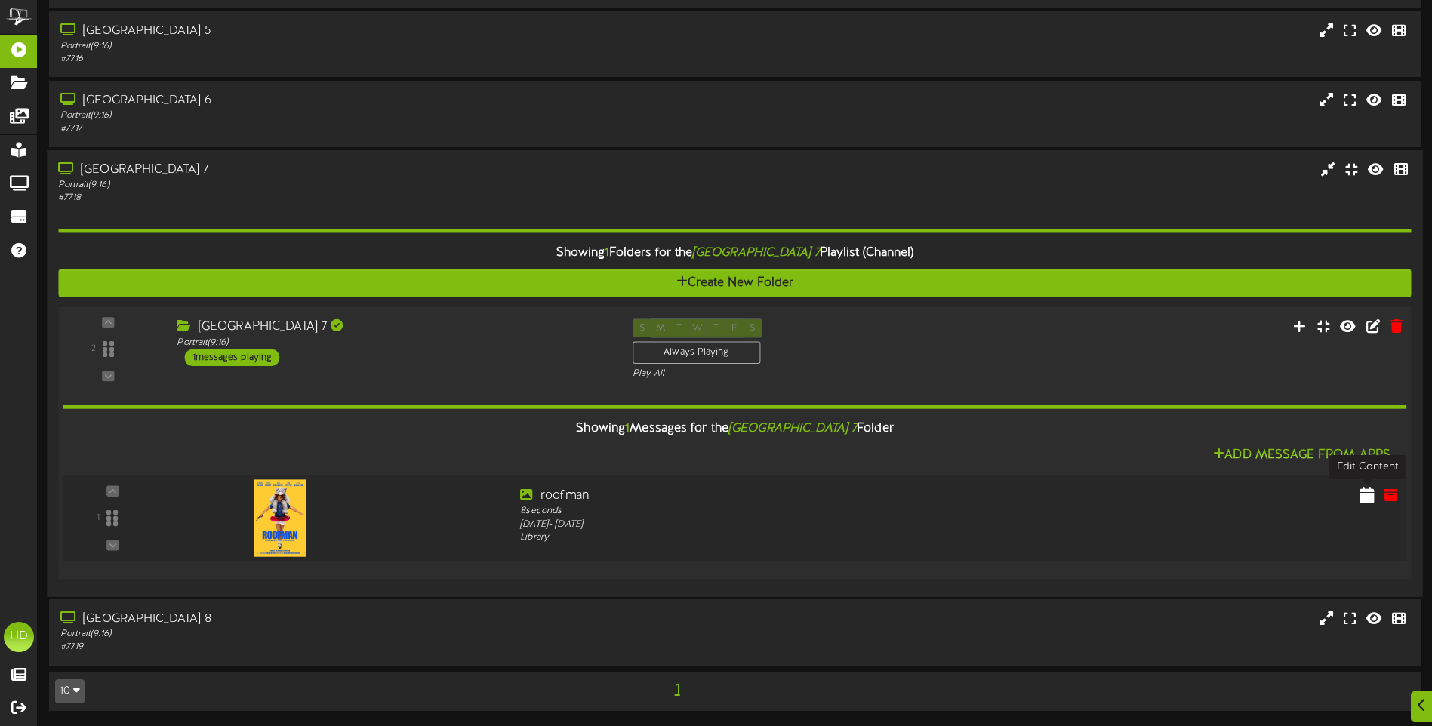
click at [1362, 500] on icon at bounding box center [1366, 494] width 15 height 17
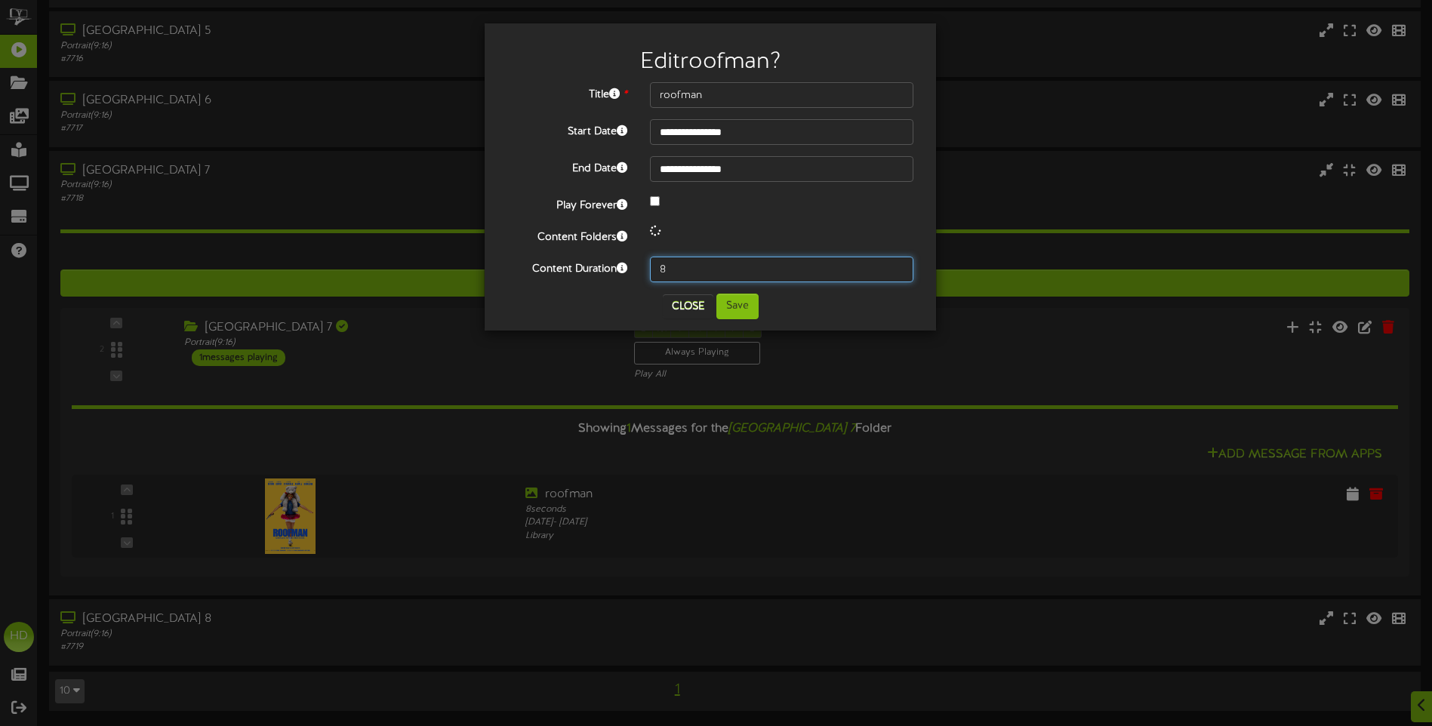
click at [697, 268] on input "8" at bounding box center [781, 270] width 263 height 26
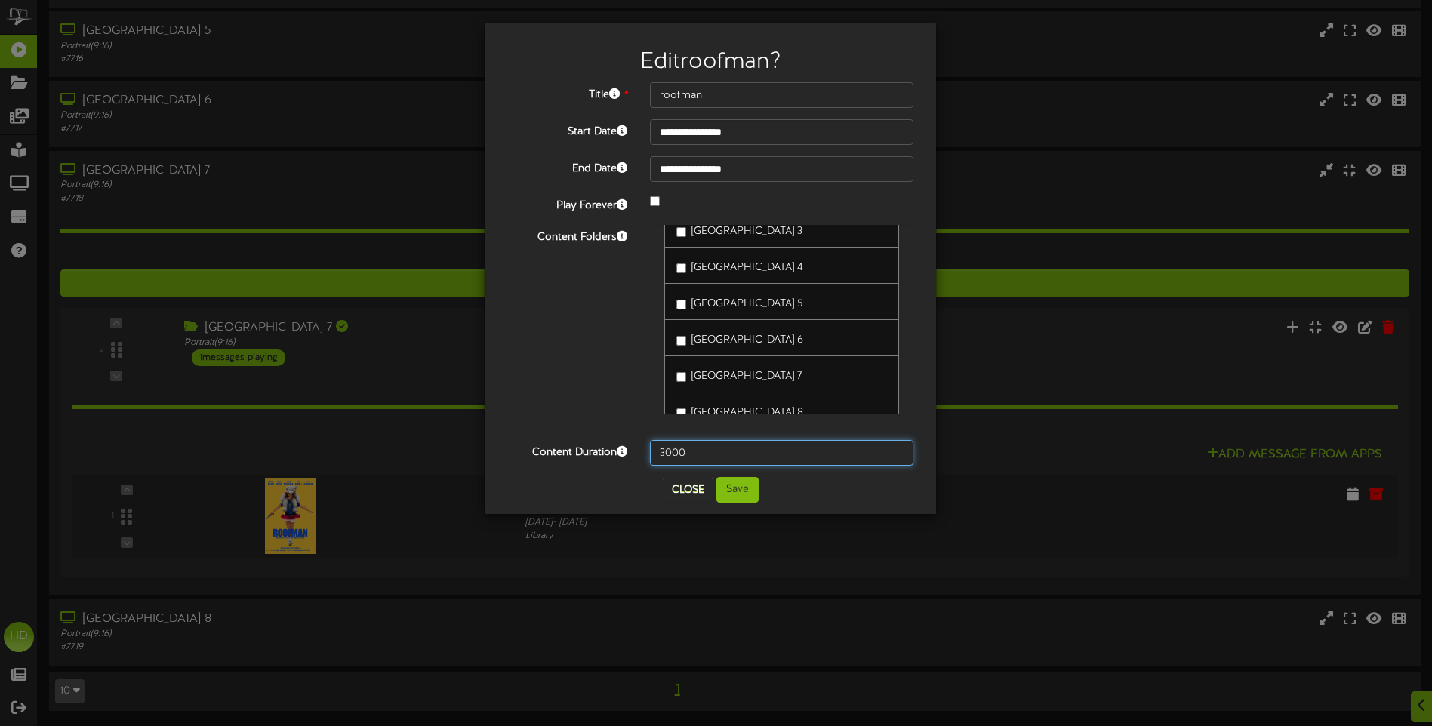
scroll to position [131, 0]
type input "3000"
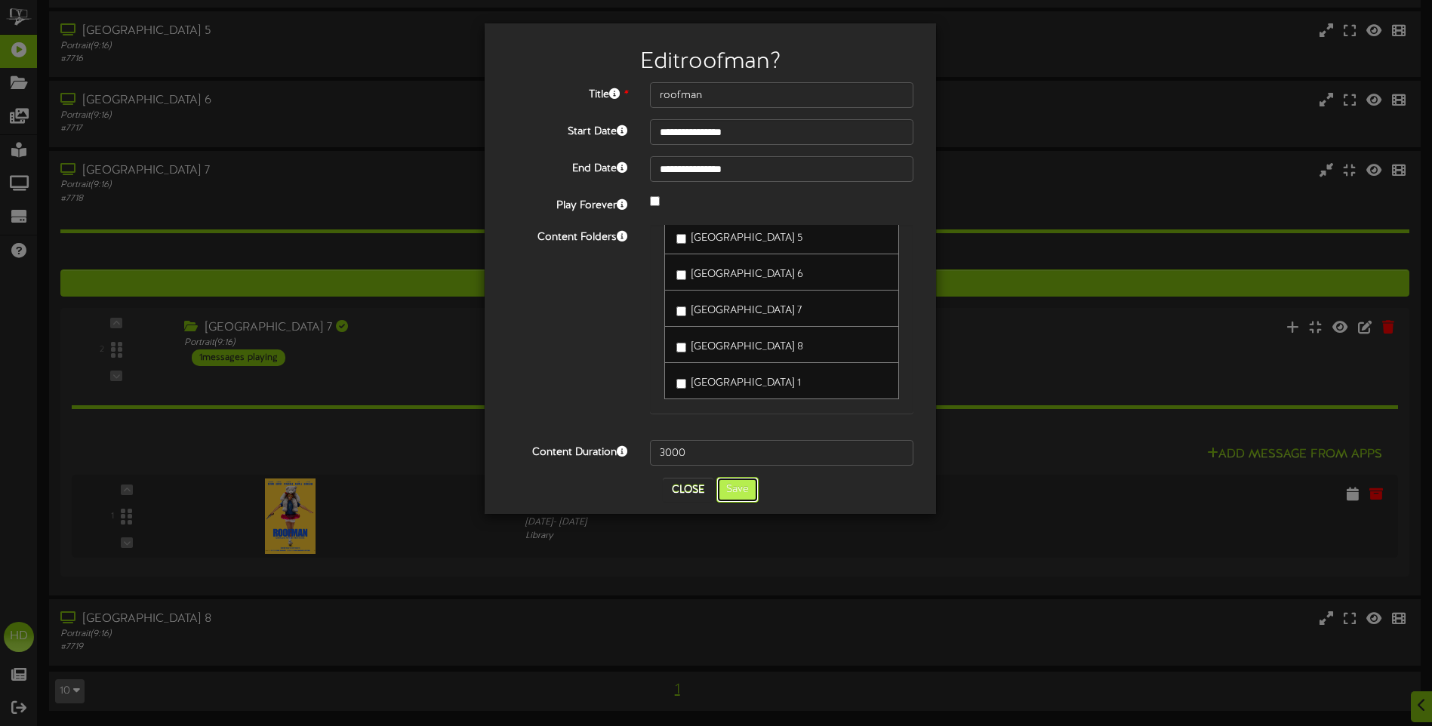
click at [746, 492] on button "Save" at bounding box center [737, 490] width 42 height 26
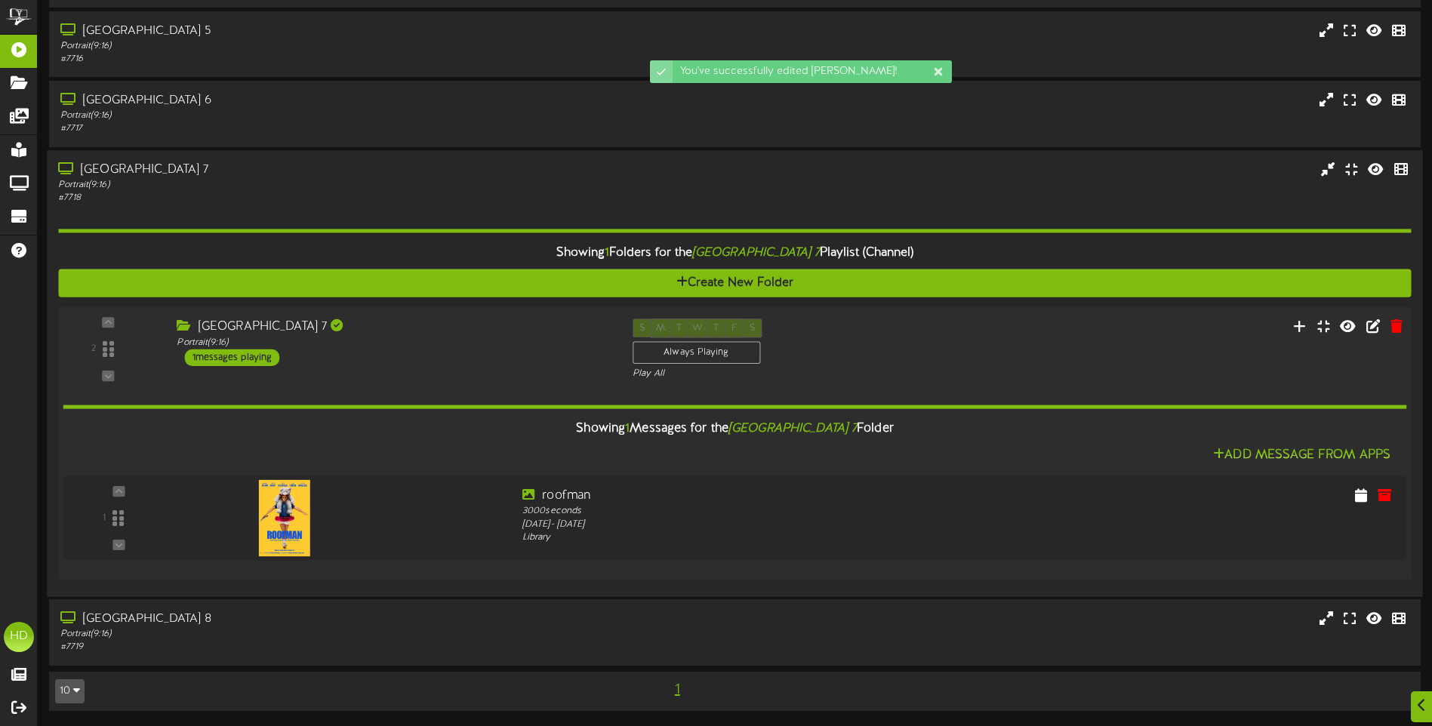
click at [466, 342] on div "Portrait ( 9:16 )" at bounding box center [393, 342] width 433 height 13
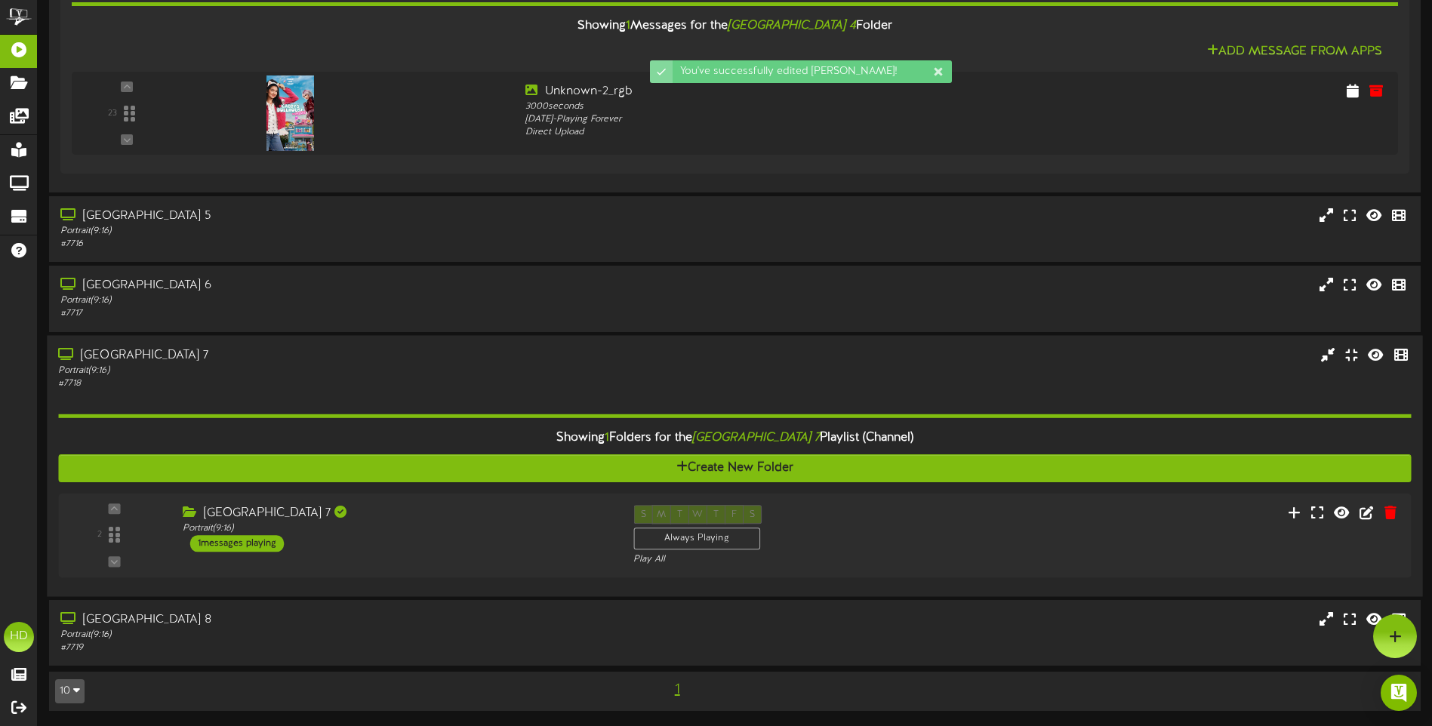
scroll to position [1206, 0]
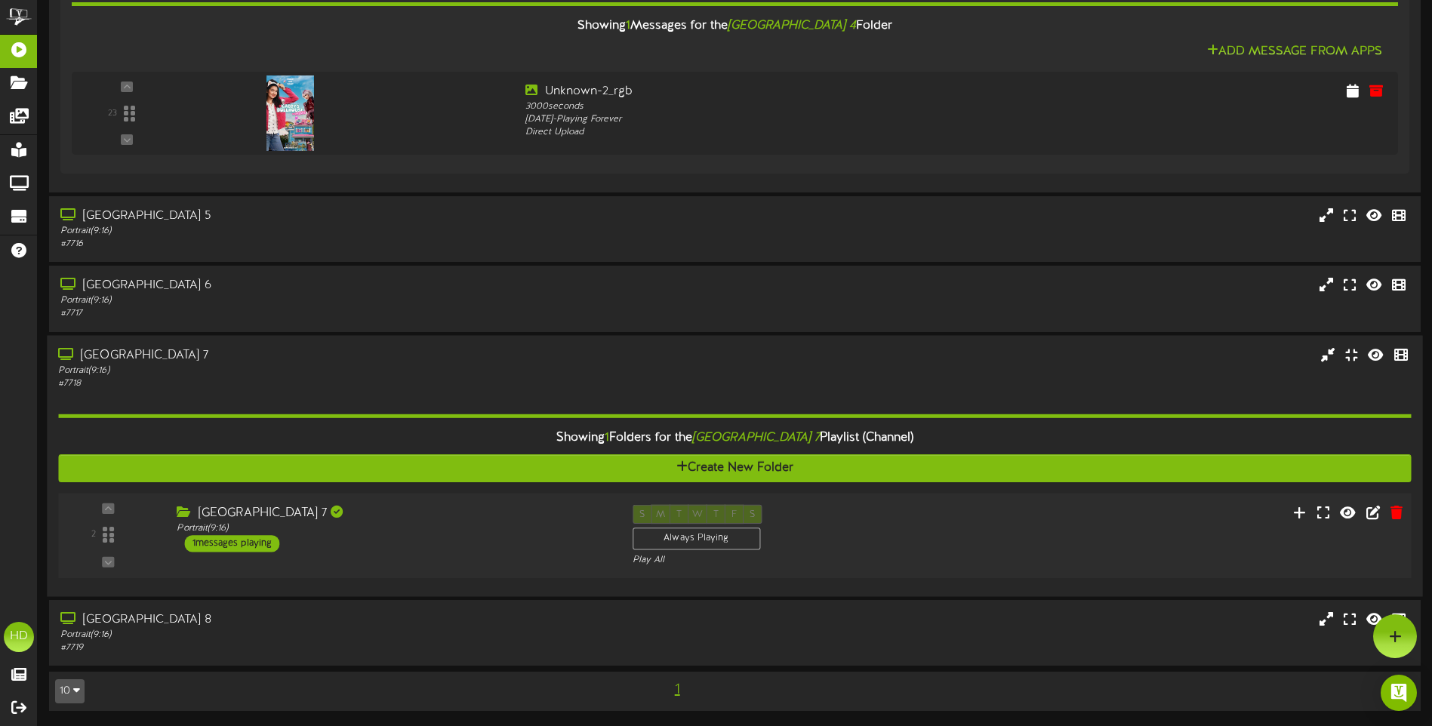
click at [490, 517] on div "[GEOGRAPHIC_DATA] 7" at bounding box center [393, 512] width 433 height 17
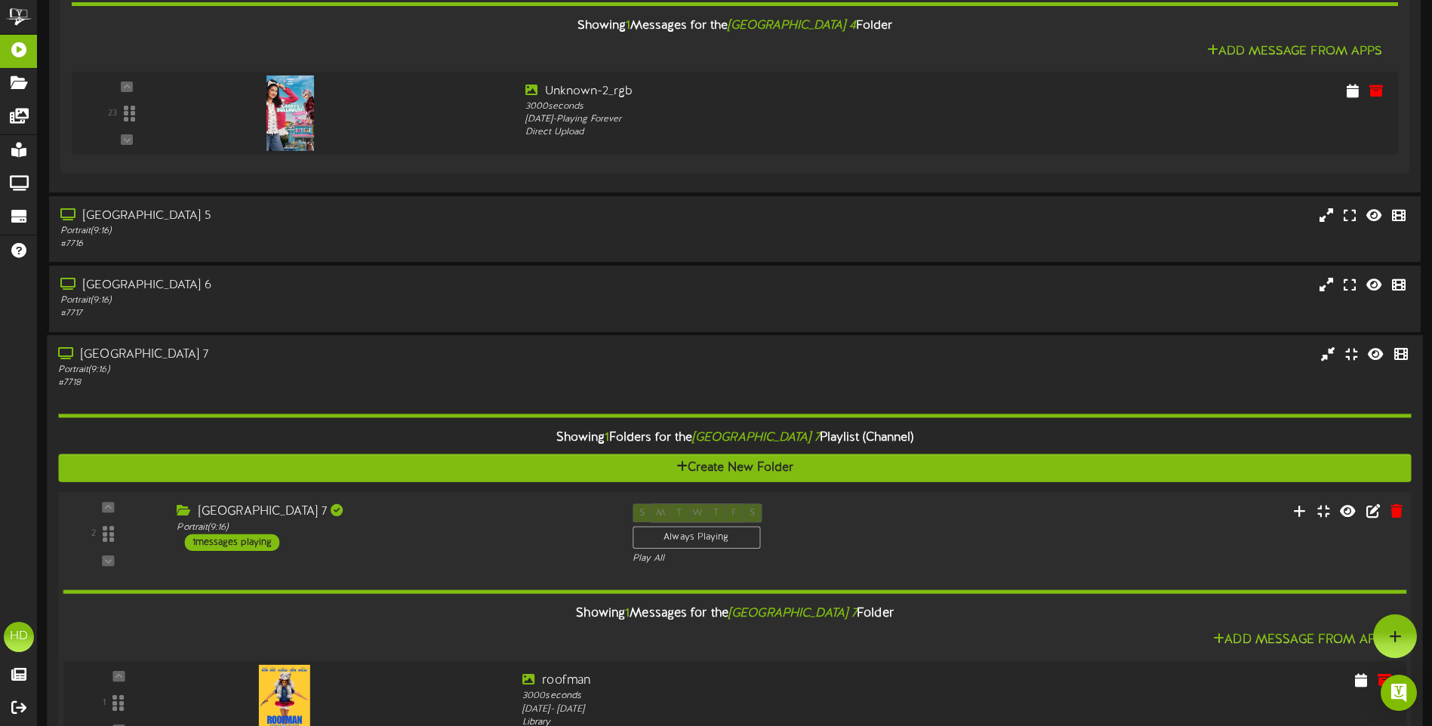
click at [485, 520] on div "[GEOGRAPHIC_DATA] 7" at bounding box center [393, 511] width 433 height 17
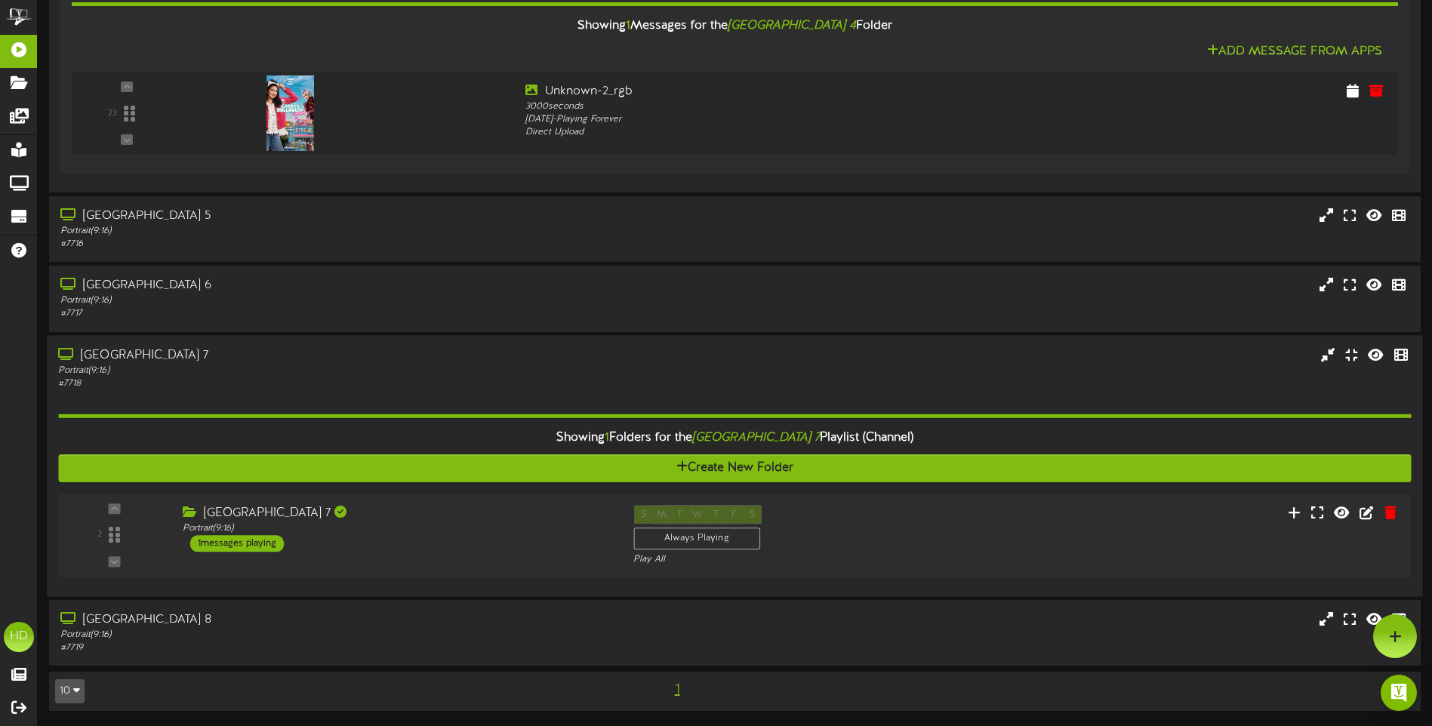
click at [425, 377] on div "# 7718" at bounding box center [333, 383] width 550 height 13
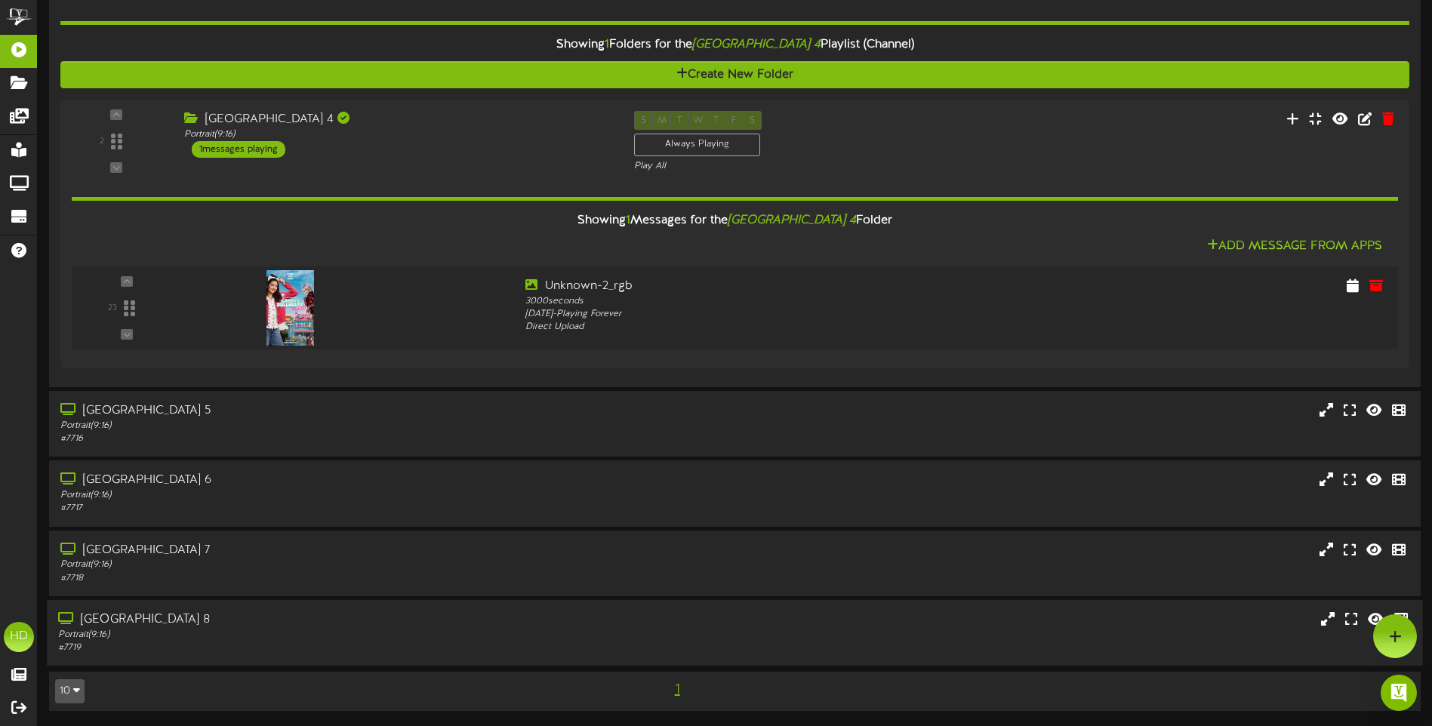
click at [396, 629] on div "Portrait ( 9:16 )" at bounding box center [333, 635] width 550 height 13
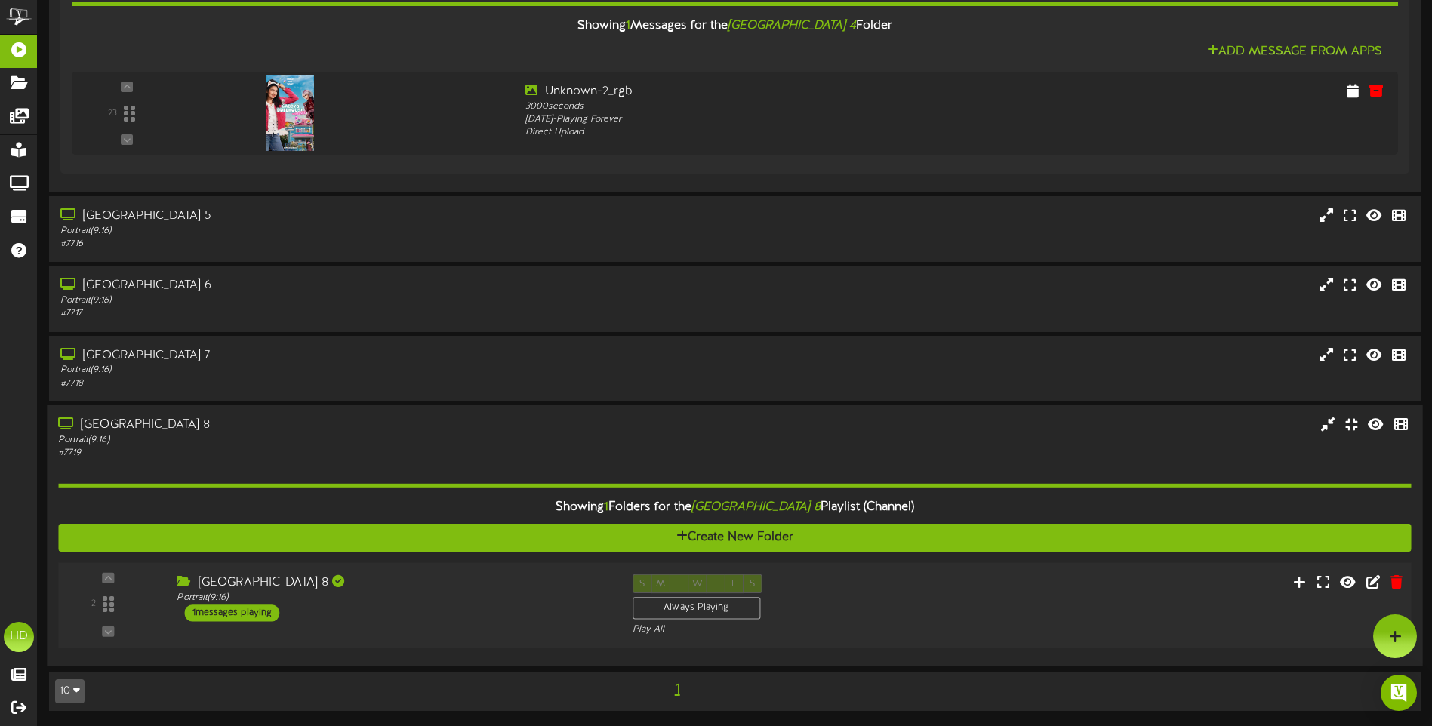
click at [499, 581] on div "[GEOGRAPHIC_DATA] 8" at bounding box center [393, 582] width 433 height 17
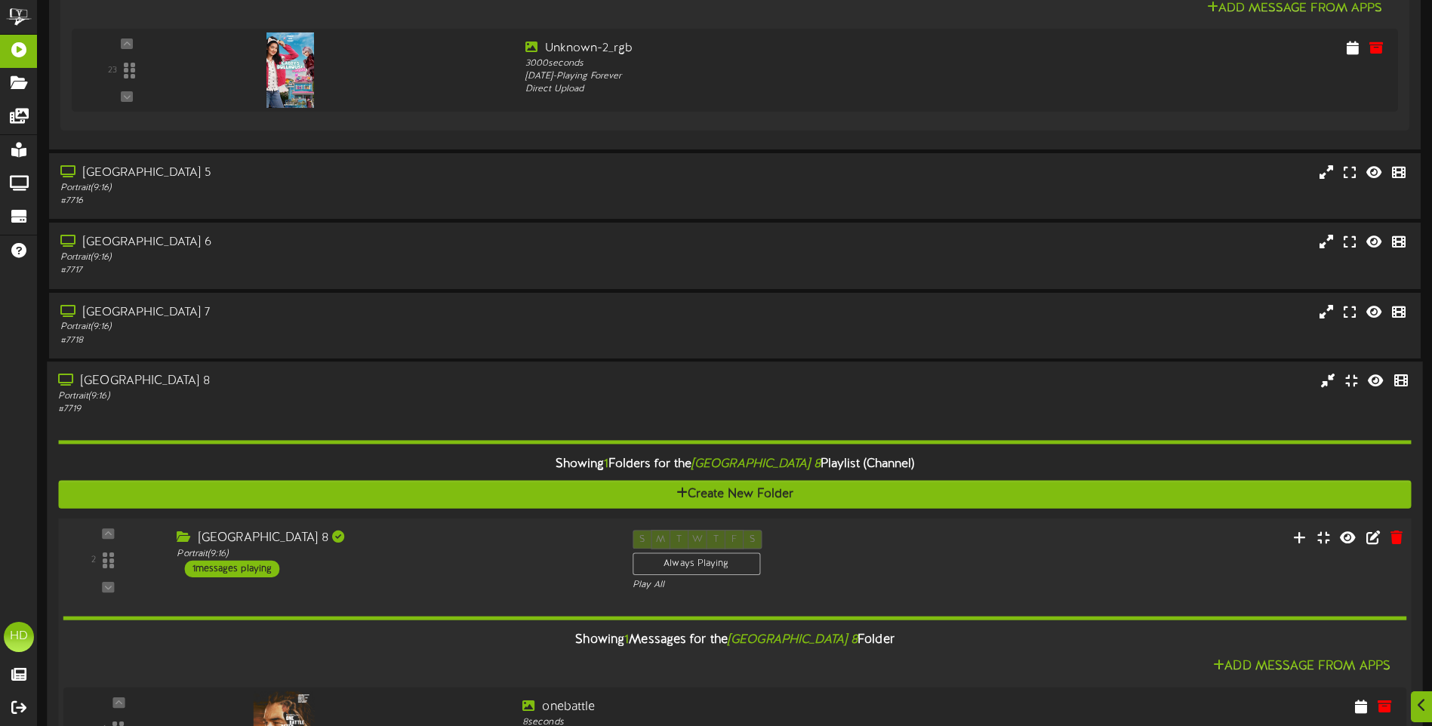
scroll to position [1391, 0]
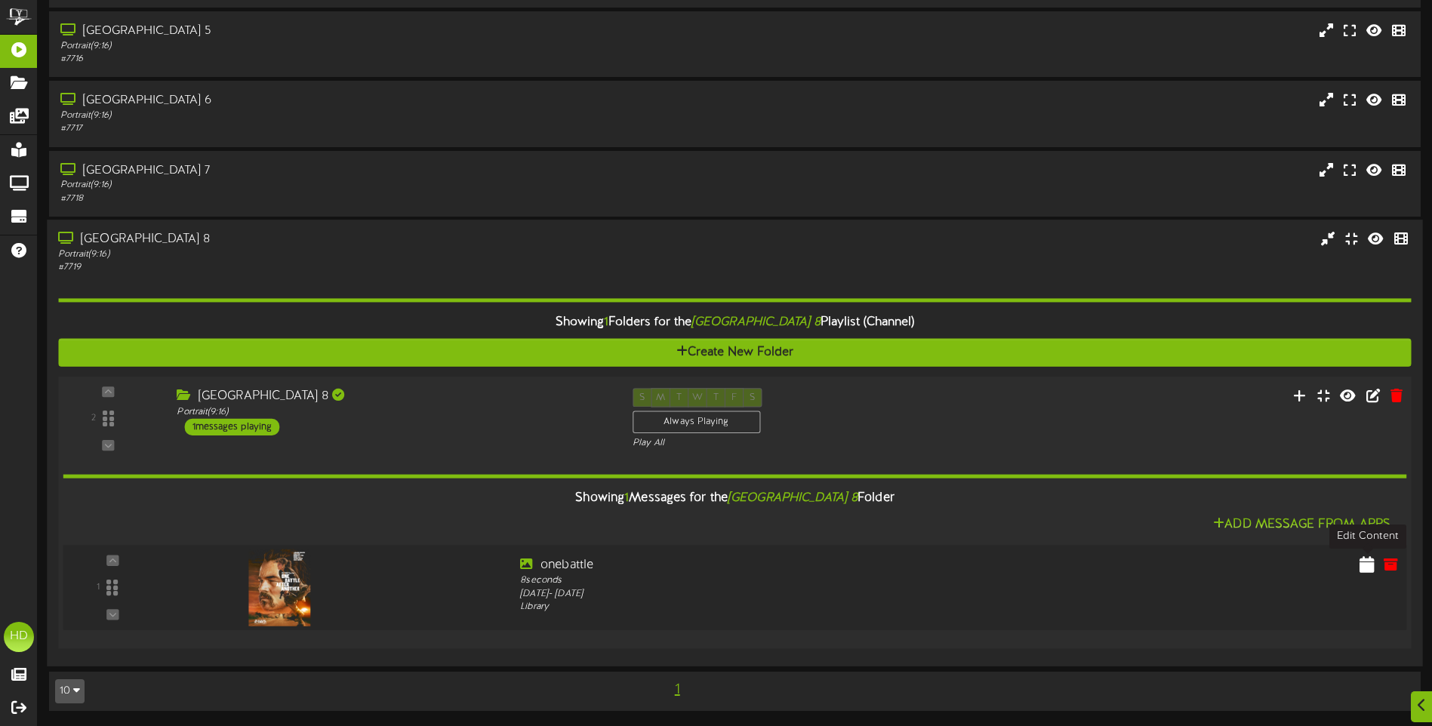
click at [1372, 565] on icon at bounding box center [1366, 564] width 15 height 17
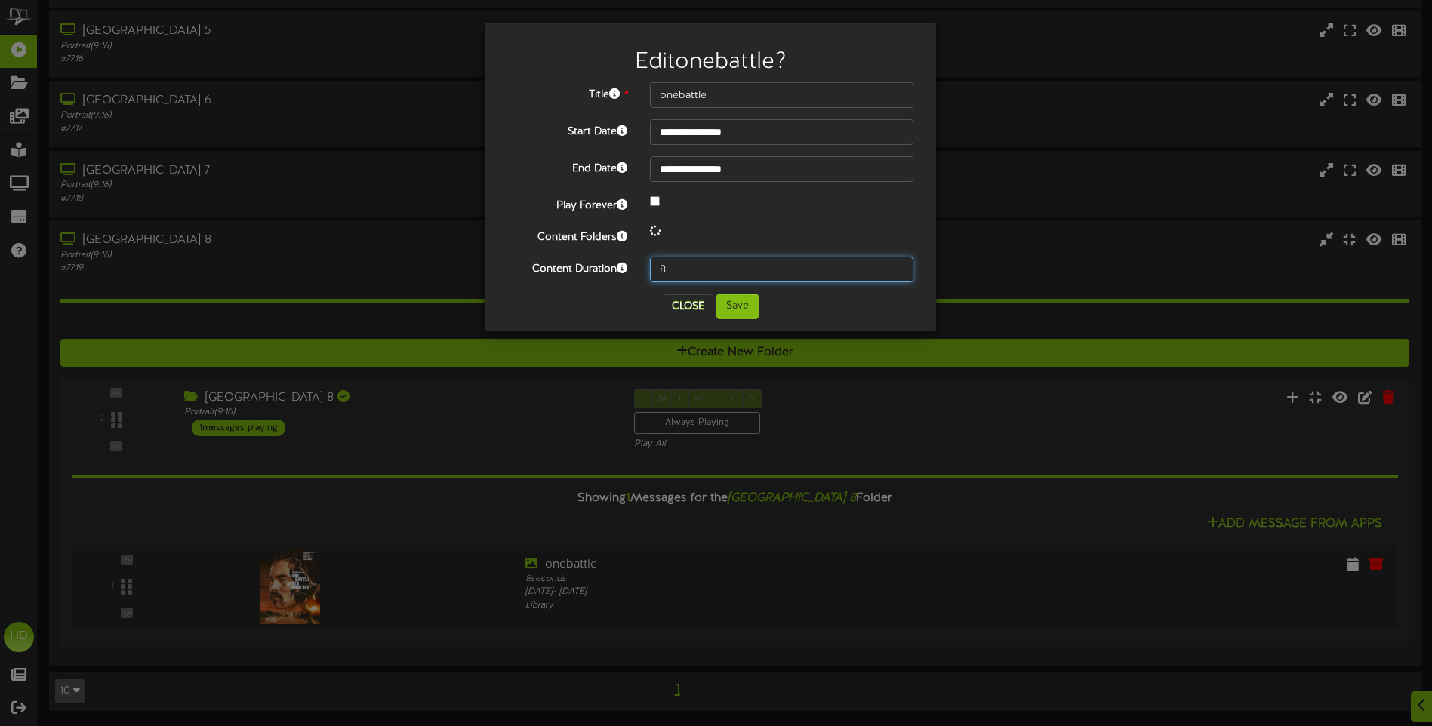
click at [688, 263] on input "8" at bounding box center [781, 270] width 263 height 26
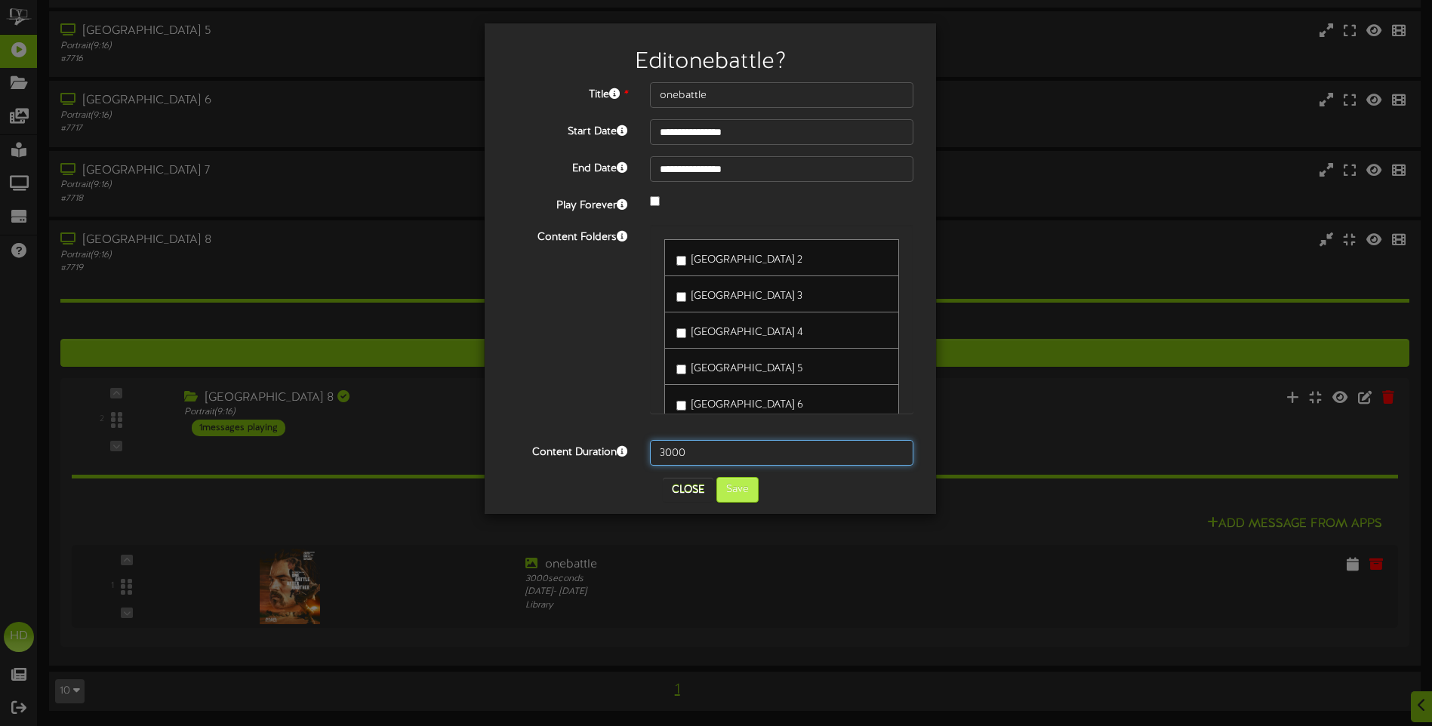
type input "3000"
click at [742, 499] on button "Save" at bounding box center [737, 490] width 42 height 26
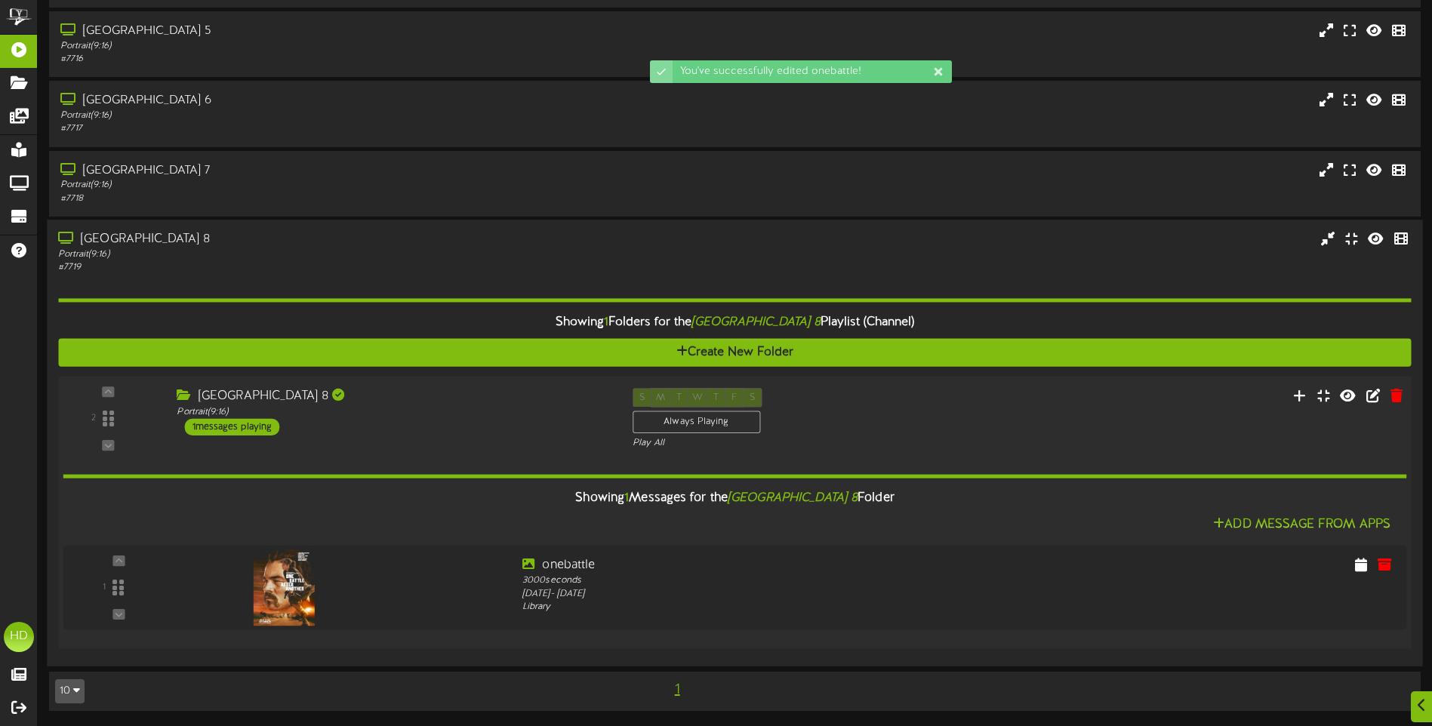
click at [996, 419] on div "2 ( 9:16" at bounding box center [734, 419] width 1366 height 62
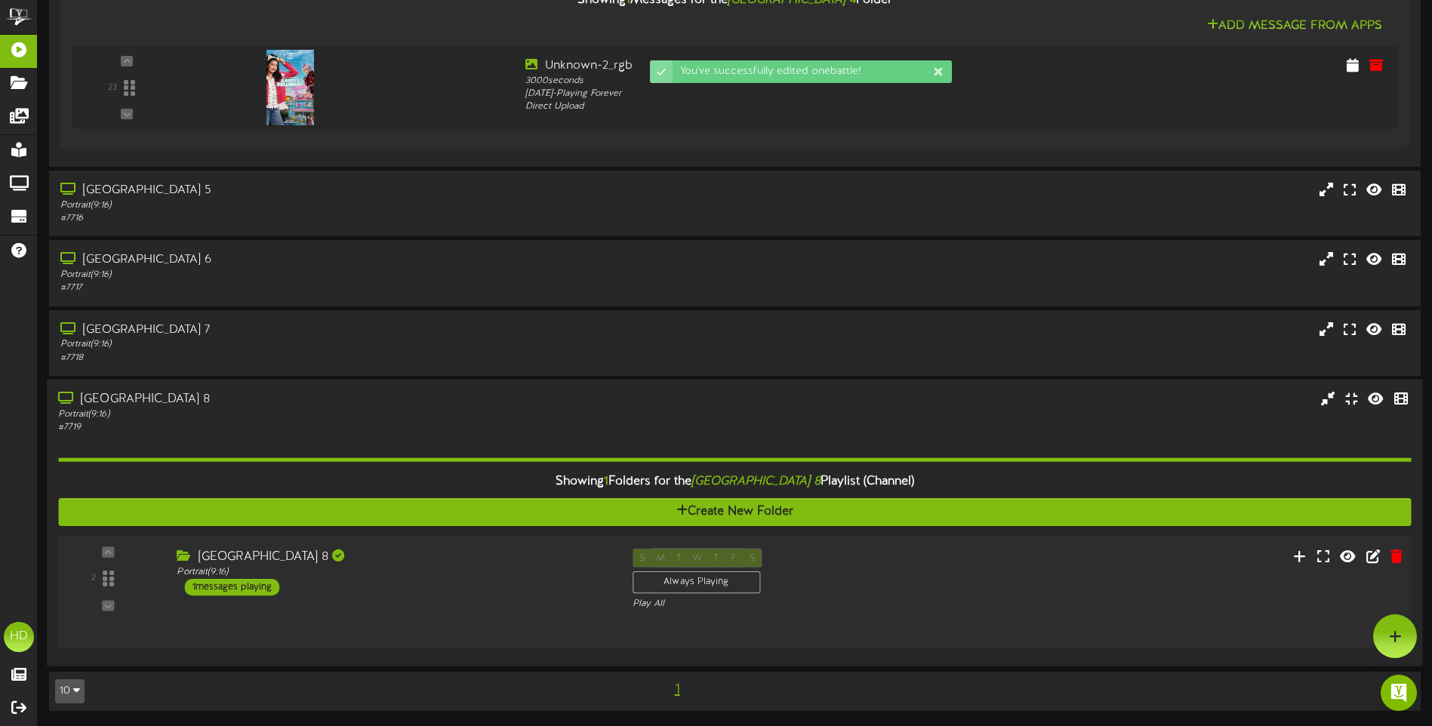
scroll to position [1206, 0]
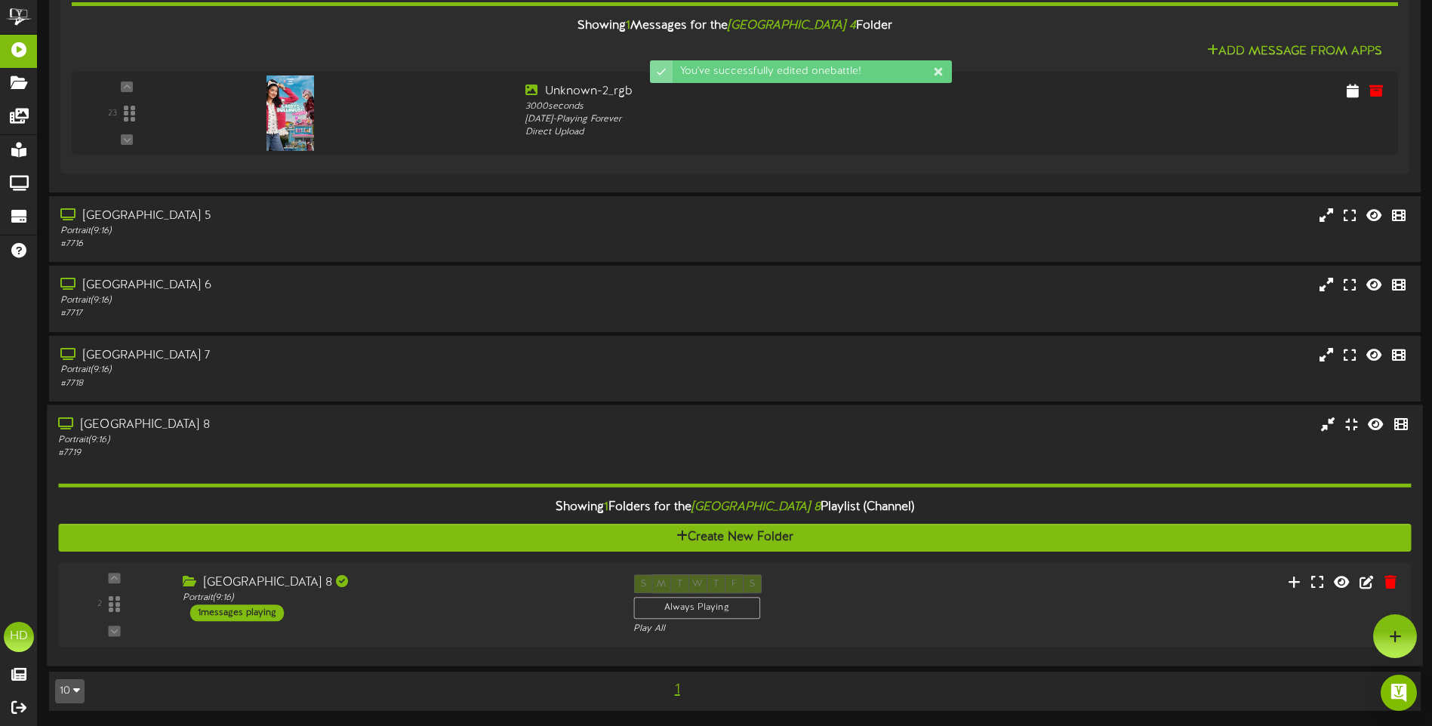
click at [710, 443] on div "Queen Creek Theater 8 Portrait ( 9:16 ) # 7719" at bounding box center [734, 437] width 1375 height 43
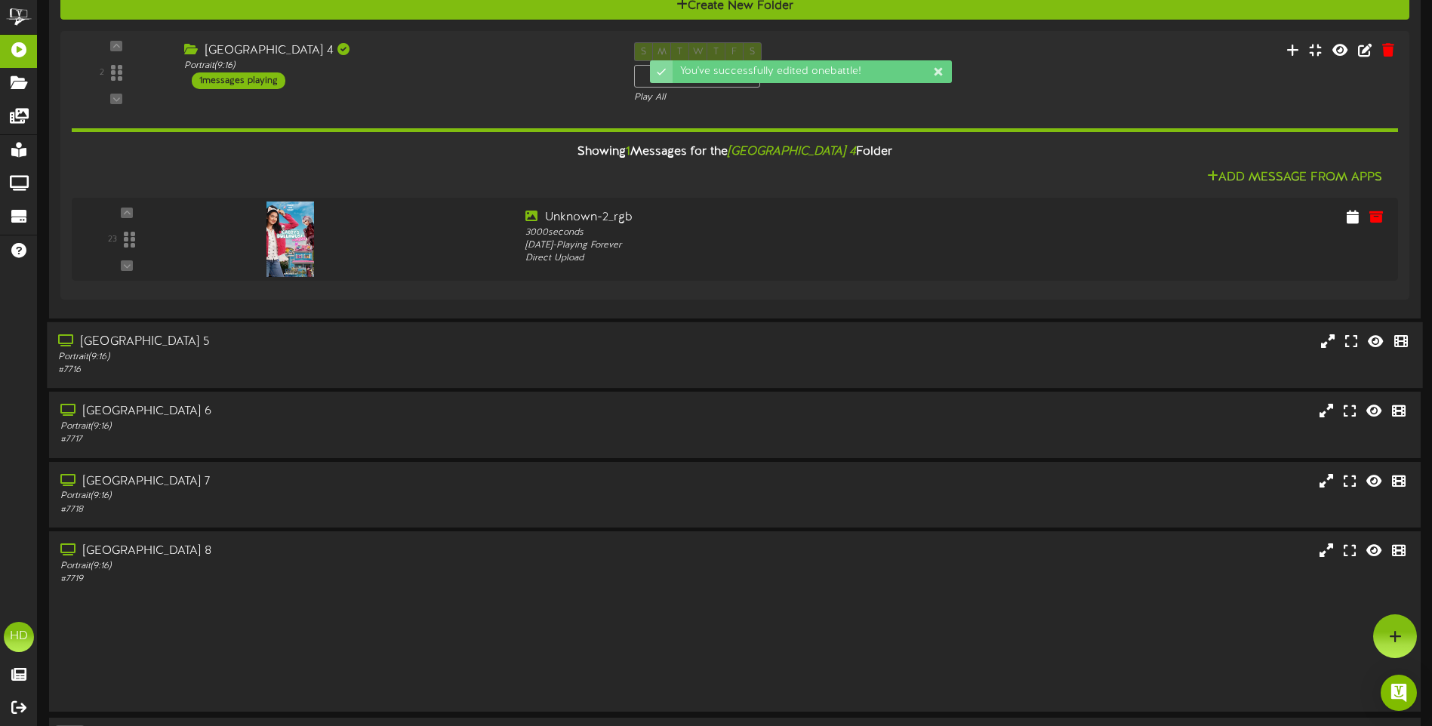
scroll to position [1011, 0]
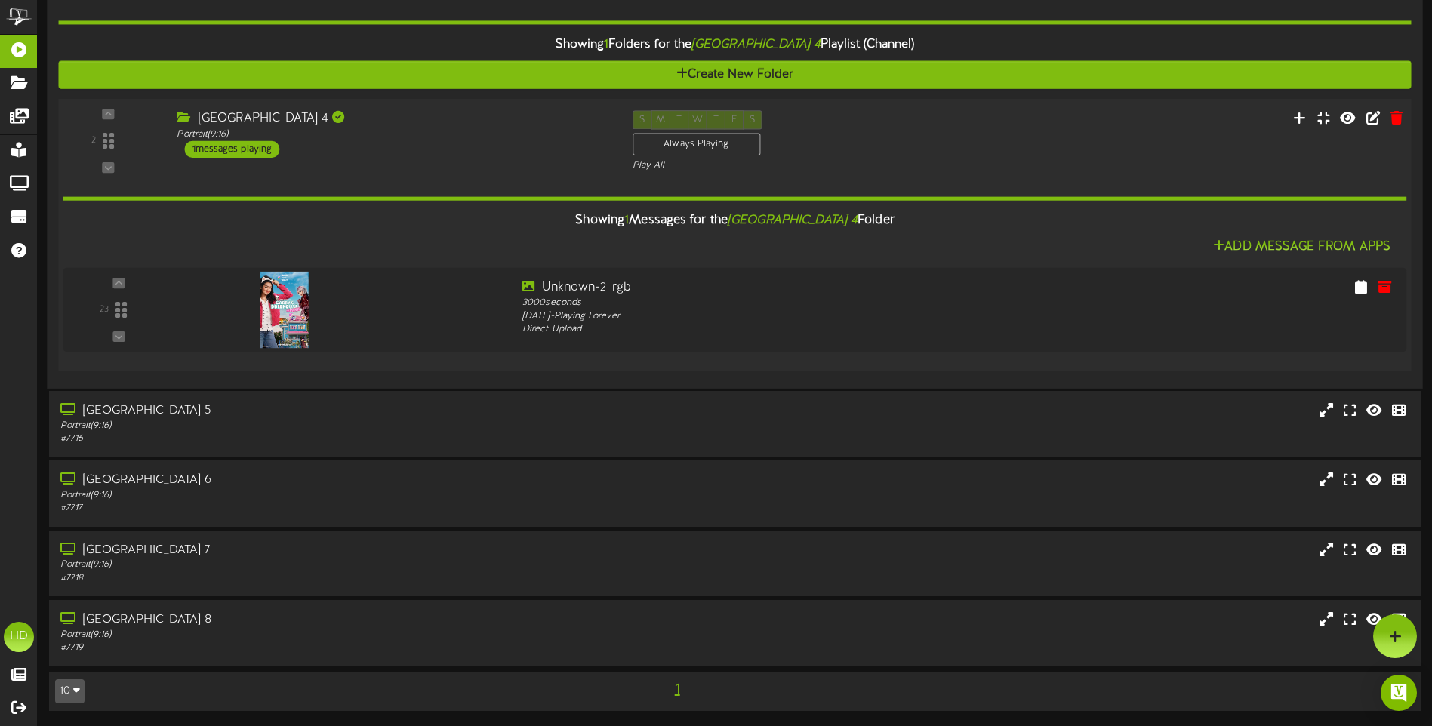
click at [498, 135] on div "Portrait ( 9:16 )" at bounding box center [393, 134] width 433 height 13
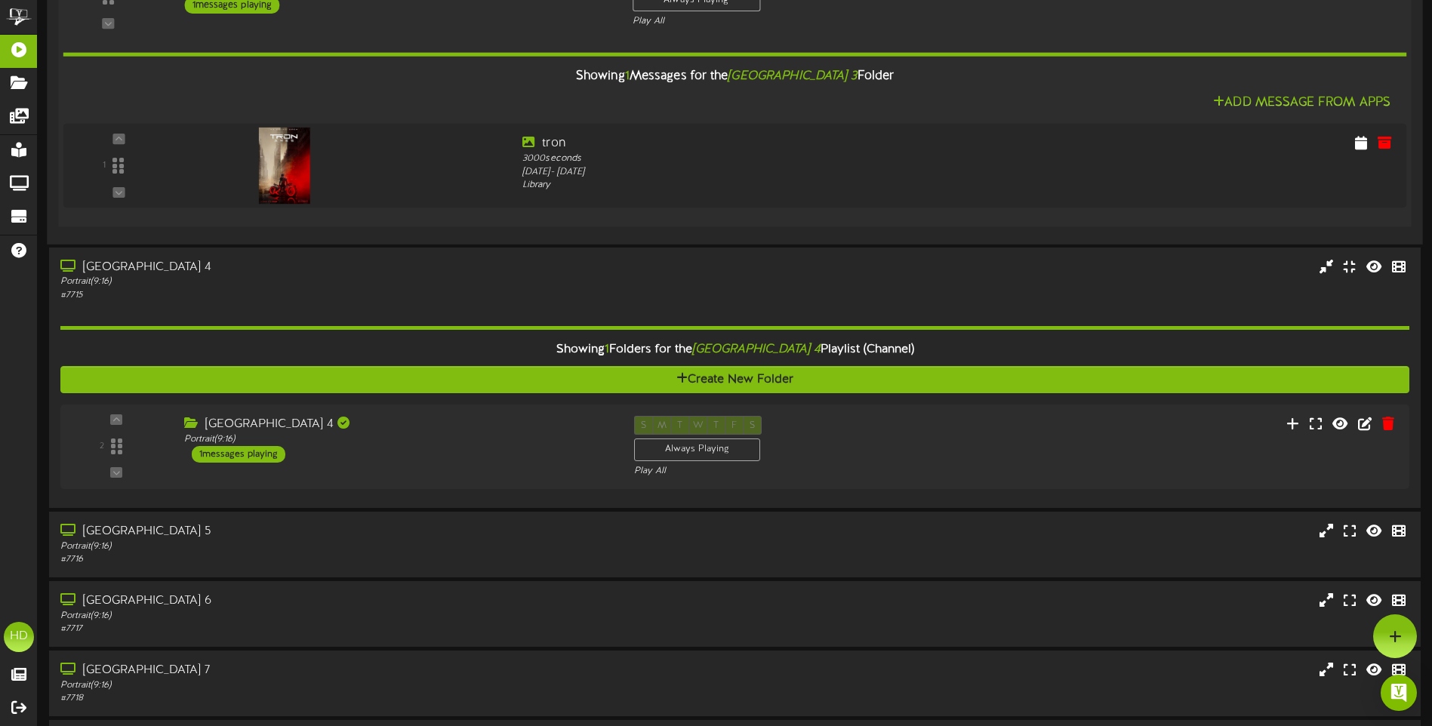
scroll to position [676, 0]
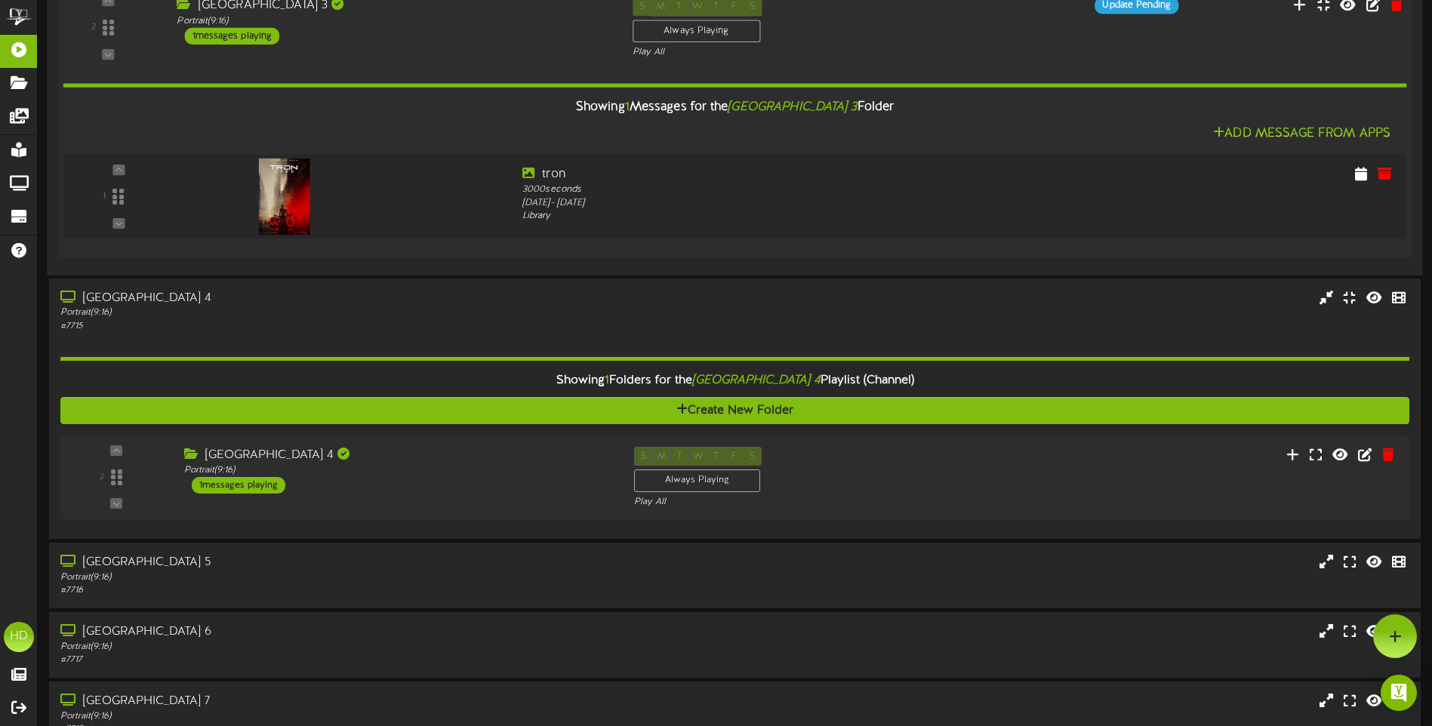
click at [424, 114] on div "Showing 1 Messages for the Queen Creek Theater 3 Folder" at bounding box center [734, 107] width 1366 height 32
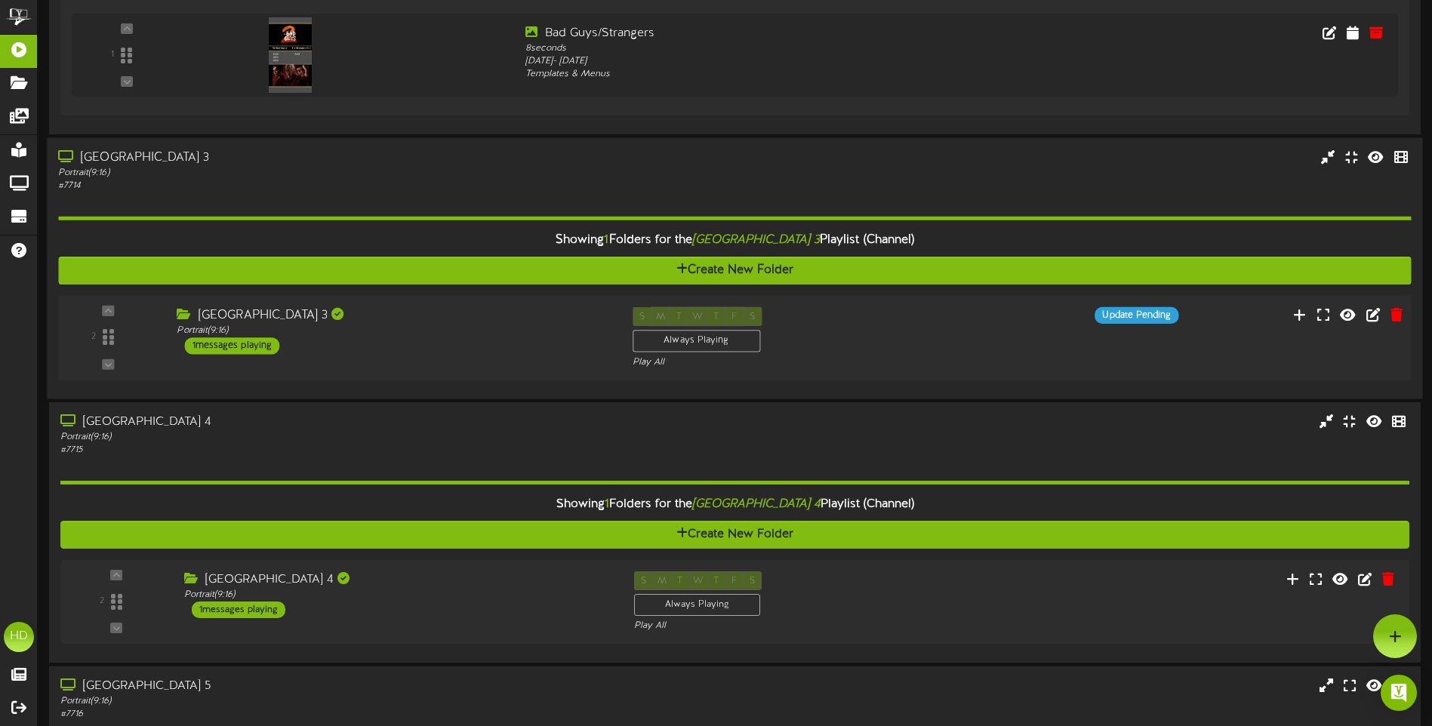
scroll to position [340, 0]
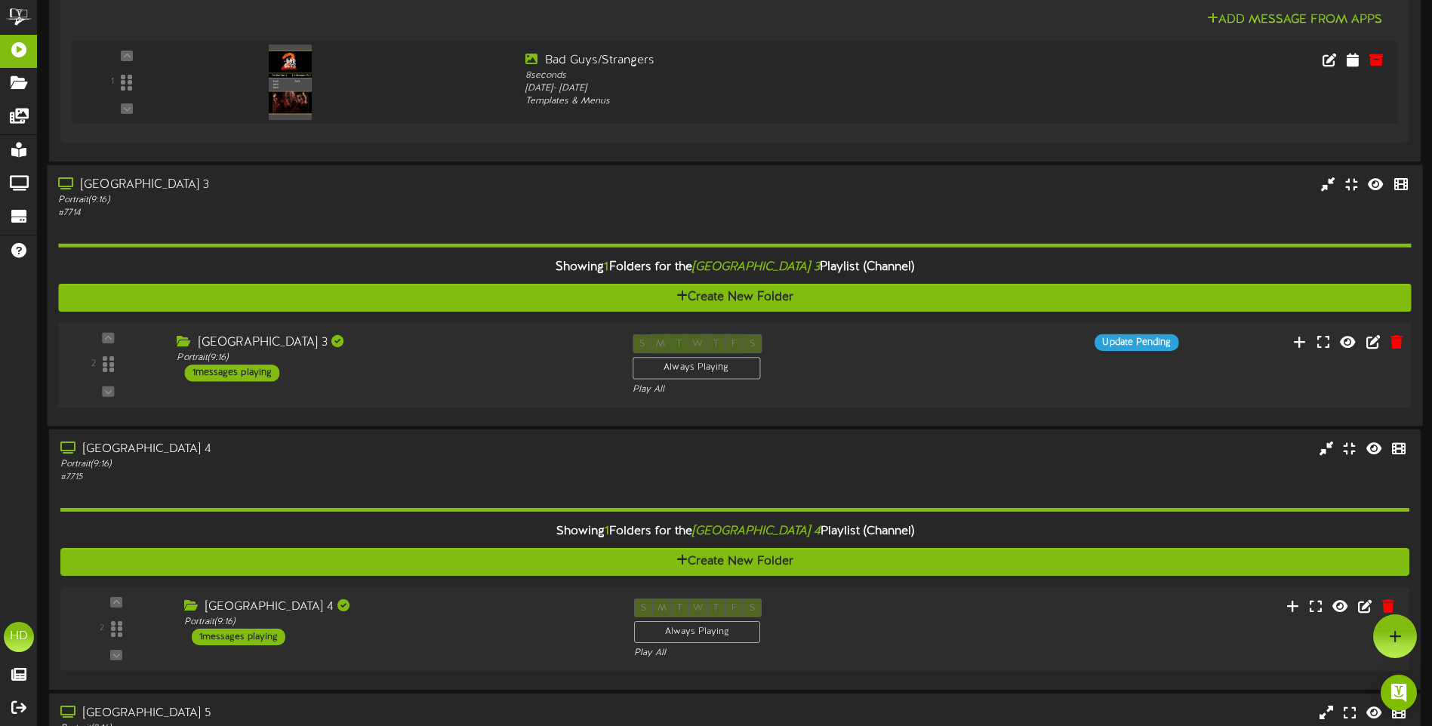
click at [463, 202] on div "Portrait ( 9:16 )" at bounding box center [333, 199] width 550 height 13
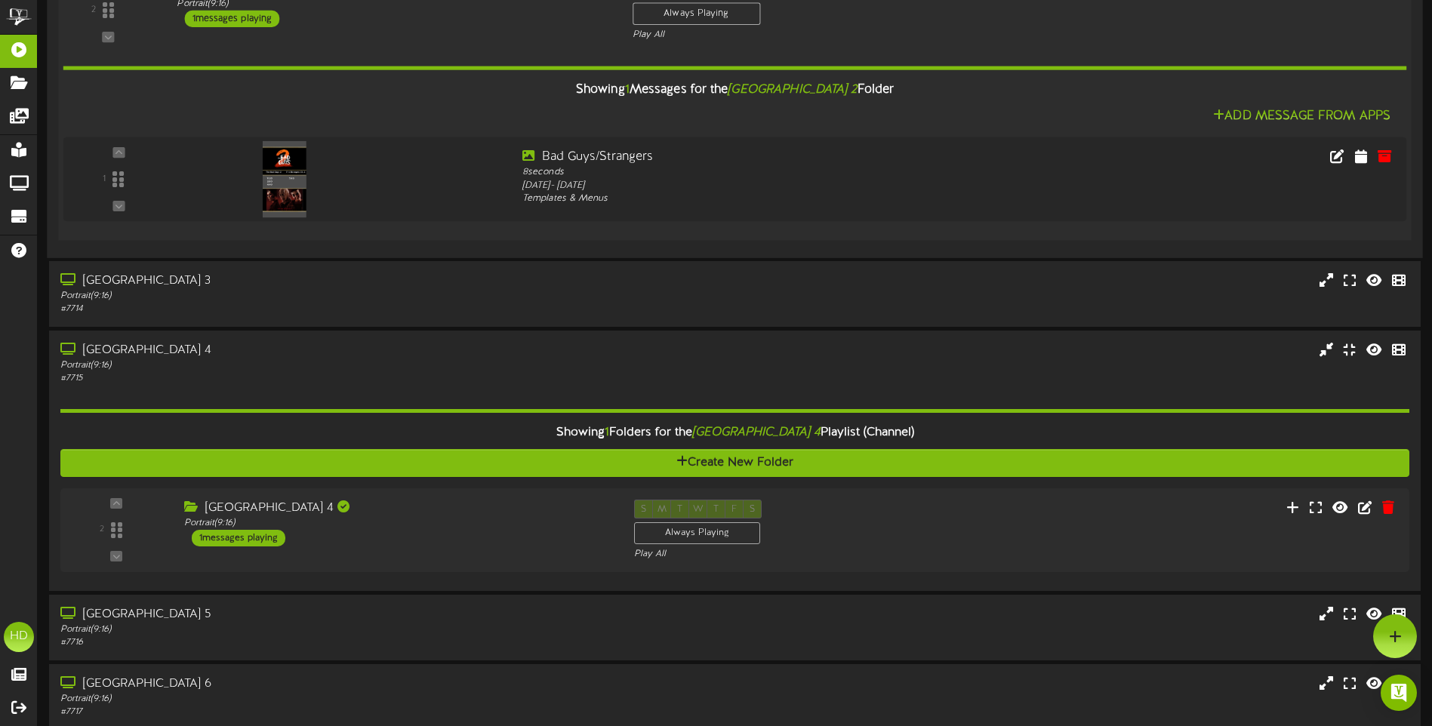
scroll to position [113, 0]
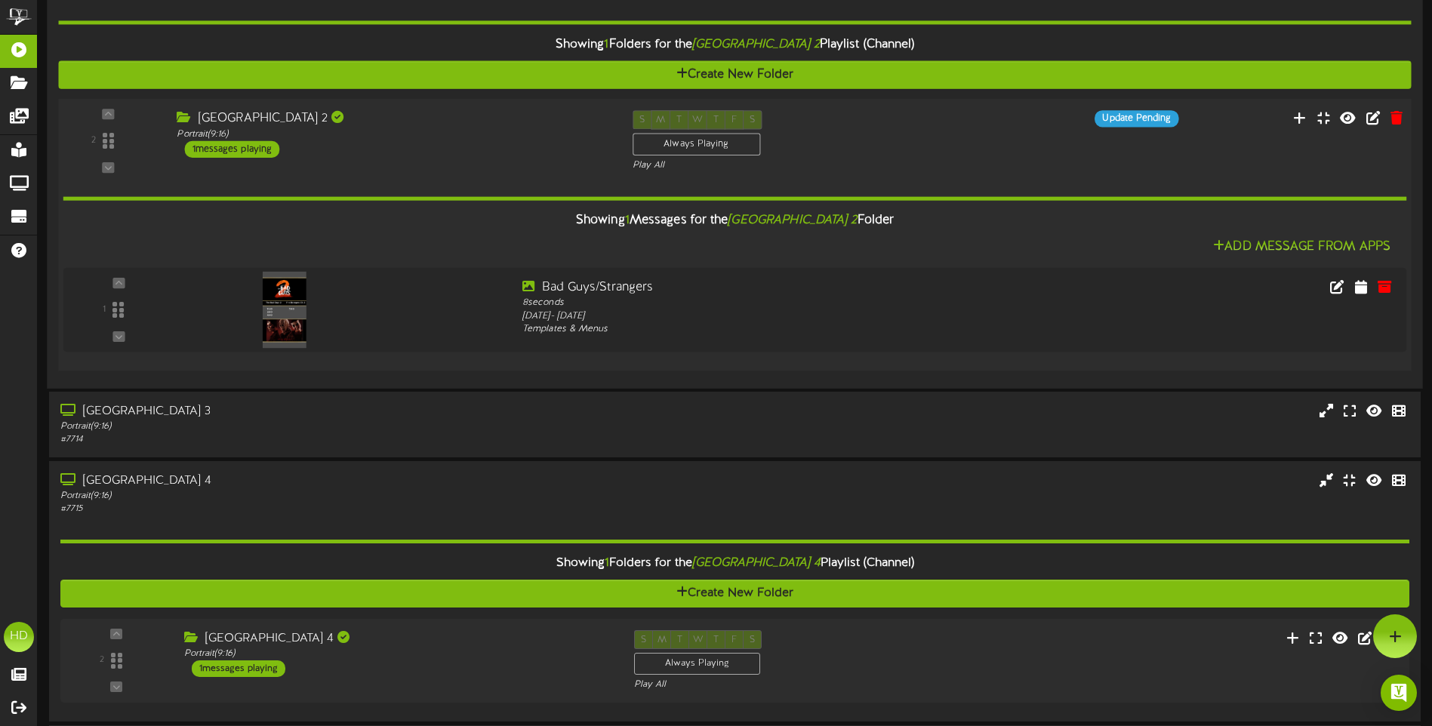
click at [441, 127] on div "[GEOGRAPHIC_DATA] 2" at bounding box center [393, 118] width 433 height 17
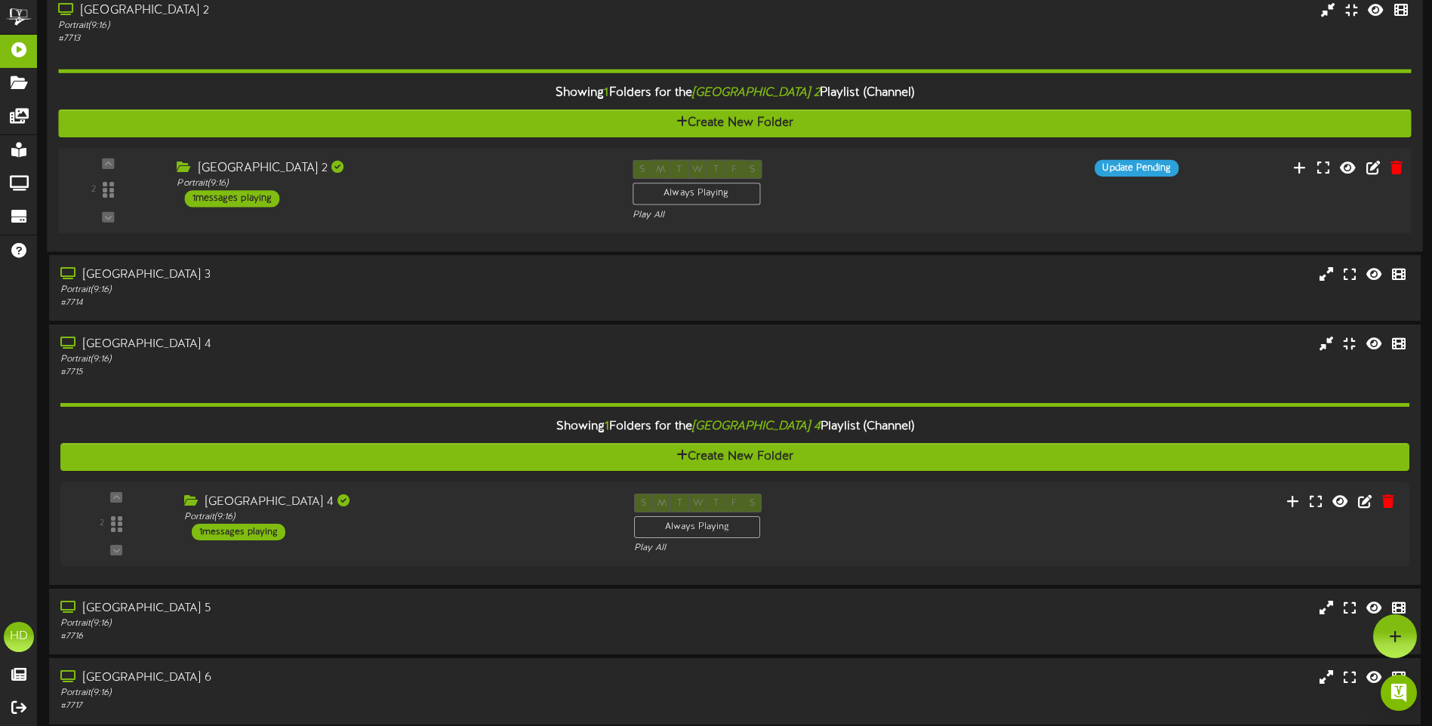
scroll to position [0, 0]
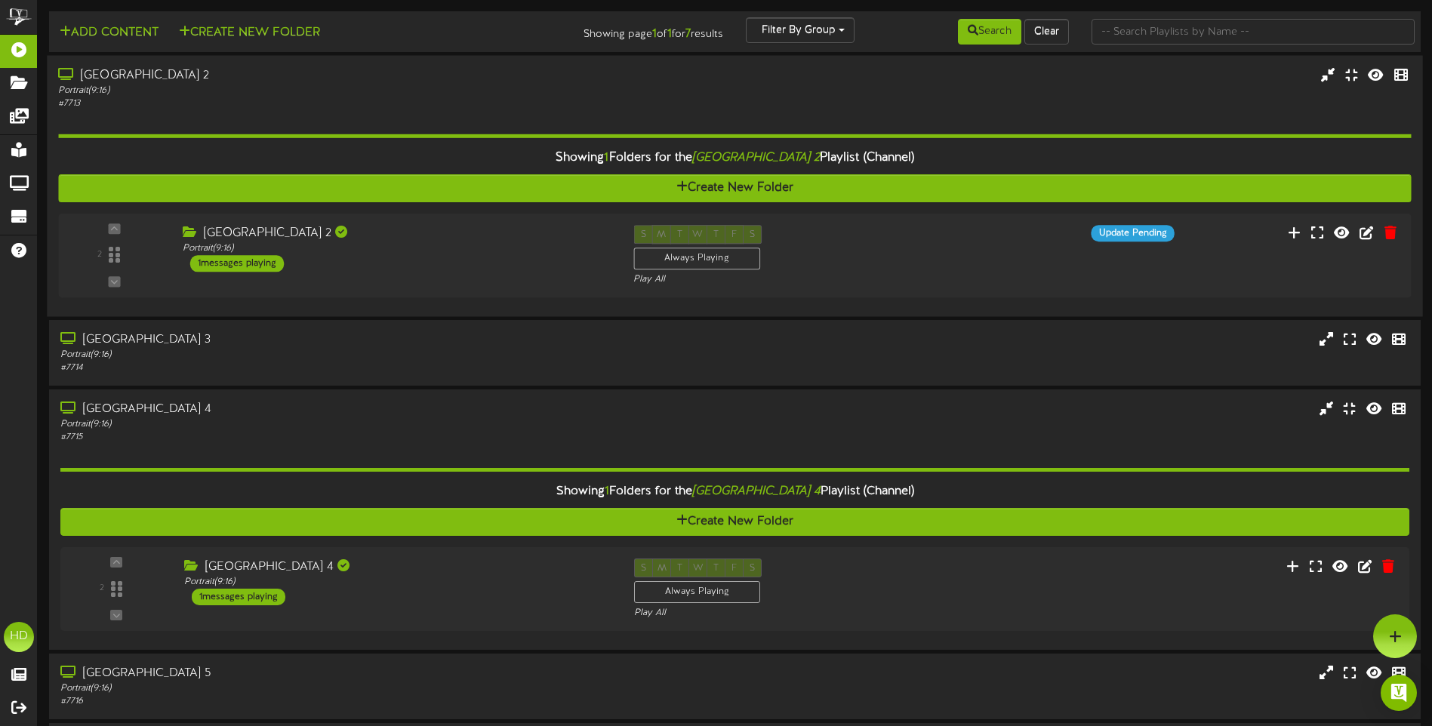
click at [367, 96] on div "Portrait ( 9:16 )" at bounding box center [333, 90] width 550 height 13
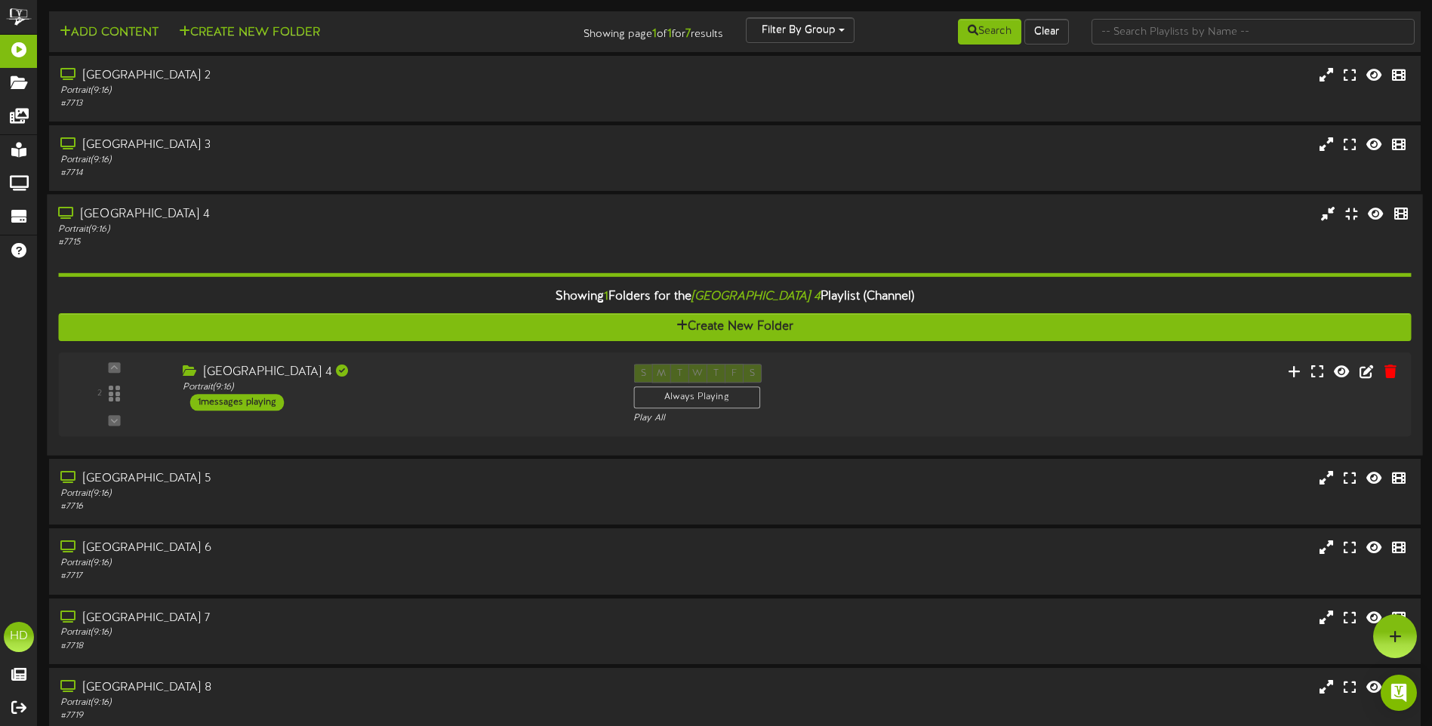
click at [414, 223] on div "Portrait ( 9:16 )" at bounding box center [333, 229] width 550 height 13
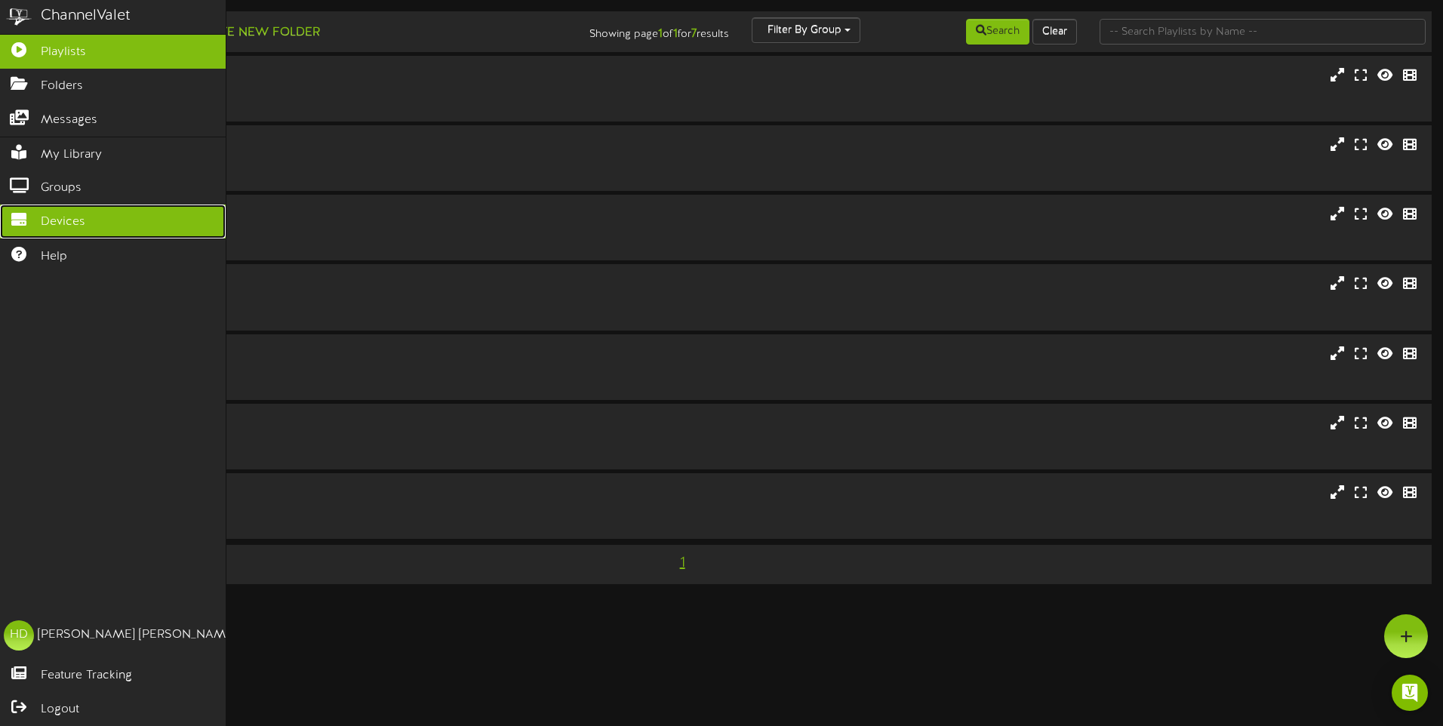
click at [47, 216] on span "Devices" at bounding box center [63, 222] width 45 height 17
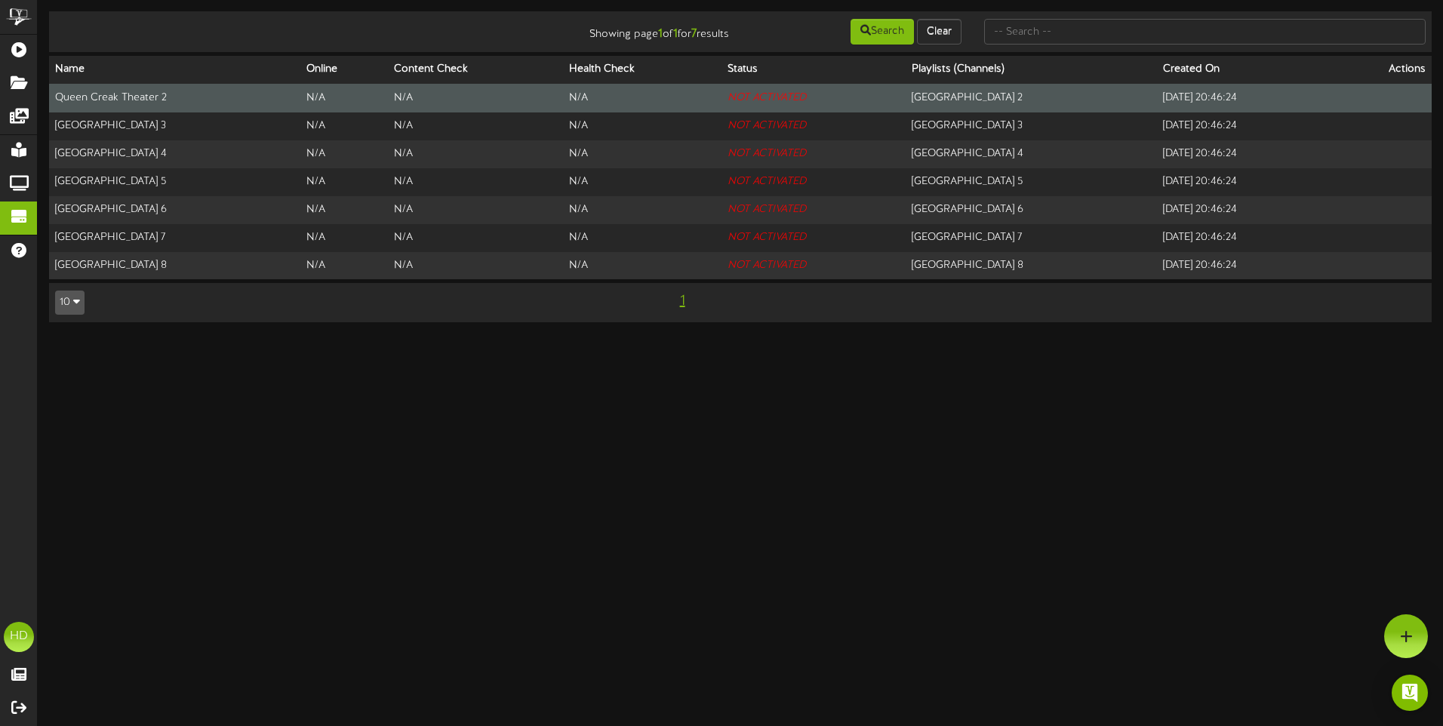
click at [171, 101] on td "Queen Creak Theater 2" at bounding box center [174, 98] width 251 height 29
click at [765, 103] on icon "NOT ACTIVATED" at bounding box center [767, 97] width 79 height 11
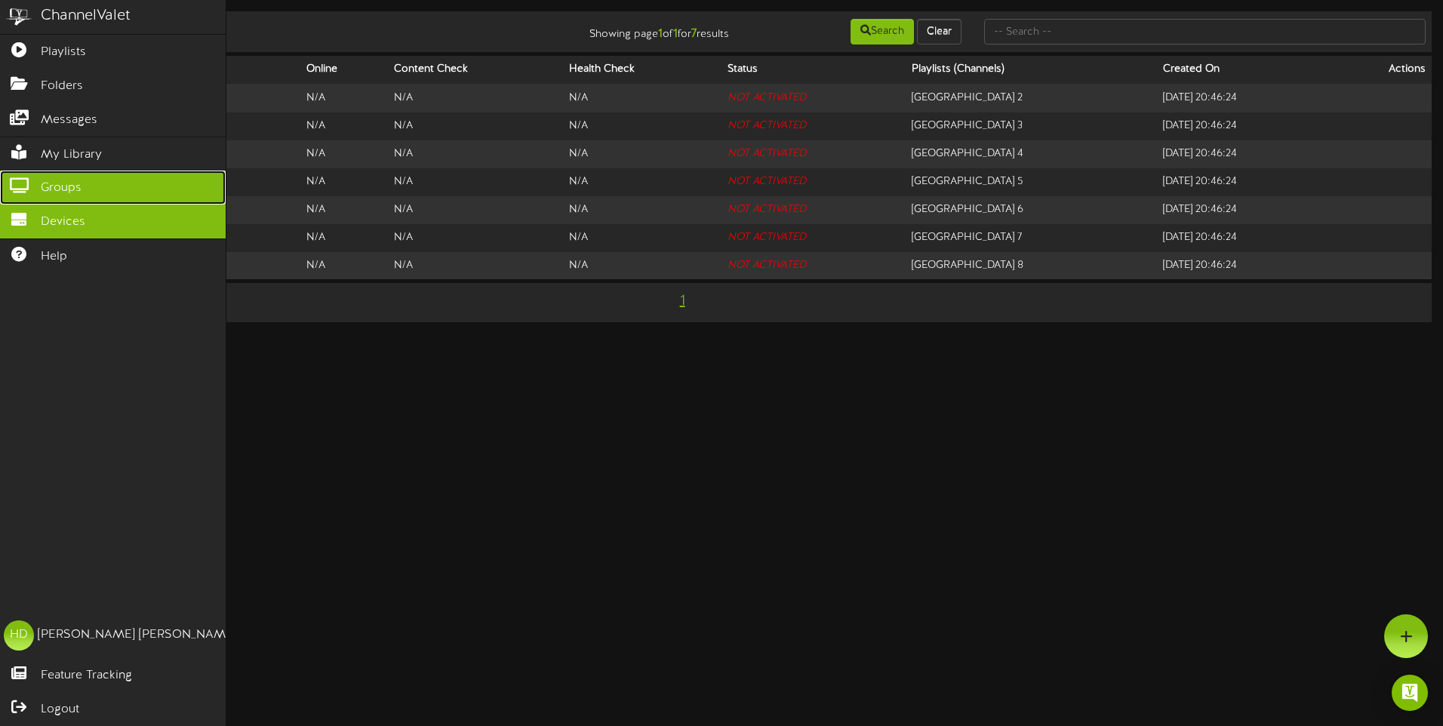
click at [71, 183] on span "Groups" at bounding box center [61, 188] width 41 height 17
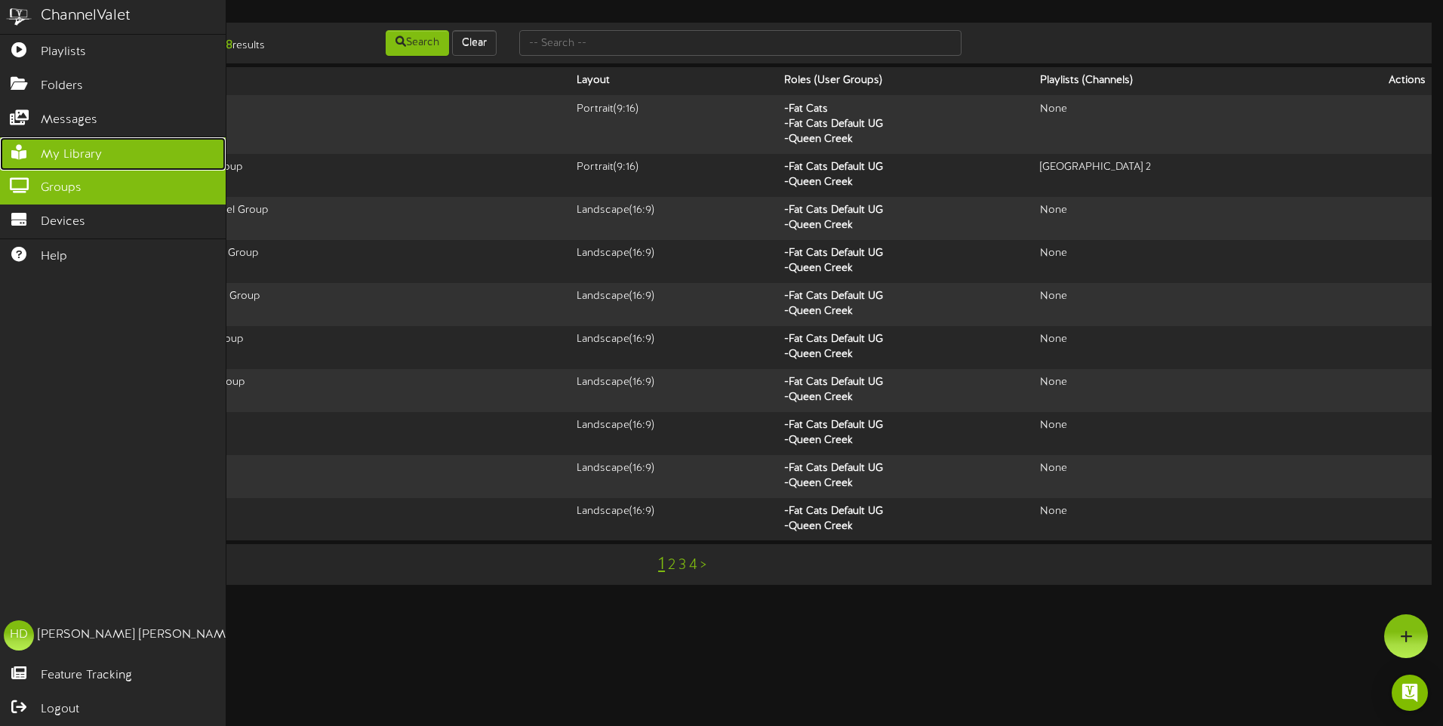
click at [68, 146] on span "My Library" at bounding box center [71, 154] width 61 height 17
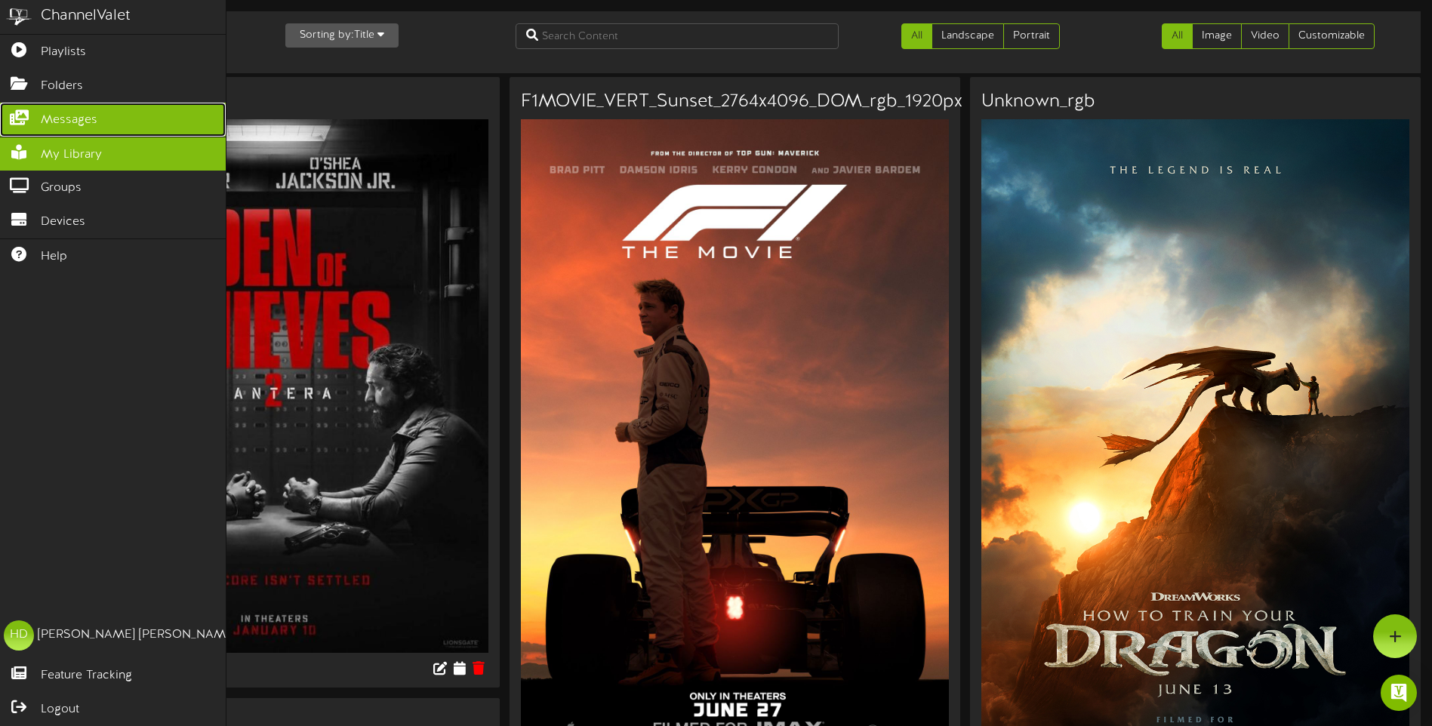
click at [74, 120] on span "Messages" at bounding box center [69, 120] width 57 height 17
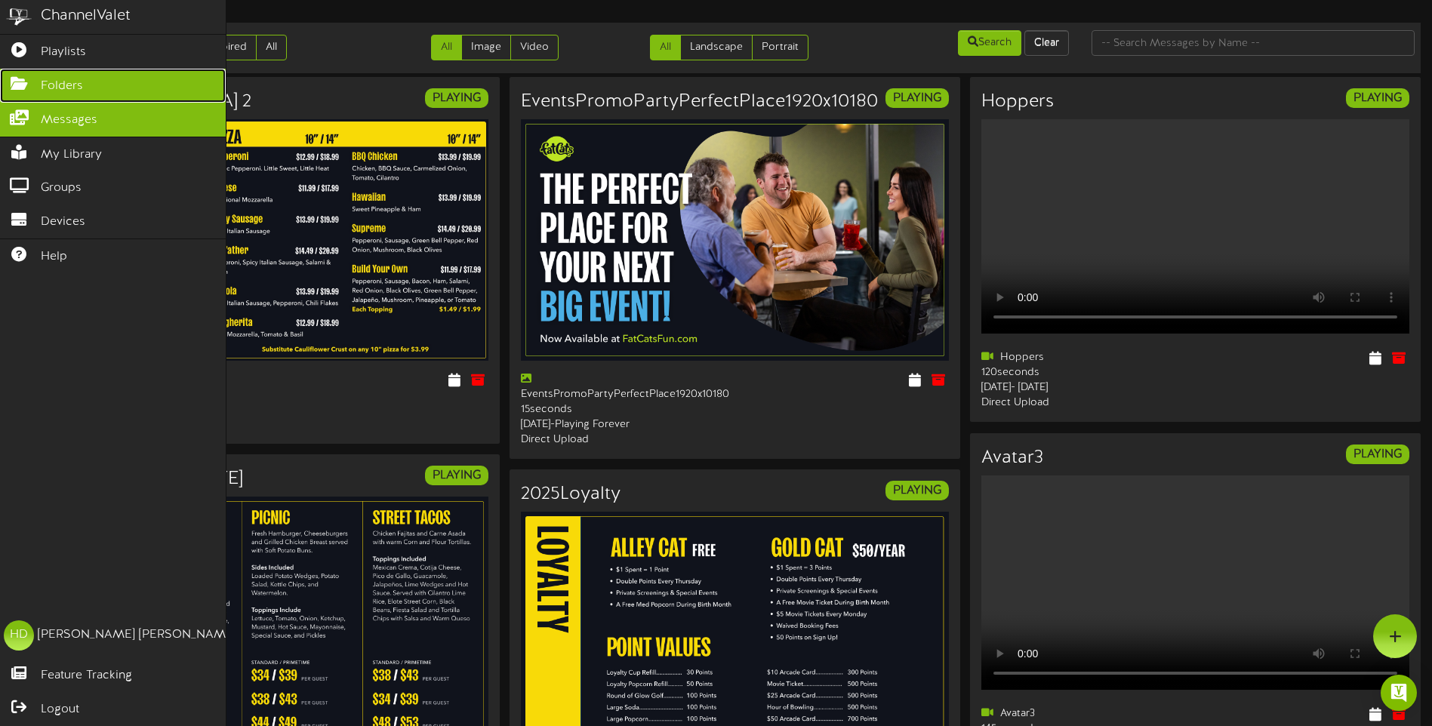
click at [60, 80] on span "Folders" at bounding box center [62, 86] width 42 height 17
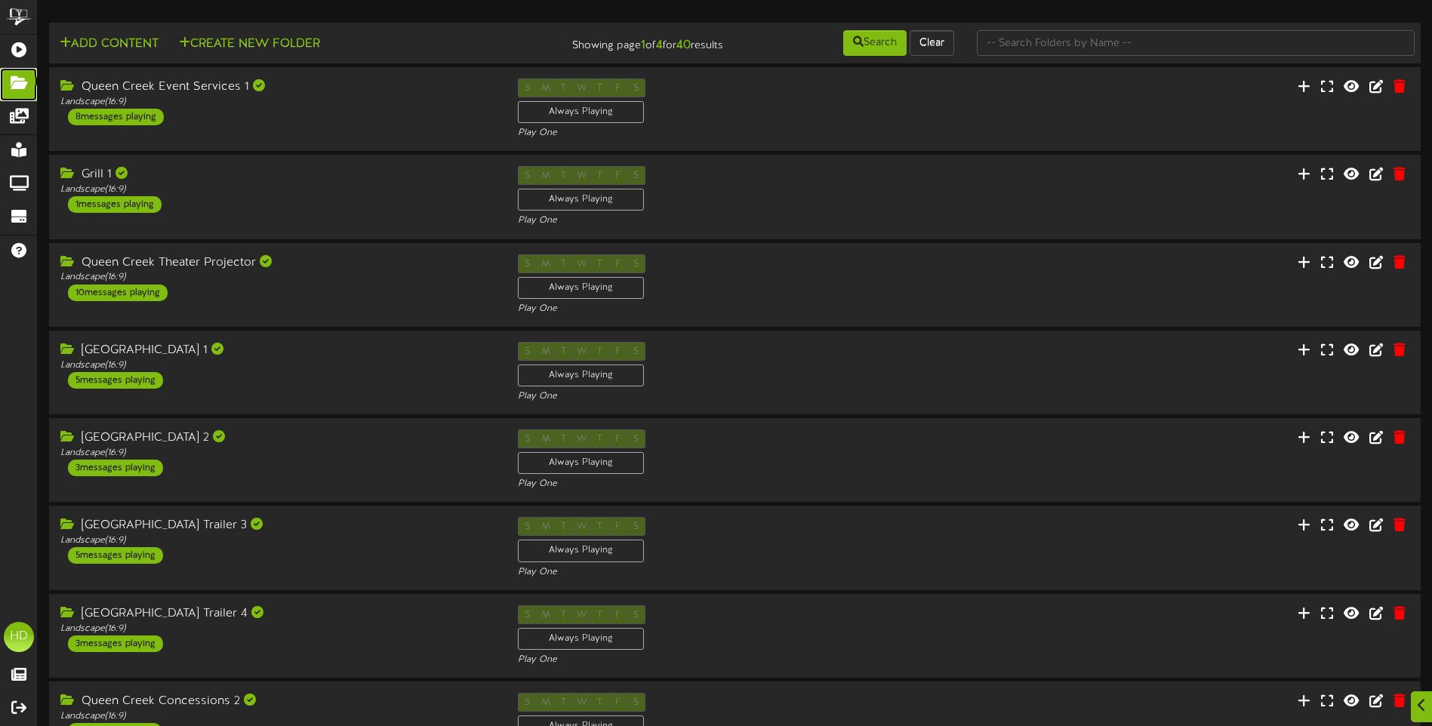
scroll to position [277, 0]
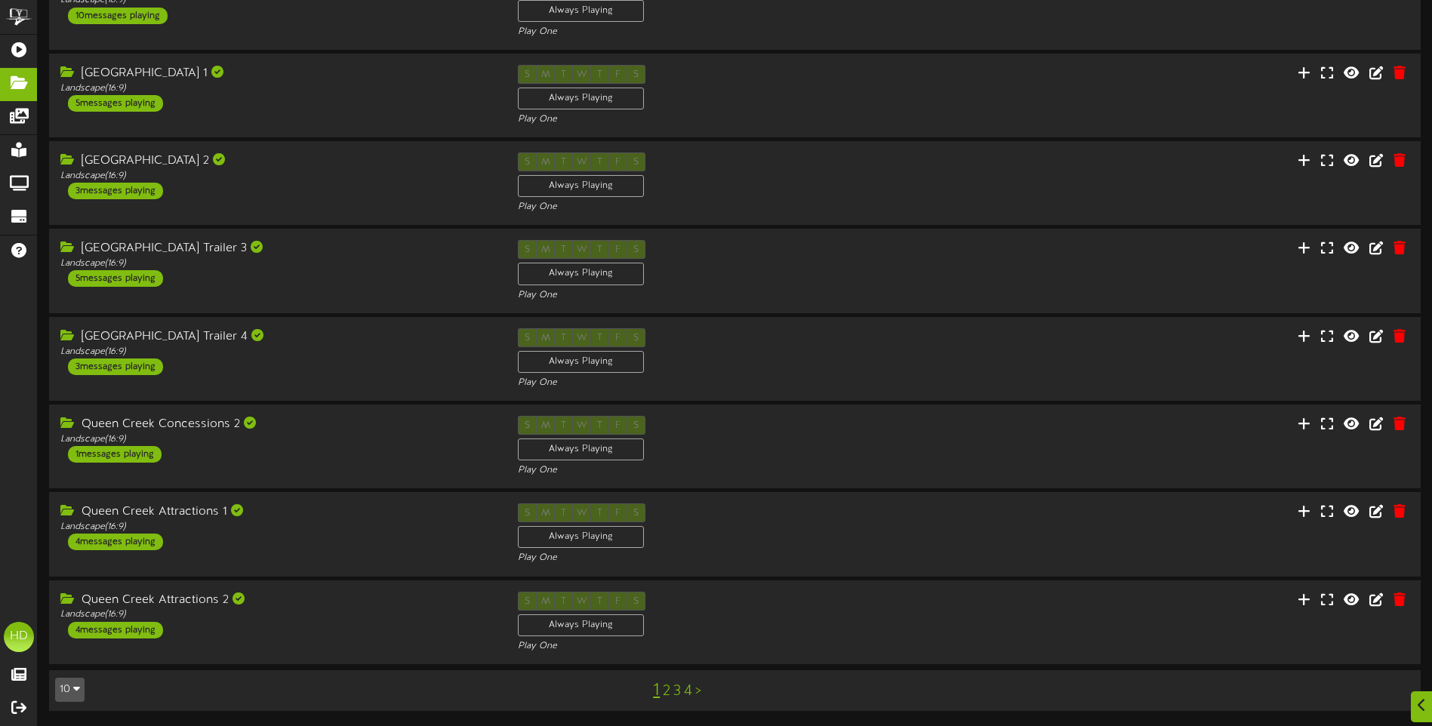
click at [678, 691] on link "3" at bounding box center [677, 691] width 8 height 17
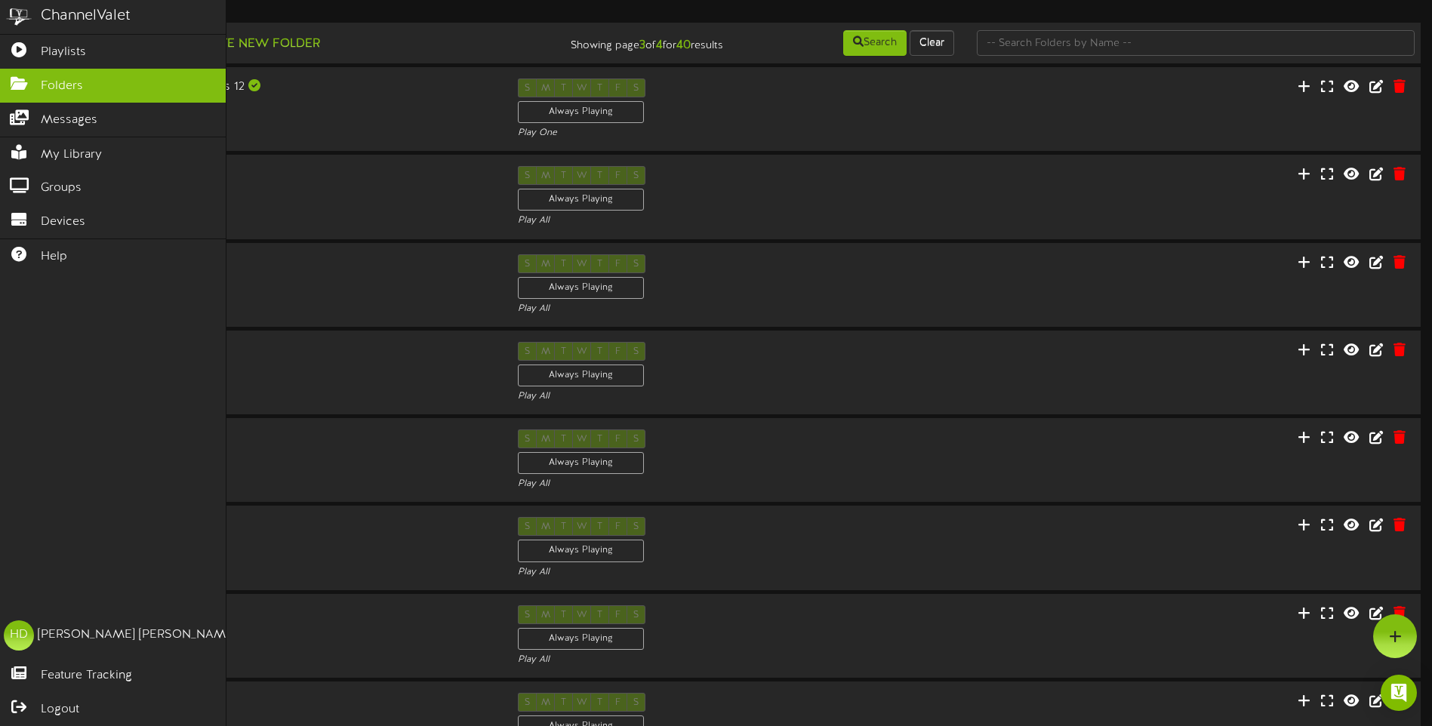
click at [22, 12] on img at bounding box center [19, 17] width 38 height 34
click at [27, 40] on link "Playlists" at bounding box center [113, 52] width 226 height 34
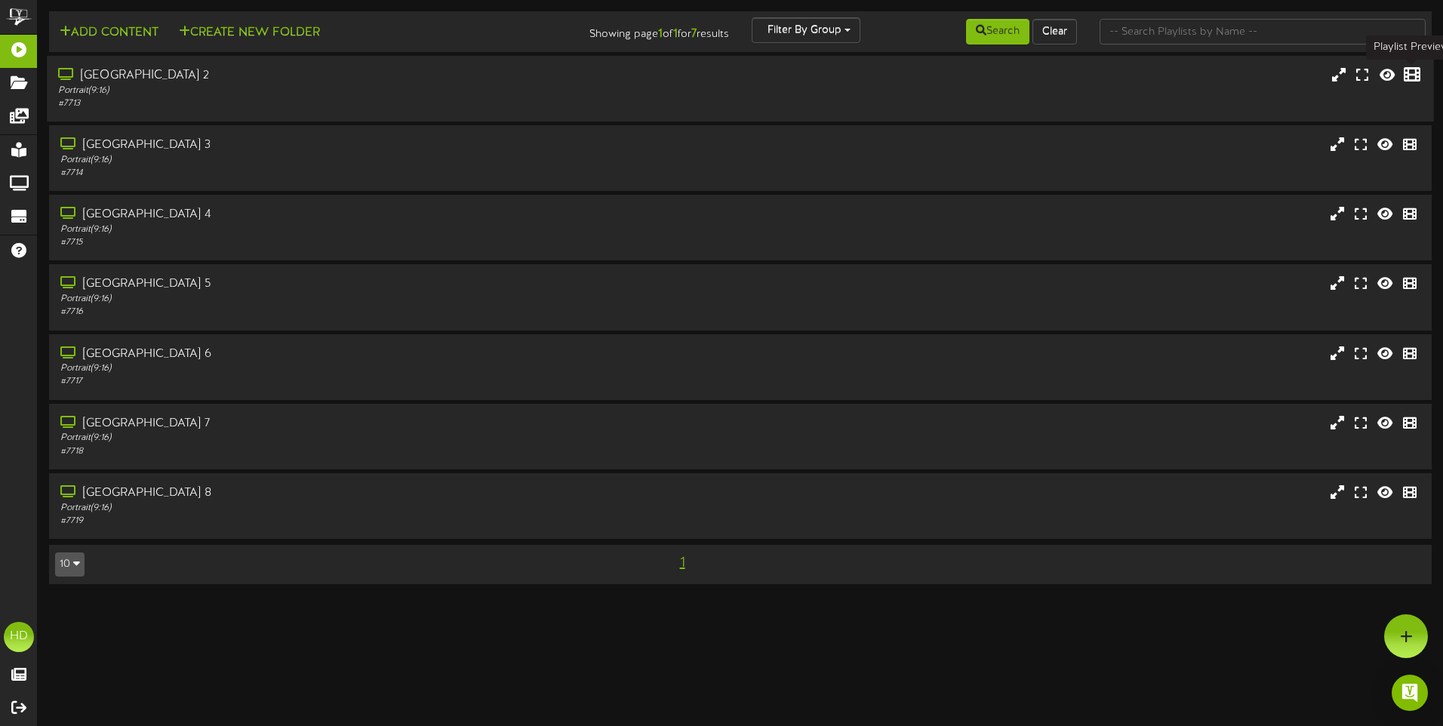
click at [1411, 75] on icon at bounding box center [1412, 74] width 17 height 17
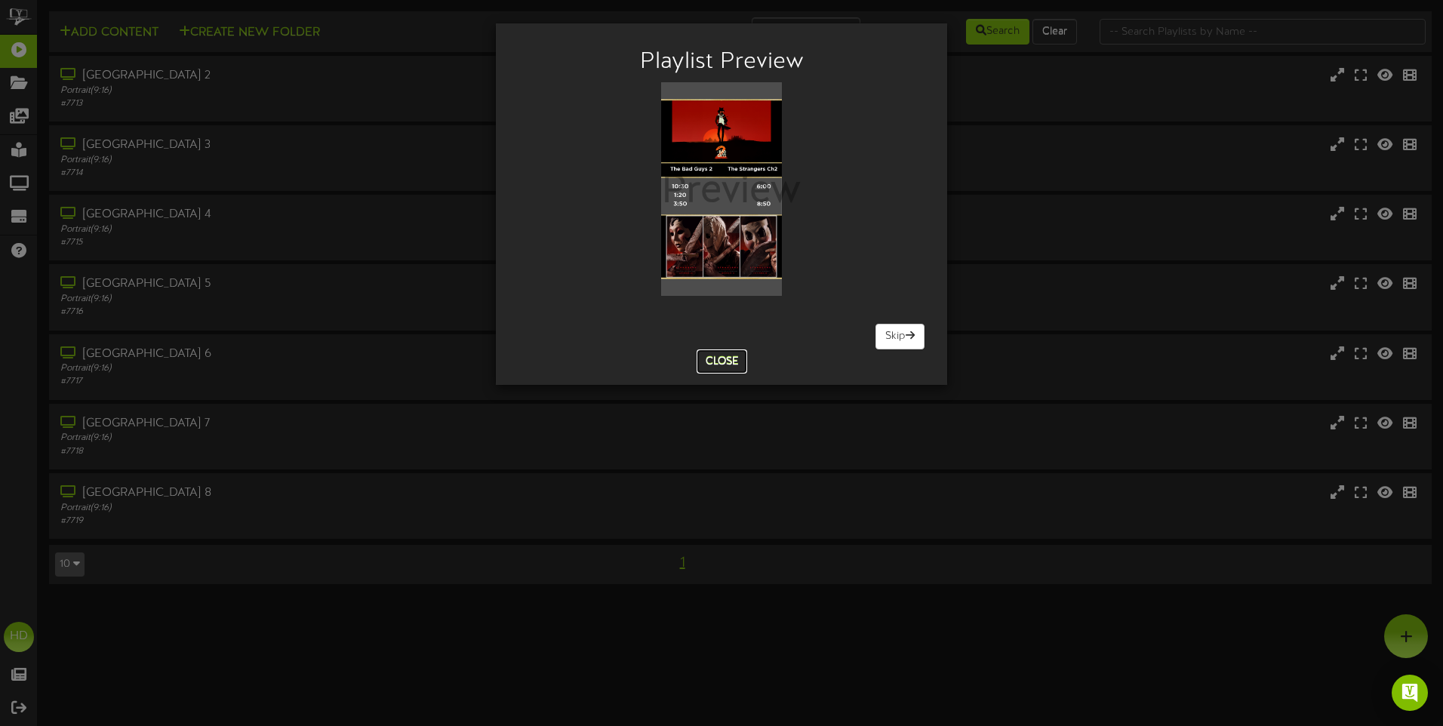
click at [710, 359] on button "Close" at bounding box center [722, 361] width 51 height 24
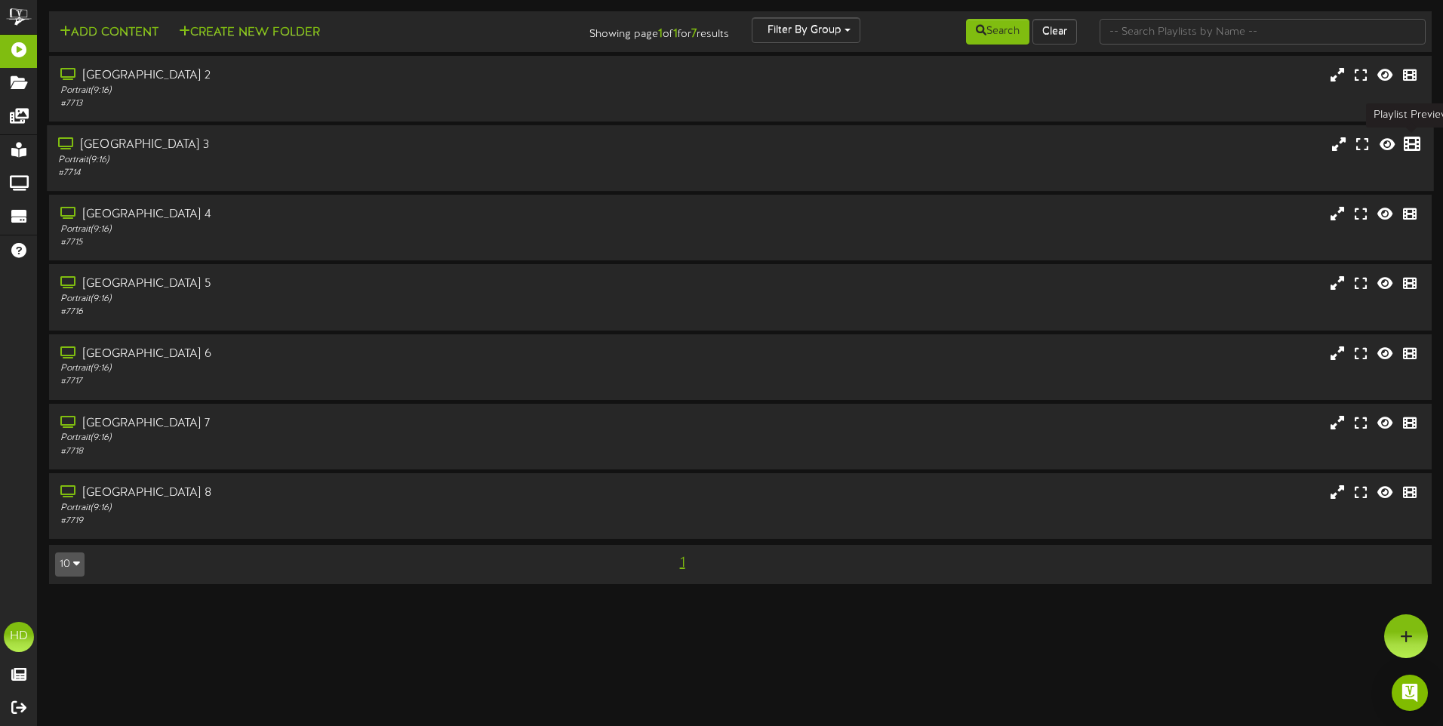
click at [1406, 142] on icon at bounding box center [1412, 144] width 17 height 17
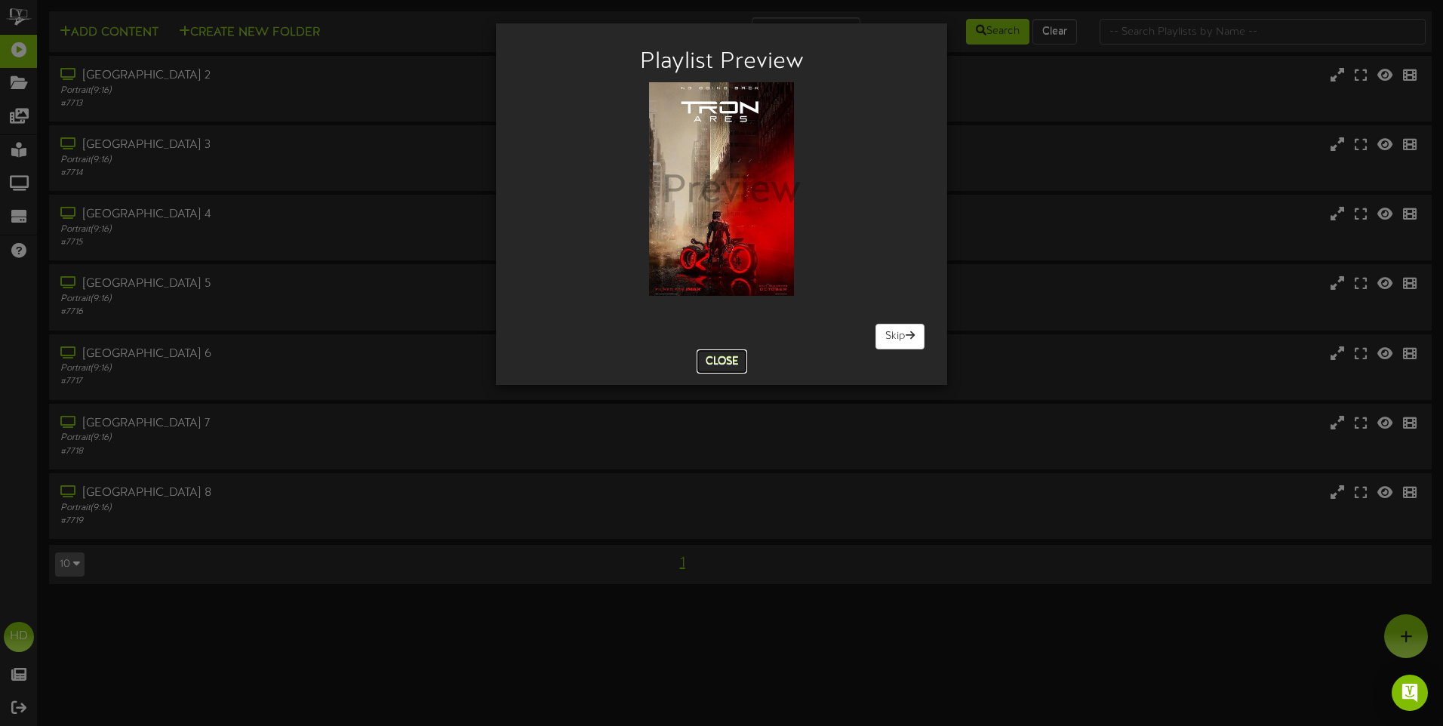
click at [722, 366] on button "Close" at bounding box center [722, 361] width 51 height 24
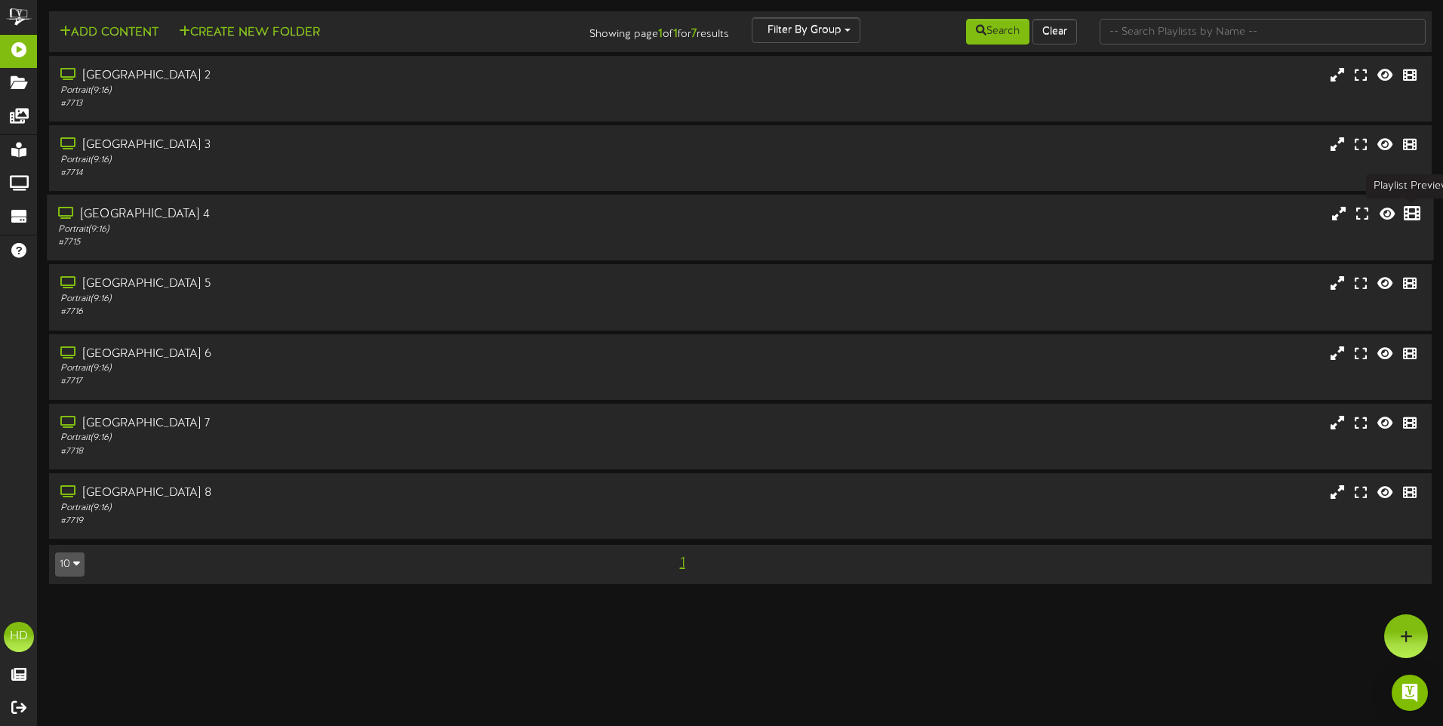
click at [1418, 217] on icon at bounding box center [1412, 213] width 17 height 17
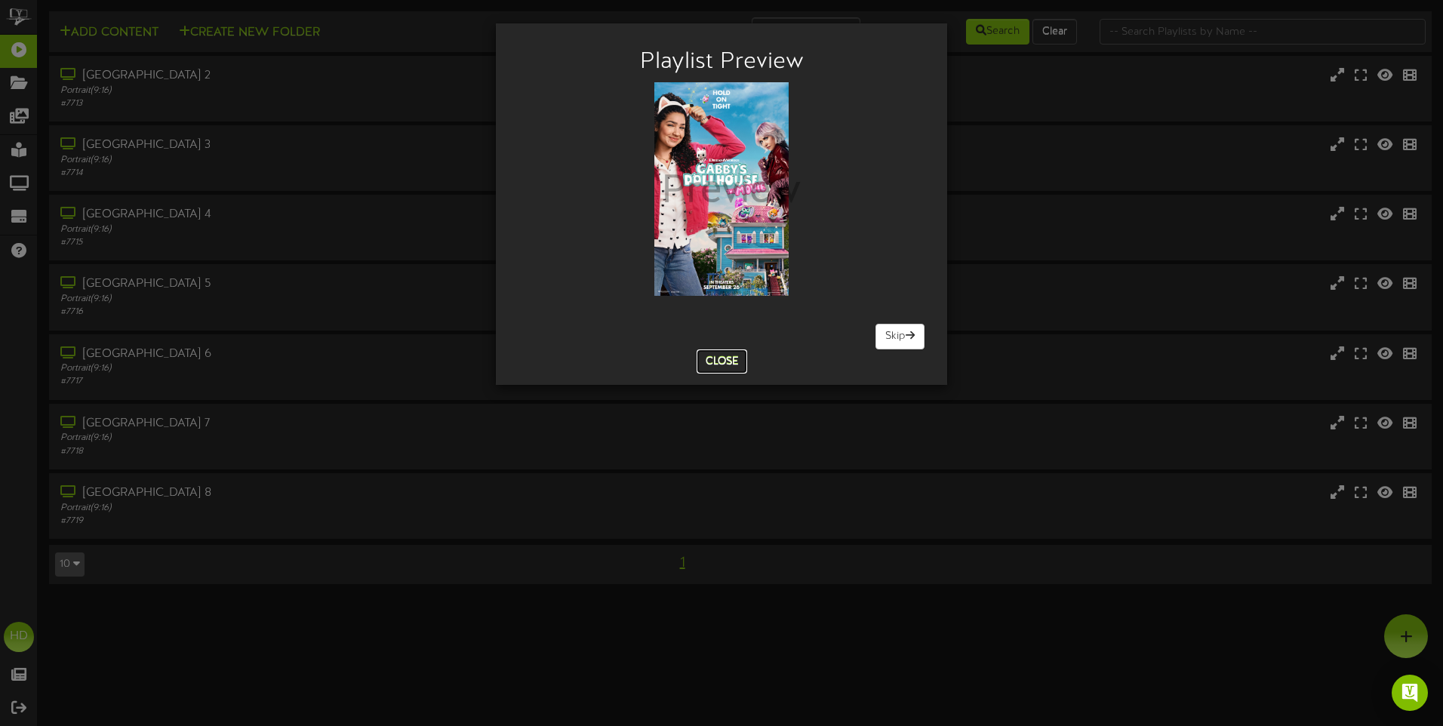
click at [722, 363] on button "Close" at bounding box center [722, 361] width 51 height 24
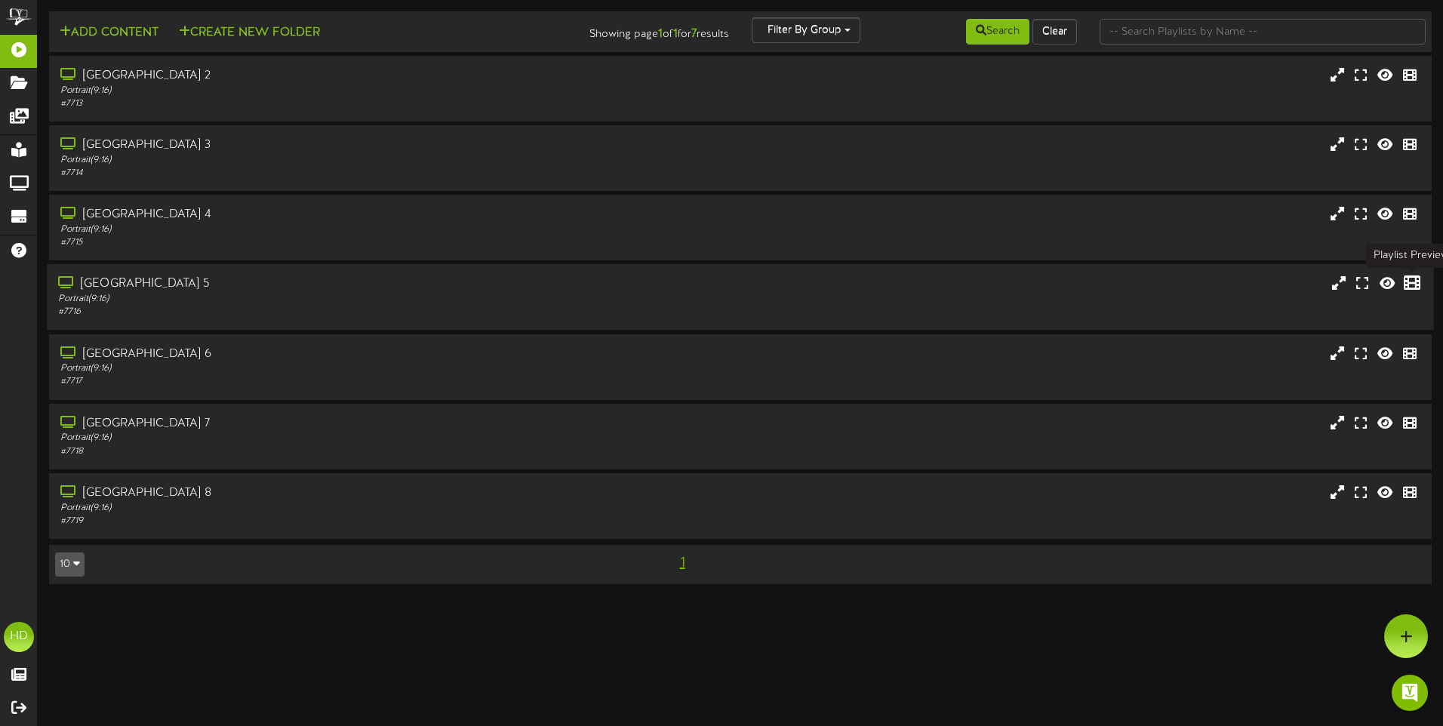
click at [1415, 291] on icon at bounding box center [1412, 283] width 17 height 17
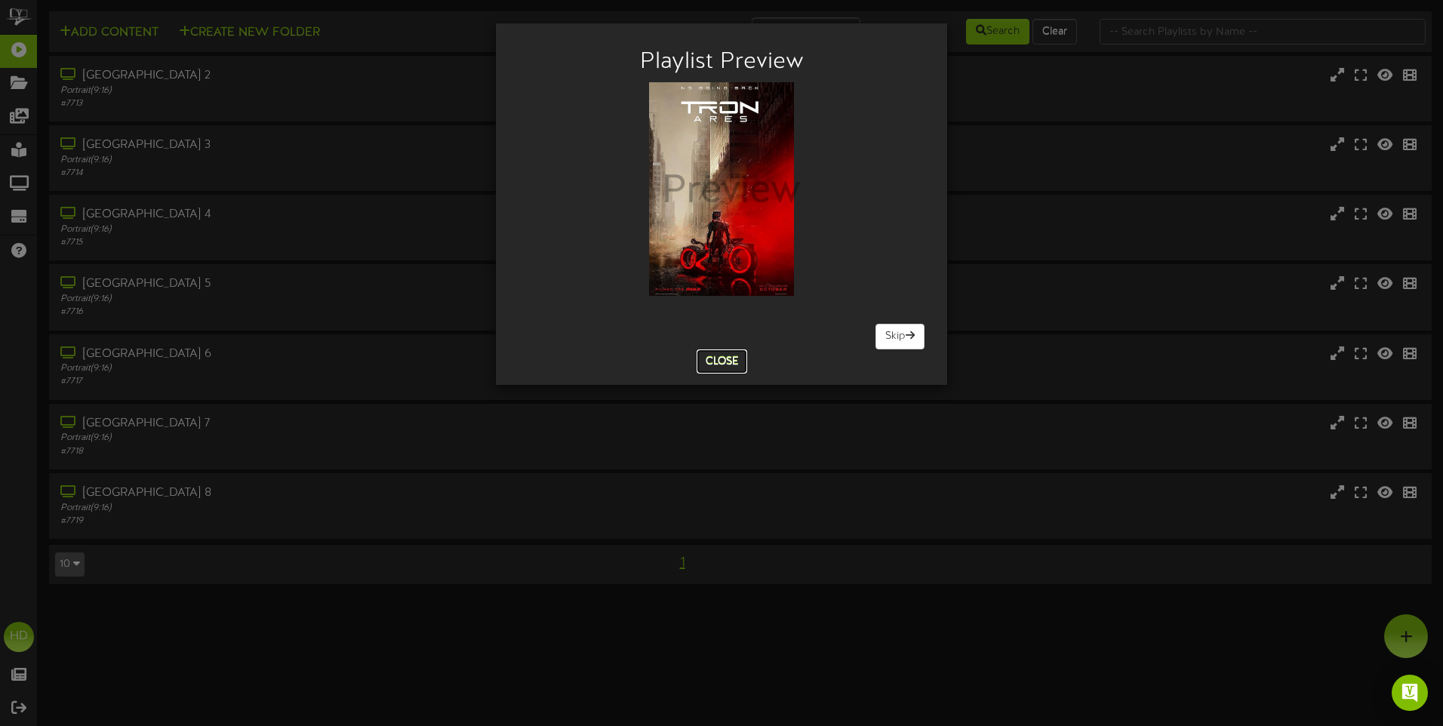
click at [734, 365] on button "Close" at bounding box center [722, 361] width 51 height 24
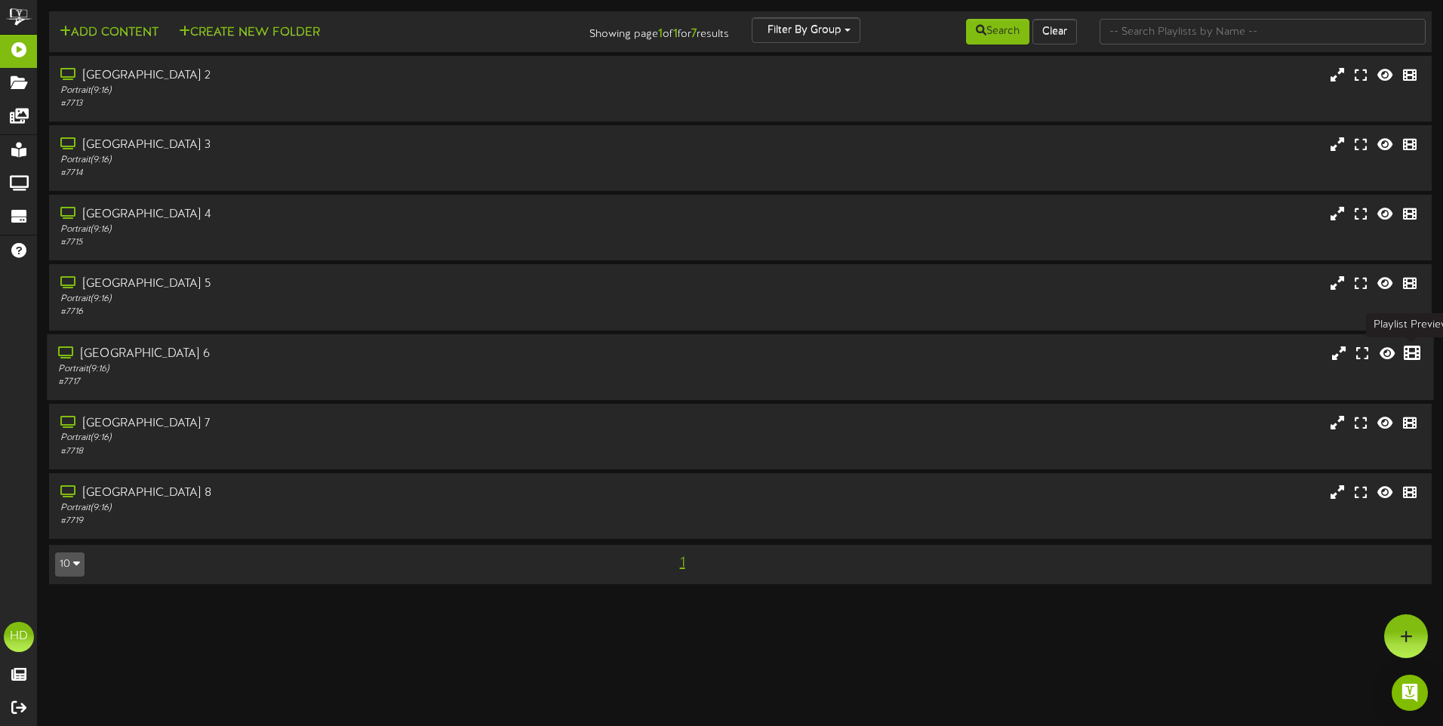
click at [1405, 351] on icon at bounding box center [1412, 352] width 17 height 17
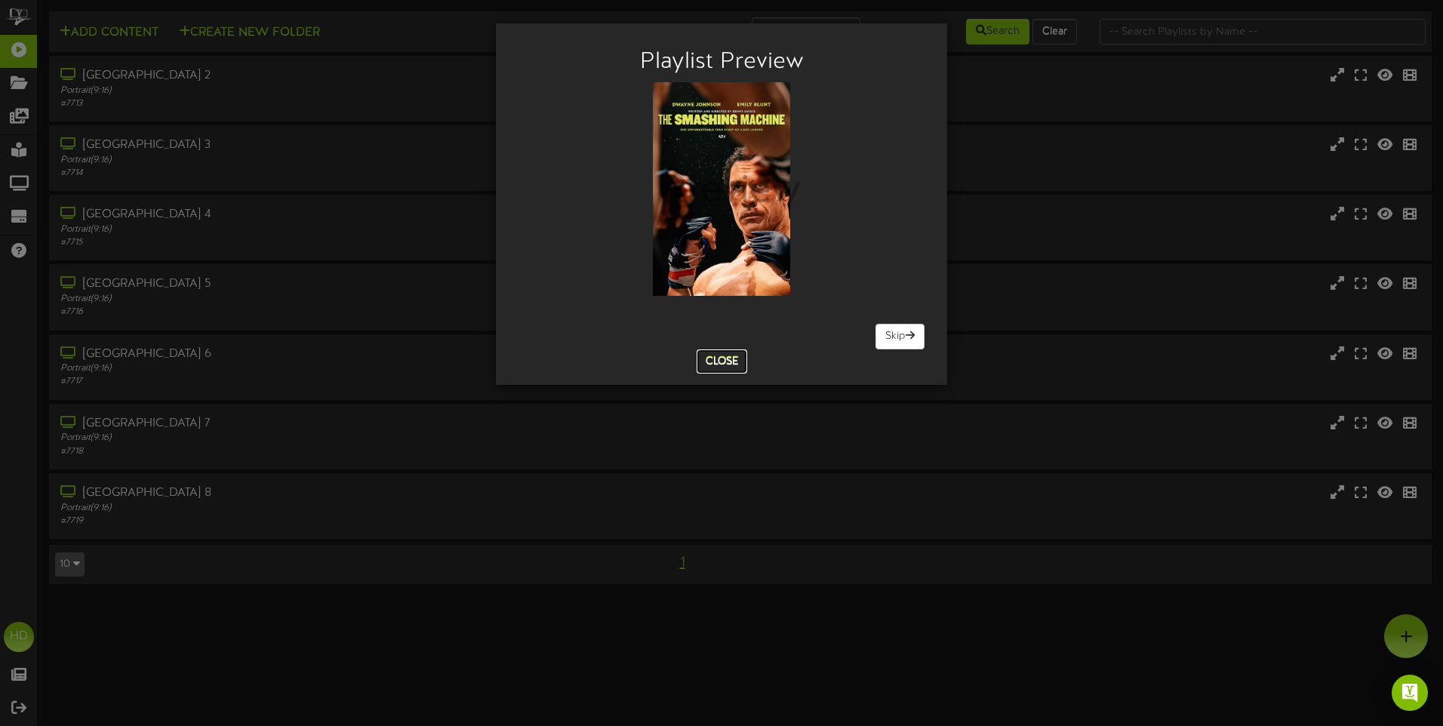
click at [730, 361] on button "Close" at bounding box center [722, 361] width 51 height 24
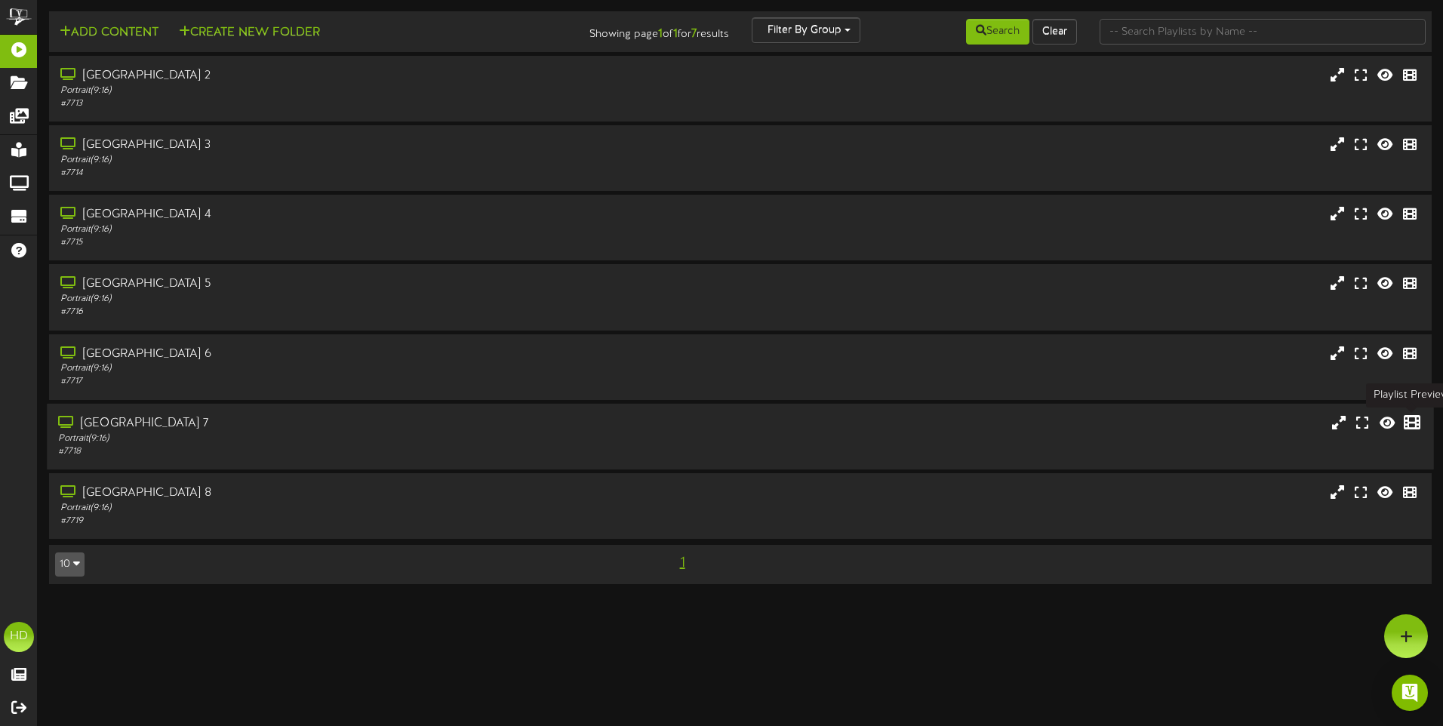
click at [1410, 420] on icon at bounding box center [1412, 422] width 17 height 17
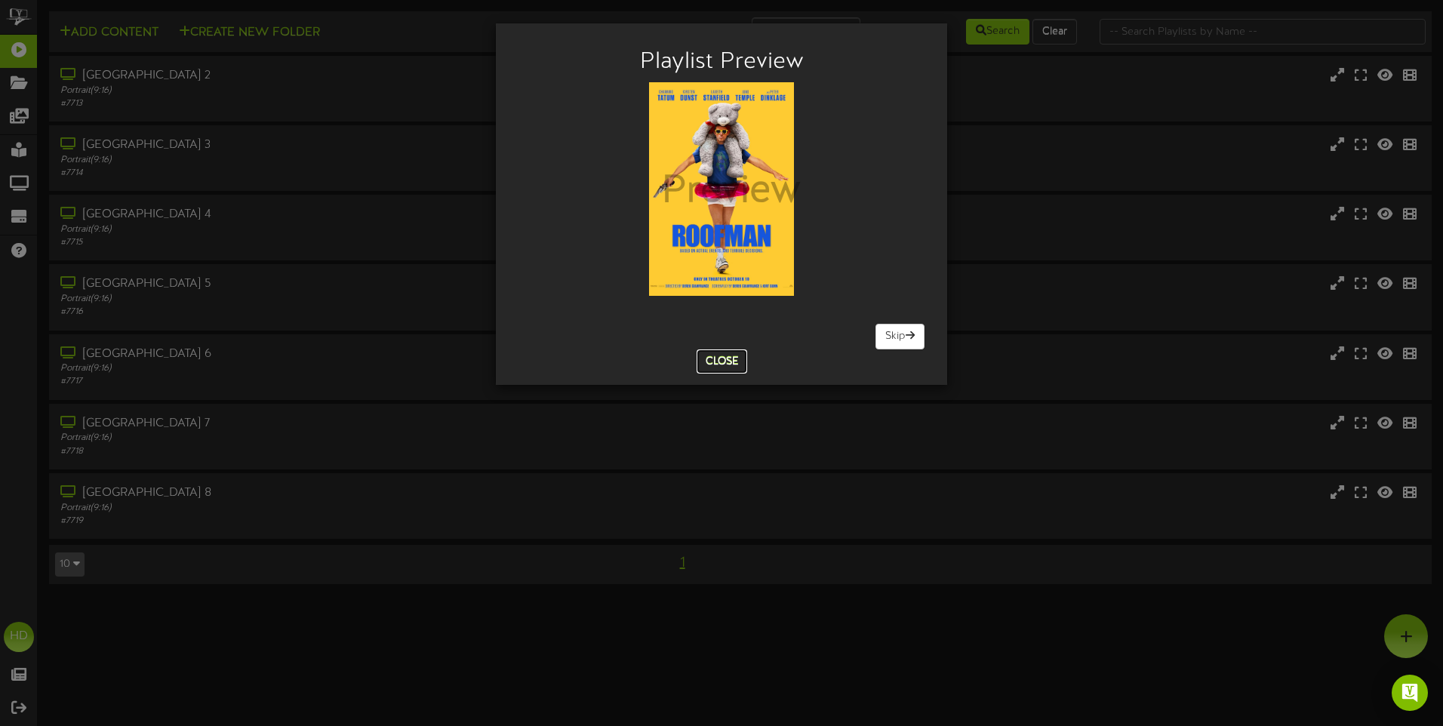
click at [724, 363] on button "Close" at bounding box center [722, 361] width 51 height 24
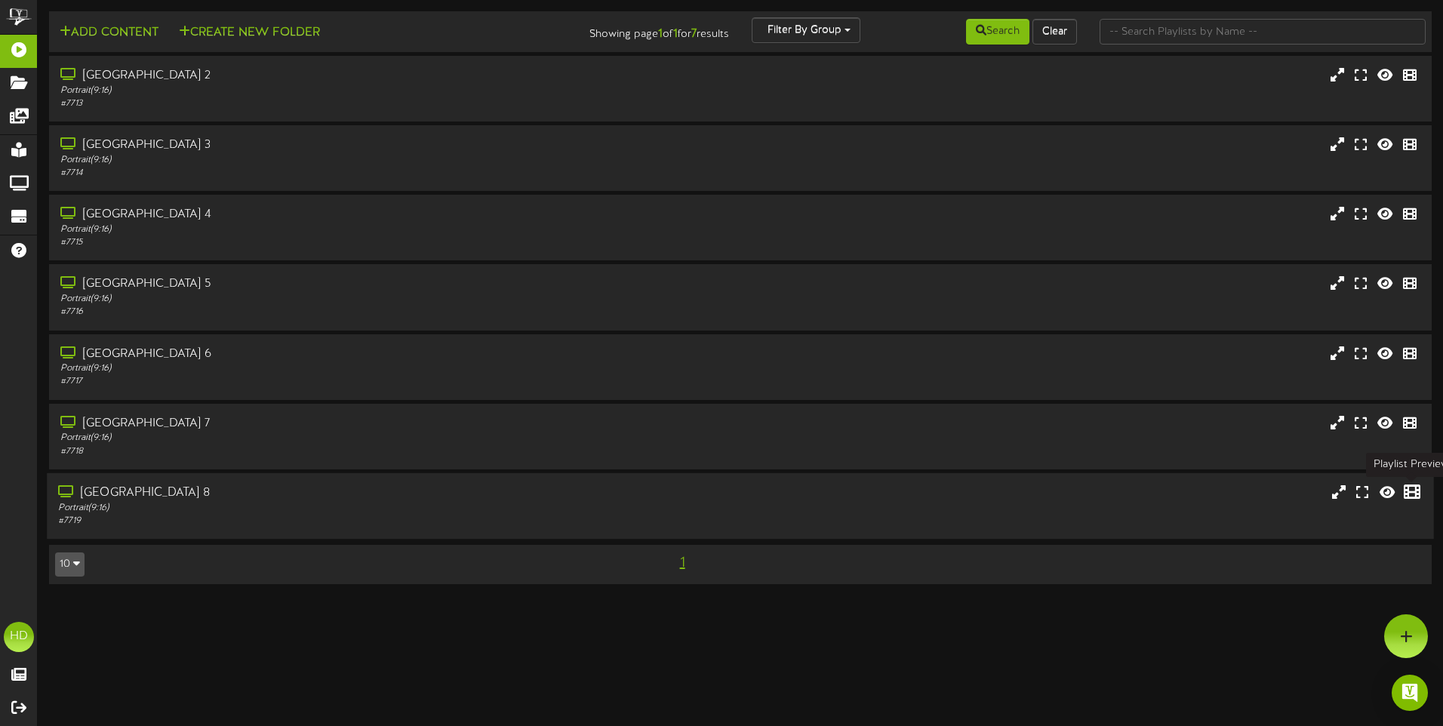
click at [1411, 493] on icon at bounding box center [1412, 491] width 17 height 17
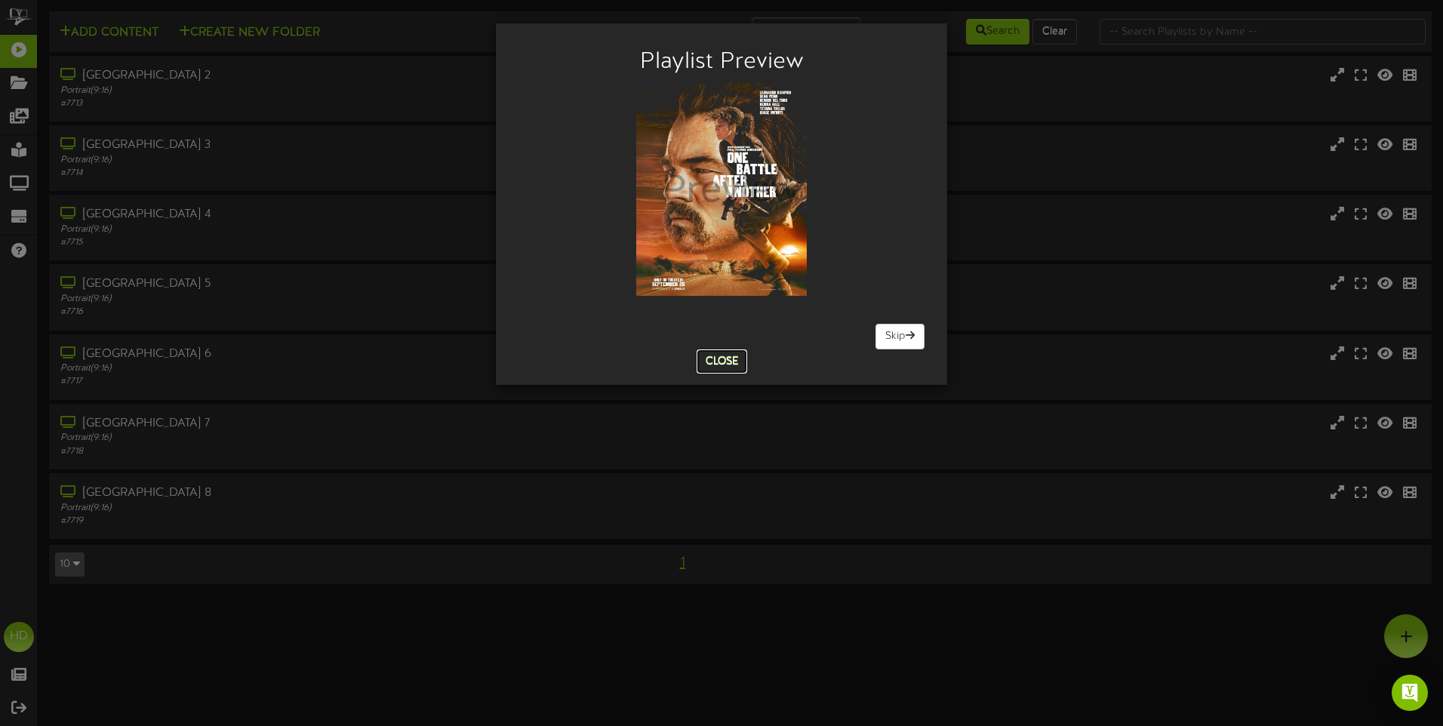
click at [719, 352] on button "Close" at bounding box center [722, 361] width 51 height 24
